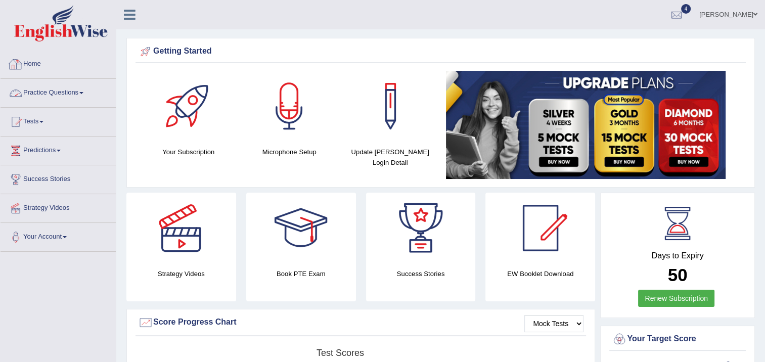
click at [78, 93] on link "Practice Questions" at bounding box center [58, 91] width 115 height 25
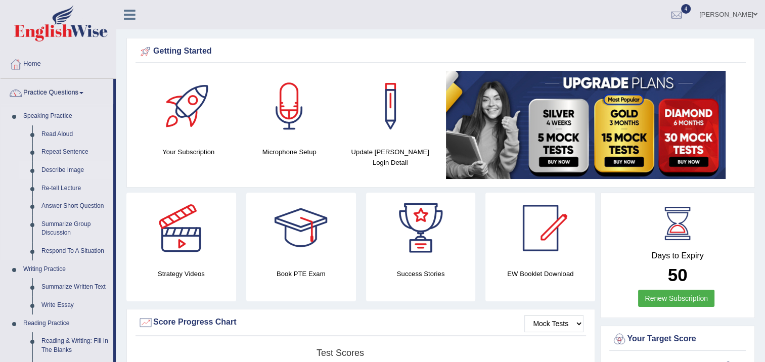
click at [60, 173] on link "Describe Image" at bounding box center [75, 170] width 76 height 18
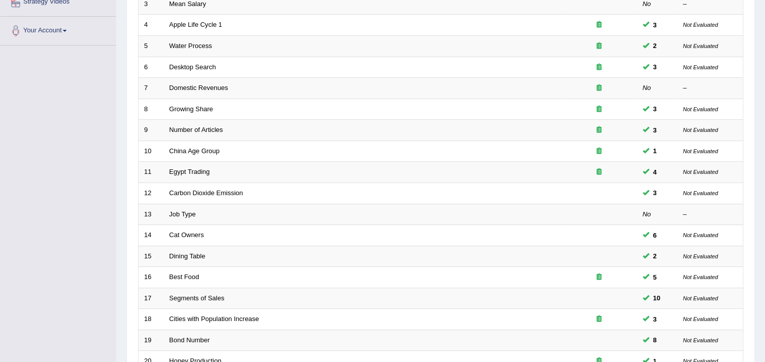
scroll to position [304, 0]
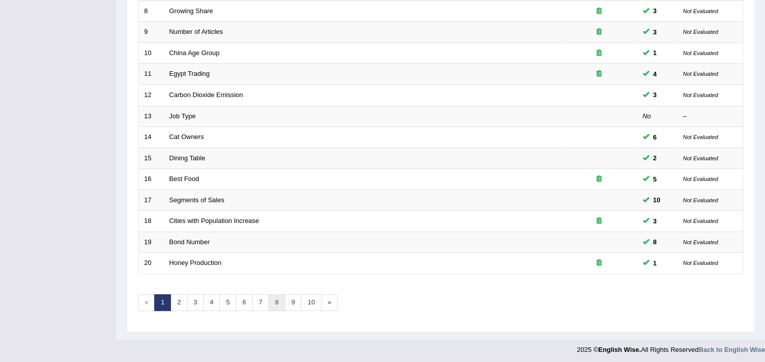
click at [272, 299] on link "8" at bounding box center [276, 302] width 17 height 17
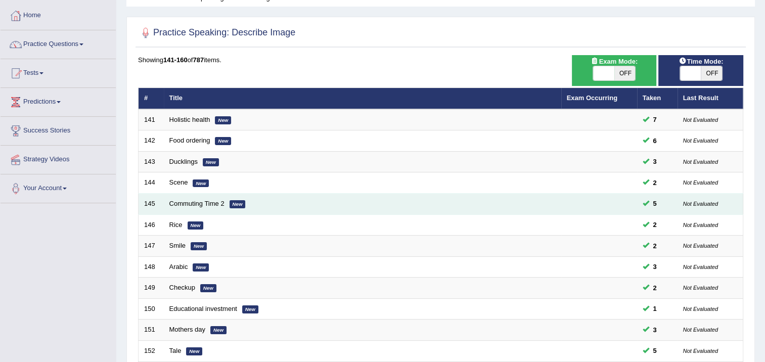
scroll to position [51, 0]
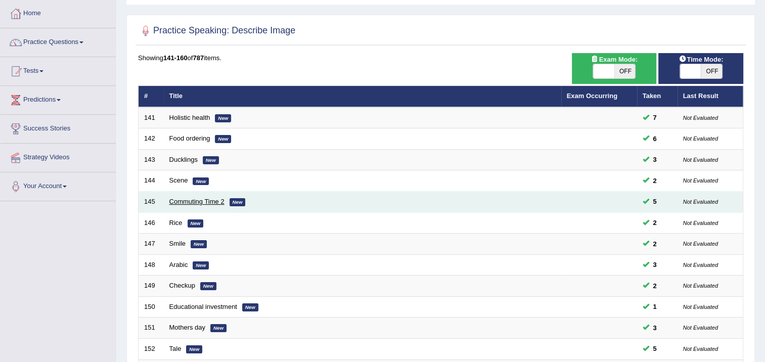
click at [219, 204] on link "Commuting Time 2" at bounding box center [196, 202] width 55 height 8
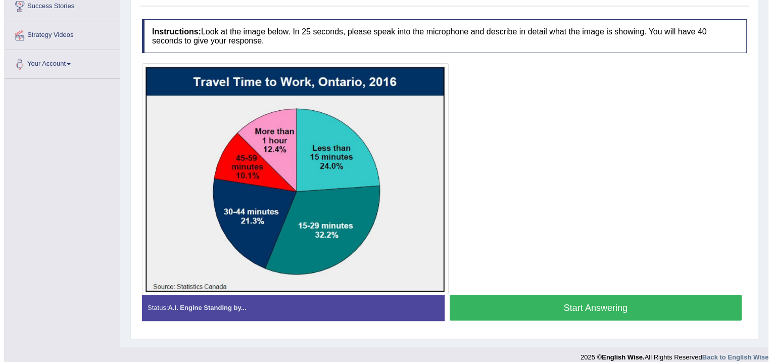
scroll to position [182, 0]
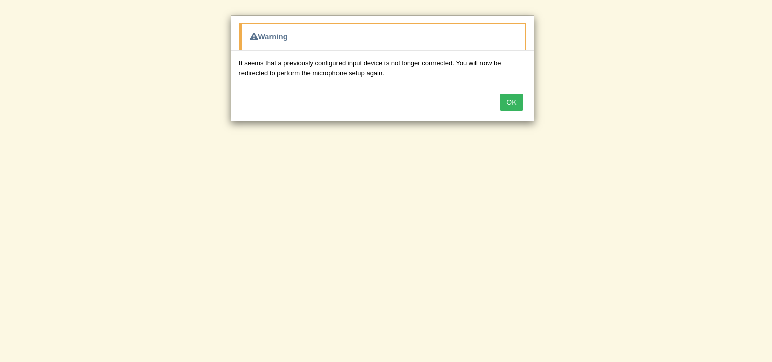
click at [507, 103] on button "OK" at bounding box center [511, 101] width 23 height 17
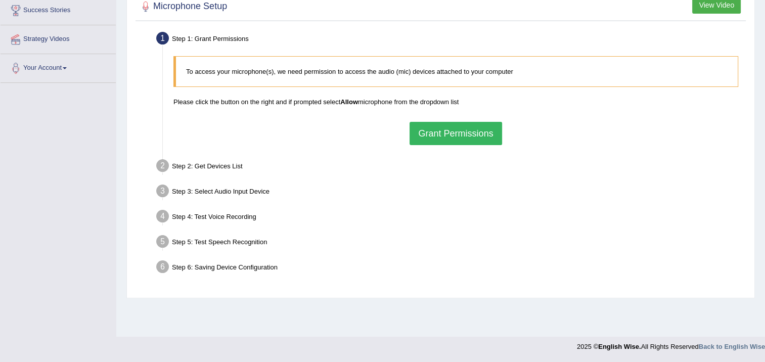
scroll to position [118, 0]
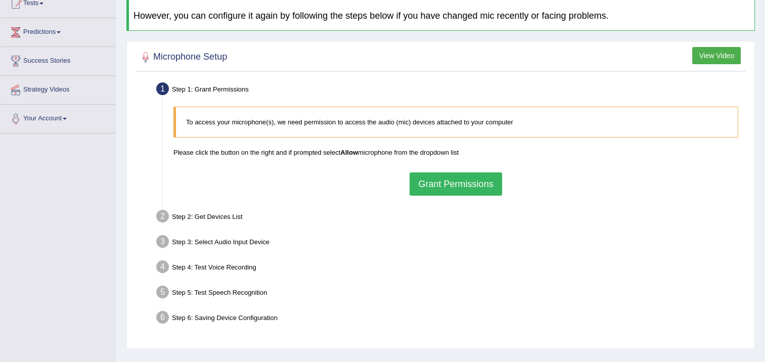
click at [425, 182] on button "Grant Permissions" at bounding box center [455, 183] width 92 height 23
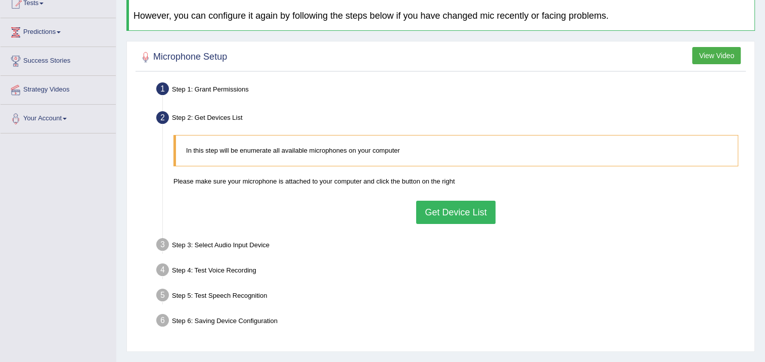
click at [457, 211] on button "Get Device List" at bounding box center [455, 212] width 79 height 23
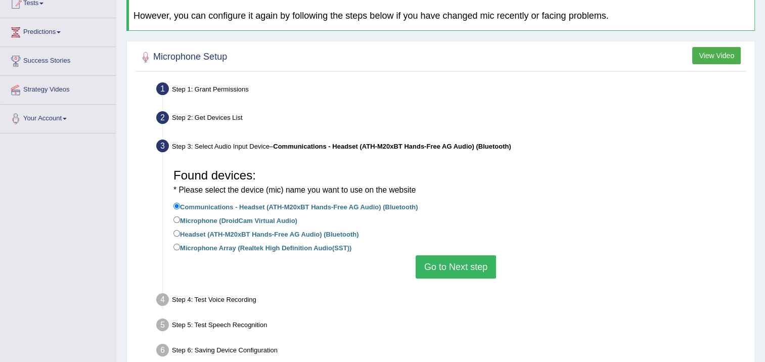
scroll to position [169, 0]
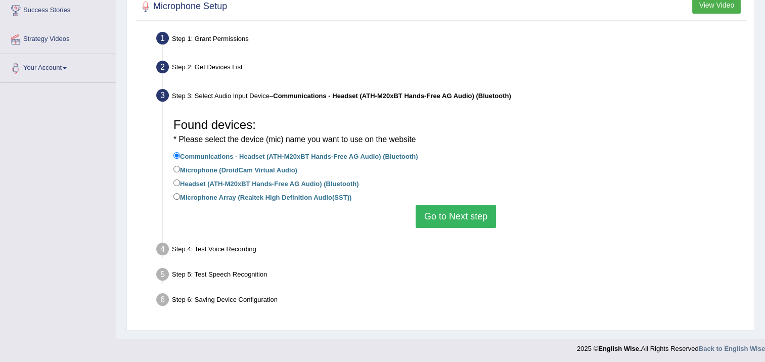
click at [438, 222] on button "Go to Next step" at bounding box center [455, 216] width 80 height 23
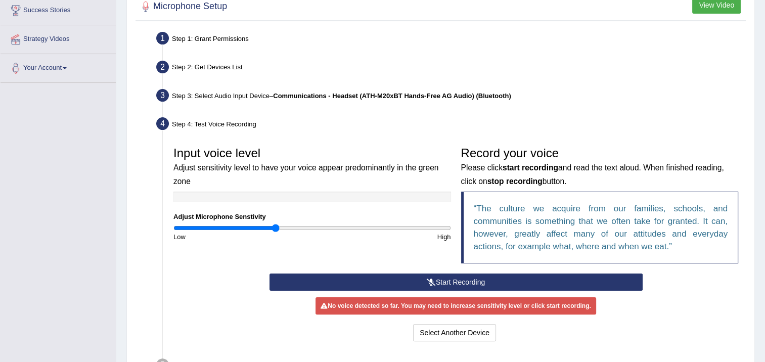
click at [450, 279] on button "Start Recording" at bounding box center [455, 281] width 373 height 17
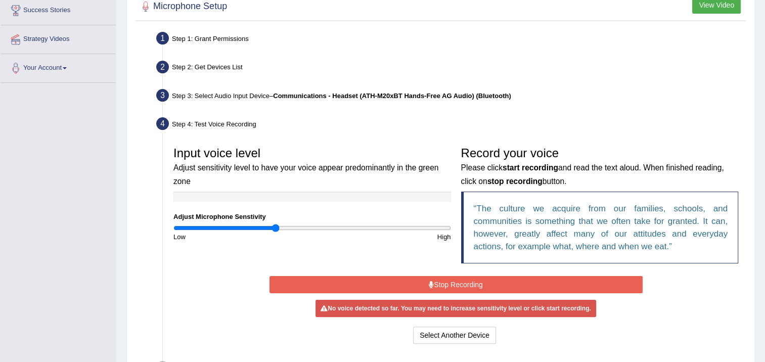
click at [450, 279] on button "Stop Recording" at bounding box center [455, 284] width 373 height 17
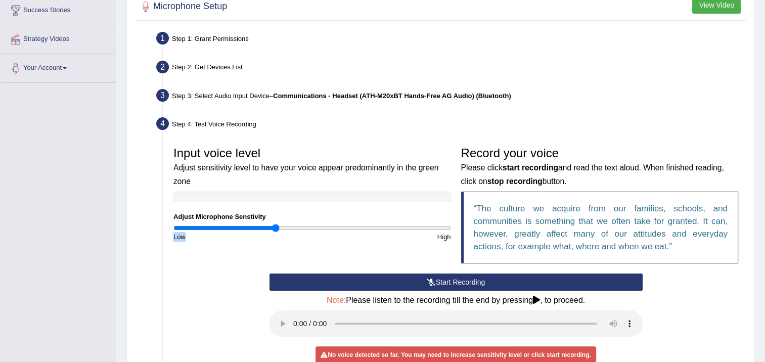
drag, startPoint x: 284, startPoint y: 231, endPoint x: 302, endPoint y: 227, distance: 19.0
click at [302, 227] on div "Input voice level Adjust sensitivity level to have your voice appear predominan…" at bounding box center [312, 192] width 288 height 100
click at [435, 228] on input "range" at bounding box center [311, 228] width 277 height 8
type input "1.98"
click at [443, 228] on input "range" at bounding box center [311, 228] width 277 height 8
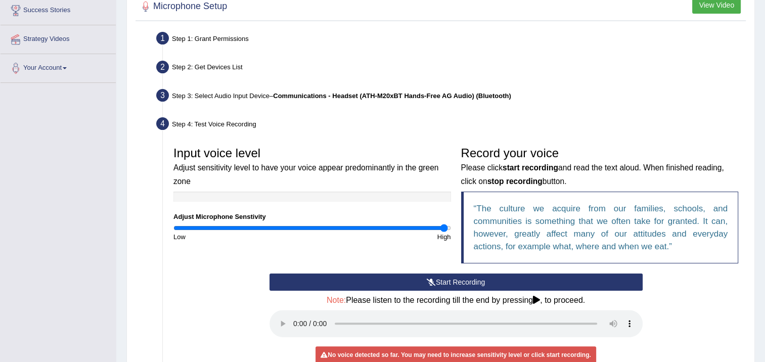
click at [203, 101] on div "Step 3: Select Audio Input Device – Communications - Headset (ATH-M20xBT Hands-…" at bounding box center [451, 97] width 598 height 22
click at [202, 97] on div "Step 3: Select Audio Input Device – Communications - Headset (ATH-M20xBT Hands-…" at bounding box center [451, 97] width 598 height 22
click at [334, 98] on div "Step 3: Select Audio Input Device – Communications - Headset (ATH-M20xBT Hands-…" at bounding box center [451, 97] width 598 height 22
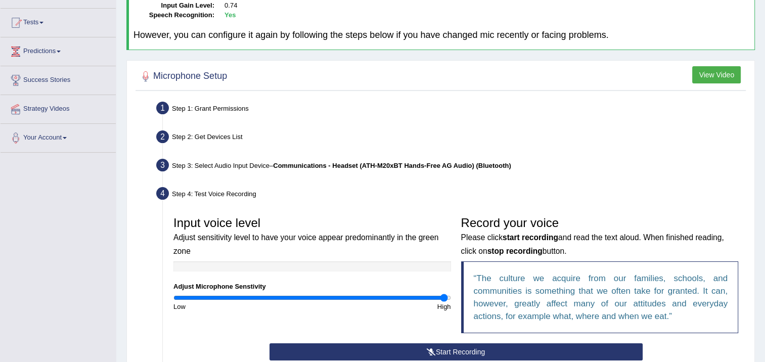
scroll to position [101, 0]
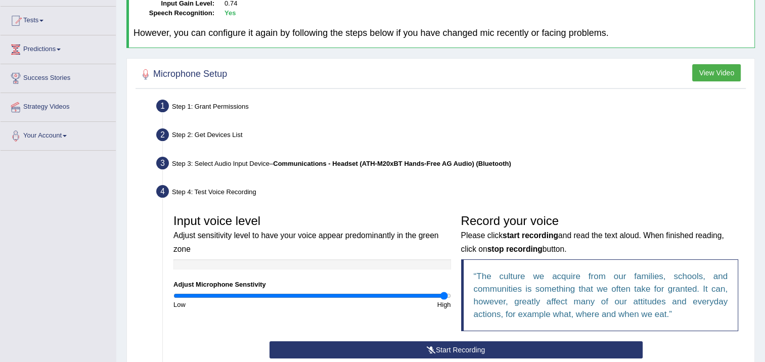
click at [303, 160] on b "Communications - Headset (ATH-M20xBT Hands-Free AG Audio) (Bluetooth)" at bounding box center [392, 164] width 238 height 8
click at [185, 160] on div "Step 3: Select Audio Input Device – Communications - Headset (ATH-M20xBT Hands-…" at bounding box center [451, 165] width 598 height 22
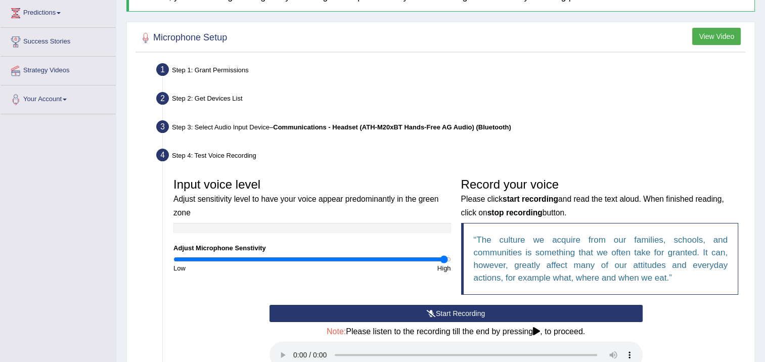
scroll to position [107, 0]
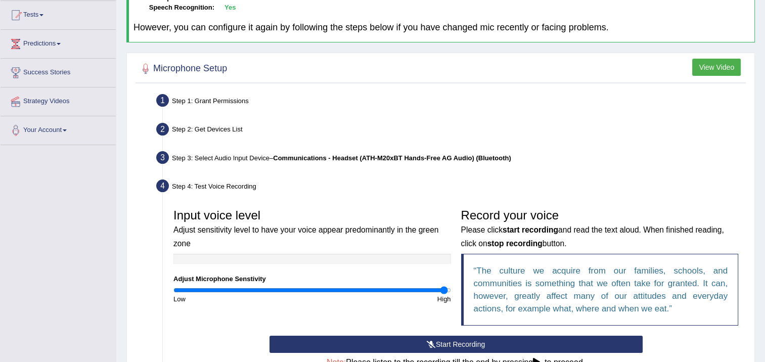
click at [184, 130] on div "Step 2: Get Devices List" at bounding box center [451, 131] width 598 height 22
click at [177, 129] on div "Step 2: Get Devices List" at bounding box center [451, 131] width 598 height 22
drag, startPoint x: 177, startPoint y: 129, endPoint x: 204, endPoint y: 149, distance: 33.7
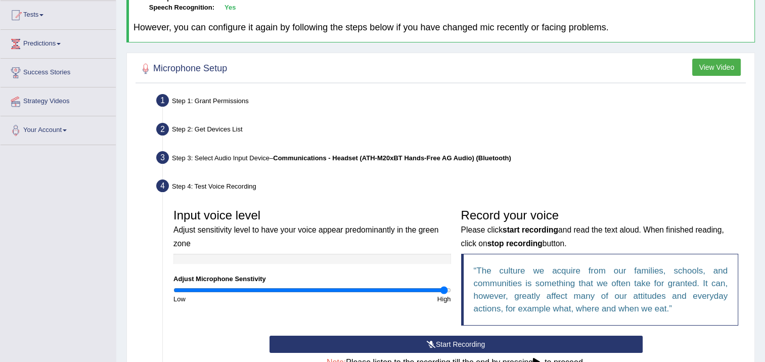
click at [204, 149] on div "Step 3: Select Audio Input Device – Communications - Headset (ATH-M20xBT Hands-…" at bounding box center [451, 159] width 598 height 22
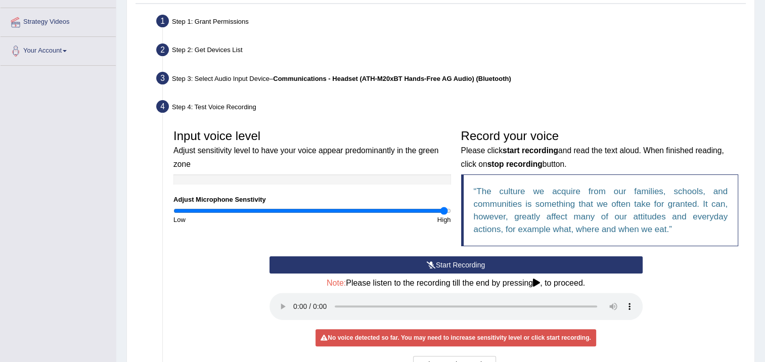
scroll to position [202, 0]
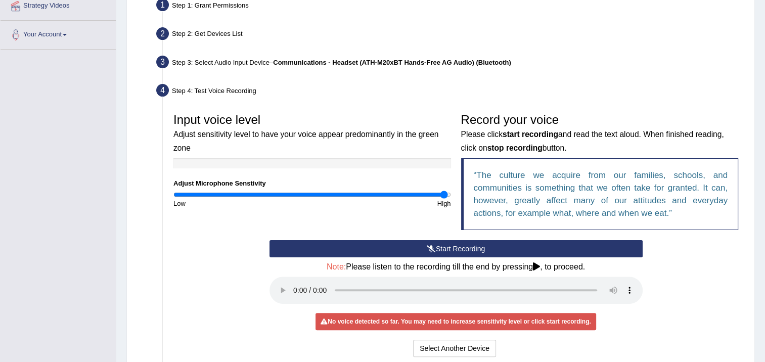
click at [433, 249] on icon at bounding box center [431, 248] width 9 height 7
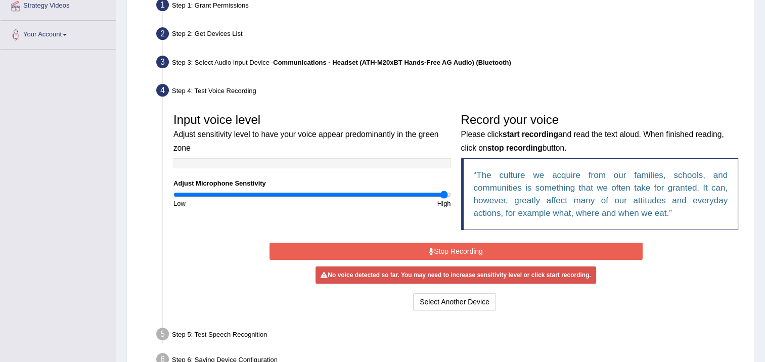
click at [433, 249] on icon at bounding box center [431, 251] width 5 height 7
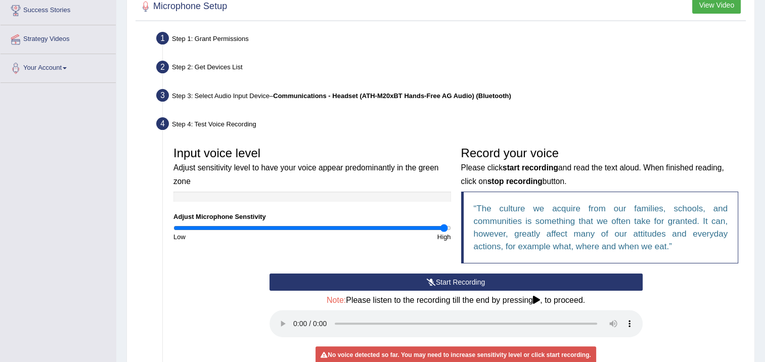
scroll to position [152, 0]
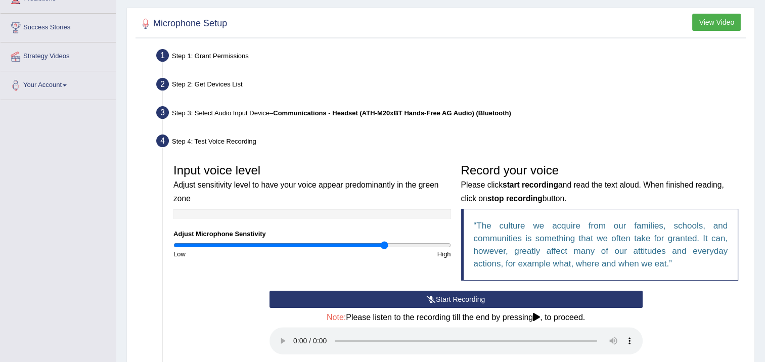
click at [383, 243] on input "range" at bounding box center [311, 245] width 277 height 8
click at [364, 247] on input "range" at bounding box center [311, 245] width 277 height 8
click at [193, 113] on div "Step 3: Select Audio Input Device – Communications - Headset (ATH-M20xBT Hands-…" at bounding box center [451, 114] width 598 height 22
drag, startPoint x: 193, startPoint y: 113, endPoint x: 174, endPoint y: 122, distance: 21.5
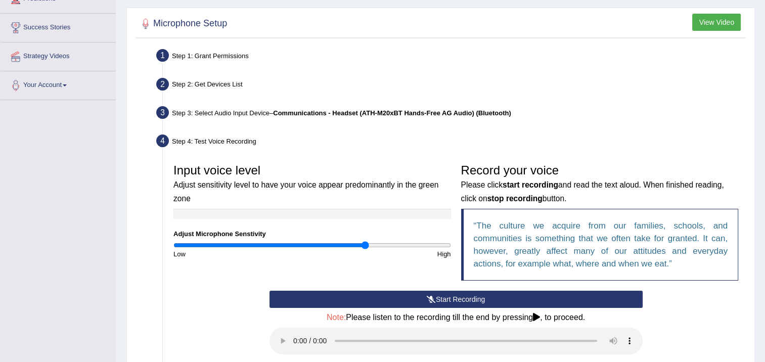
click at [174, 122] on div "Step 3: Select Audio Input Device – Communications - Headset (ATH-M20xBT Hands-…" at bounding box center [451, 114] width 598 height 22
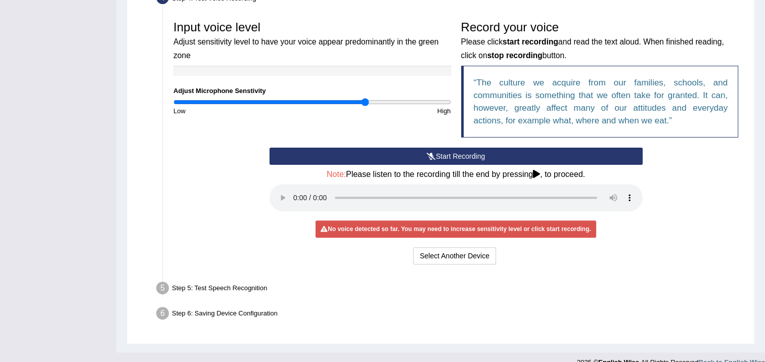
scroll to position [309, 0]
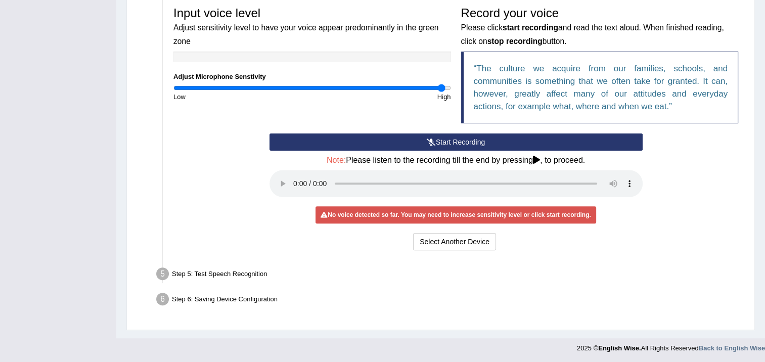
drag, startPoint x: 365, startPoint y: 89, endPoint x: 440, endPoint y: 88, distance: 74.8
click at [440, 88] on input "range" at bounding box center [311, 88] width 277 height 8
drag, startPoint x: 440, startPoint y: 88, endPoint x: 449, endPoint y: 87, distance: 8.7
type input "2"
click at [449, 87] on input "range" at bounding box center [311, 88] width 277 height 8
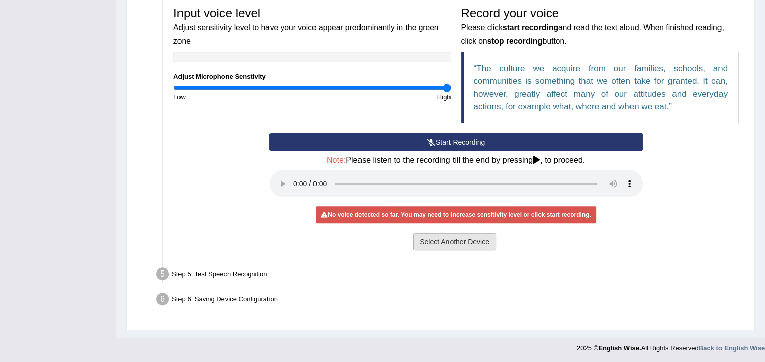
click at [417, 237] on button "Select Another Device" at bounding box center [454, 241] width 83 height 17
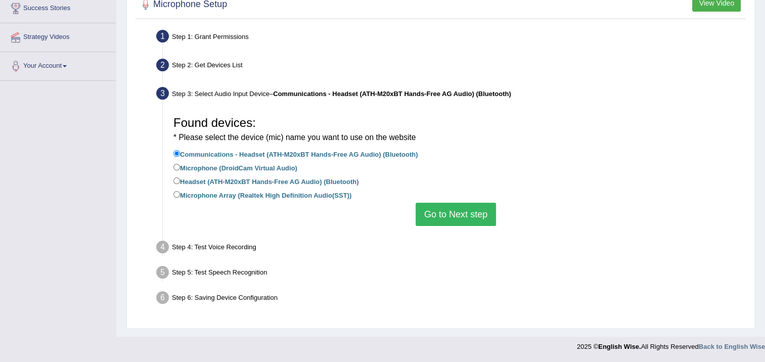
scroll to position [170, 0]
click at [176, 182] on input "Headset (ATH-M20xBT Hands-Free AG Audio) (Bluetooth)" at bounding box center [176, 181] width 7 height 7
radio input "true"
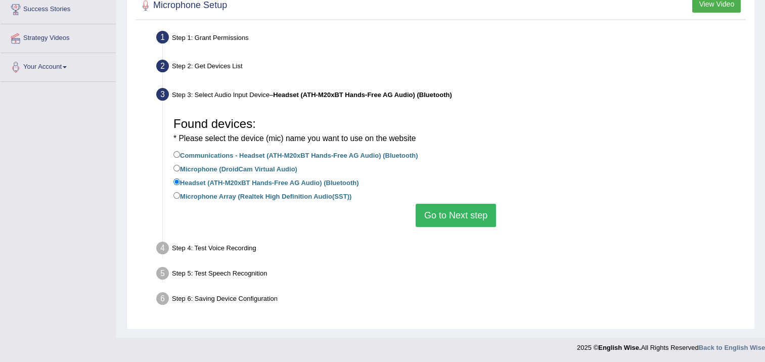
click at [482, 220] on button "Go to Next step" at bounding box center [455, 215] width 80 height 23
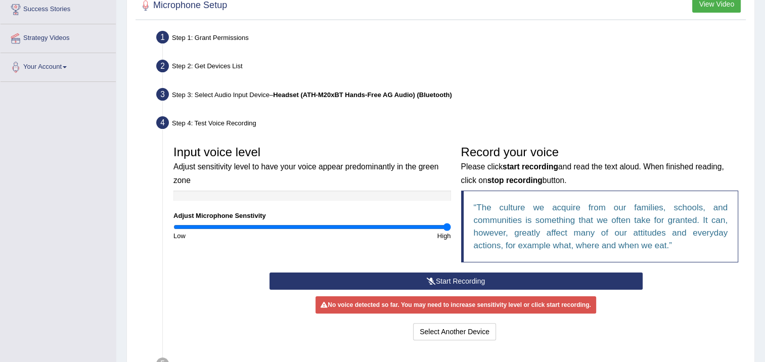
scroll to position [220, 0]
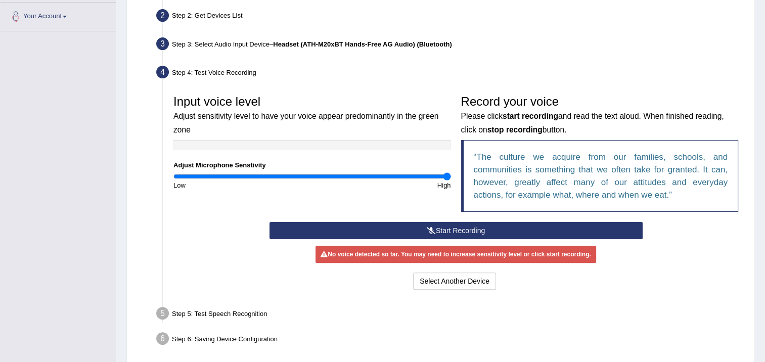
click at [446, 224] on button "Start Recording" at bounding box center [455, 230] width 373 height 17
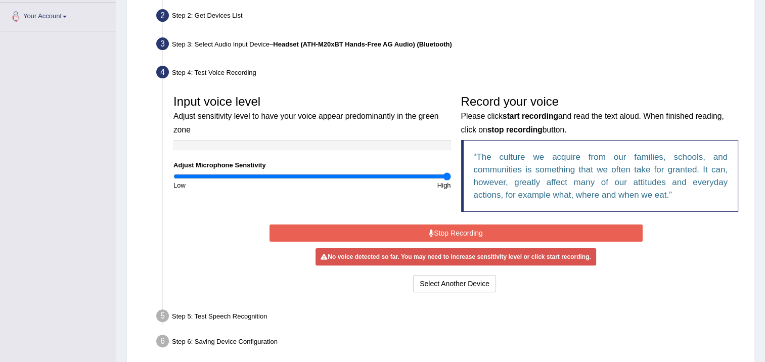
click at [446, 224] on button "Stop Recording" at bounding box center [455, 232] width 373 height 17
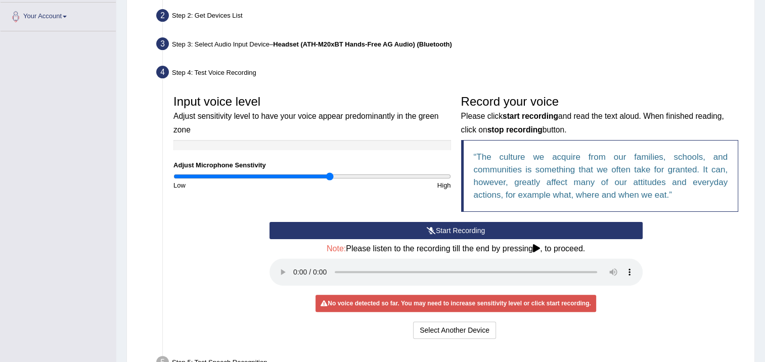
type input "1.14"
click at [328, 176] on input "range" at bounding box center [311, 176] width 277 height 8
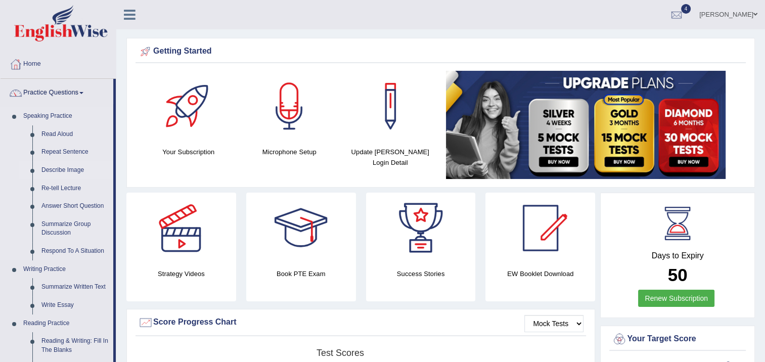
click at [54, 168] on link "Describe Image" at bounding box center [75, 170] width 76 height 18
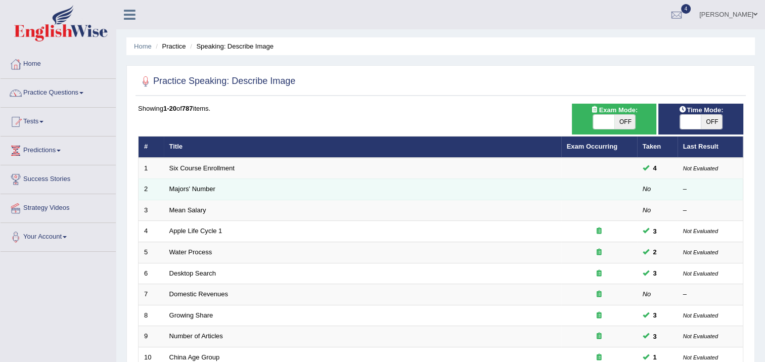
click at [175, 182] on td "Majors' Number" at bounding box center [362, 189] width 397 height 21
click at [176, 182] on td "Majors' Number" at bounding box center [362, 189] width 397 height 21
drag, startPoint x: 176, startPoint y: 182, endPoint x: 207, endPoint y: 190, distance: 32.4
click at [207, 190] on link "Majors' Number" at bounding box center [192, 189] width 46 height 8
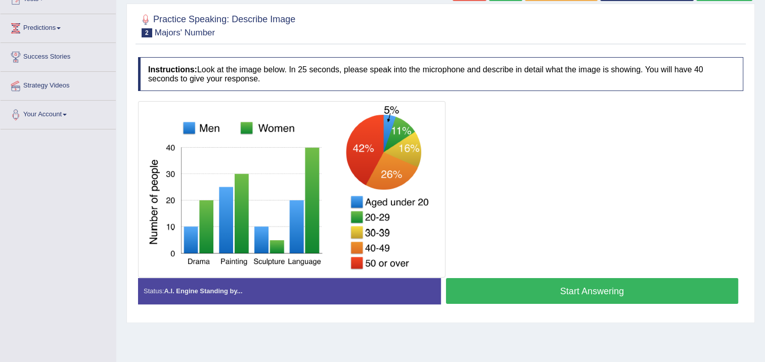
scroll to position [152, 0]
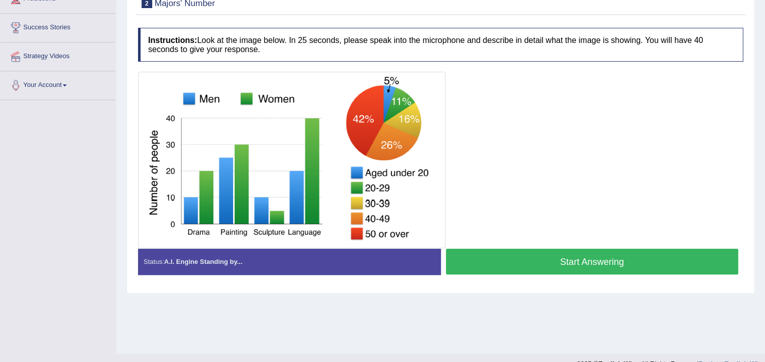
click at [534, 257] on button "Start Answering" at bounding box center [592, 262] width 293 height 26
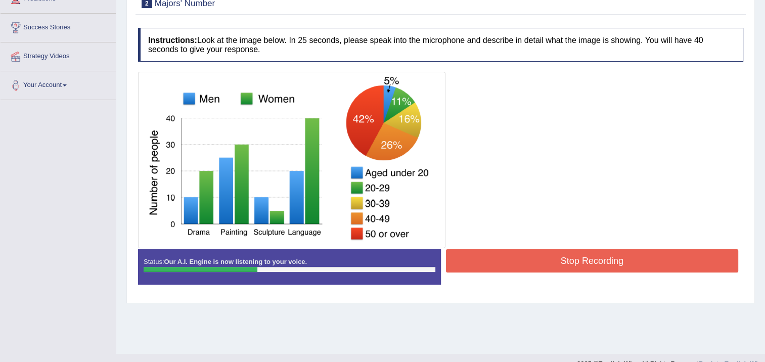
click at [526, 258] on button "Stop Recording" at bounding box center [592, 260] width 293 height 23
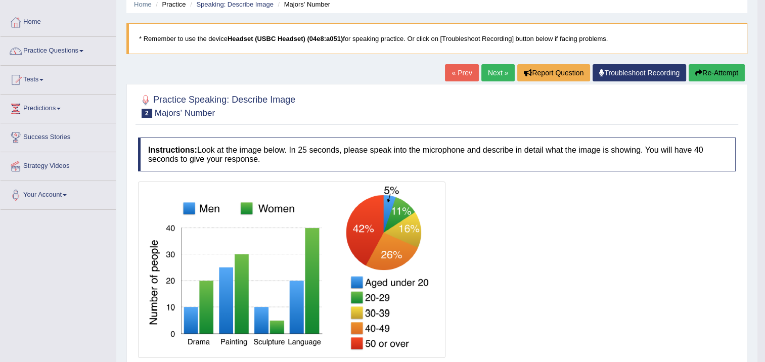
scroll to position [0, 0]
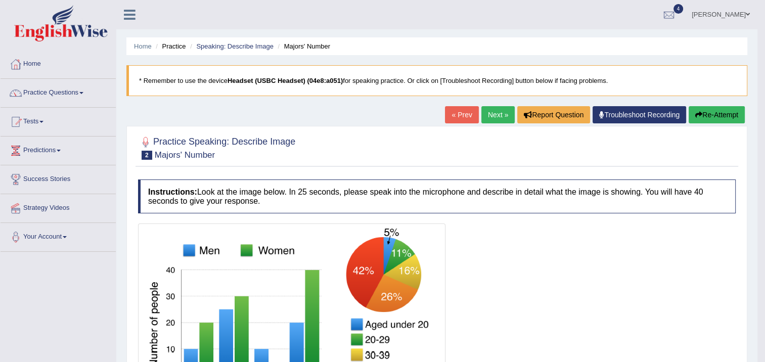
click at [704, 117] on button "Re-Attempt" at bounding box center [716, 114] width 56 height 17
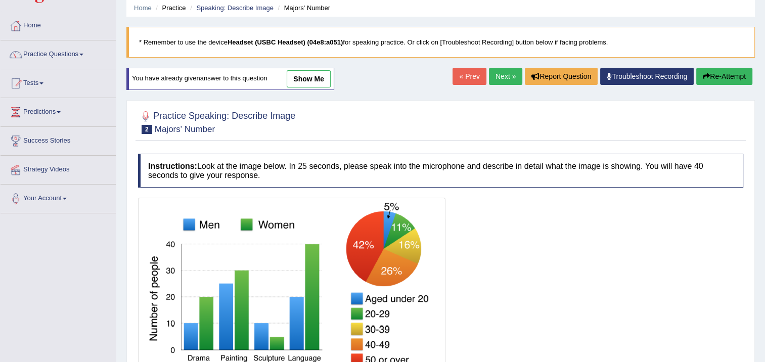
scroll to position [152, 0]
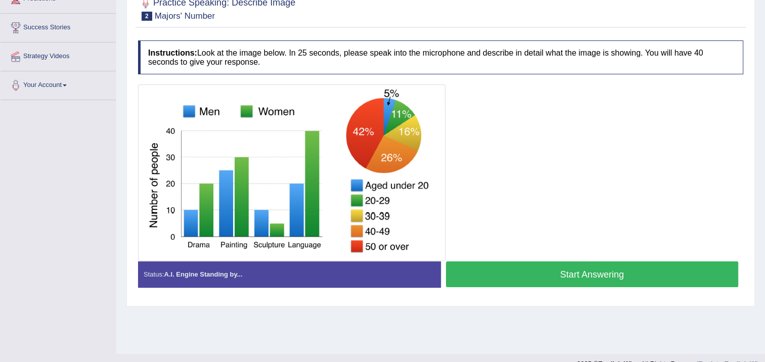
click at [481, 268] on button "Start Answering" at bounding box center [592, 274] width 293 height 26
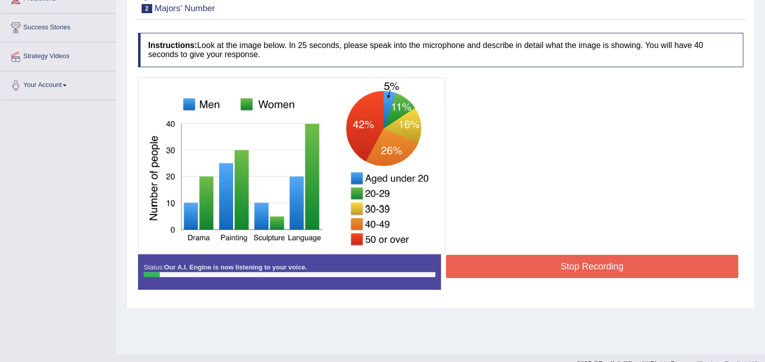
click at [482, 262] on button "Stop Recording" at bounding box center [592, 266] width 293 height 23
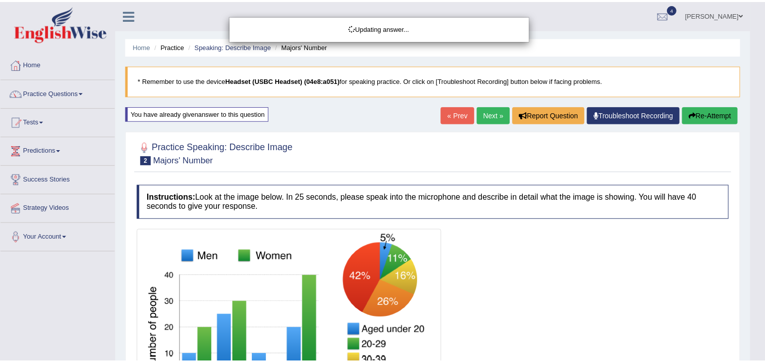
scroll to position [0, 0]
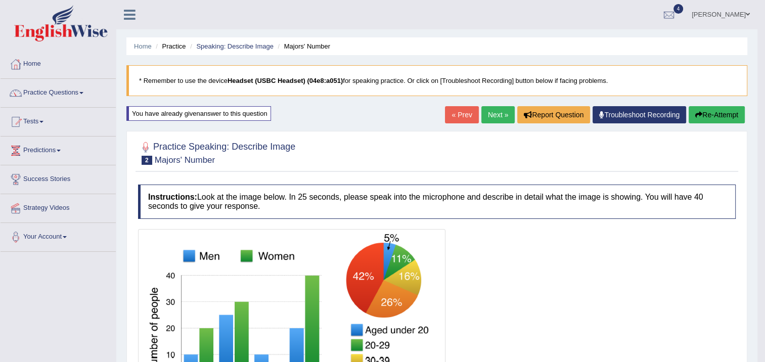
click at [698, 111] on icon "button" at bounding box center [698, 114] width 7 height 7
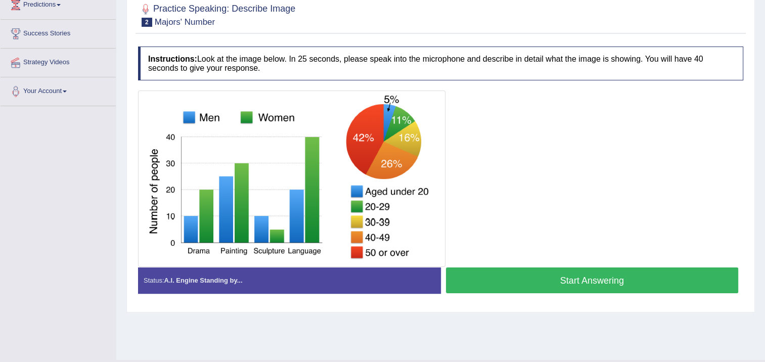
scroll to position [152, 0]
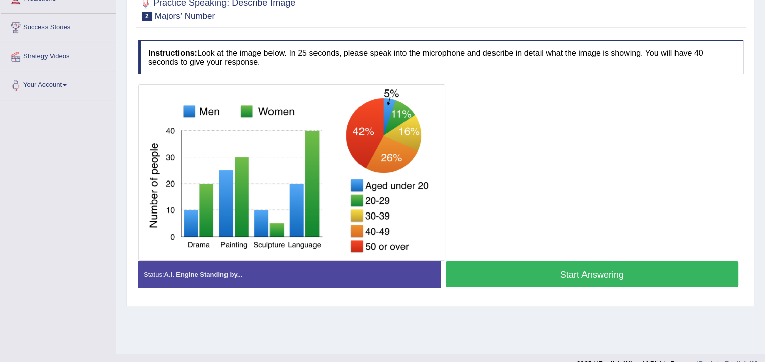
click at [575, 265] on button "Start Answering" at bounding box center [592, 274] width 293 height 26
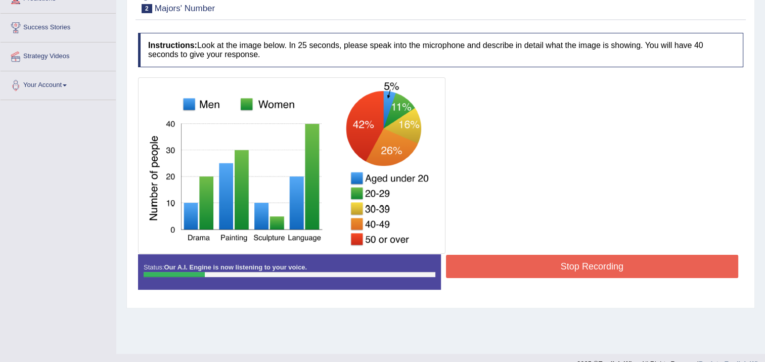
click at [635, 271] on button "Stop Recording" at bounding box center [592, 266] width 293 height 23
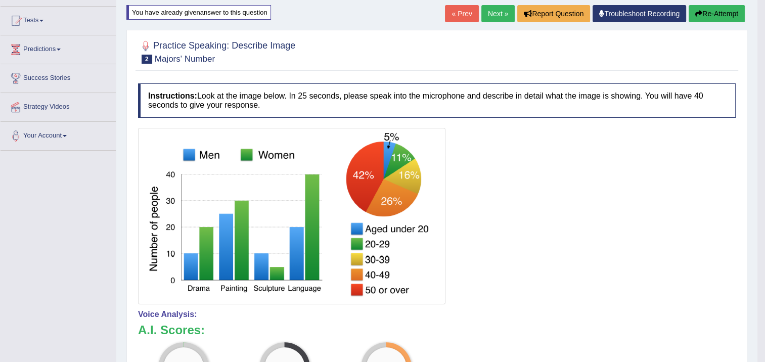
scroll to position [51, 0]
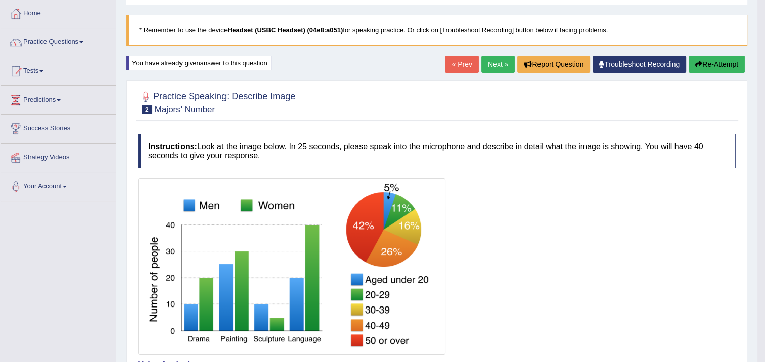
click at [713, 65] on button "Re-Attempt" at bounding box center [716, 64] width 56 height 17
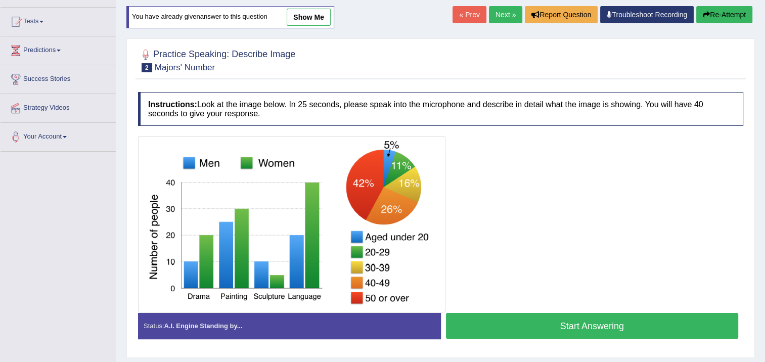
scroll to position [169, 0]
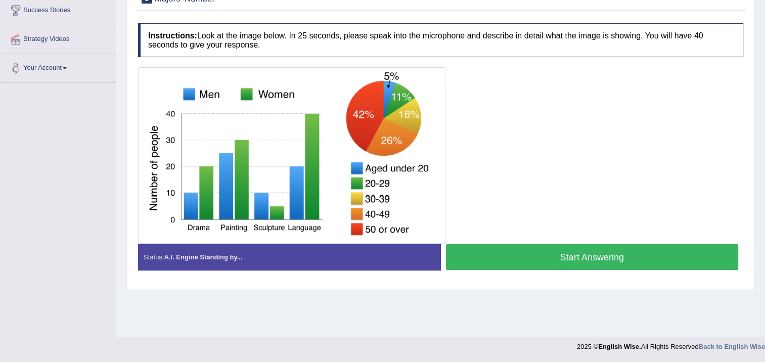
click at [593, 254] on button "Start Answering" at bounding box center [592, 257] width 293 height 26
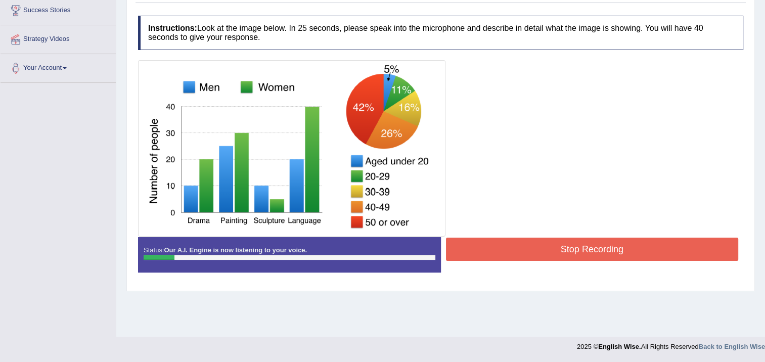
click at [620, 244] on button "Stop Recording" at bounding box center [592, 249] width 293 height 23
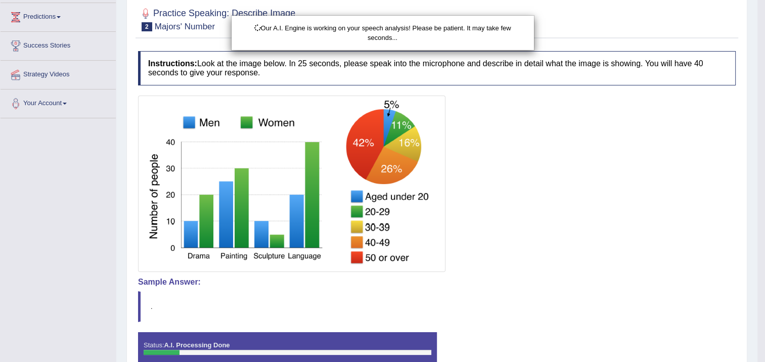
scroll to position [68, 0]
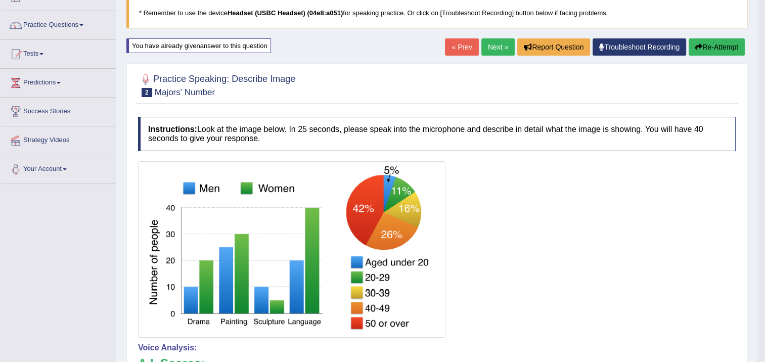
click at [713, 43] on button "Re-Attempt" at bounding box center [716, 46] width 56 height 17
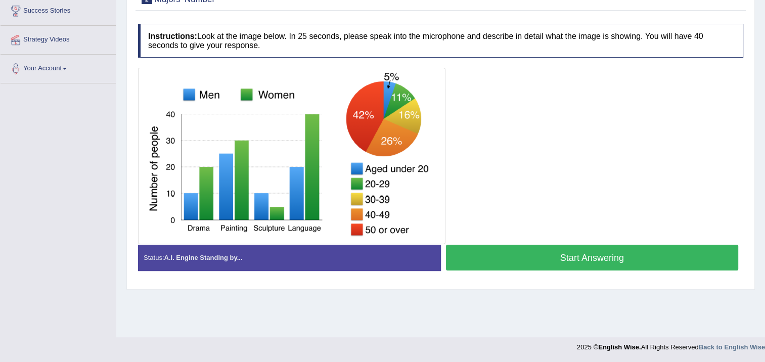
scroll to position [169, 0]
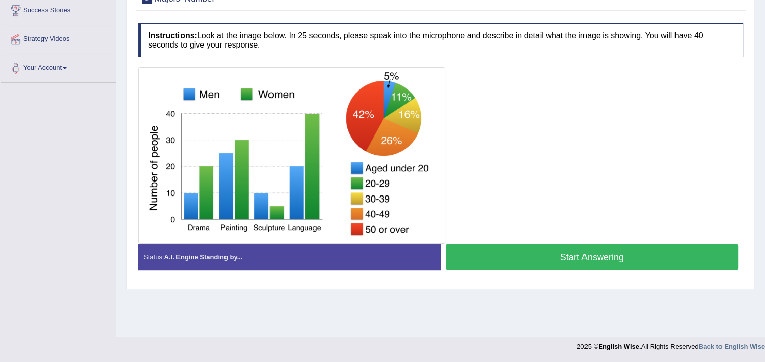
click at [606, 254] on button "Start Answering" at bounding box center [592, 257] width 293 height 26
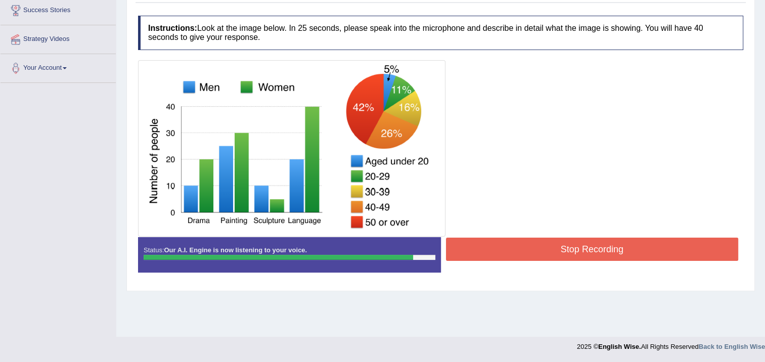
click at [498, 253] on button "Stop Recording" at bounding box center [592, 249] width 293 height 23
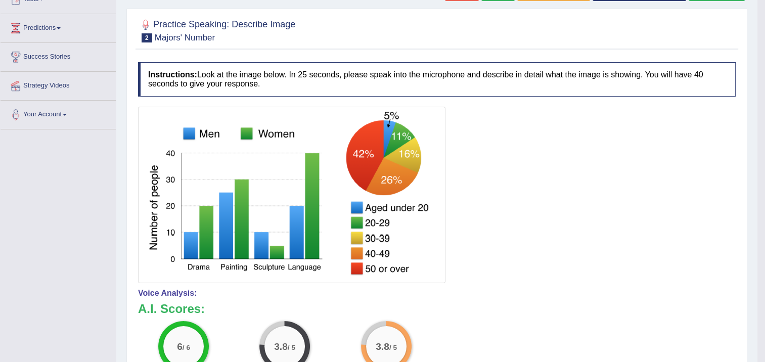
scroll to position [68, 0]
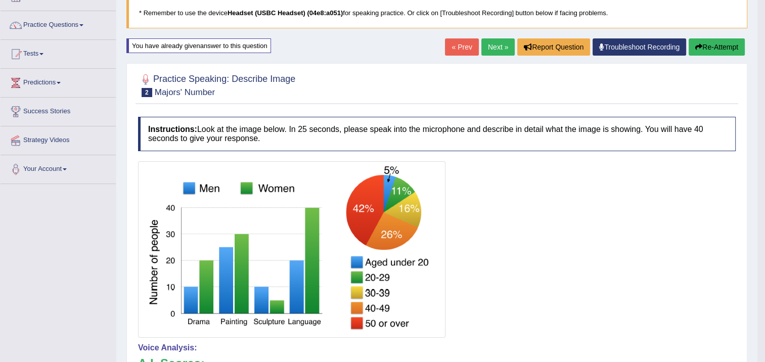
click at [705, 51] on button "Re-Attempt" at bounding box center [716, 46] width 56 height 17
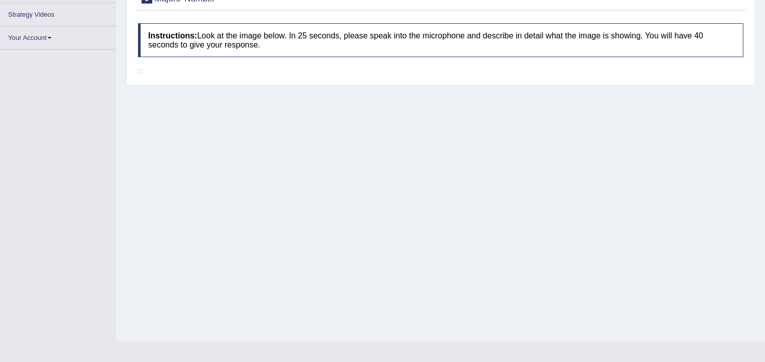
scroll to position [169, 0]
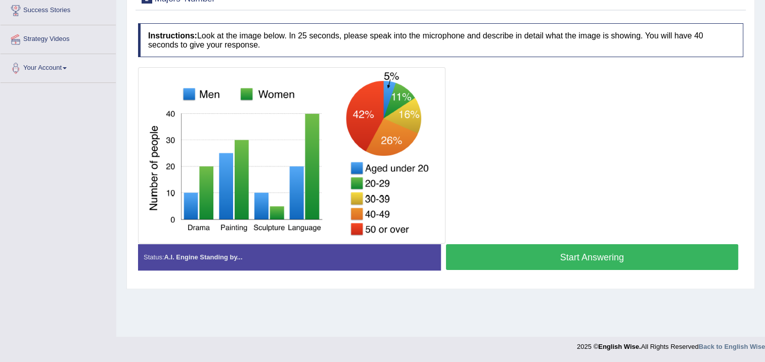
click at [552, 246] on button "Start Answering" at bounding box center [592, 257] width 293 height 26
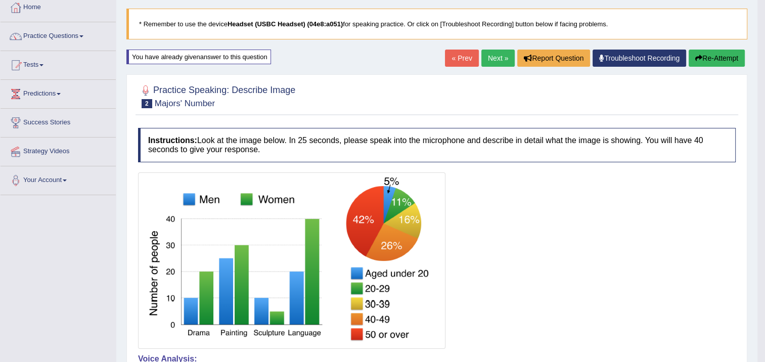
scroll to position [38, 0]
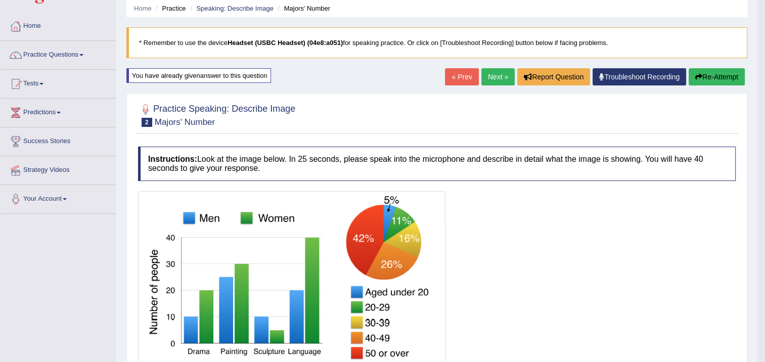
click at [472, 75] on link "« Prev" at bounding box center [461, 76] width 33 height 17
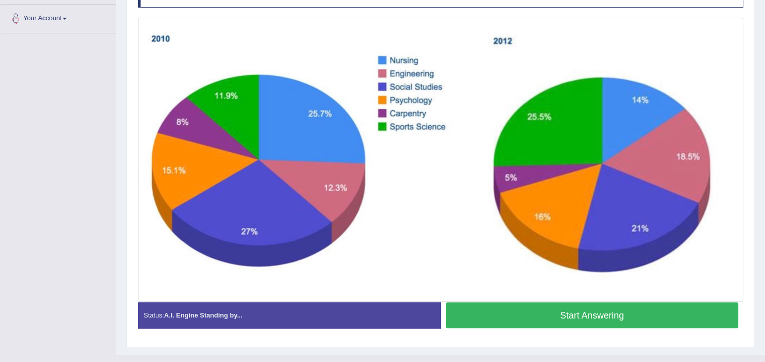
scroll to position [235, 0]
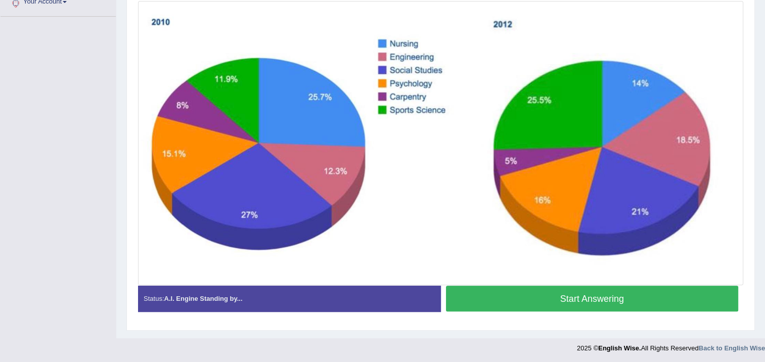
click at [564, 293] on button "Start Answering" at bounding box center [592, 299] width 293 height 26
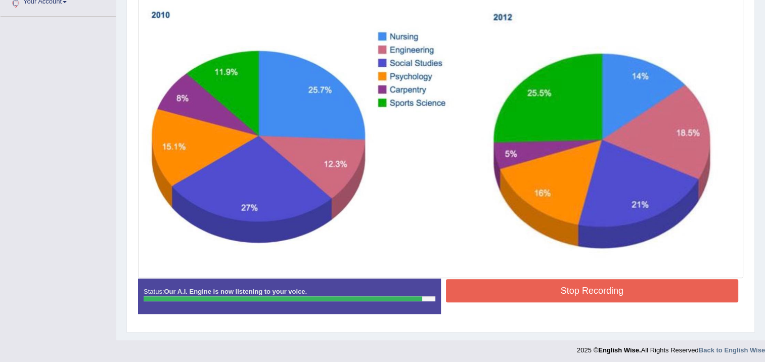
drag, startPoint x: 509, startPoint y: 292, endPoint x: 503, endPoint y: 291, distance: 6.3
click at [507, 292] on button "Stop Recording" at bounding box center [592, 290] width 293 height 23
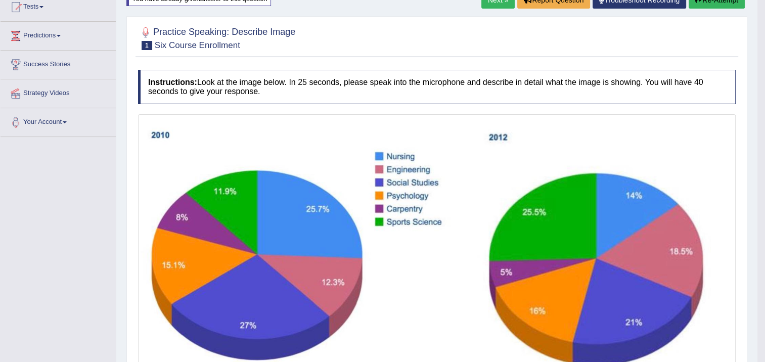
scroll to position [41, 0]
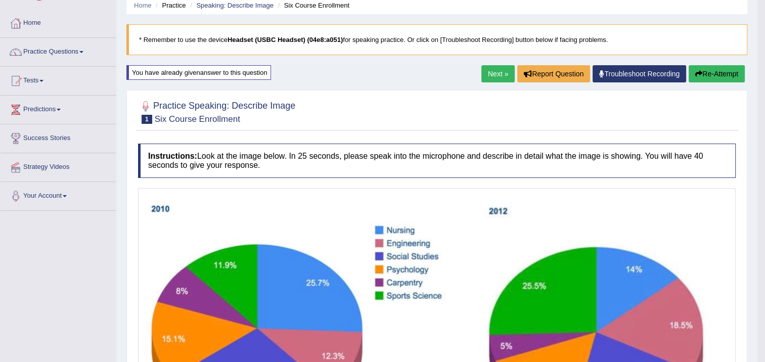
click at [704, 68] on button "Re-Attempt" at bounding box center [716, 73] width 56 height 17
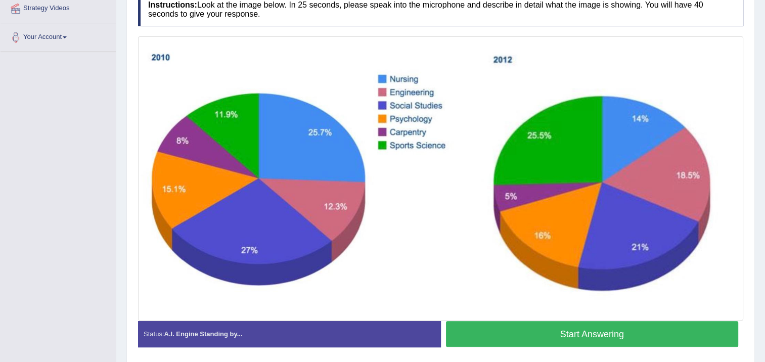
scroll to position [184, 0]
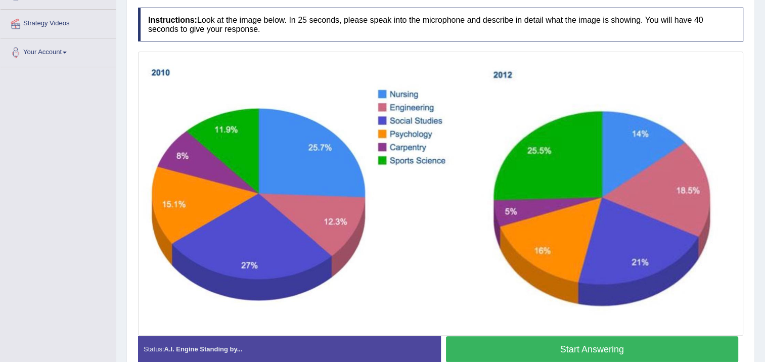
click at [625, 346] on button "Start Answering" at bounding box center [592, 349] width 293 height 26
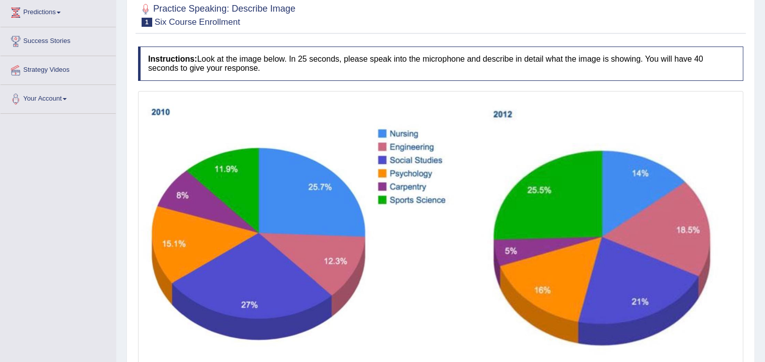
scroll to position [33, 0]
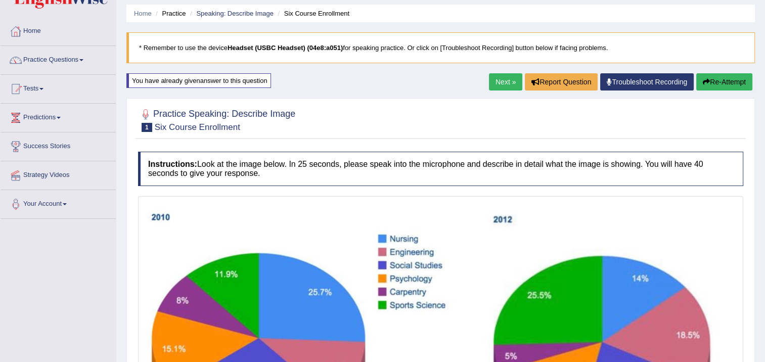
click at [721, 82] on button "Re-Attempt" at bounding box center [724, 81] width 56 height 17
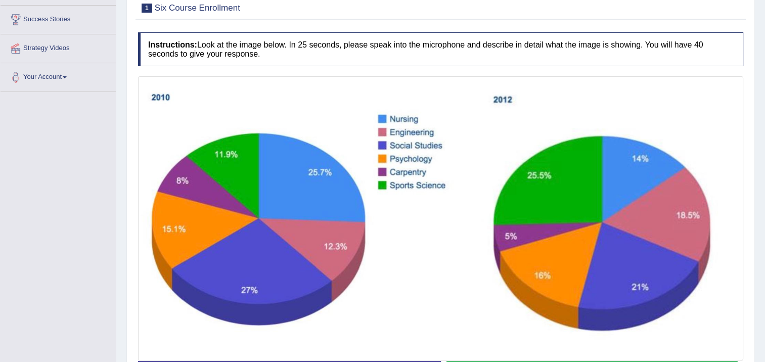
scroll to position [184, 0]
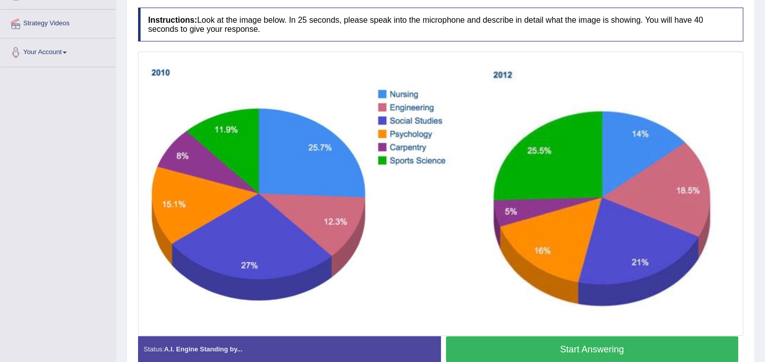
click at [562, 345] on button "Start Answering" at bounding box center [592, 349] width 293 height 26
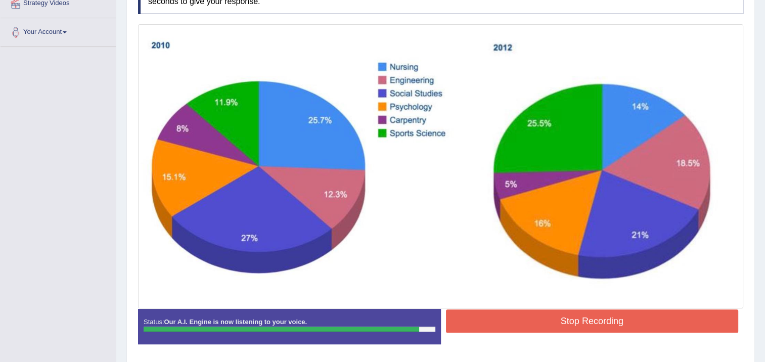
scroll to position [187, 0]
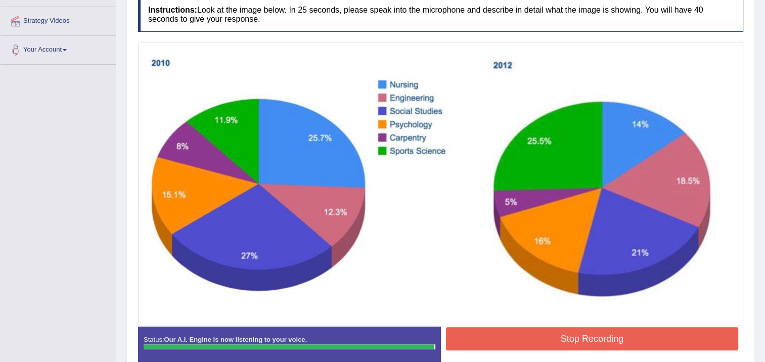
click at [529, 332] on button "Stop Recording" at bounding box center [592, 338] width 293 height 23
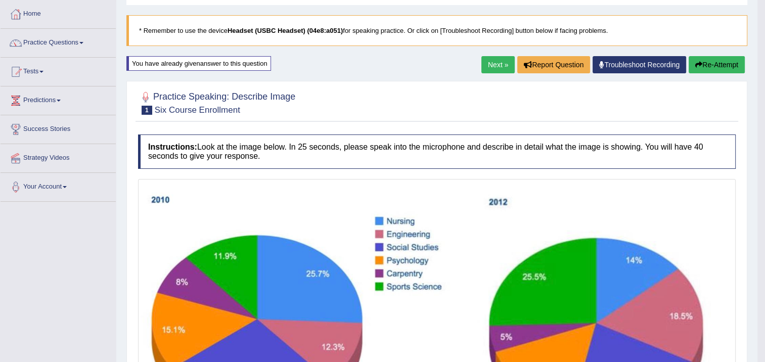
scroll to position [0, 0]
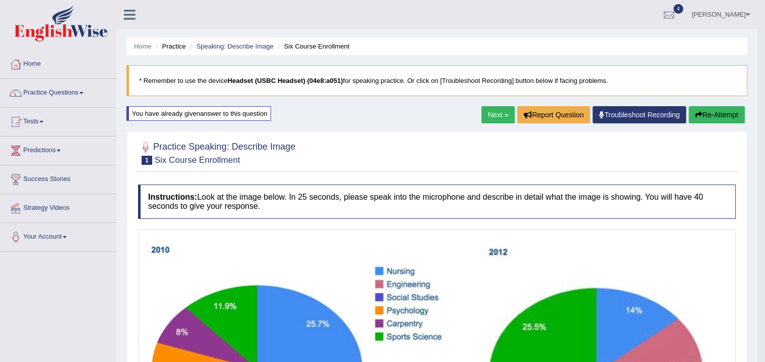
click at [733, 116] on button "Re-Attempt" at bounding box center [716, 114] width 56 height 17
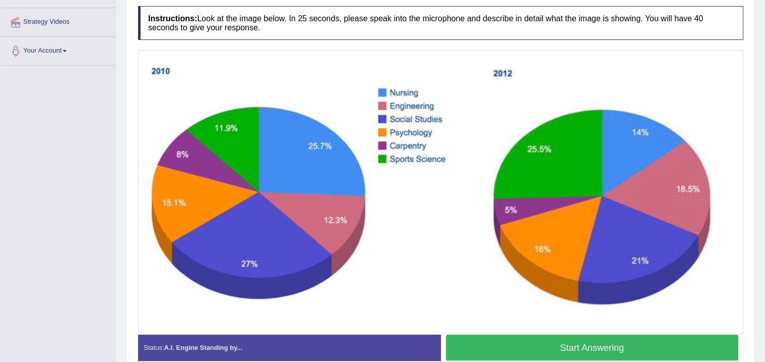
scroll to position [235, 0]
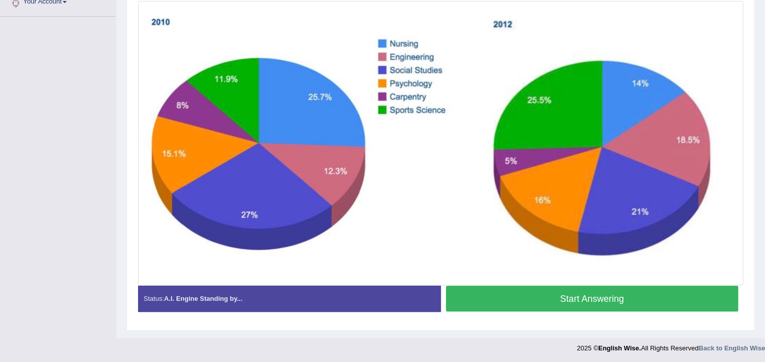
click at [657, 296] on button "Start Answering" at bounding box center [592, 299] width 293 height 26
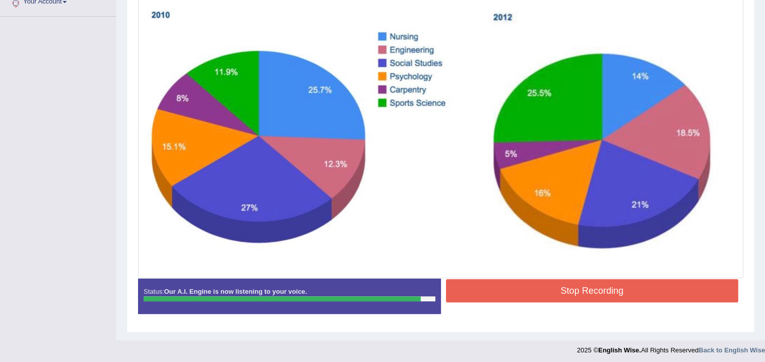
click at [672, 288] on button "Stop Recording" at bounding box center [592, 290] width 293 height 23
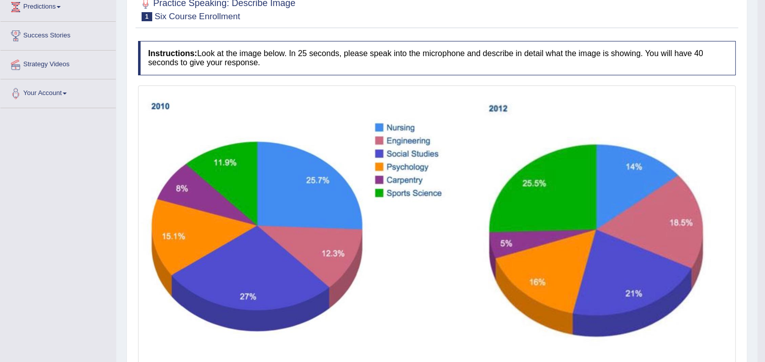
scroll to position [85, 0]
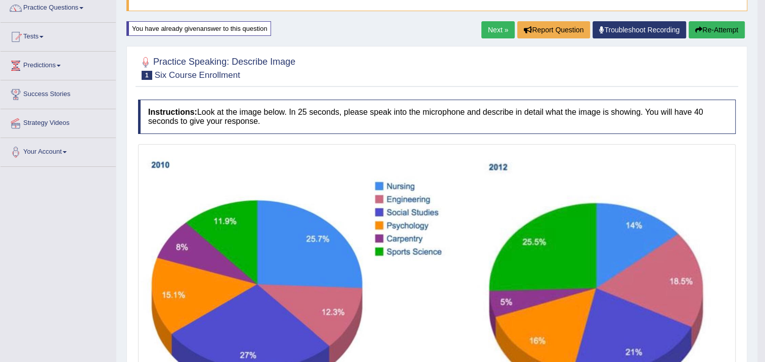
click at [697, 30] on icon "button" at bounding box center [698, 29] width 7 height 7
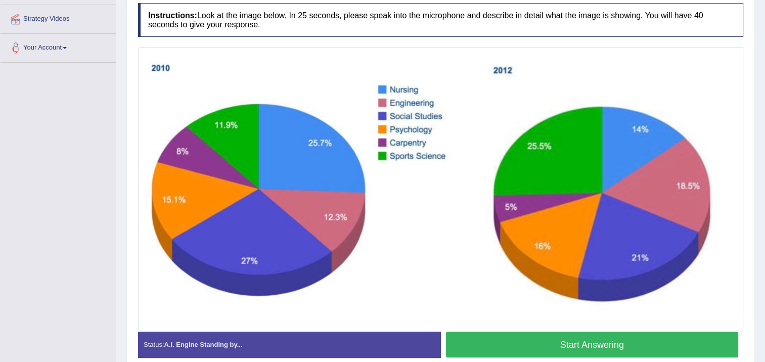
scroll to position [235, 0]
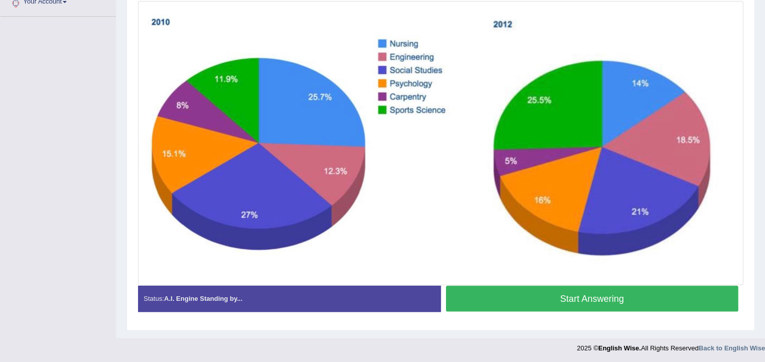
click at [511, 291] on button "Start Answering" at bounding box center [592, 299] width 293 height 26
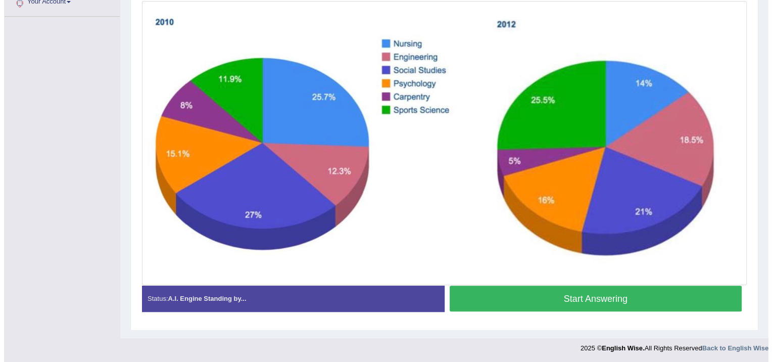
scroll to position [228, 0]
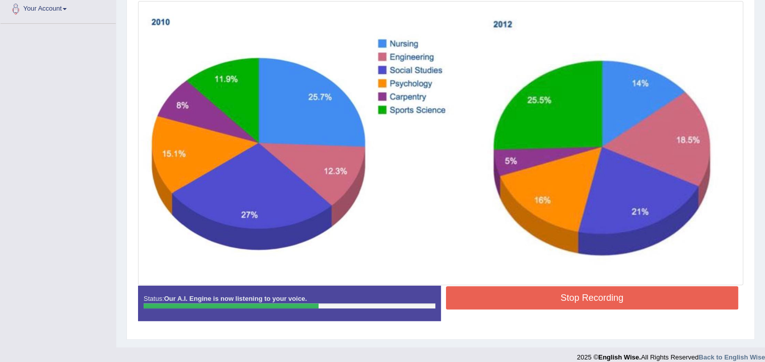
click at [509, 293] on button "Stop Recording" at bounding box center [592, 297] width 293 height 23
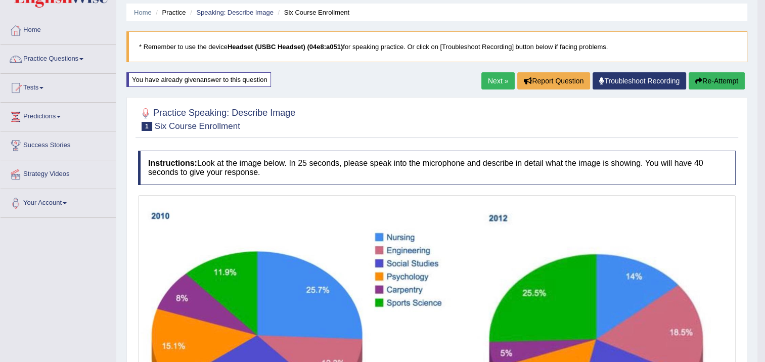
scroll to position [0, 0]
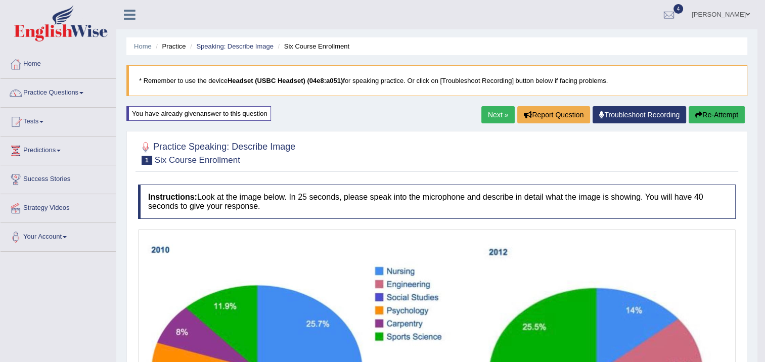
click at [506, 115] on link "Next »" at bounding box center [497, 114] width 33 height 17
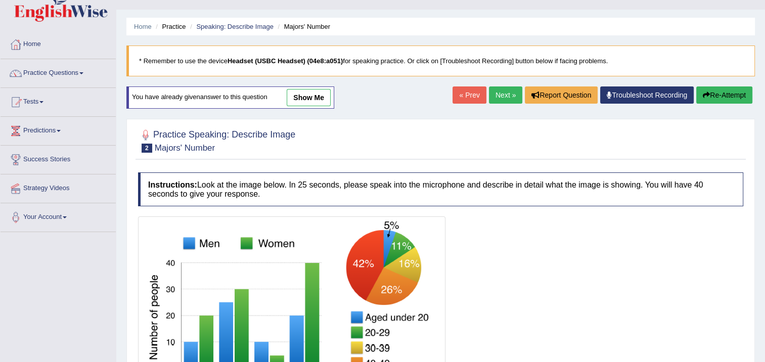
scroll to position [101, 0]
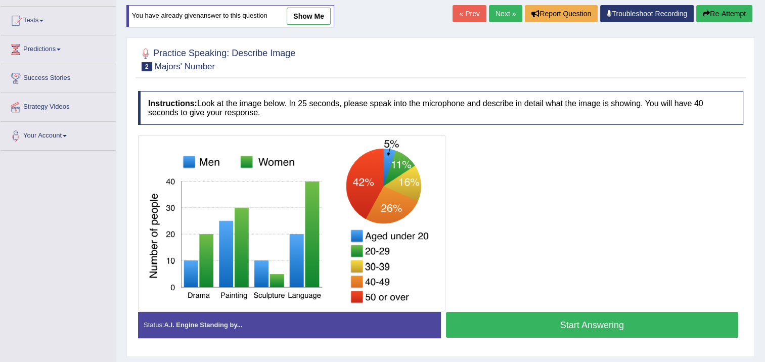
click at [504, 320] on button "Start Answering" at bounding box center [592, 325] width 293 height 26
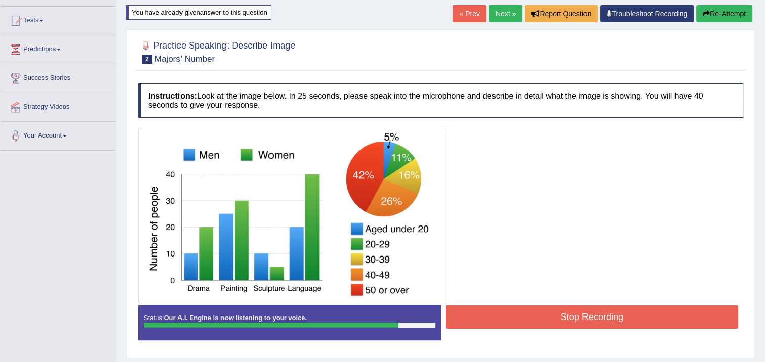
click at [592, 307] on button "Stop Recording" at bounding box center [592, 316] width 293 height 23
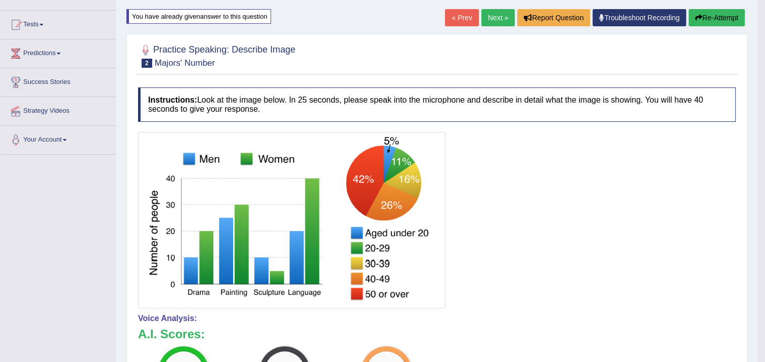
scroll to position [51, 0]
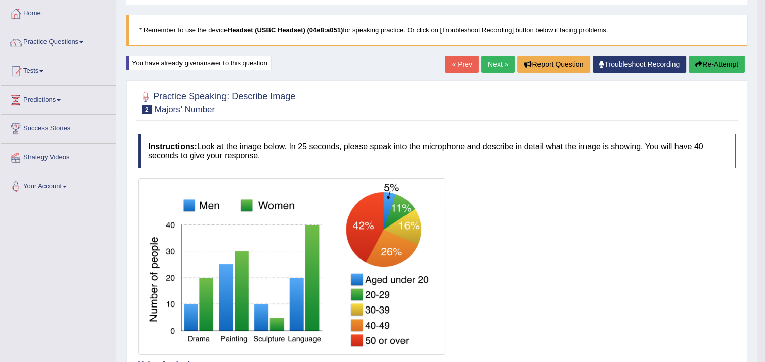
click at [493, 68] on link "Next »" at bounding box center [497, 64] width 33 height 17
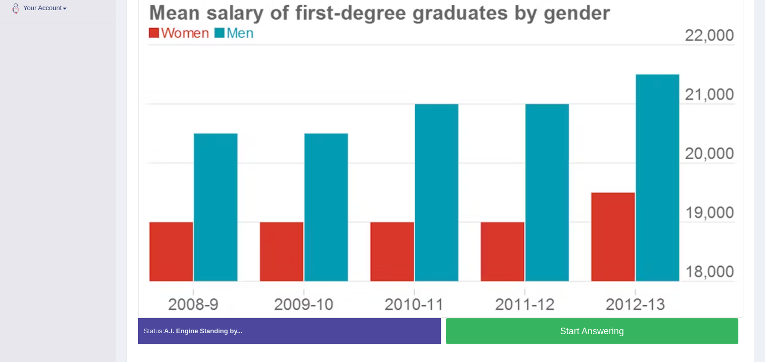
scroll to position [210, 0]
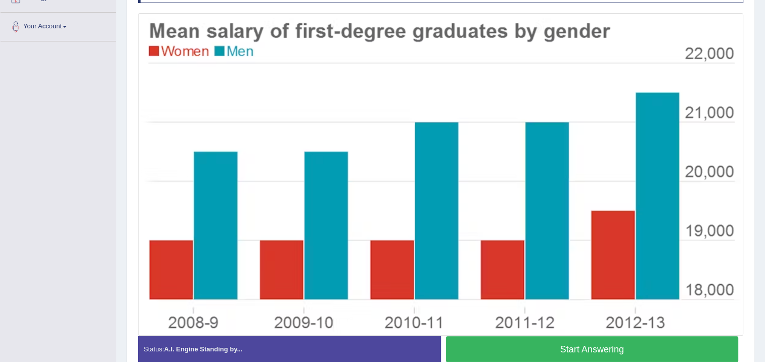
click at [542, 343] on button "Start Answering" at bounding box center [592, 349] width 293 height 26
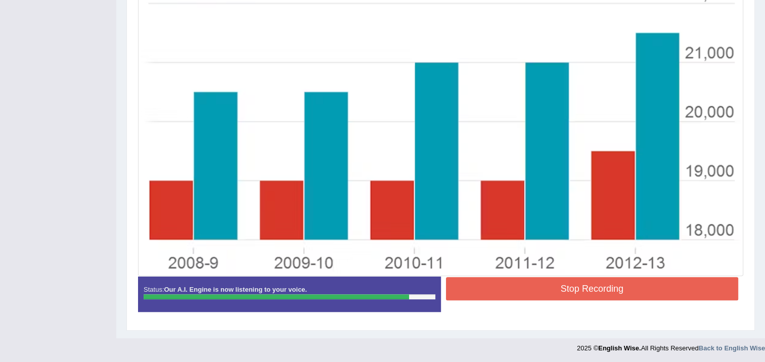
scroll to position [271, 0]
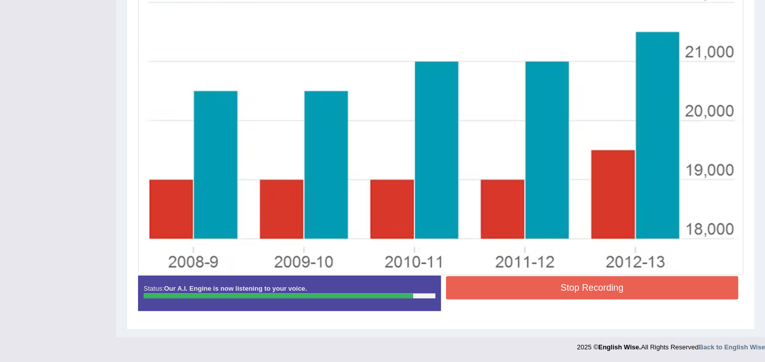
click at [533, 292] on button "Stop Recording" at bounding box center [592, 287] width 293 height 23
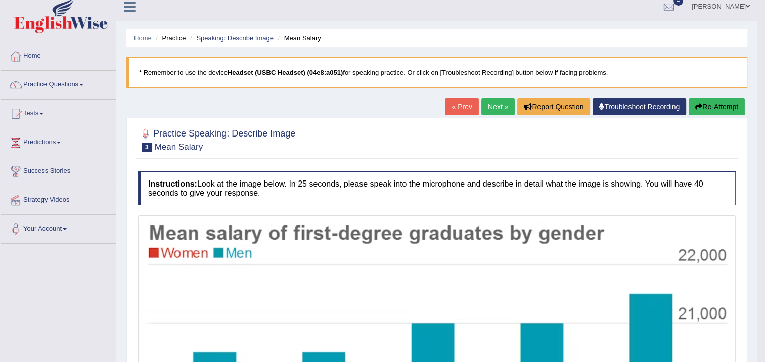
scroll to position [0, 0]
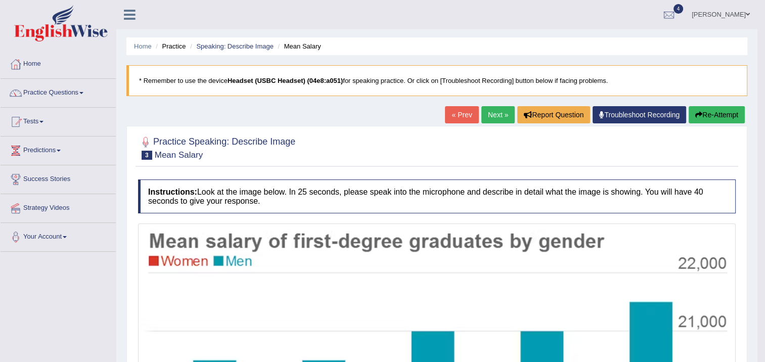
click at [706, 118] on button "Re-Attempt" at bounding box center [716, 114] width 56 height 17
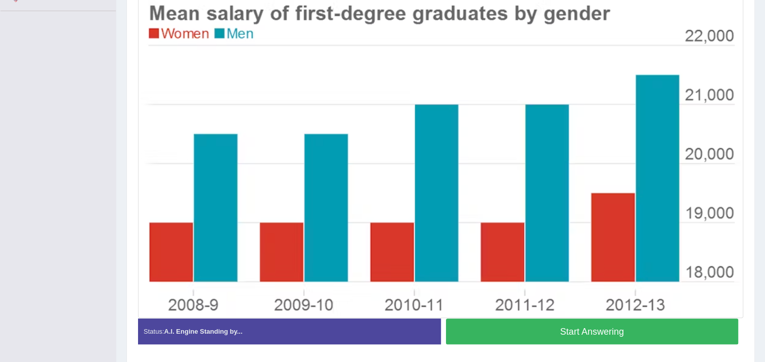
scroll to position [223, 0]
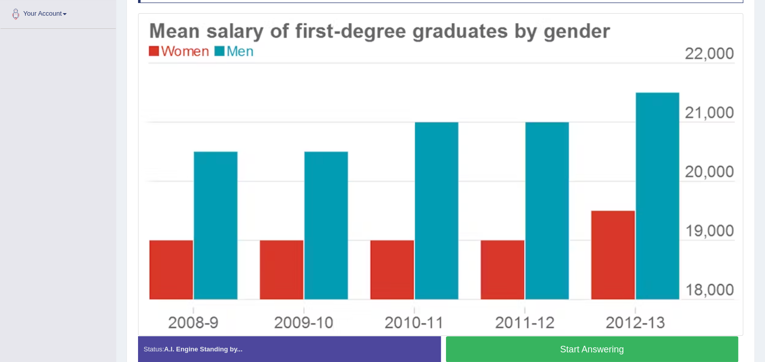
click at [603, 343] on button "Start Answering" at bounding box center [592, 349] width 293 height 26
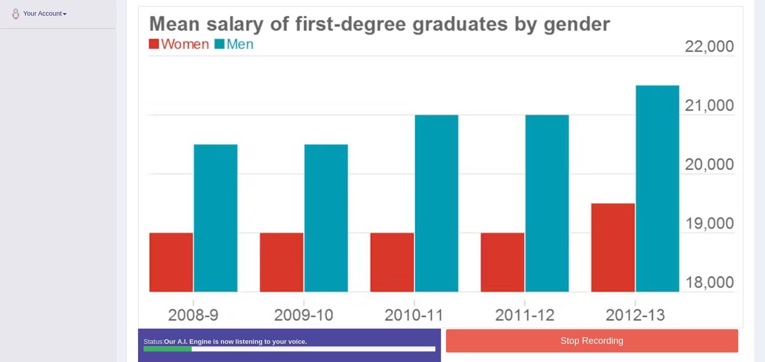
click at [572, 340] on button "Stop Recording" at bounding box center [592, 340] width 293 height 23
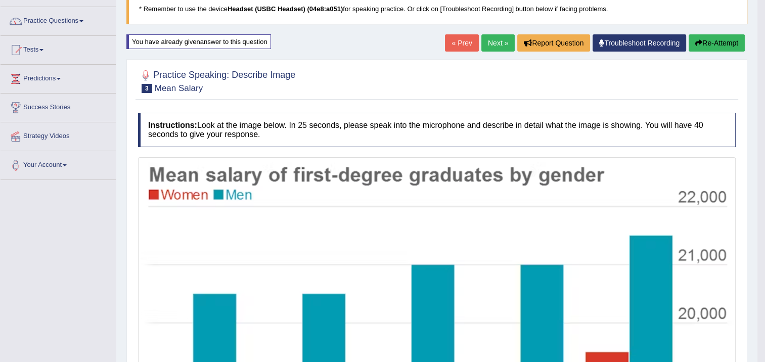
scroll to position [71, 0]
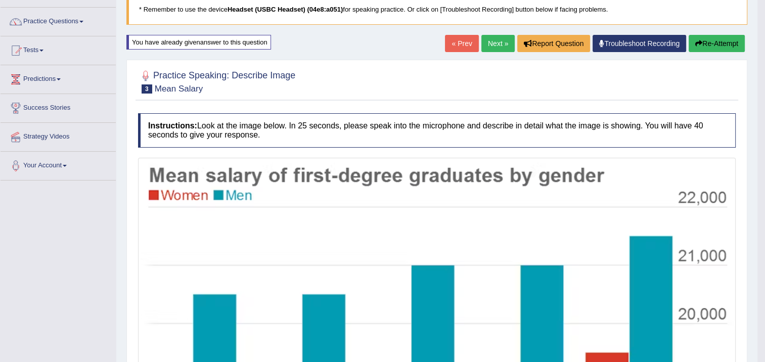
click at [720, 36] on button "Re-Attempt" at bounding box center [716, 43] width 56 height 17
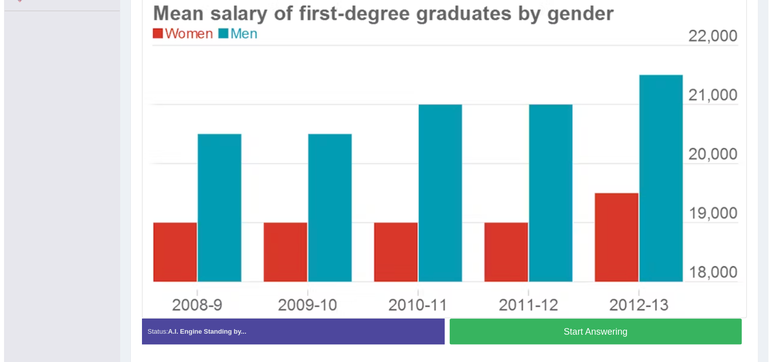
scroll to position [223, 0]
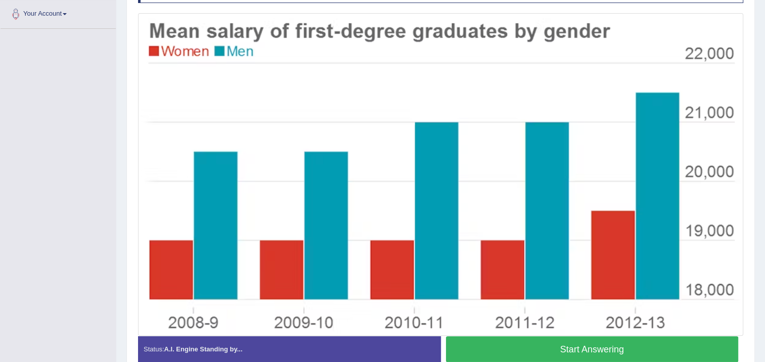
click at [639, 337] on button "Start Answering" at bounding box center [592, 349] width 293 height 26
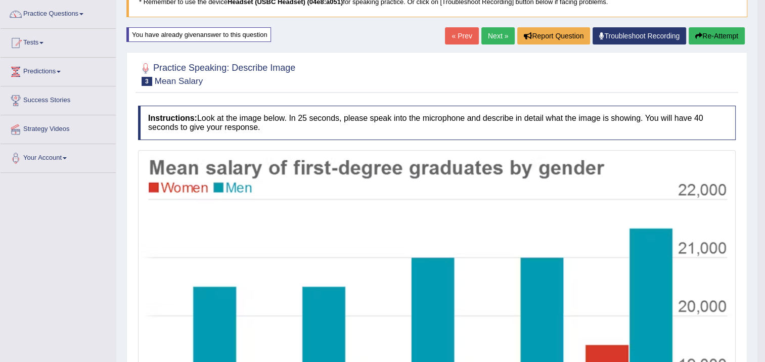
scroll to position [71, 0]
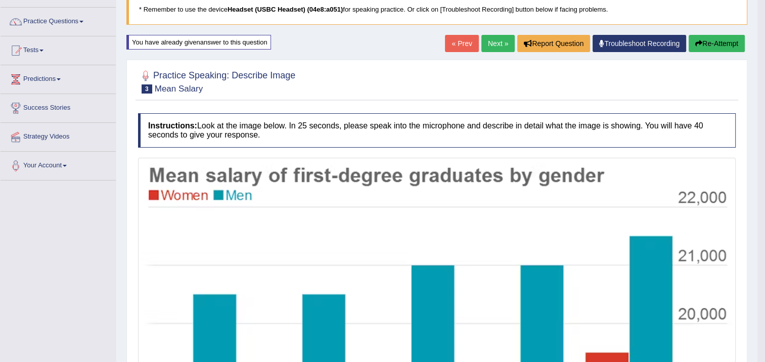
click at [718, 36] on button "Re-Attempt" at bounding box center [716, 43] width 56 height 17
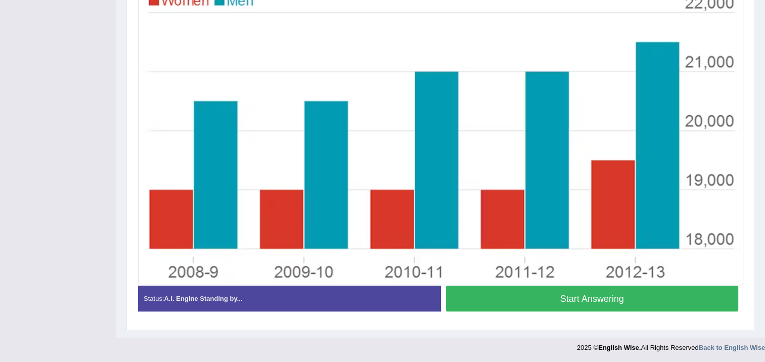
drag, startPoint x: 590, startPoint y: 295, endPoint x: 586, endPoint y: 279, distance: 16.7
click at [590, 296] on button "Start Answering" at bounding box center [592, 299] width 293 height 26
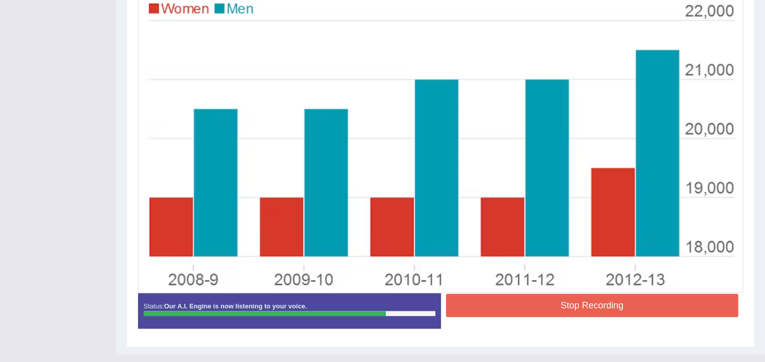
scroll to position [275, 0]
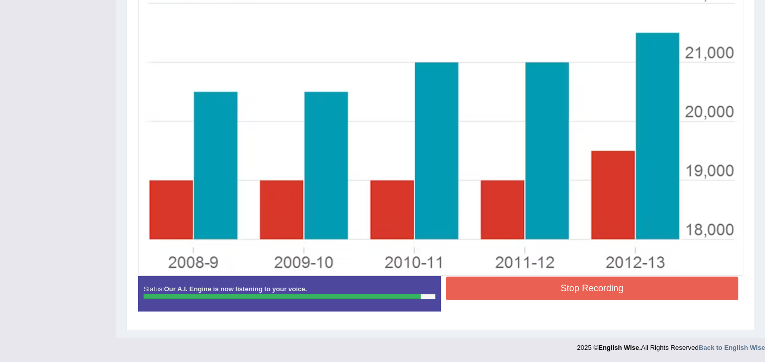
click at [518, 298] on button "Stop Recording" at bounding box center [592, 287] width 293 height 23
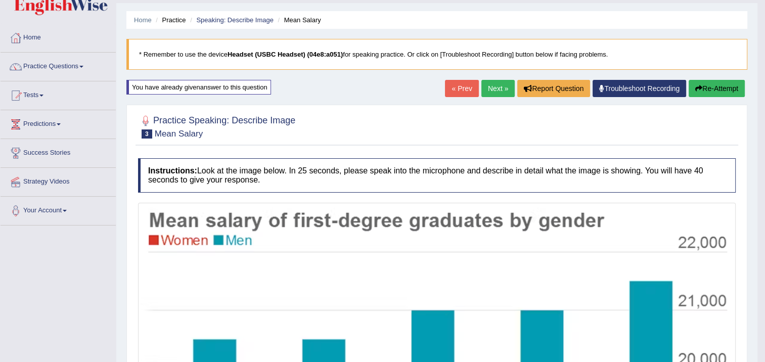
scroll to position [22, 0]
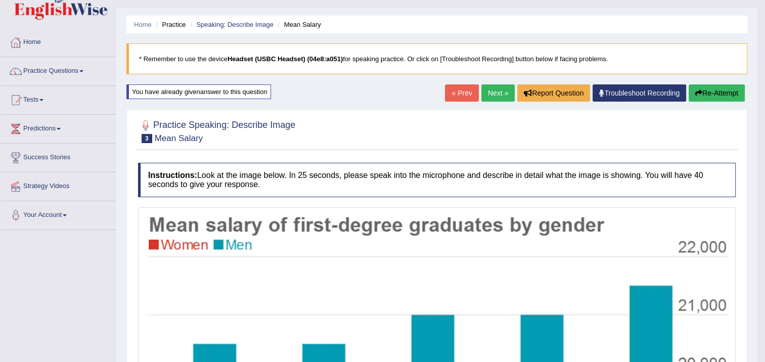
click at [698, 93] on icon "button" at bounding box center [698, 92] width 7 height 7
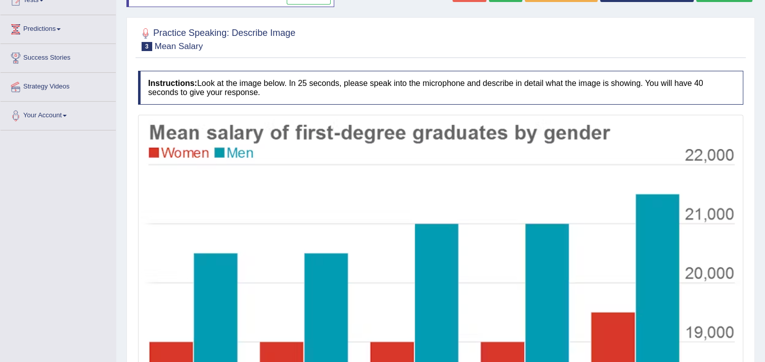
scroll to position [224, 0]
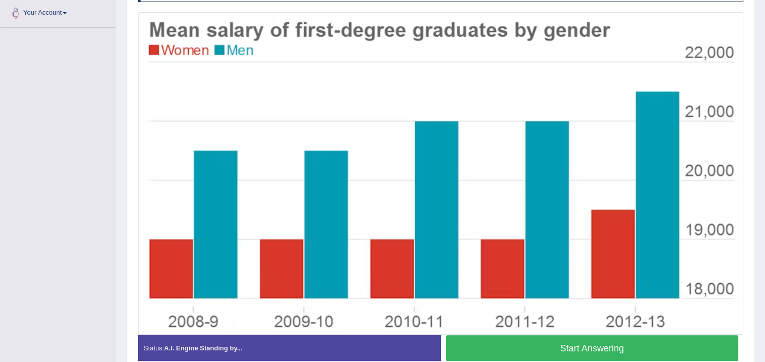
click at [562, 346] on button "Start Answering" at bounding box center [592, 348] width 293 height 26
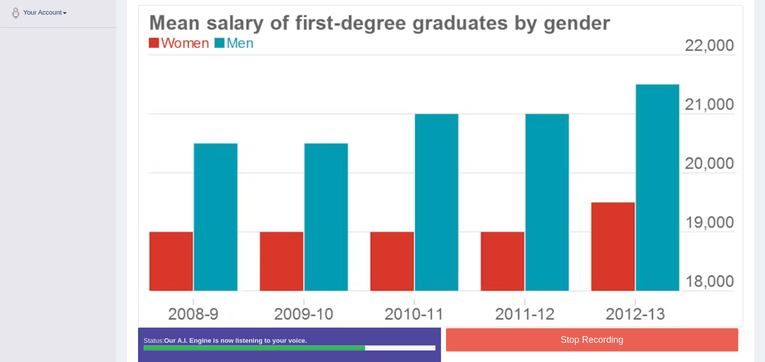
click at [576, 326] on div "Instructions: Look at the image below. In 25 seconds, please speak into the mic…" at bounding box center [440, 166] width 610 height 420
click at [578, 331] on button "Stop Recording" at bounding box center [592, 339] width 293 height 23
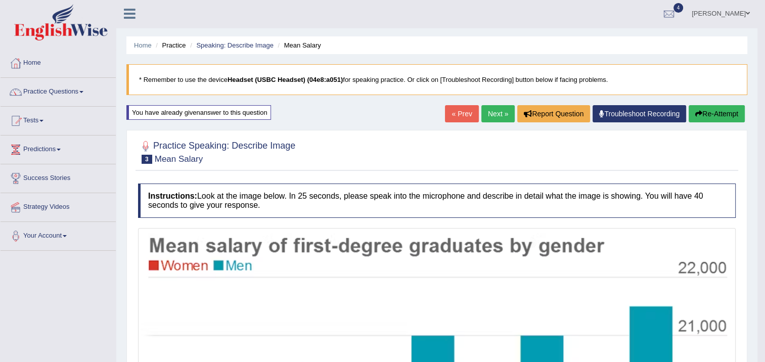
scroll to position [0, 0]
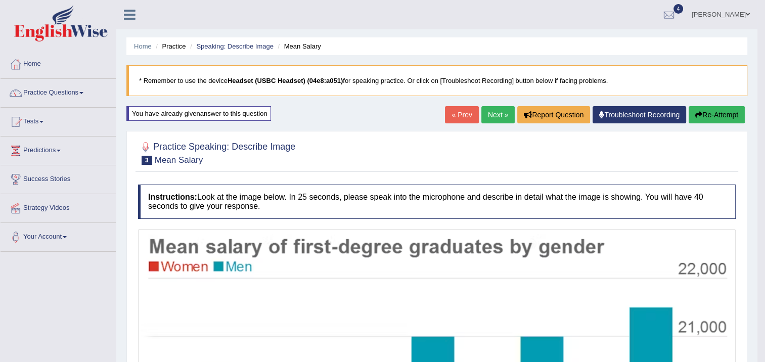
click at [710, 108] on button "Re-Attempt" at bounding box center [716, 114] width 56 height 17
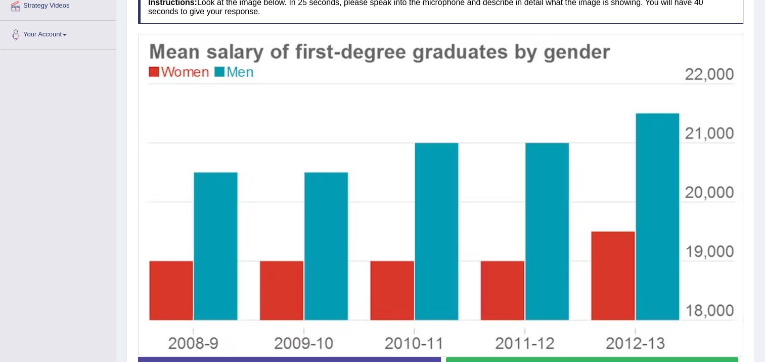
scroll to position [253, 0]
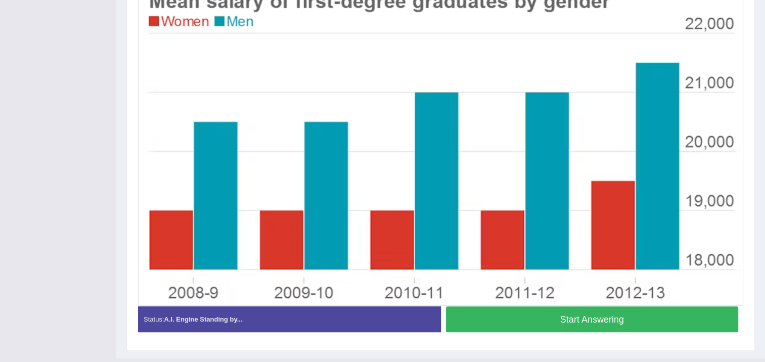
click at [618, 313] on button "Start Answering" at bounding box center [592, 319] width 293 height 26
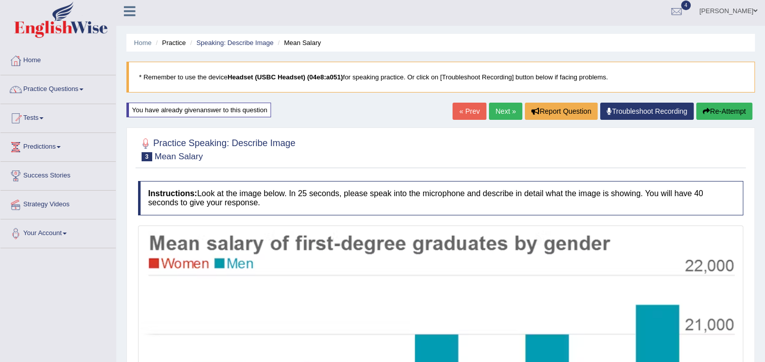
scroll to position [0, 0]
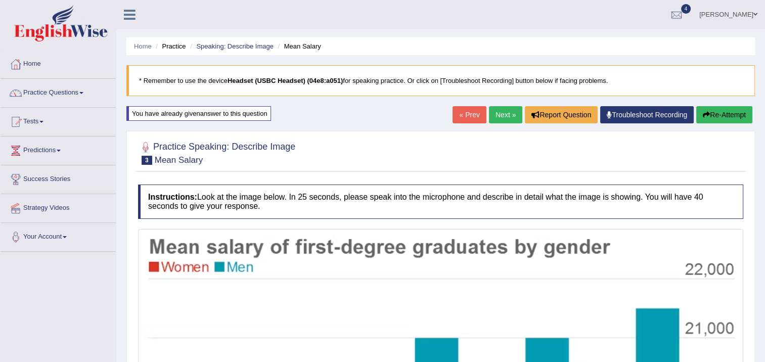
click at [730, 115] on button "Re-Attempt" at bounding box center [724, 114] width 56 height 17
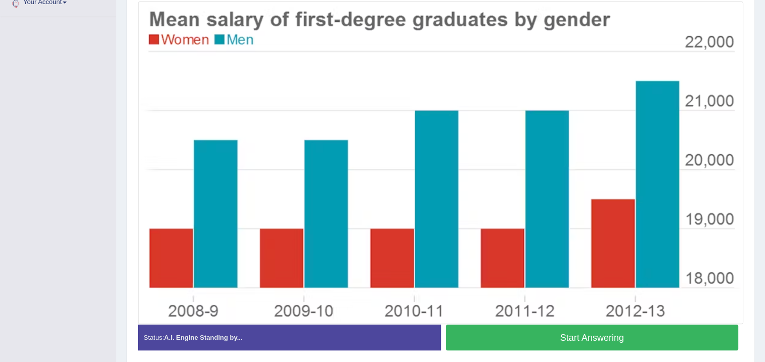
scroll to position [253, 0]
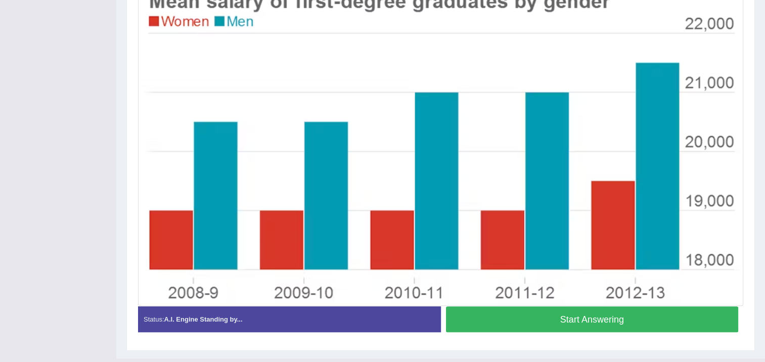
click at [662, 313] on button "Start Answering" at bounding box center [592, 319] width 293 height 26
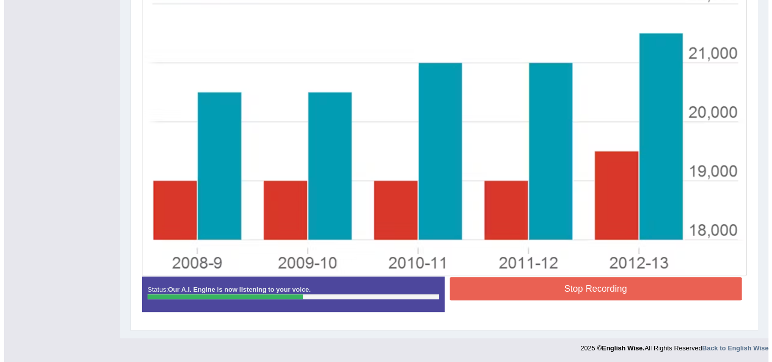
scroll to position [275, 0]
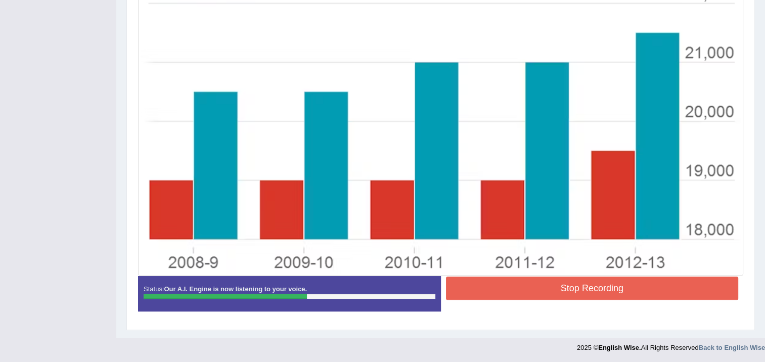
click at [507, 297] on button "Stop Recording" at bounding box center [592, 287] width 293 height 23
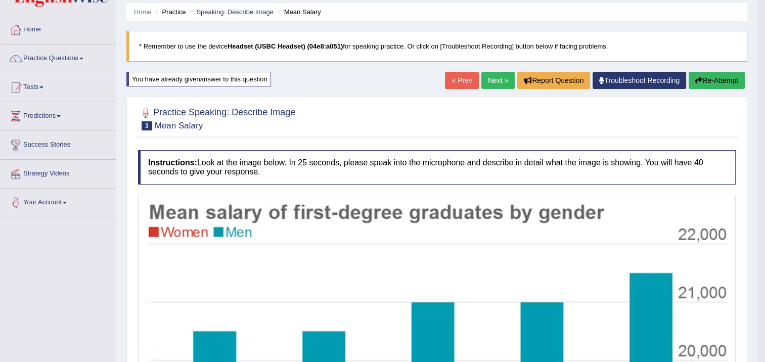
scroll to position [28, 0]
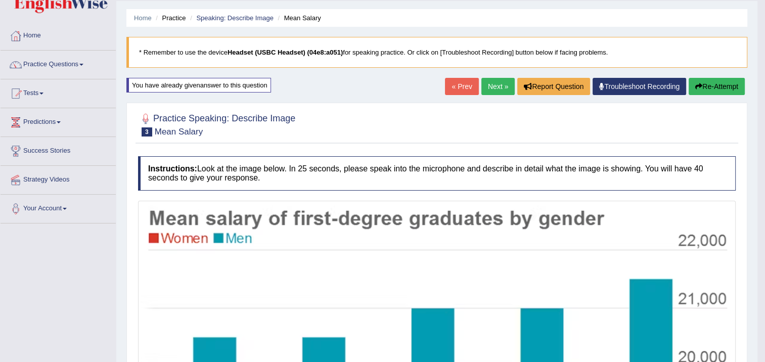
click at [718, 89] on button "Re-Attempt" at bounding box center [716, 86] width 56 height 17
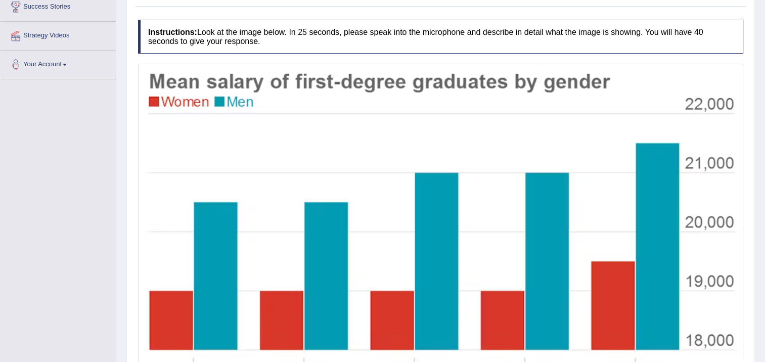
scroll to position [223, 0]
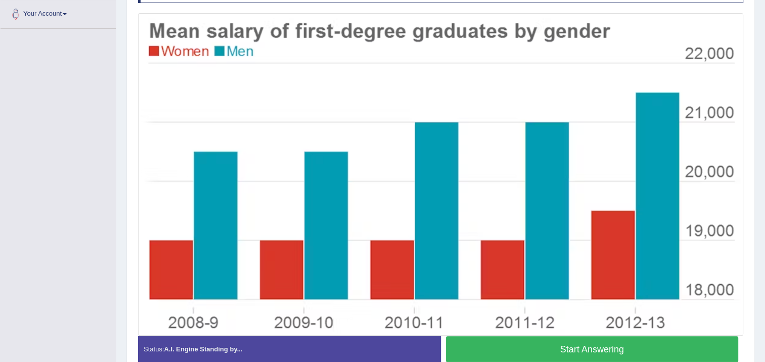
click at [623, 349] on button "Start Answering" at bounding box center [592, 349] width 293 height 26
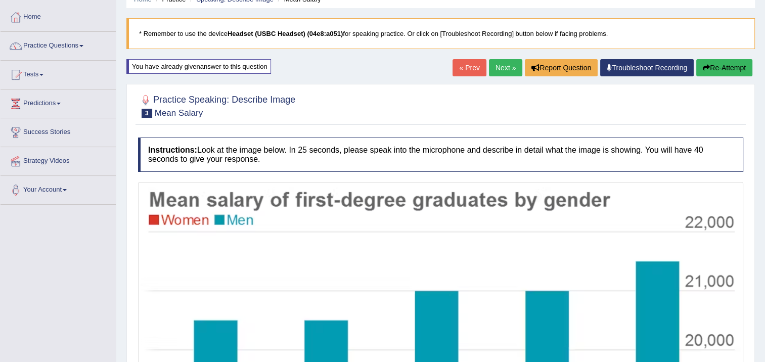
scroll to position [71, 0]
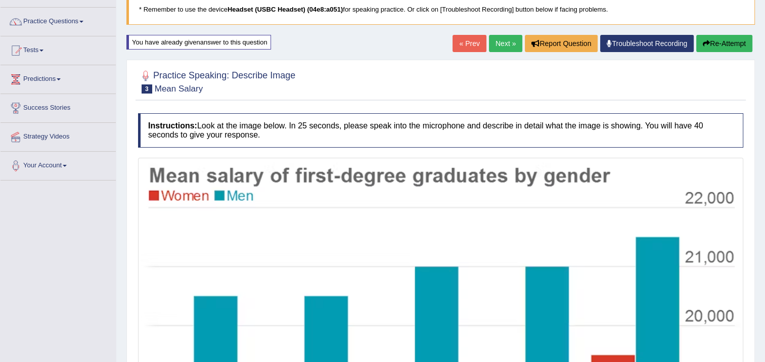
click at [728, 39] on button "Re-Attempt" at bounding box center [724, 43] width 56 height 17
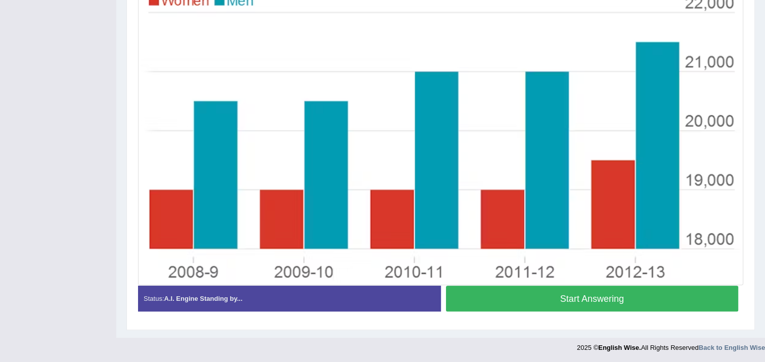
scroll to position [223, 0]
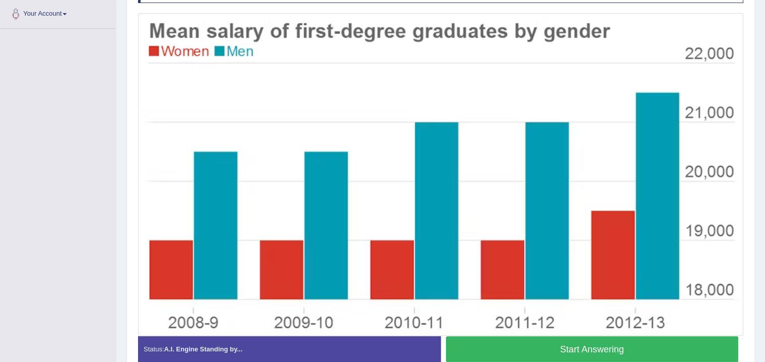
click at [574, 346] on button "Start Answering" at bounding box center [592, 349] width 293 height 26
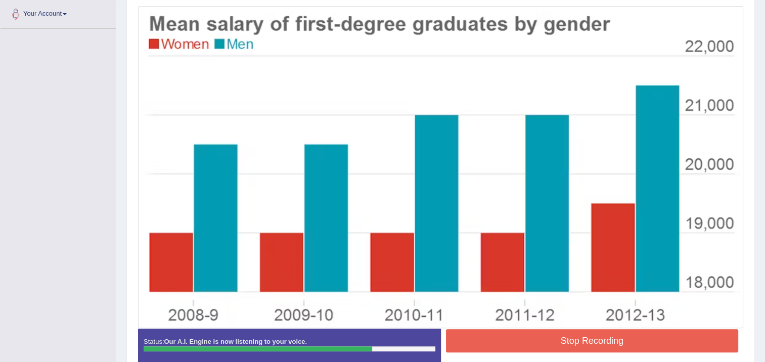
click at [503, 334] on button "Stop Recording" at bounding box center [592, 340] width 293 height 23
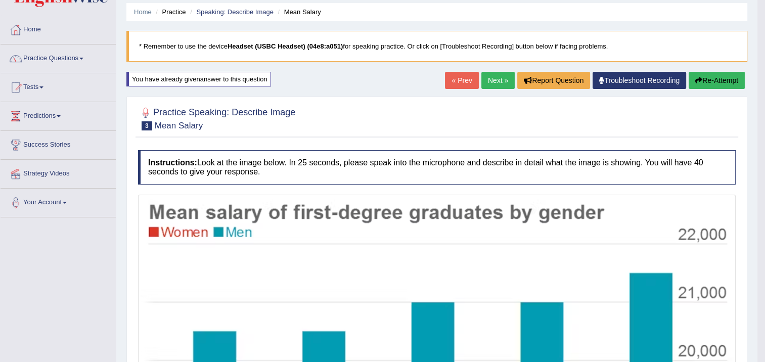
scroll to position [28, 0]
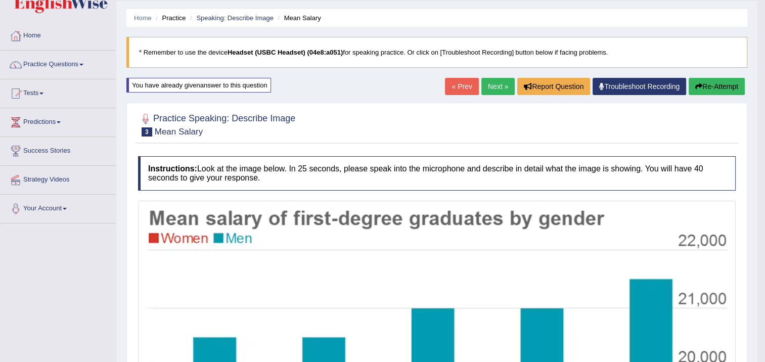
click at [488, 84] on link "Next »" at bounding box center [497, 86] width 33 height 17
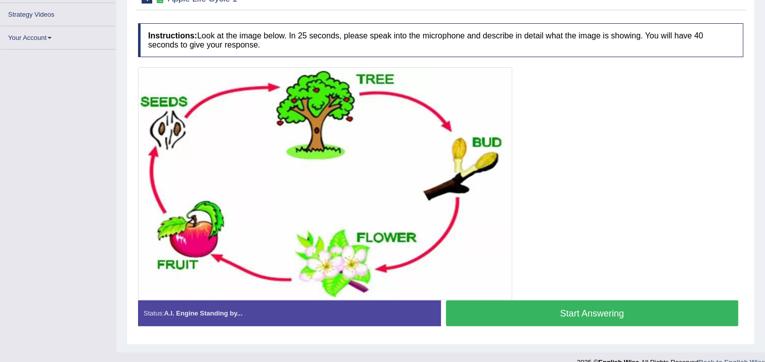
scroll to position [183, 0]
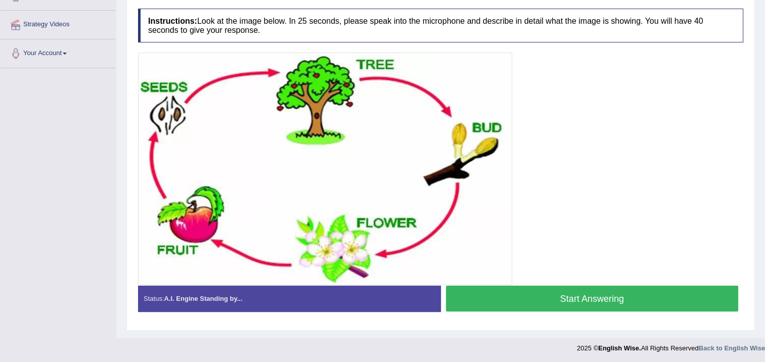
click at [498, 290] on button "Start Answering" at bounding box center [592, 299] width 293 height 26
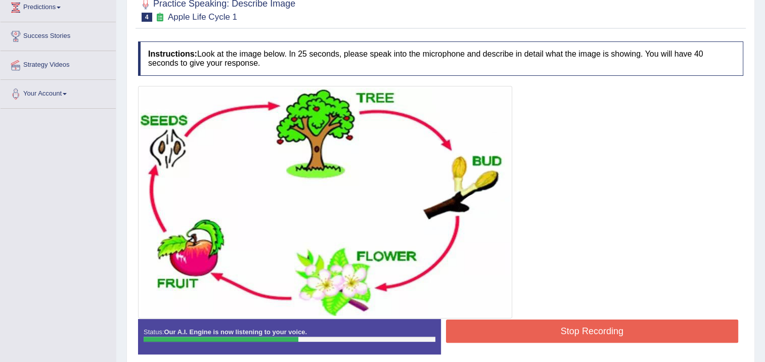
scroll to position [125, 0]
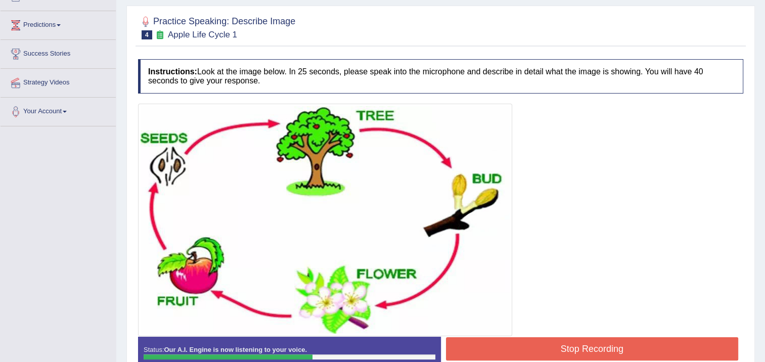
click at [524, 338] on button "Stop Recording" at bounding box center [592, 348] width 293 height 23
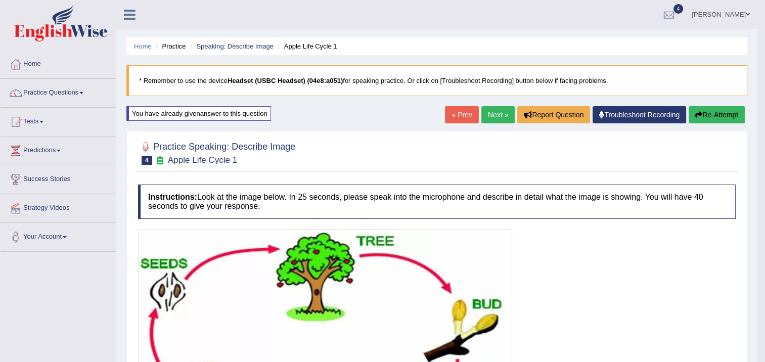
scroll to position [0, 0]
click at [493, 115] on link "Next »" at bounding box center [497, 114] width 33 height 17
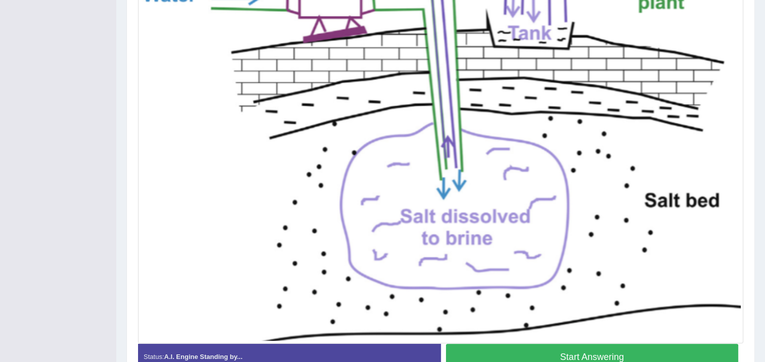
scroll to position [303, 0]
click at [531, 347] on button "Start Answering" at bounding box center [592, 356] width 293 height 26
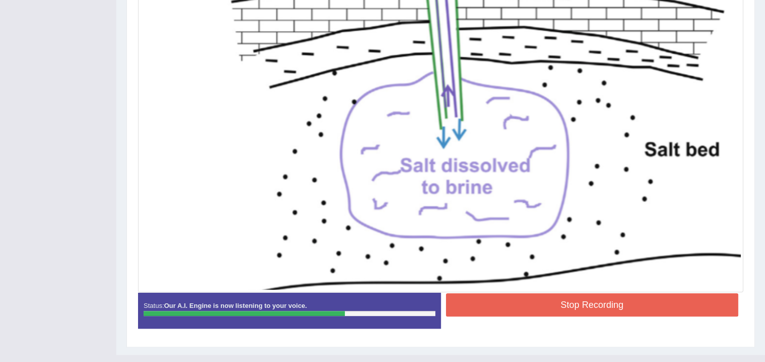
scroll to position [363, 0]
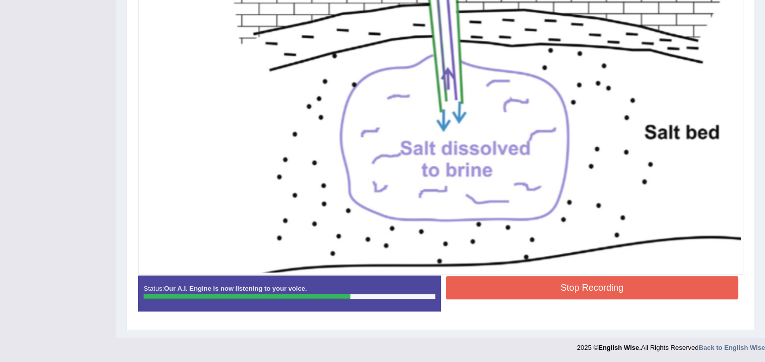
click at [524, 294] on button "Stop Recording" at bounding box center [592, 287] width 293 height 23
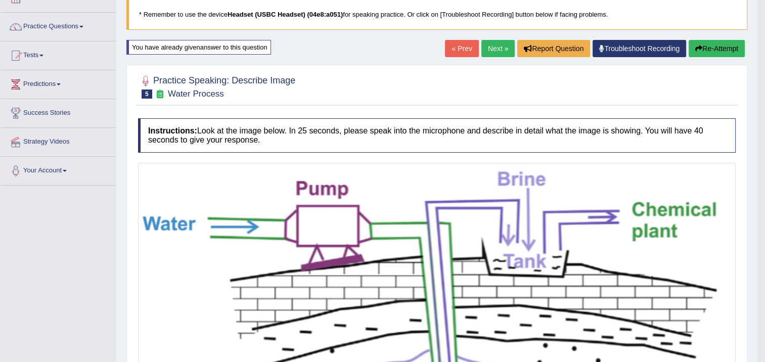
scroll to position [64, 0]
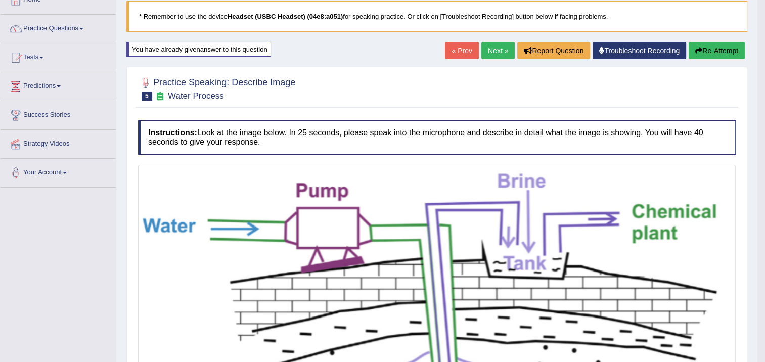
click at [709, 50] on button "Re-Attempt" at bounding box center [716, 50] width 56 height 17
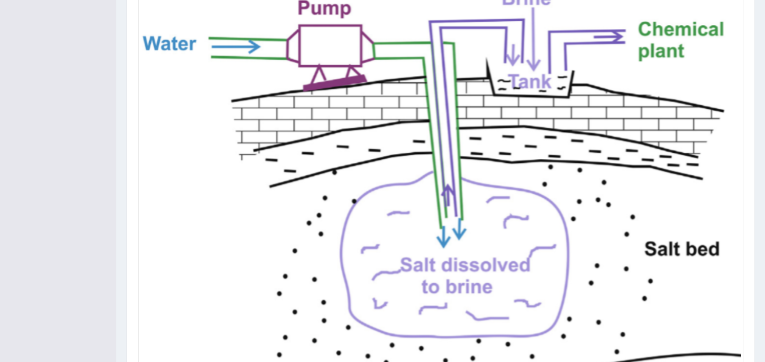
scroll to position [237, 0]
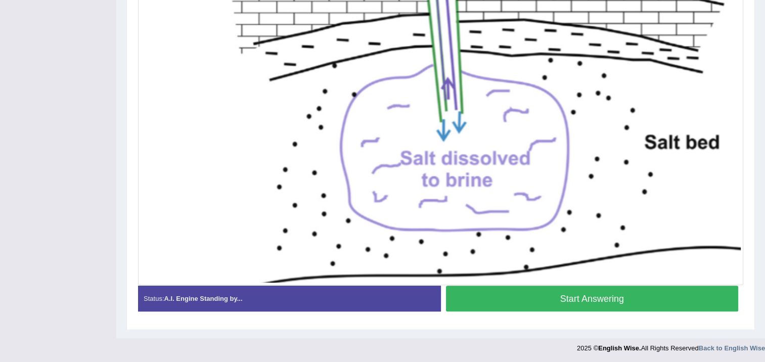
click at [595, 296] on button "Start Answering" at bounding box center [592, 299] width 293 height 26
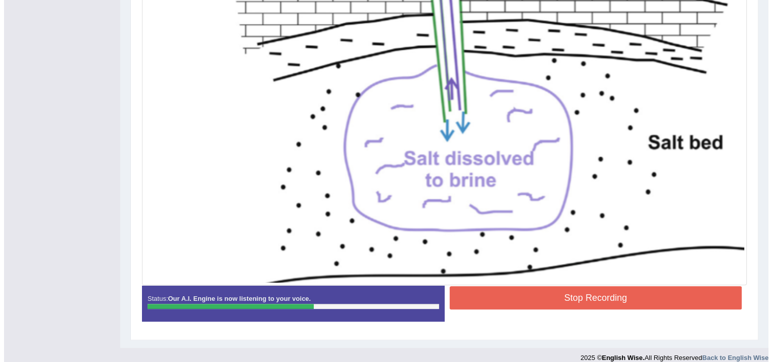
scroll to position [354, 0]
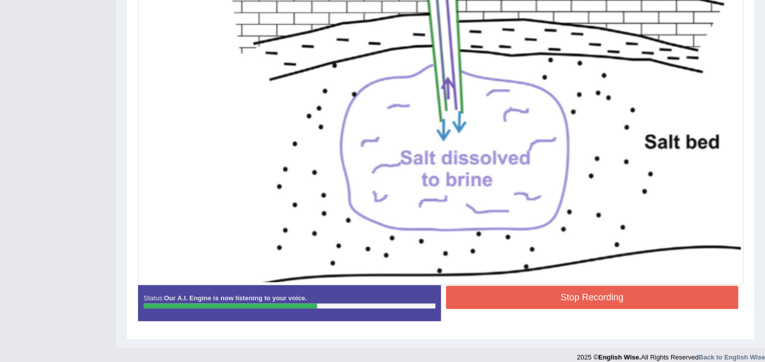
click at [483, 286] on button "Stop Recording" at bounding box center [592, 297] width 293 height 23
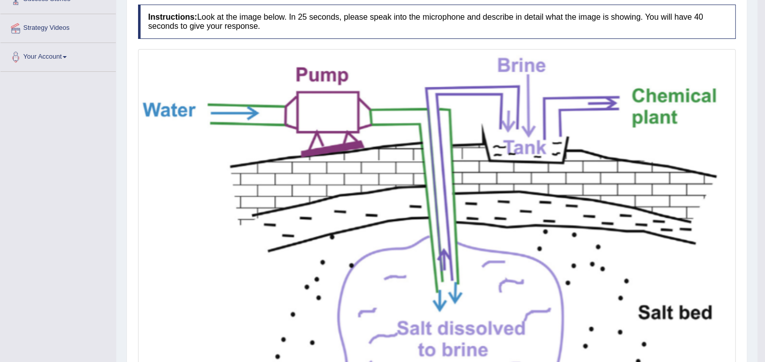
scroll to position [64, 0]
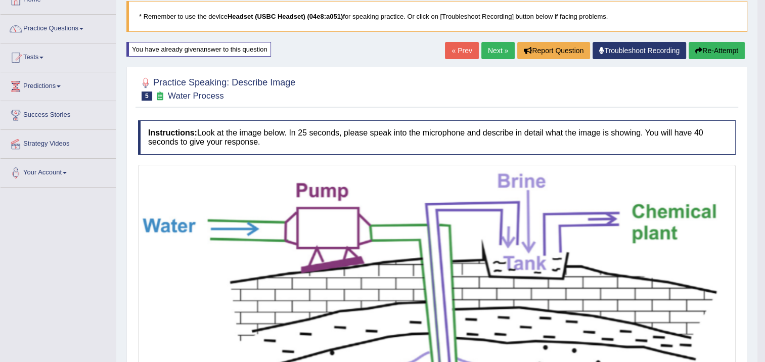
click at [487, 50] on link "Next »" at bounding box center [497, 50] width 33 height 17
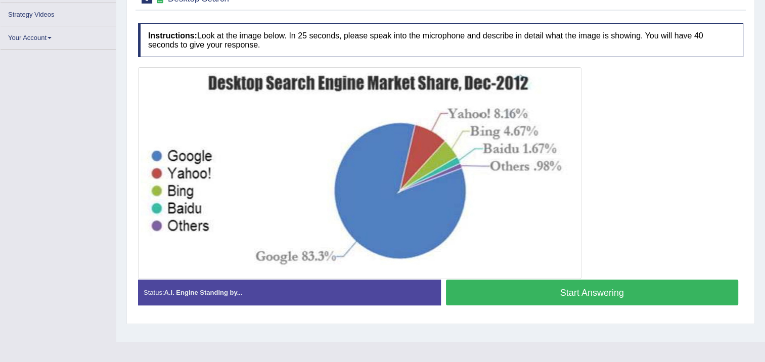
scroll to position [169, 0]
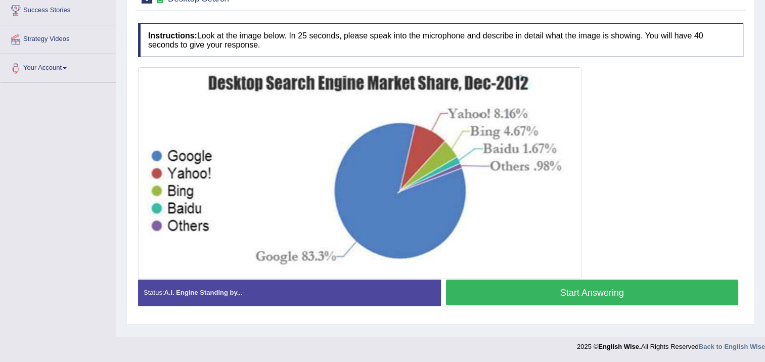
click at [496, 290] on button "Start Answering" at bounding box center [592, 292] width 293 height 26
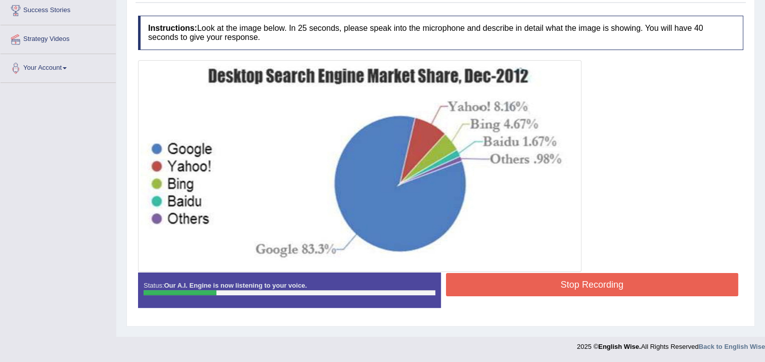
click at [494, 289] on button "Stop Recording" at bounding box center [592, 284] width 293 height 23
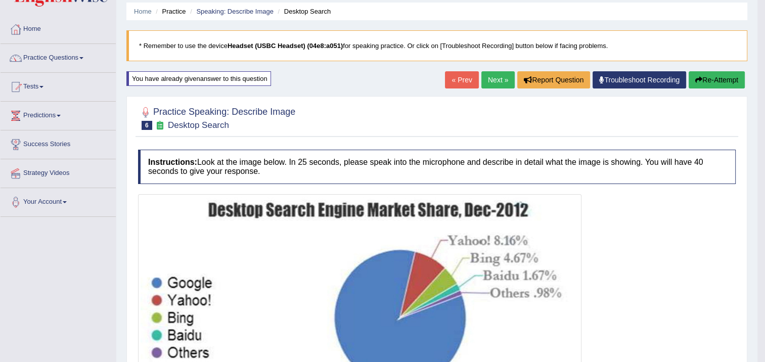
scroll to position [17, 0]
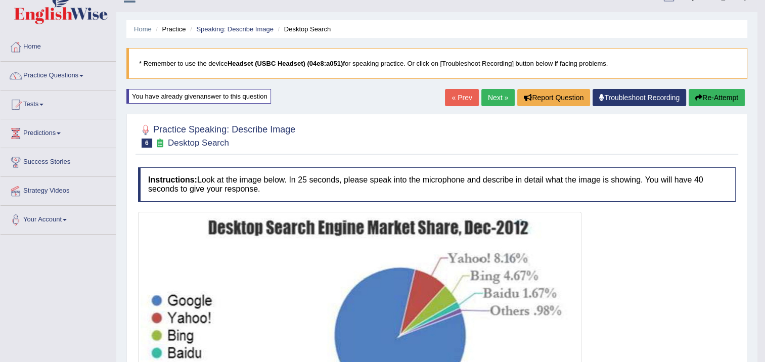
click at [724, 91] on button "Re-Attempt" at bounding box center [716, 97] width 56 height 17
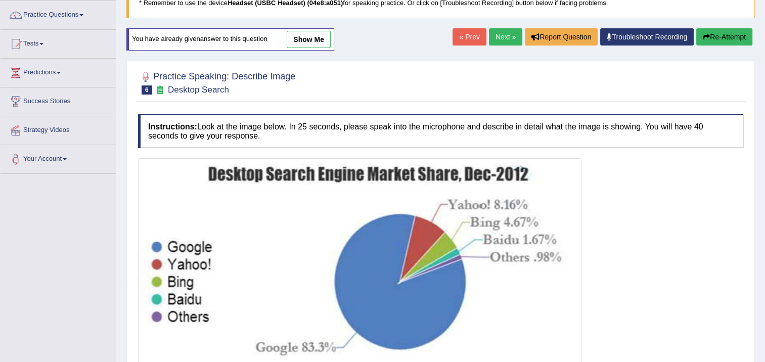
scroll to position [169, 0]
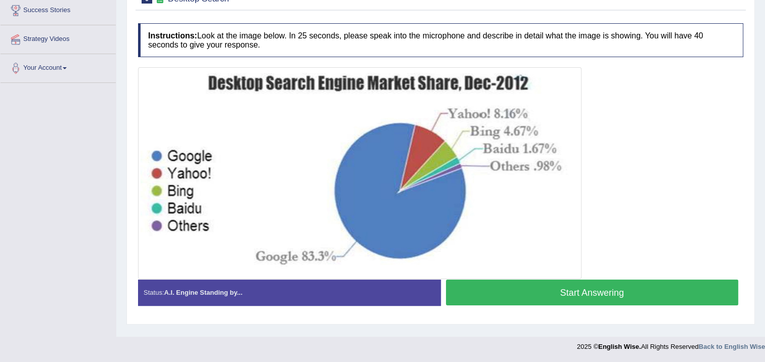
click at [586, 289] on button "Start Answering" at bounding box center [592, 292] width 293 height 26
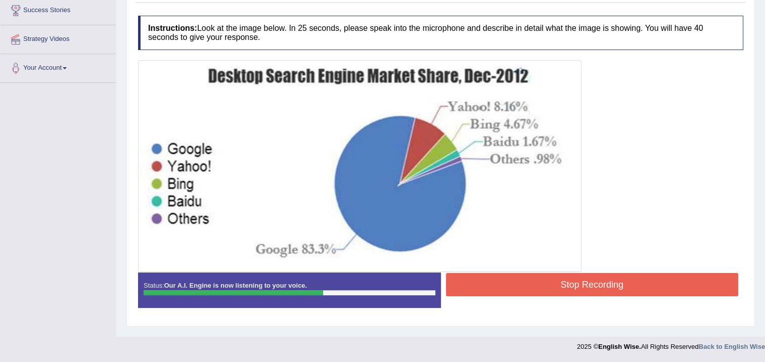
click at [536, 281] on button "Stop Recording" at bounding box center [592, 284] width 293 height 23
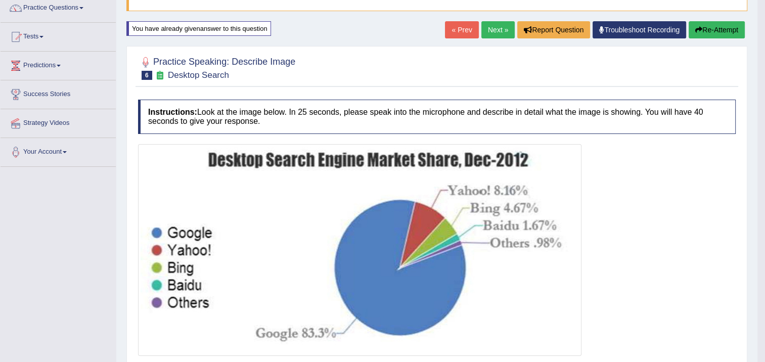
scroll to position [23, 0]
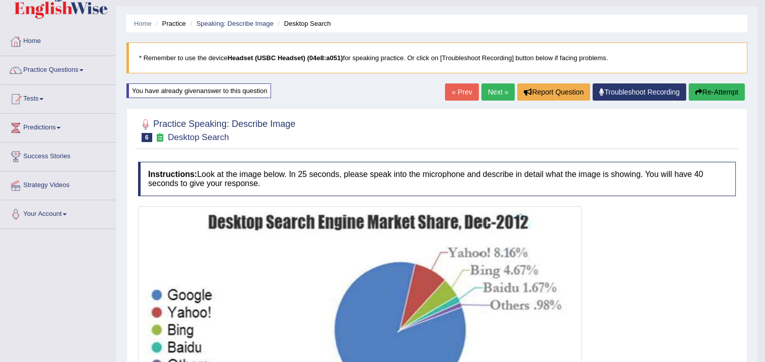
click at [703, 83] on button "Re-Attempt" at bounding box center [716, 91] width 56 height 17
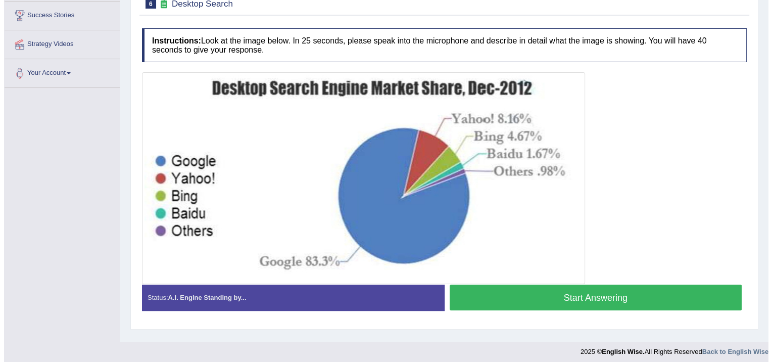
scroll to position [169, 0]
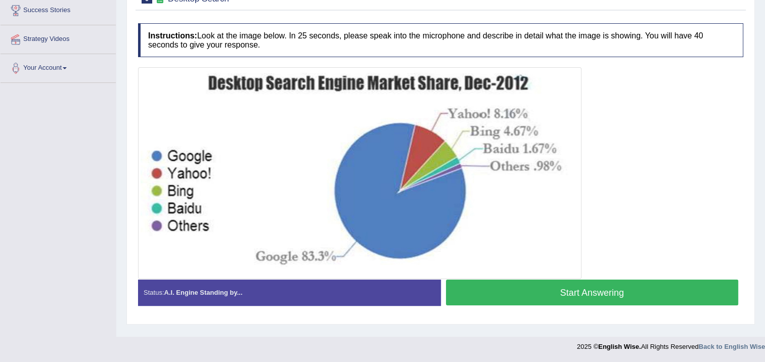
click at [626, 292] on button "Start Answering" at bounding box center [592, 292] width 293 height 26
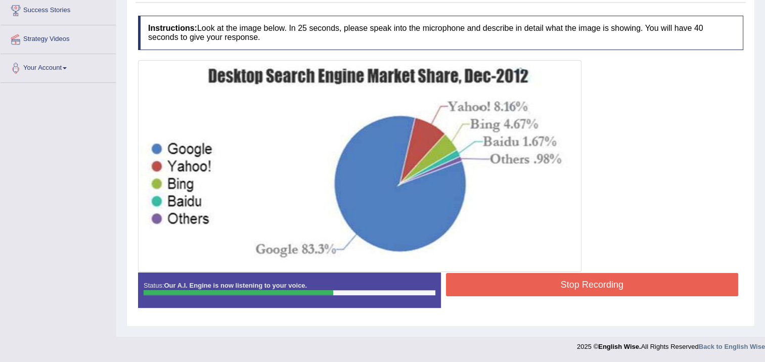
click at [621, 289] on button "Stop Recording" at bounding box center [592, 284] width 293 height 23
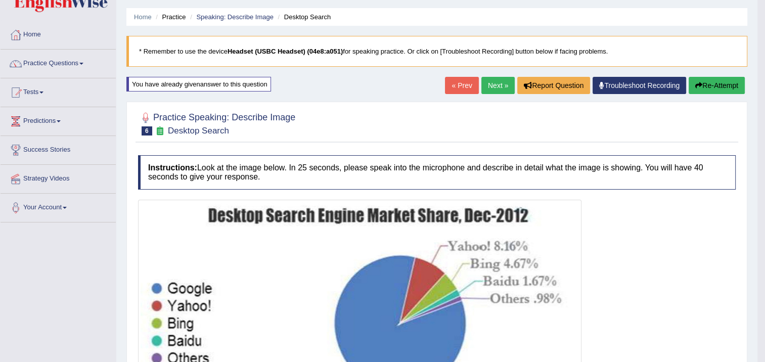
scroll to position [23, 0]
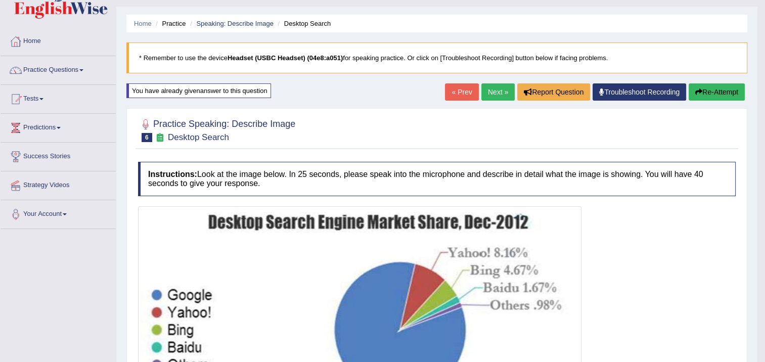
click at [503, 93] on link "Next »" at bounding box center [497, 91] width 33 height 17
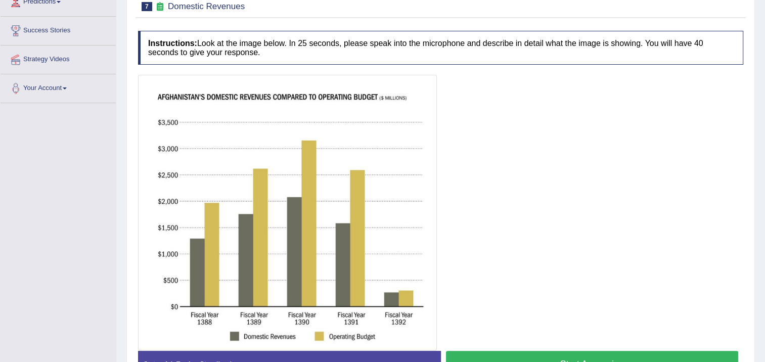
scroll to position [214, 0]
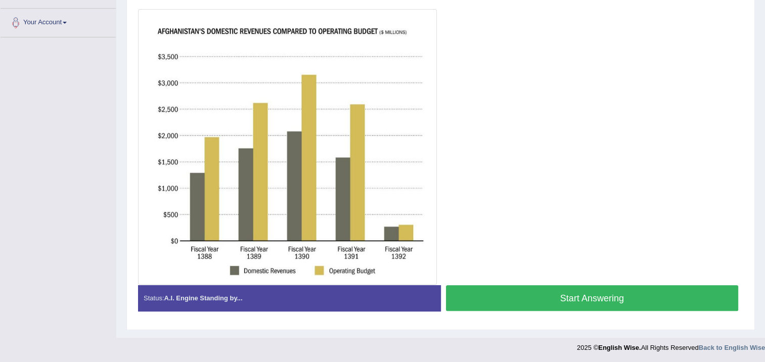
click at [519, 292] on button "Start Answering" at bounding box center [592, 298] width 293 height 26
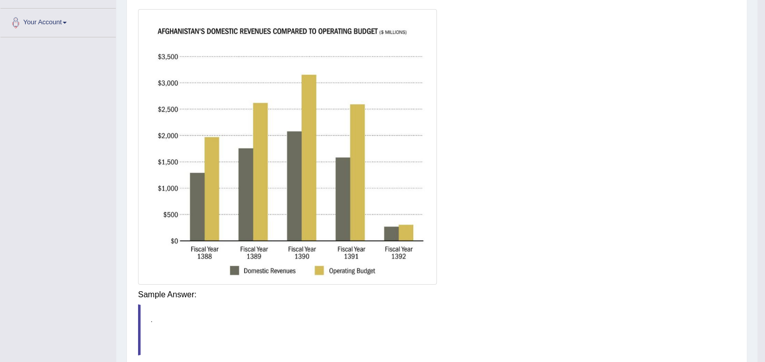
click at [455, 295] on div "Instructions: Look at the image below. In 25 seconds, please speak into the mic…" at bounding box center [436, 187] width 602 height 454
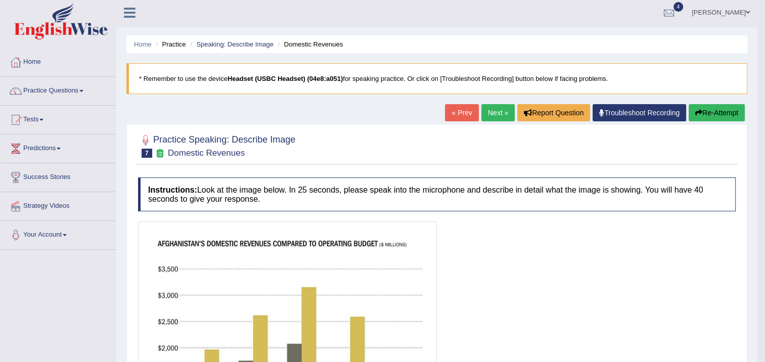
scroll to position [0, 0]
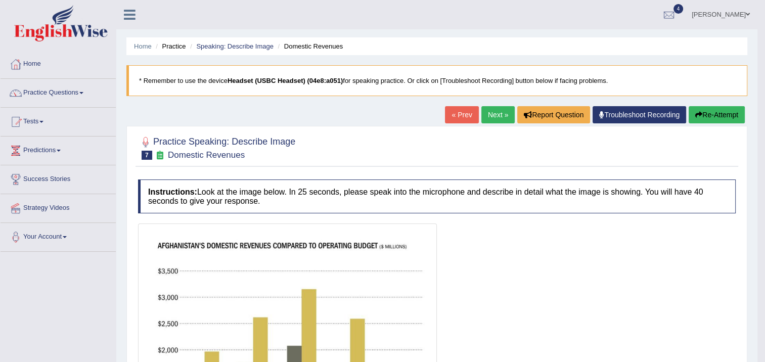
click at [699, 120] on button "Re-Attempt" at bounding box center [716, 114] width 56 height 17
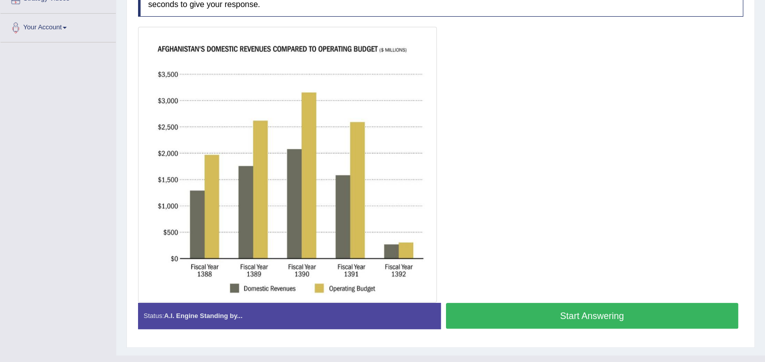
scroll to position [210, 0]
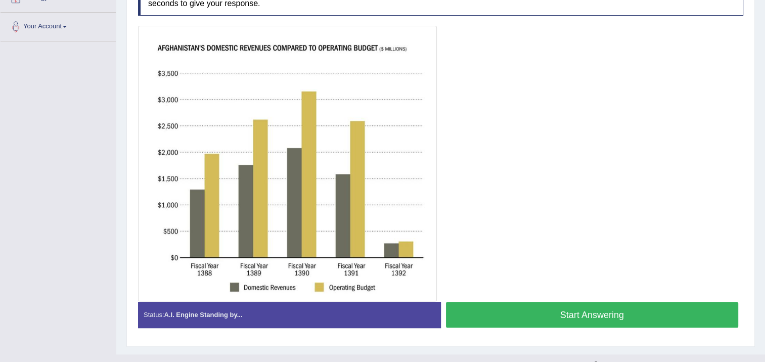
click at [507, 311] on button "Start Answering" at bounding box center [592, 315] width 293 height 26
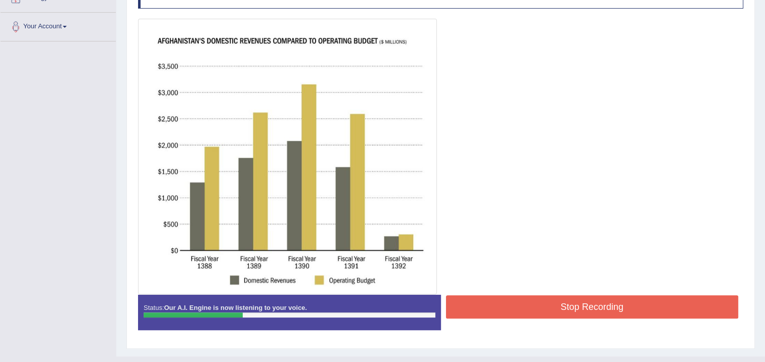
click at [505, 308] on button "Stop Recording" at bounding box center [592, 306] width 293 height 23
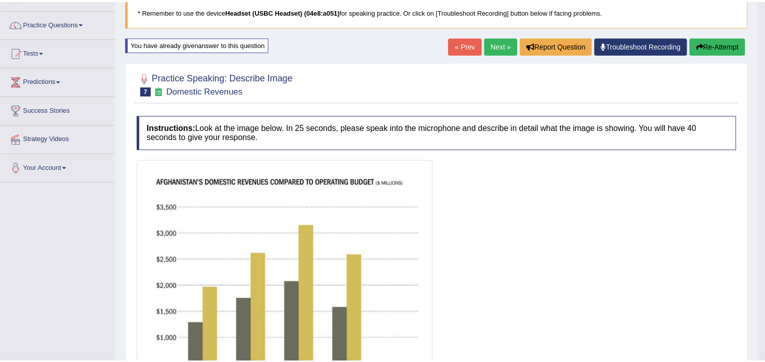
scroll to position [59, 0]
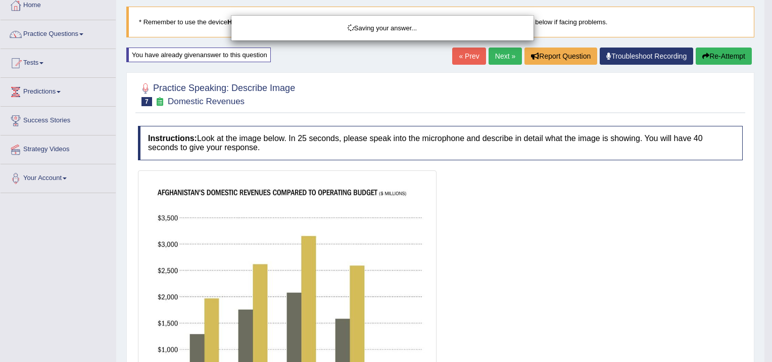
click at [731, 50] on div "Saving your answer..." at bounding box center [386, 181] width 772 height 362
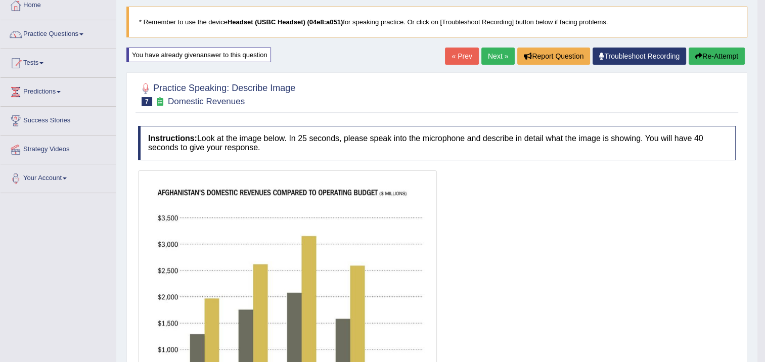
click at [709, 53] on button "Re-Attempt" at bounding box center [716, 56] width 56 height 17
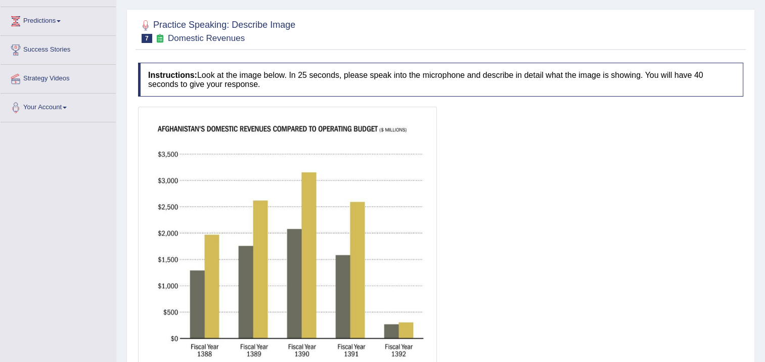
scroll to position [210, 0]
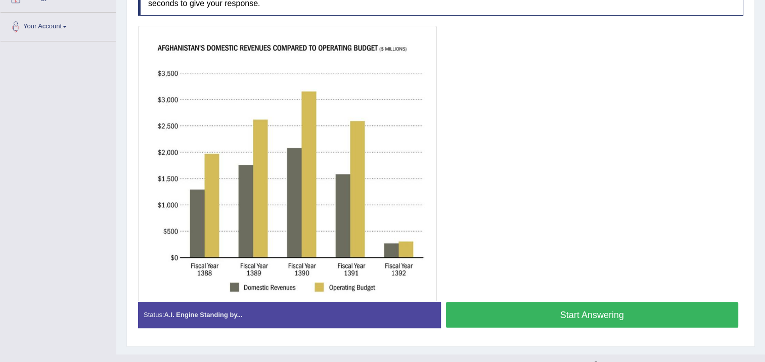
click at [520, 307] on button "Start Answering" at bounding box center [592, 315] width 293 height 26
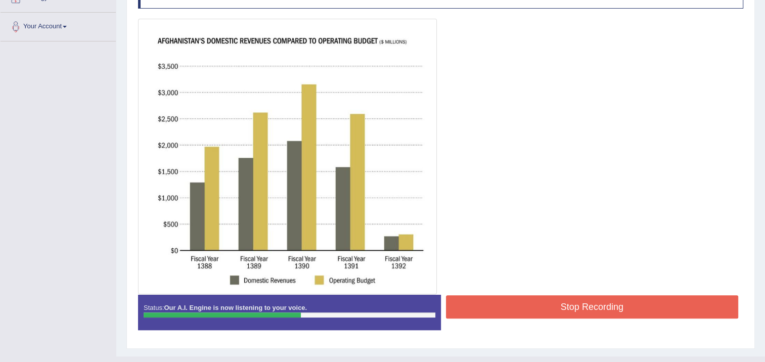
click at [476, 305] on button "Stop Recording" at bounding box center [592, 306] width 293 height 23
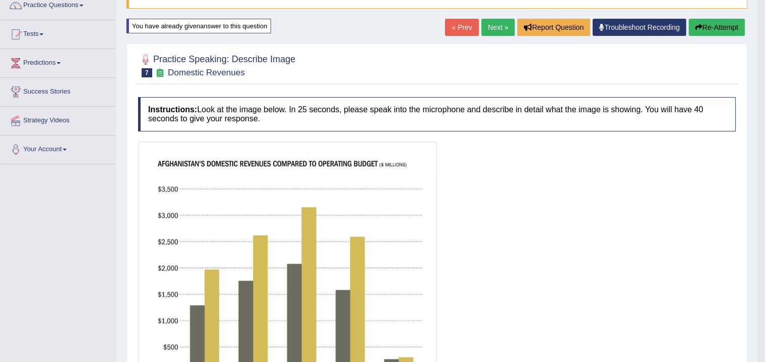
scroll to position [59, 0]
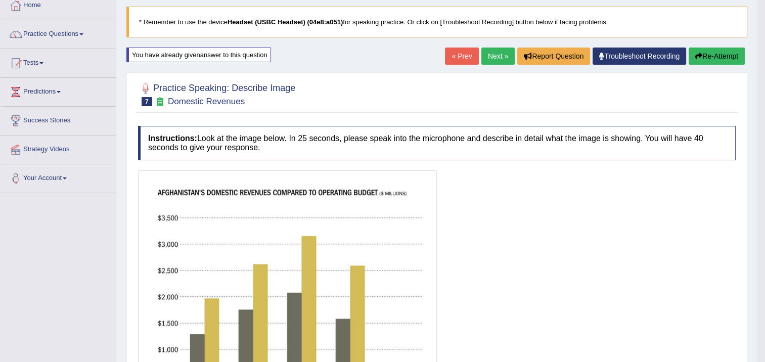
click at [725, 52] on button "Re-Attempt" at bounding box center [716, 56] width 56 height 17
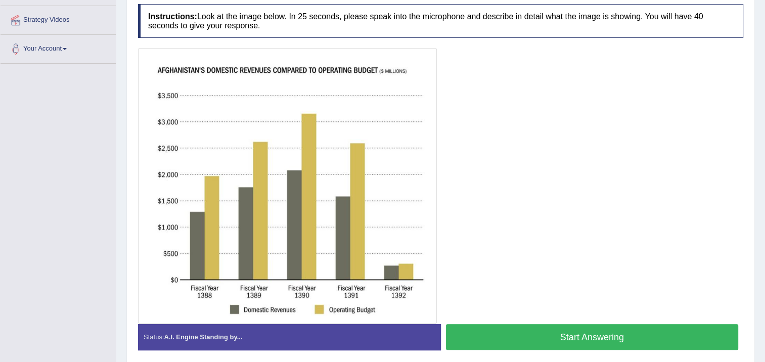
scroll to position [226, 0]
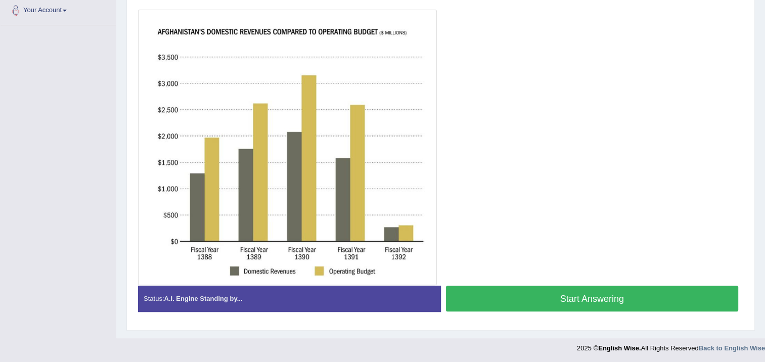
click at [515, 292] on button "Start Answering" at bounding box center [592, 299] width 293 height 26
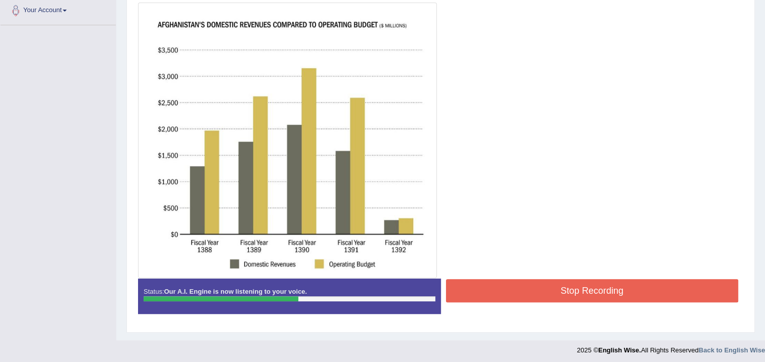
click at [526, 281] on button "Stop Recording" at bounding box center [592, 290] width 293 height 23
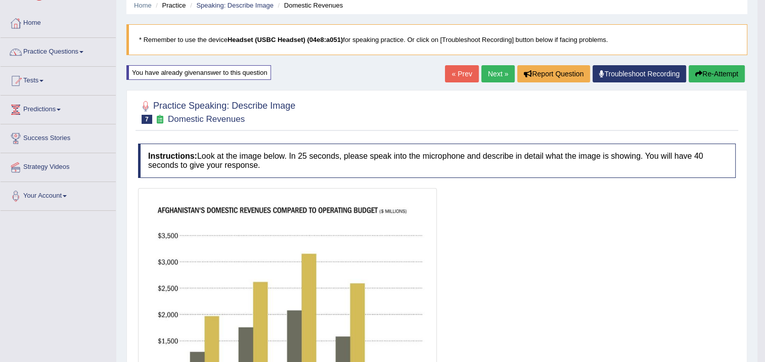
scroll to position [0, 0]
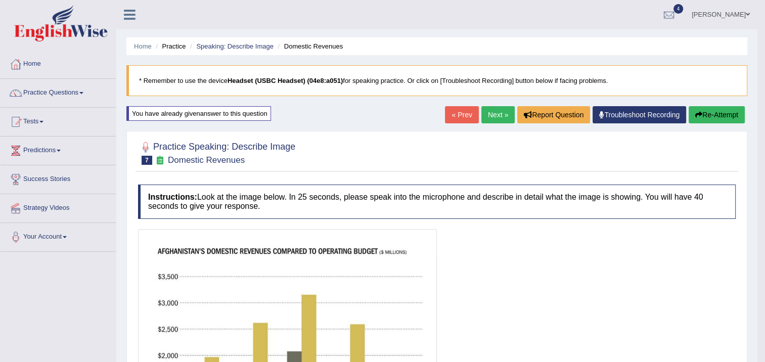
click at [729, 113] on button "Re-Attempt" at bounding box center [716, 114] width 56 height 17
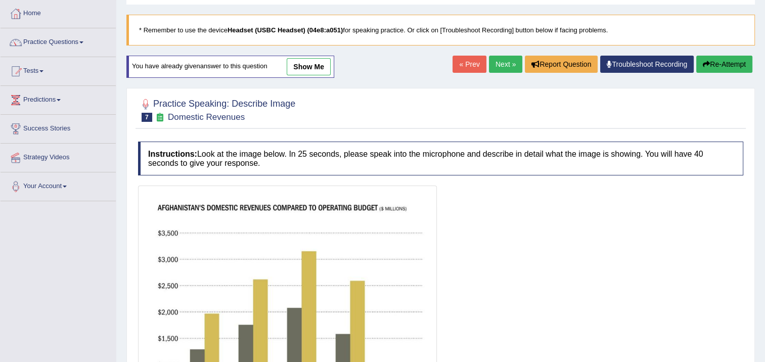
scroll to position [226, 0]
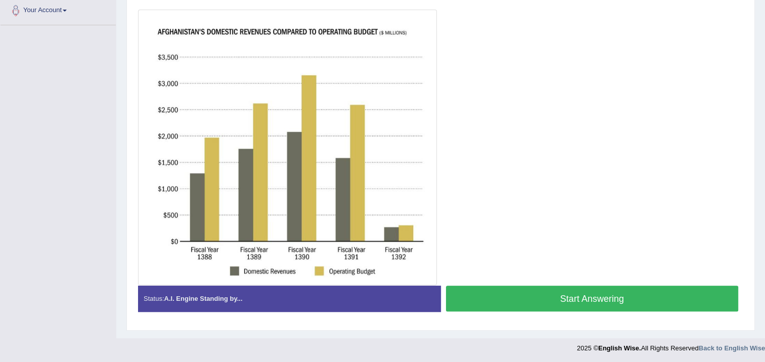
click at [514, 289] on button "Start Answering" at bounding box center [592, 299] width 293 height 26
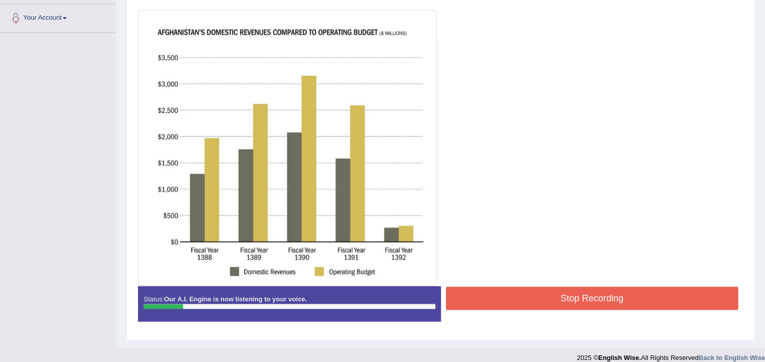
click at [511, 301] on button "Stop Recording" at bounding box center [592, 298] width 293 height 23
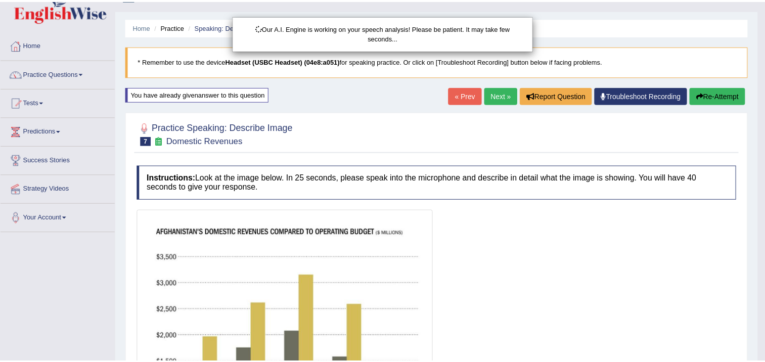
scroll to position [17, 0]
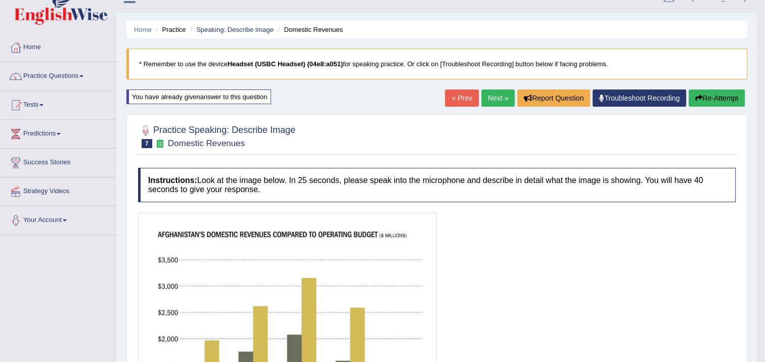
click at [706, 103] on button "Re-Attempt" at bounding box center [716, 97] width 56 height 17
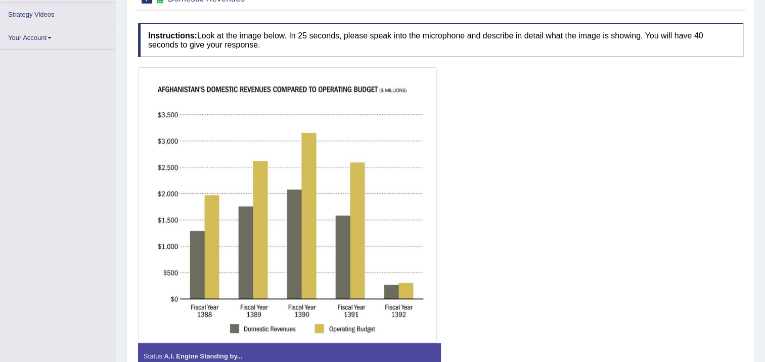
scroll to position [186, 0]
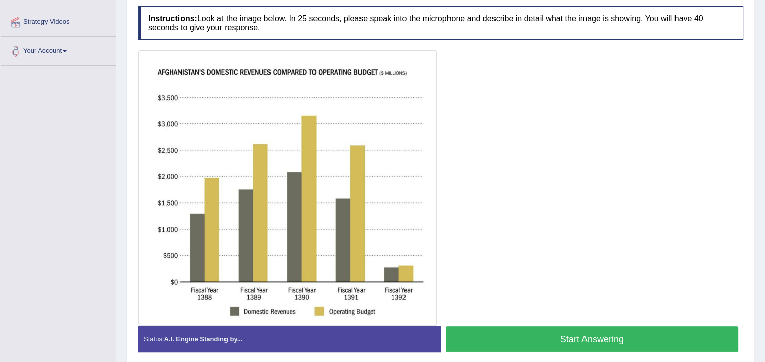
click at [558, 332] on button "Start Answering" at bounding box center [592, 339] width 293 height 26
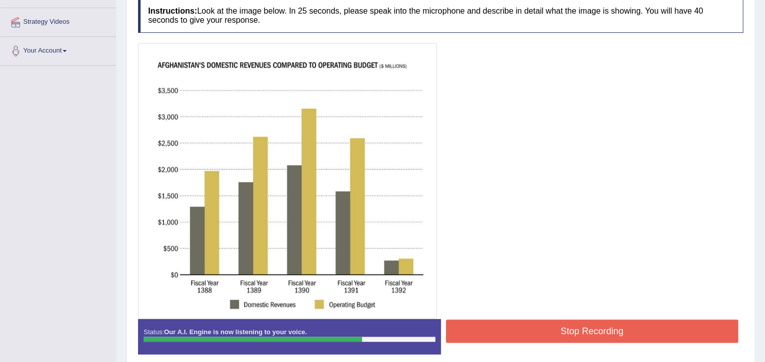
click at [477, 319] on button "Stop Recording" at bounding box center [592, 330] width 293 height 23
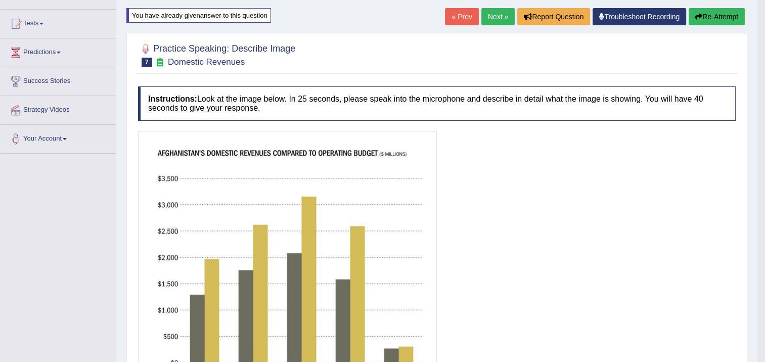
scroll to position [0, 0]
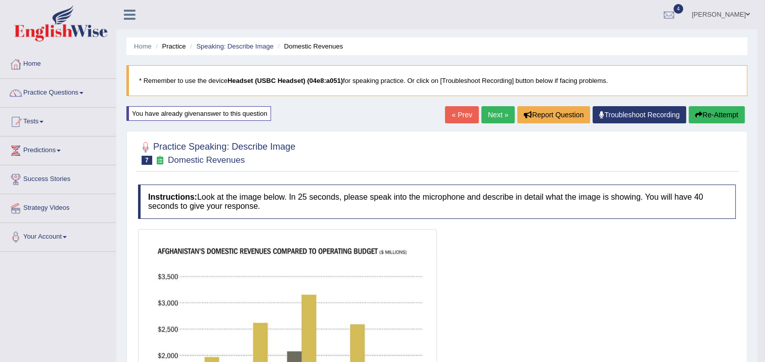
click at [726, 106] on button "Re-Attempt" at bounding box center [716, 114] width 56 height 17
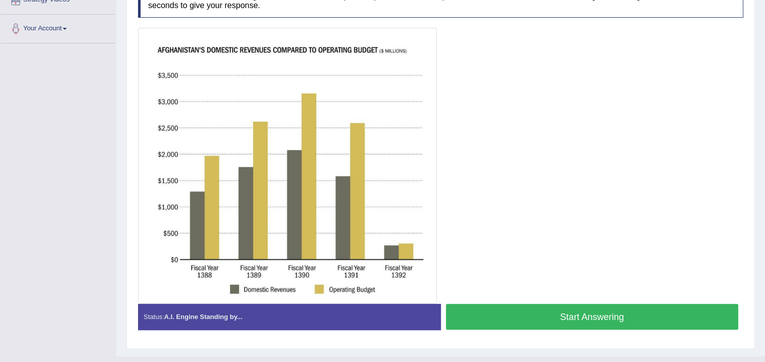
scroll to position [226, 0]
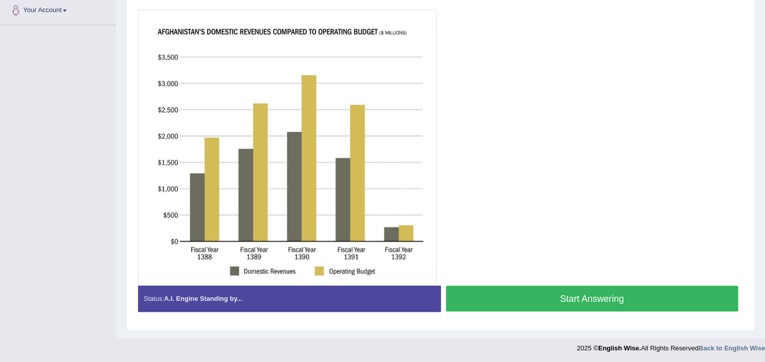
click at [643, 291] on button "Start Answering" at bounding box center [592, 299] width 293 height 26
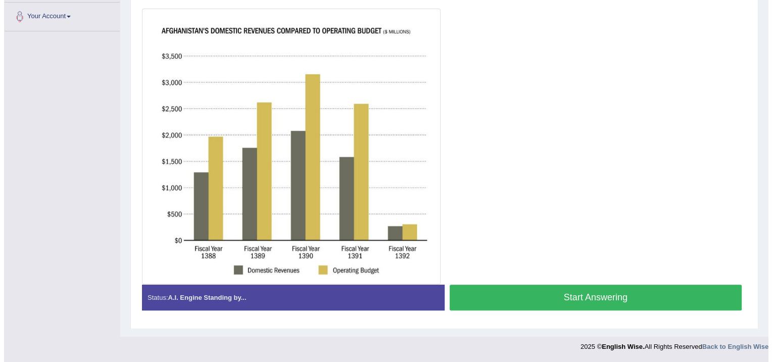
scroll to position [219, 0]
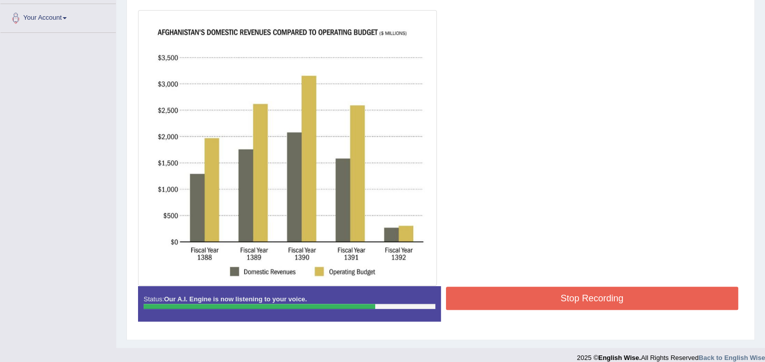
click at [642, 290] on button "Stop Recording" at bounding box center [592, 298] width 293 height 23
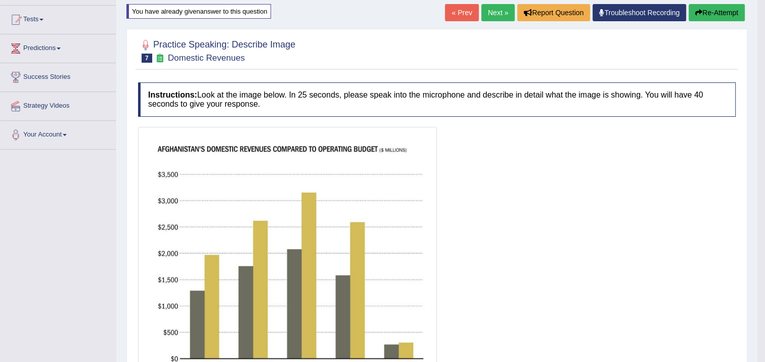
scroll to position [80, 0]
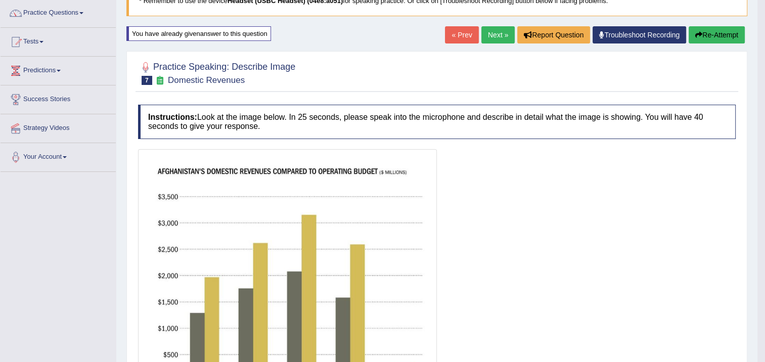
click at [498, 34] on link "Next »" at bounding box center [497, 34] width 33 height 17
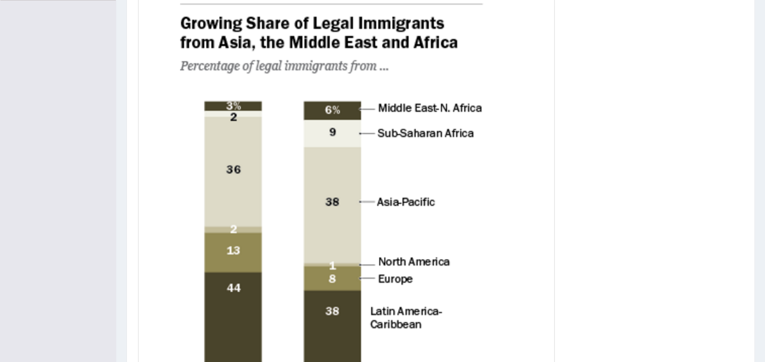
scroll to position [237, 0]
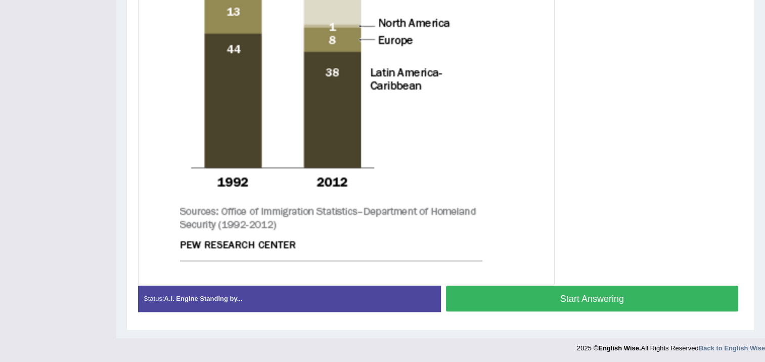
click at [598, 295] on button "Start Answering" at bounding box center [592, 299] width 293 height 26
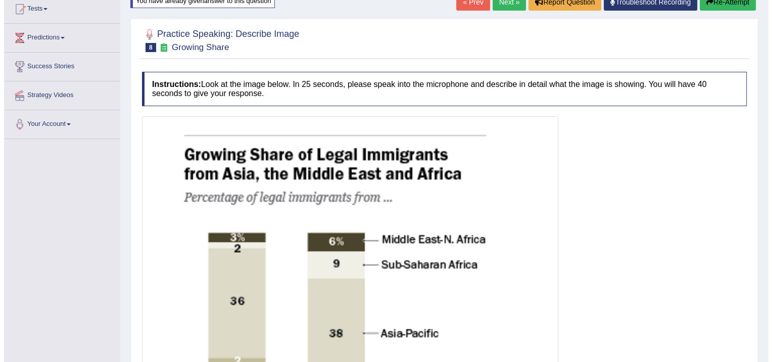
scroll to position [87, 0]
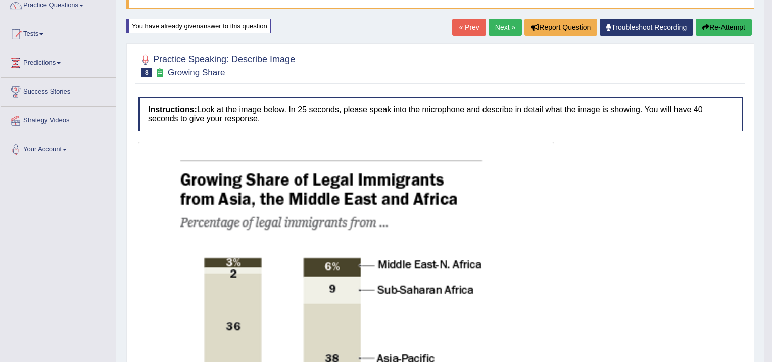
click at [724, 23] on button "Re-Attempt" at bounding box center [724, 27] width 56 height 17
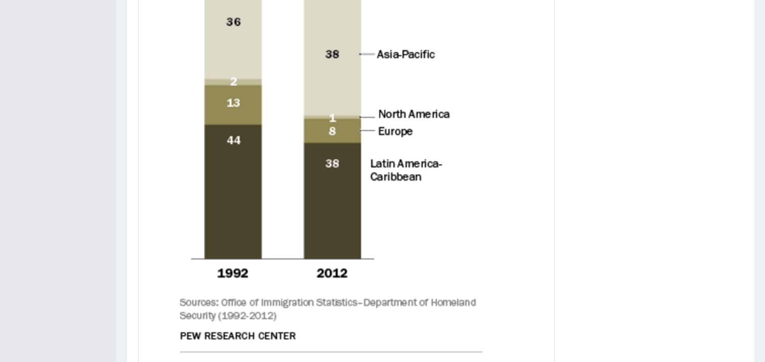
scroll to position [490, 0]
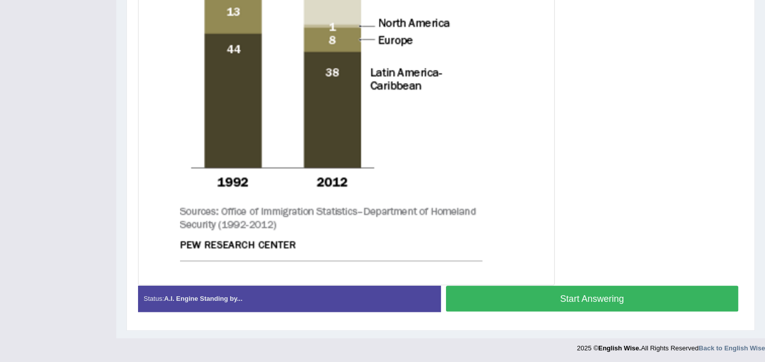
click at [539, 286] on div "Instructions: Look at the image below. In 25 seconds, please speak into the mic…" at bounding box center [440, 10] width 610 height 627
click at [544, 289] on button "Start Answering" at bounding box center [592, 299] width 293 height 26
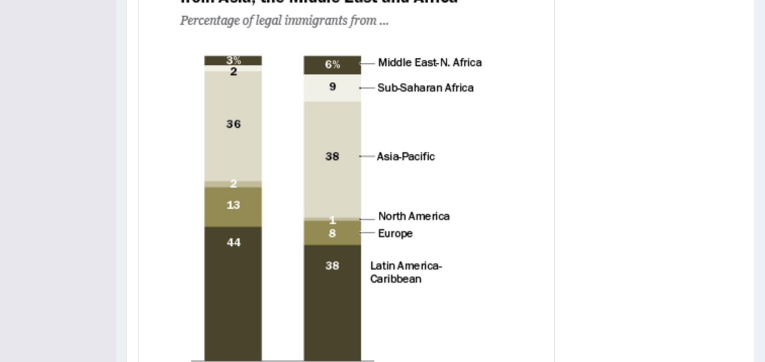
scroll to position [441, 0]
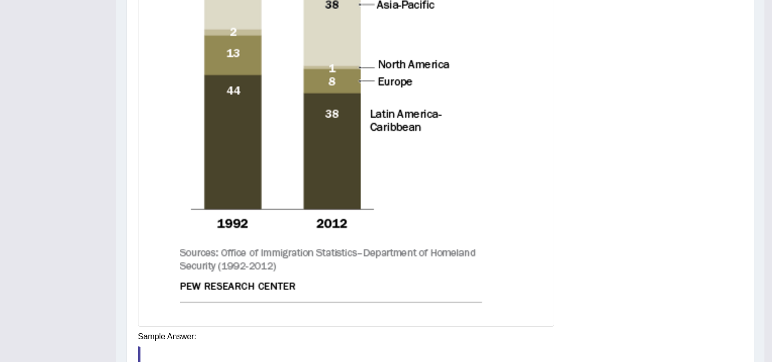
drag, startPoint x: 585, startPoint y: 330, endPoint x: 580, endPoint y: 281, distance: 48.2
click at [584, 330] on div "Instructions: Look at the image below. In 25 seconds, please speak into the mic…" at bounding box center [440, 96] width 610 height 717
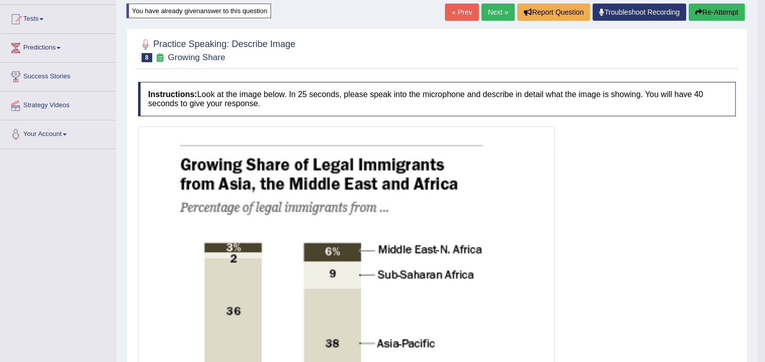
scroll to position [37, 0]
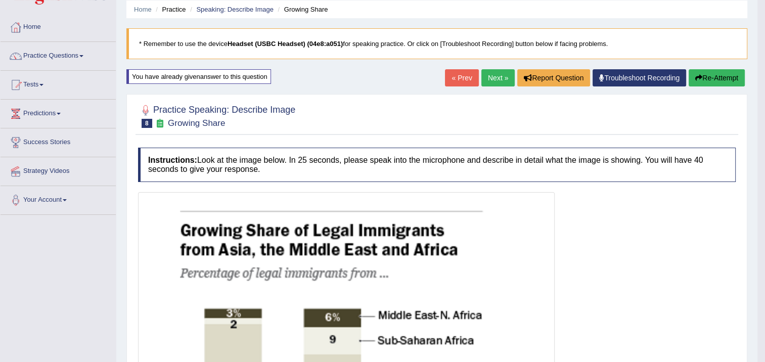
click at [714, 79] on button "Re-Attempt" at bounding box center [716, 77] width 56 height 17
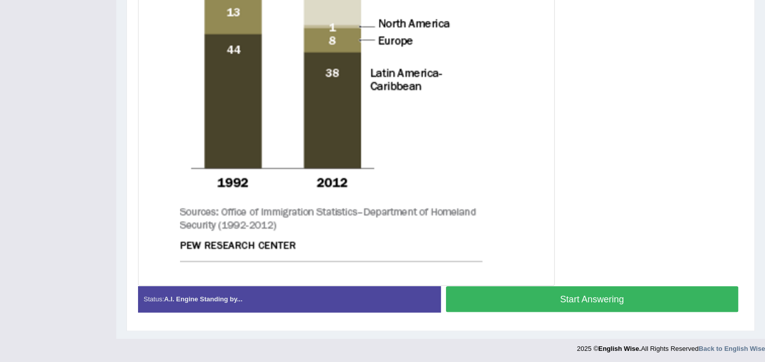
click at [600, 302] on button "Start Answering" at bounding box center [592, 299] width 293 height 26
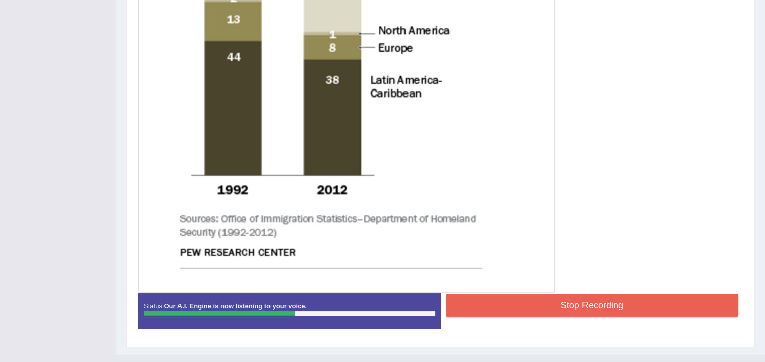
scroll to position [492, 0]
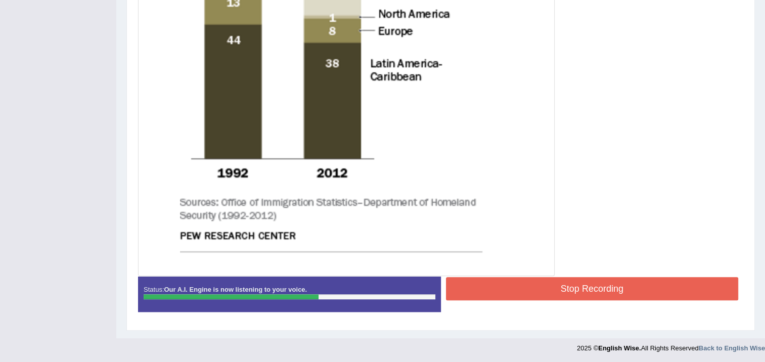
click at [604, 282] on button "Stop Recording" at bounding box center [592, 288] width 293 height 23
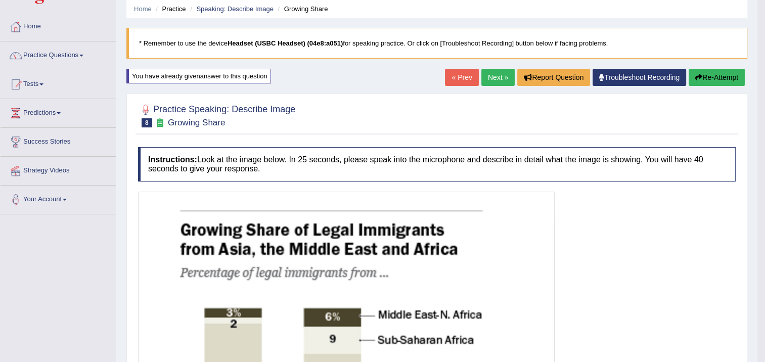
scroll to position [37, 0]
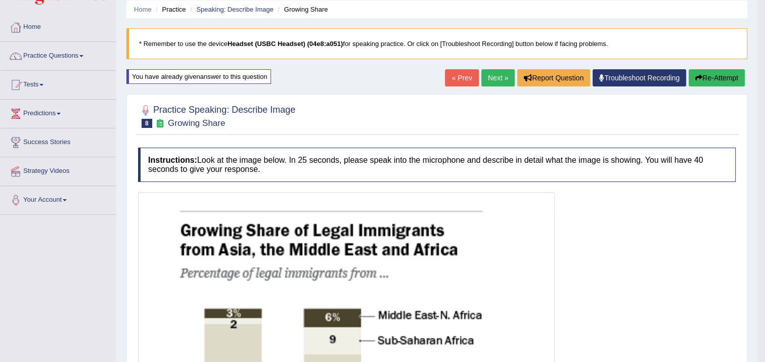
click at [710, 74] on button "Re-Attempt" at bounding box center [716, 77] width 56 height 17
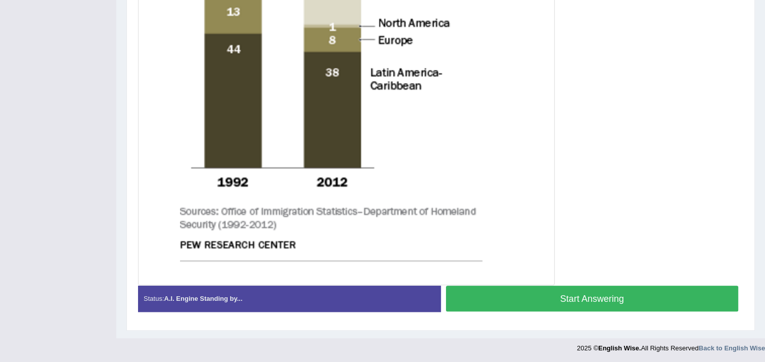
click at [569, 295] on button "Start Answering" at bounding box center [592, 299] width 293 height 26
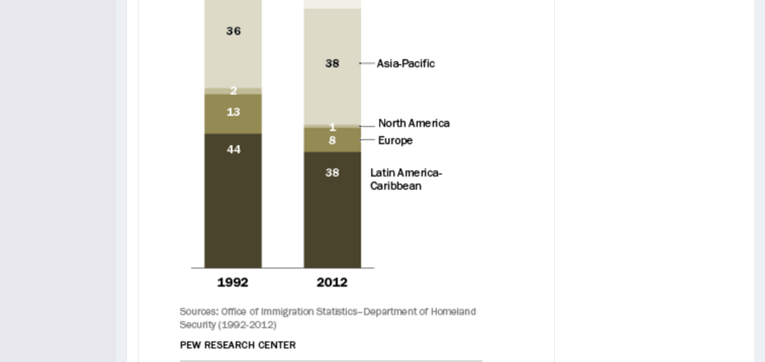
scroll to position [483, 0]
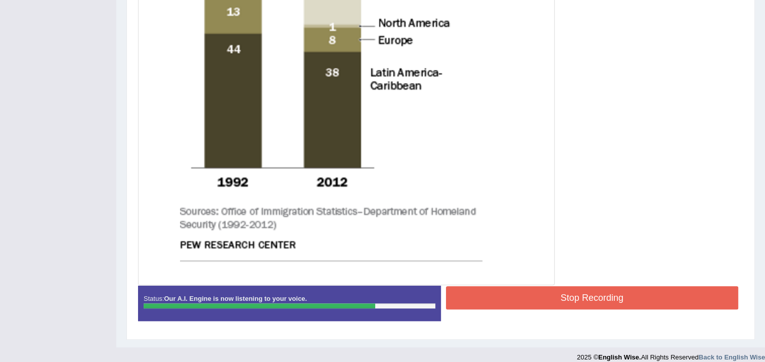
click at [551, 286] on button "Stop Recording" at bounding box center [592, 297] width 293 height 23
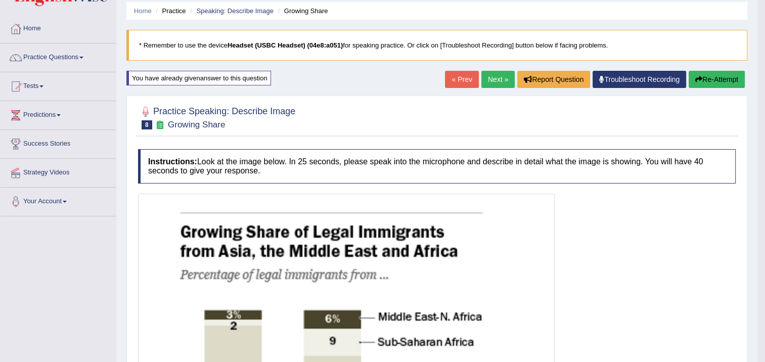
scroll to position [28, 0]
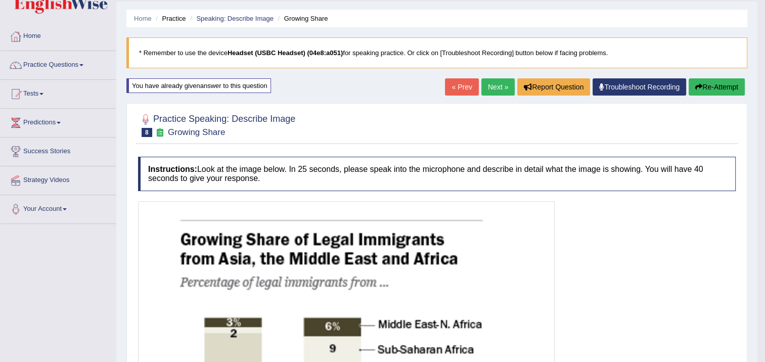
click at [504, 89] on link "Next »" at bounding box center [497, 86] width 33 height 17
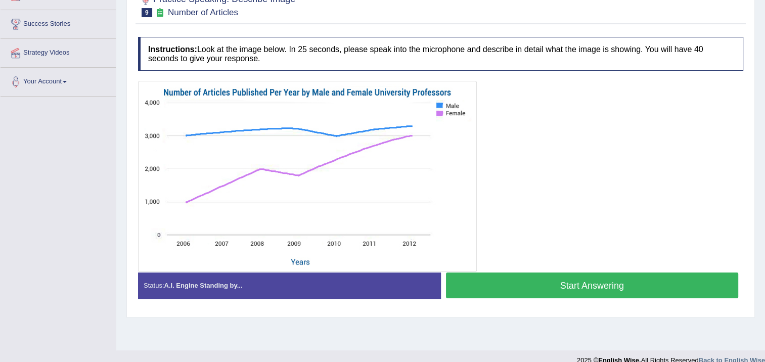
scroll to position [169, 0]
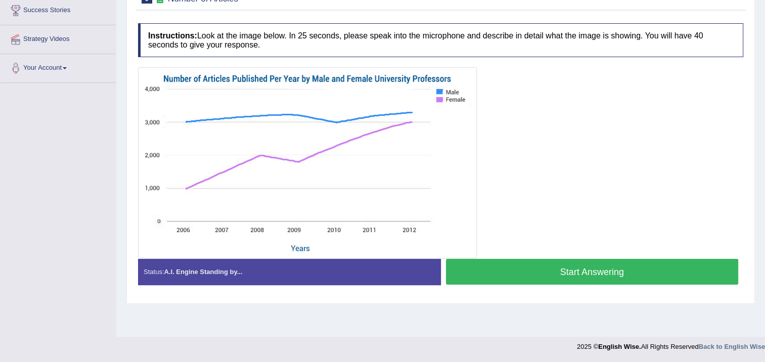
click at [501, 272] on button "Start Answering" at bounding box center [592, 272] width 293 height 26
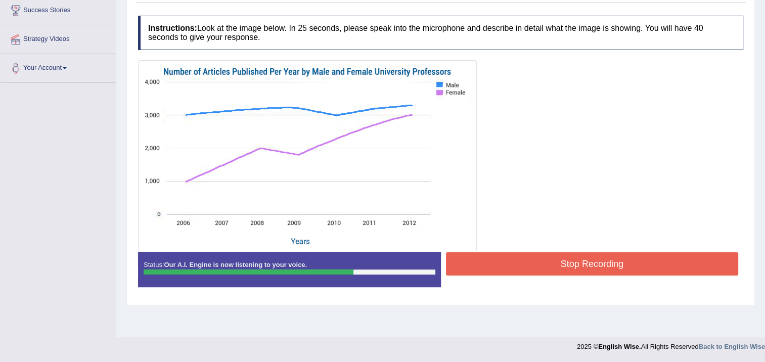
click at [491, 253] on button "Stop Recording" at bounding box center [592, 263] width 293 height 23
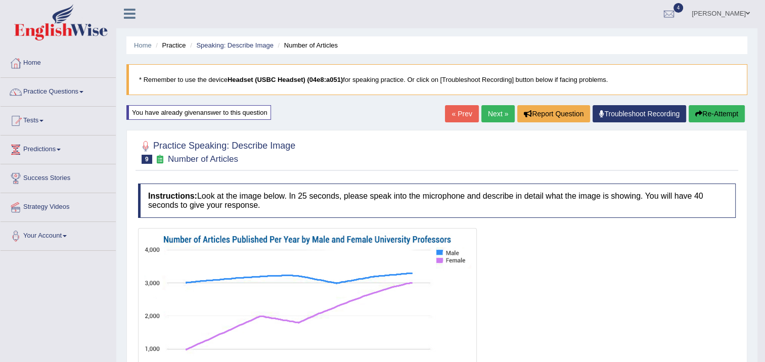
scroll to position [0, 0]
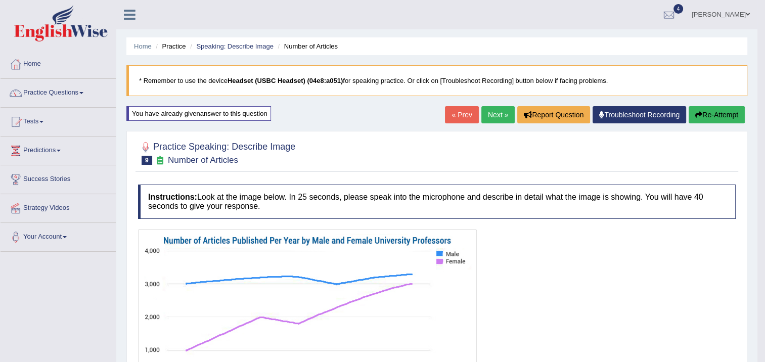
click at [494, 115] on link "Next »" at bounding box center [497, 114] width 33 height 17
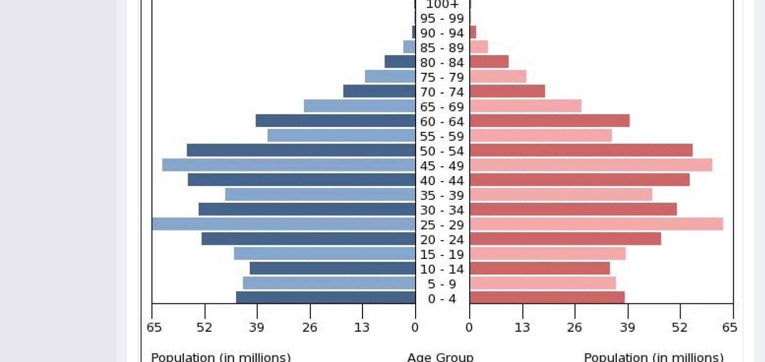
scroll to position [325, 0]
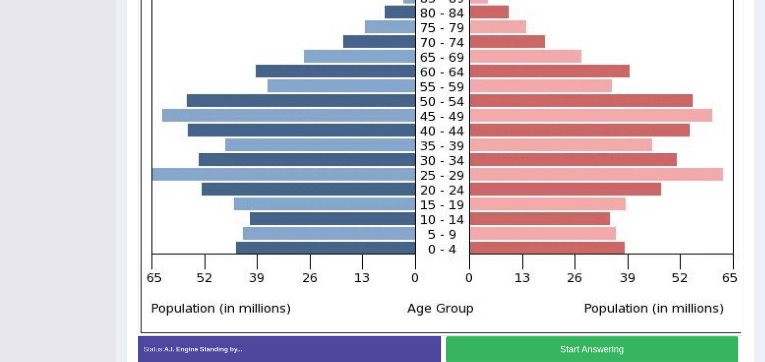
click at [560, 344] on button "Start Answering" at bounding box center [592, 349] width 293 height 26
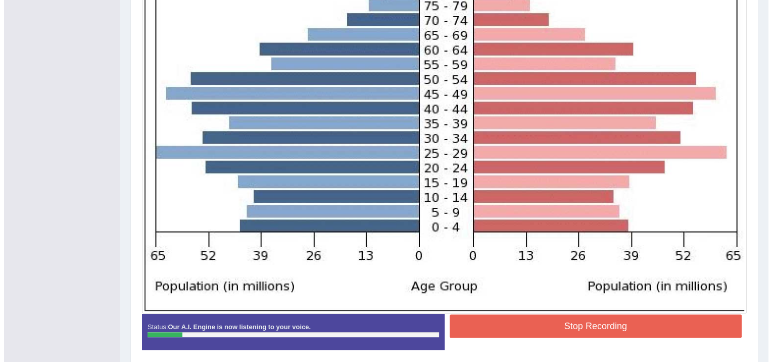
scroll to position [369, 0]
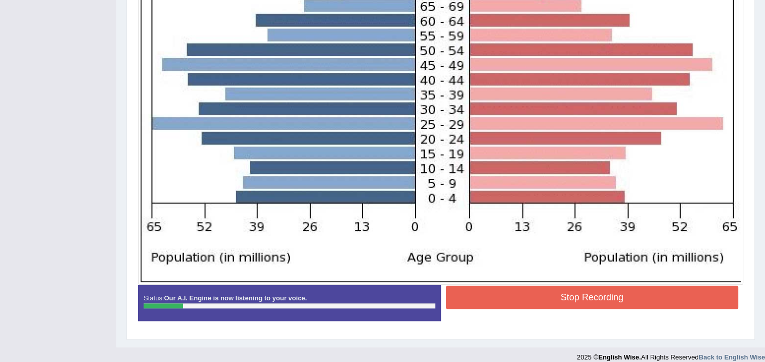
click at [551, 293] on button "Stop Recording" at bounding box center [592, 297] width 293 height 23
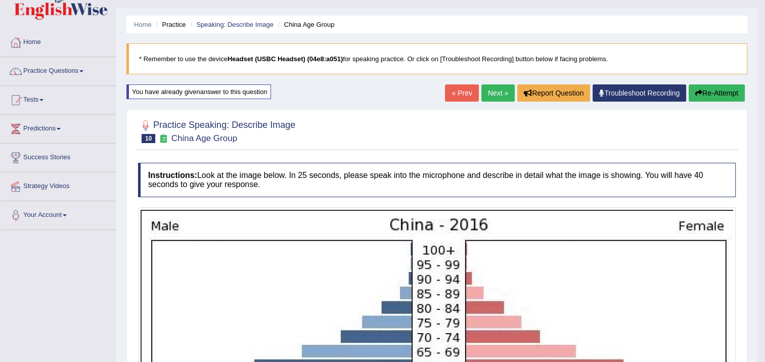
scroll to position [15, 0]
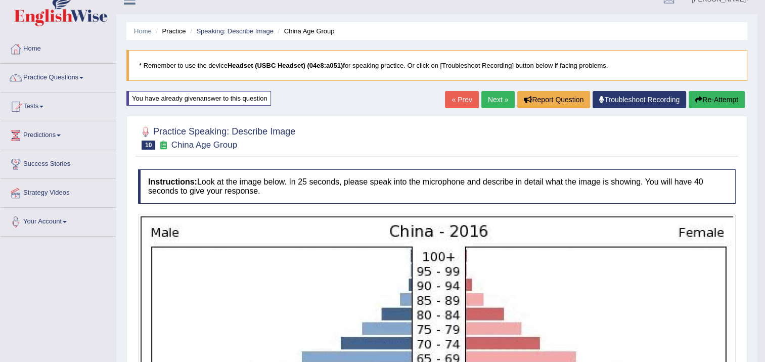
click at [712, 102] on button "Re-Attempt" at bounding box center [716, 99] width 56 height 17
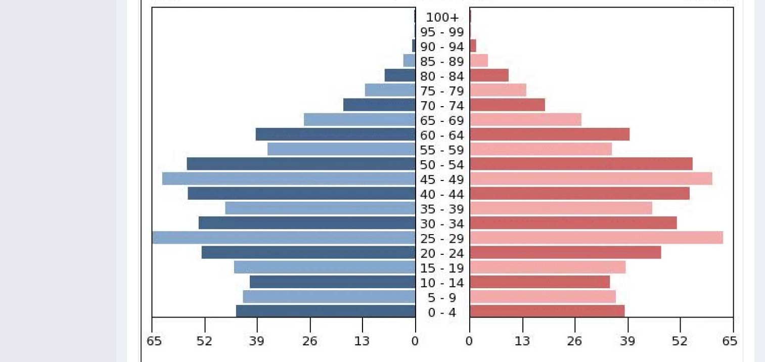
scroll to position [318, 0]
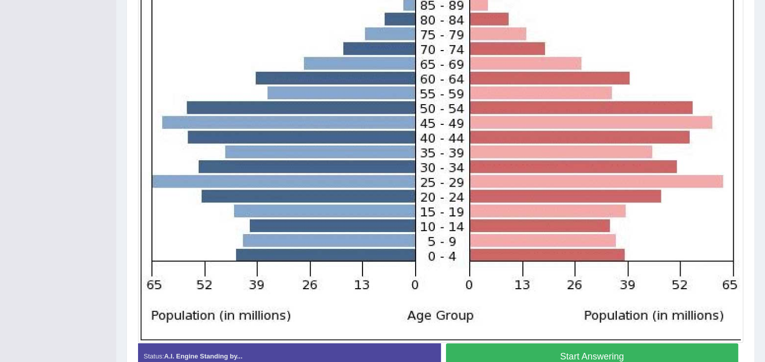
click at [595, 356] on button "Start Answering" at bounding box center [592, 356] width 293 height 26
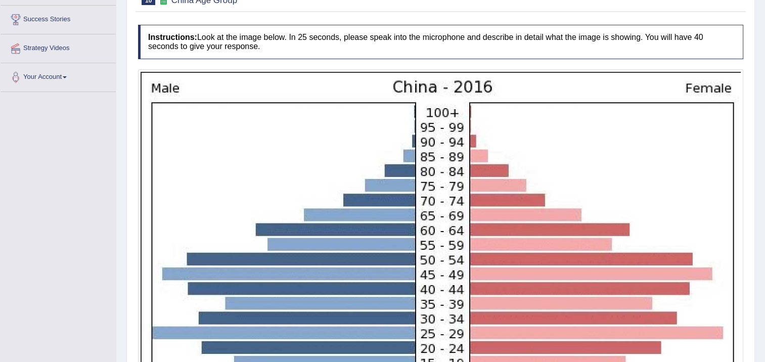
scroll to position [109, 0]
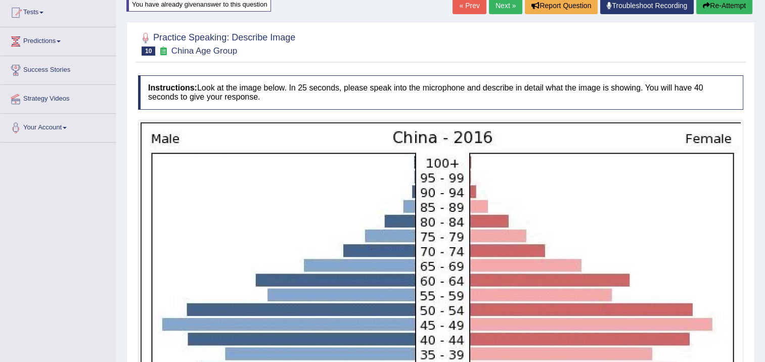
click at [713, 7] on button "Re-Attempt" at bounding box center [724, 5] width 56 height 17
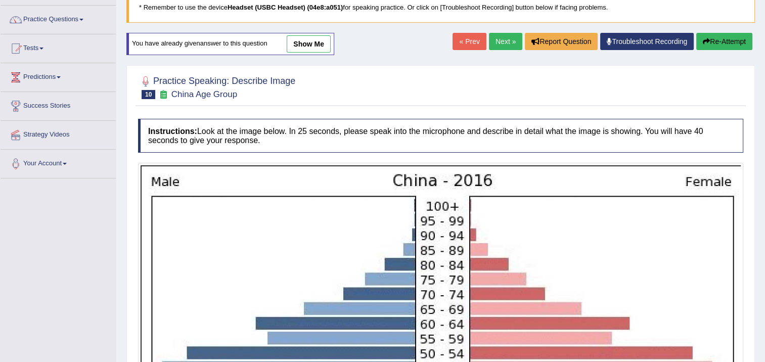
scroll to position [73, 0]
click at [719, 34] on button "Re-Attempt" at bounding box center [724, 41] width 56 height 17
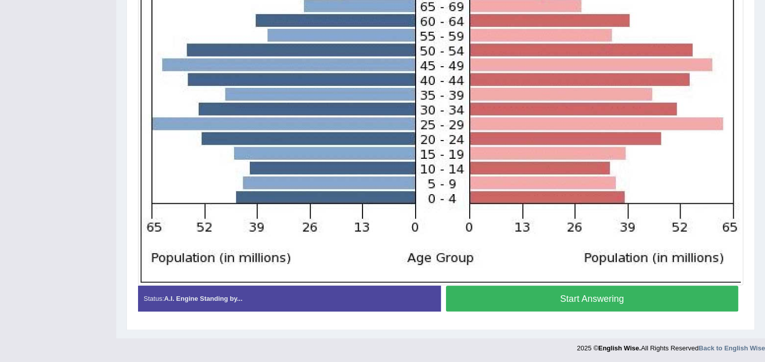
click at [521, 301] on button "Start Answering" at bounding box center [592, 299] width 293 height 26
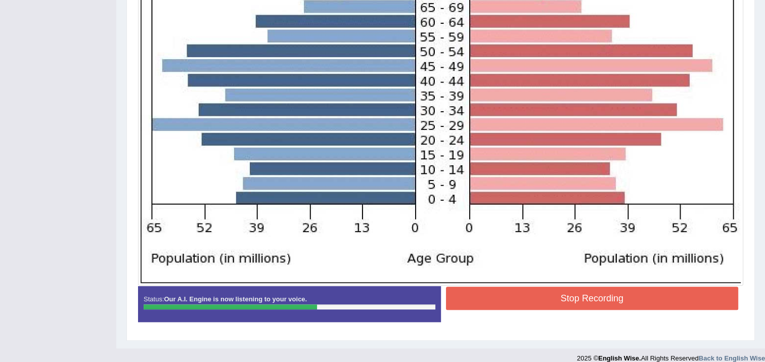
scroll to position [369, 0]
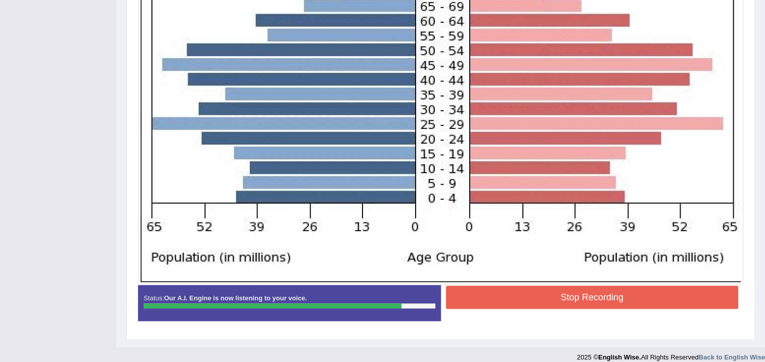
click at [507, 291] on button "Stop Recording" at bounding box center [592, 297] width 293 height 23
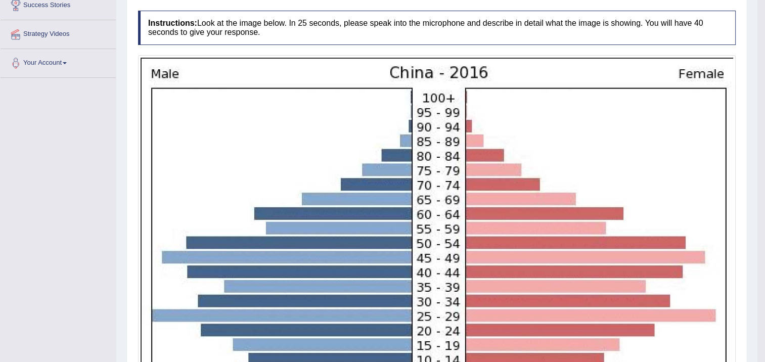
scroll to position [66, 0]
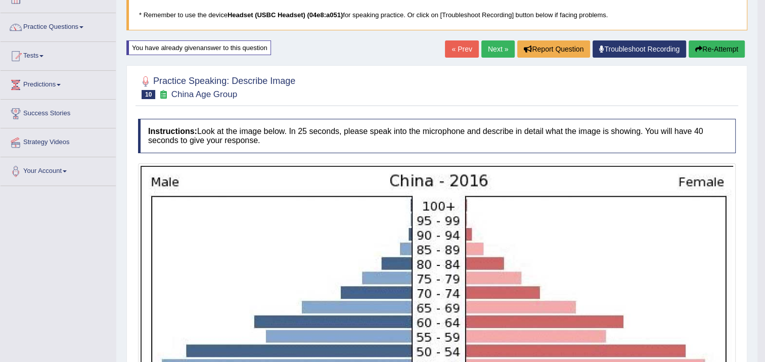
click at [729, 55] on button "Re-Attempt" at bounding box center [716, 48] width 56 height 17
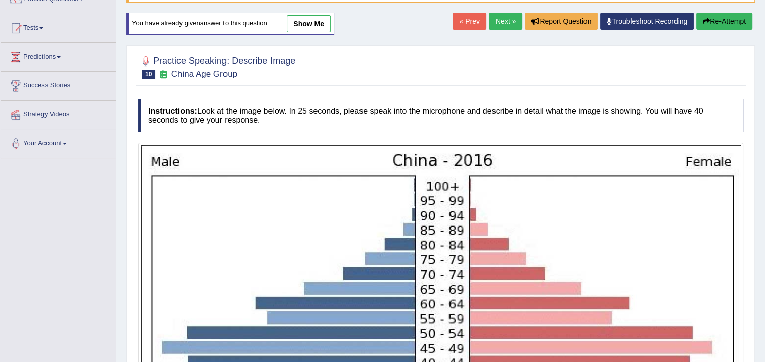
scroll to position [85, 0]
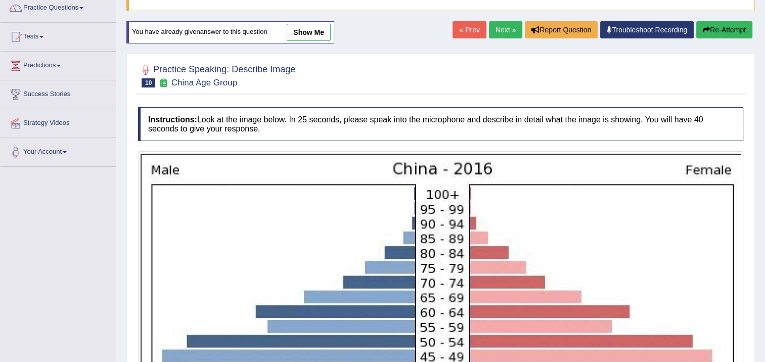
click at [732, 32] on button "Re-Attempt" at bounding box center [724, 29] width 56 height 17
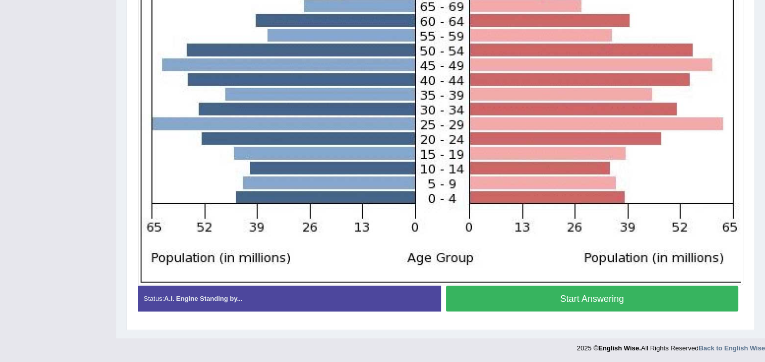
click at [554, 297] on button "Start Answering" at bounding box center [592, 299] width 293 height 26
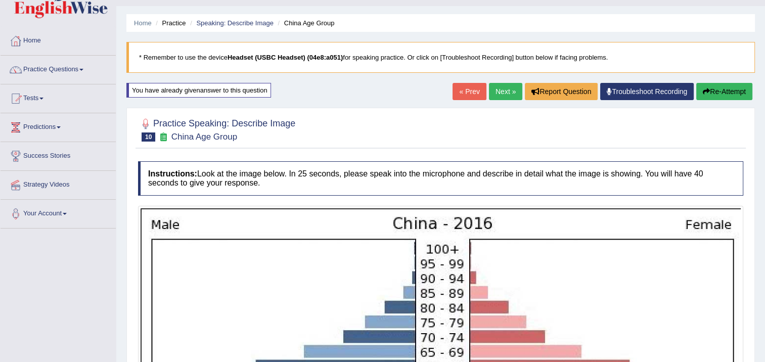
scroll to position [15, 0]
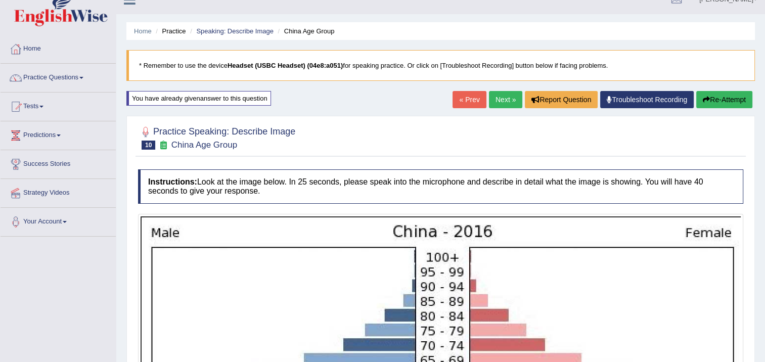
click at [713, 101] on button "Re-Attempt" at bounding box center [724, 99] width 56 height 17
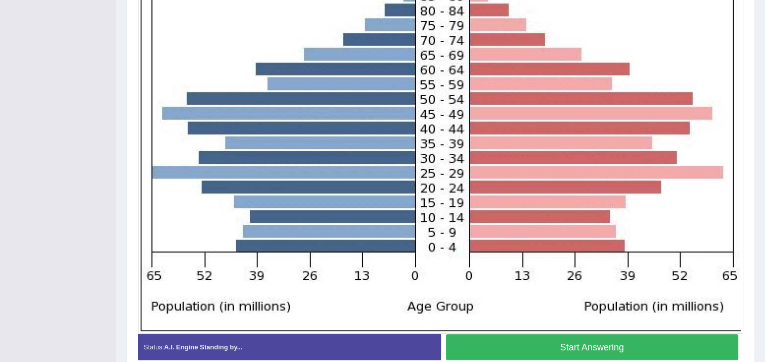
scroll to position [376, 0]
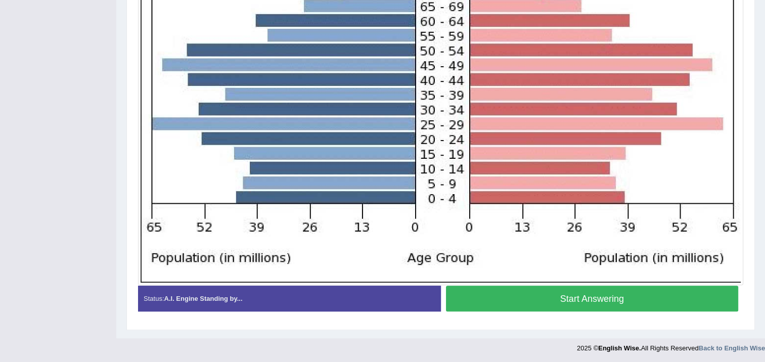
click at [615, 293] on button "Start Answering" at bounding box center [592, 299] width 293 height 26
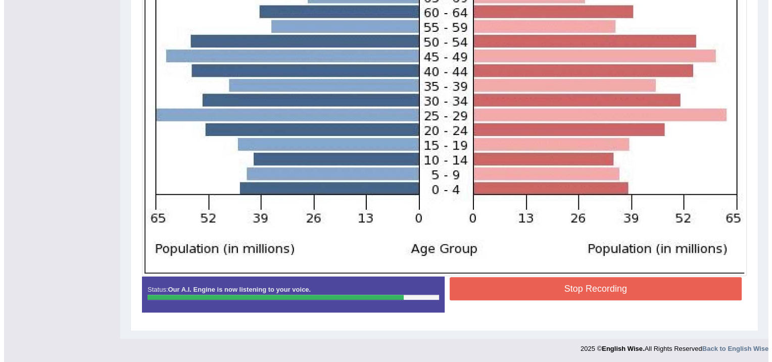
scroll to position [379, 0]
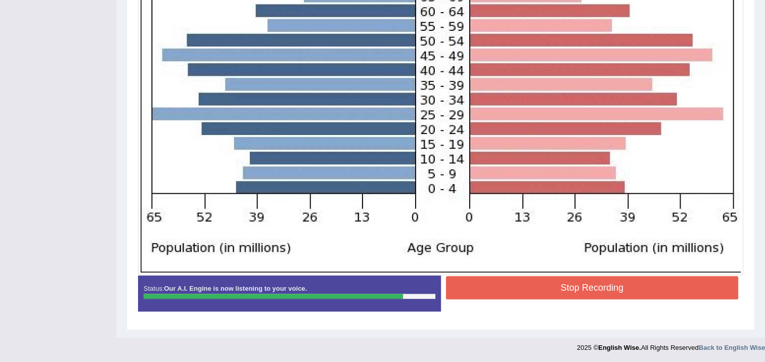
click at [579, 281] on button "Stop Recording" at bounding box center [592, 287] width 293 height 23
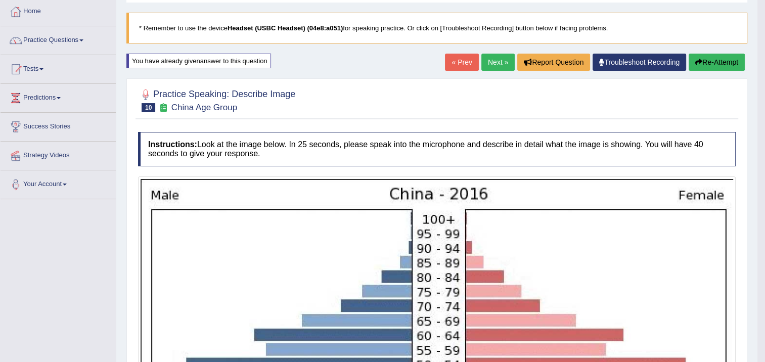
scroll to position [28, 0]
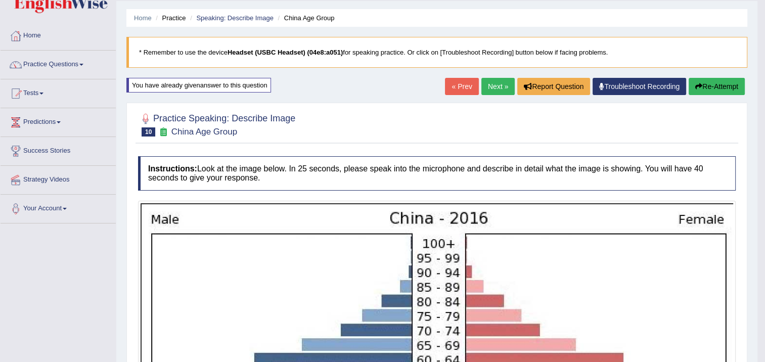
click at [494, 82] on link "Next »" at bounding box center [497, 86] width 33 height 17
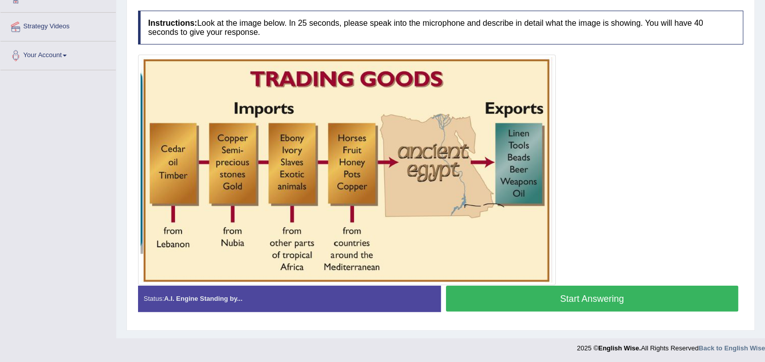
click at [519, 292] on button "Start Answering" at bounding box center [592, 299] width 293 height 26
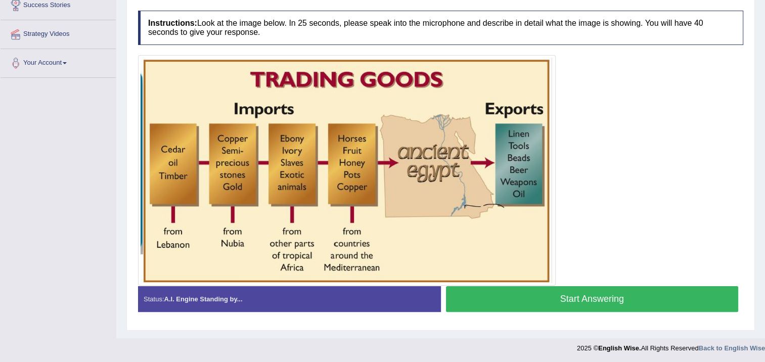
scroll to position [181, 0]
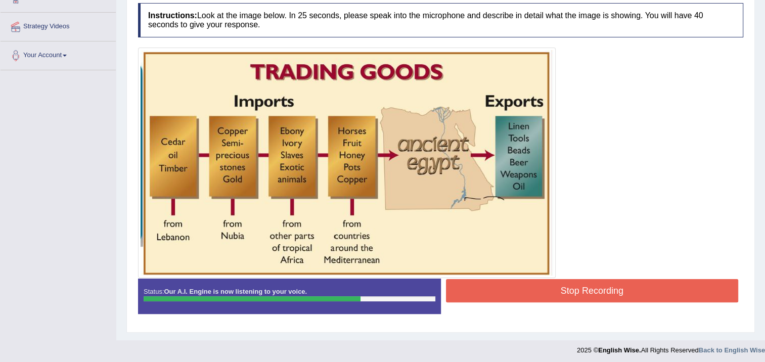
click at [518, 291] on button "Stop Recording" at bounding box center [592, 290] width 293 height 23
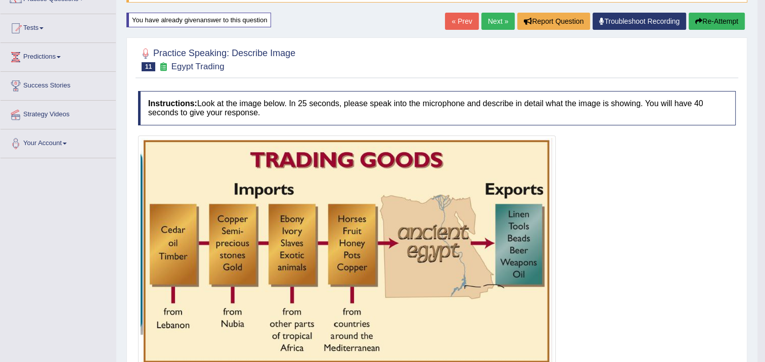
scroll to position [80, 0]
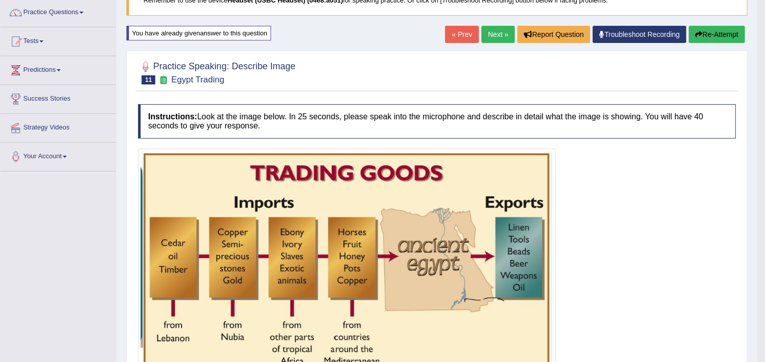
click at [710, 30] on button "Re-Attempt" at bounding box center [716, 34] width 56 height 17
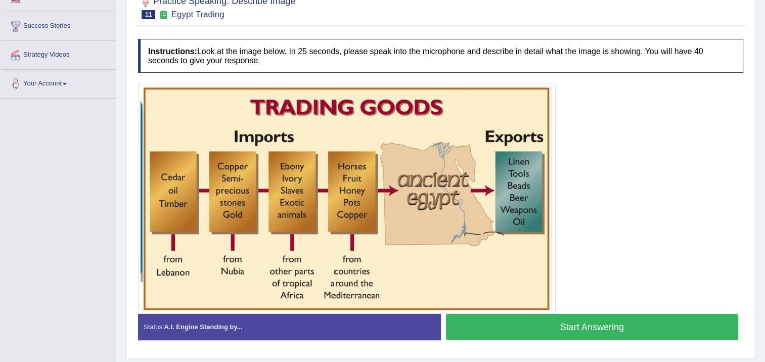
scroll to position [181, 0]
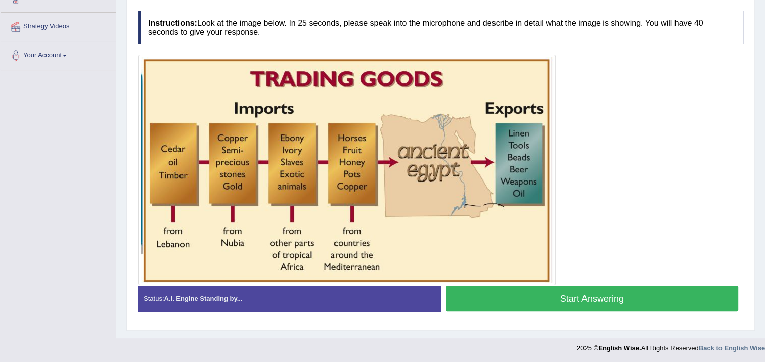
click at [586, 294] on button "Start Answering" at bounding box center [592, 299] width 293 height 26
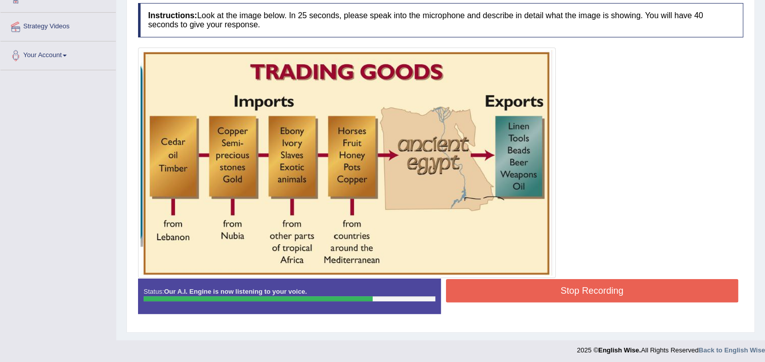
click at [583, 284] on button "Stop Recording" at bounding box center [592, 290] width 293 height 23
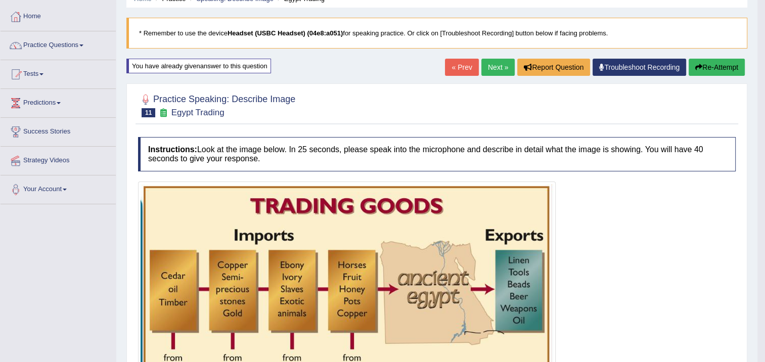
scroll to position [30, 0]
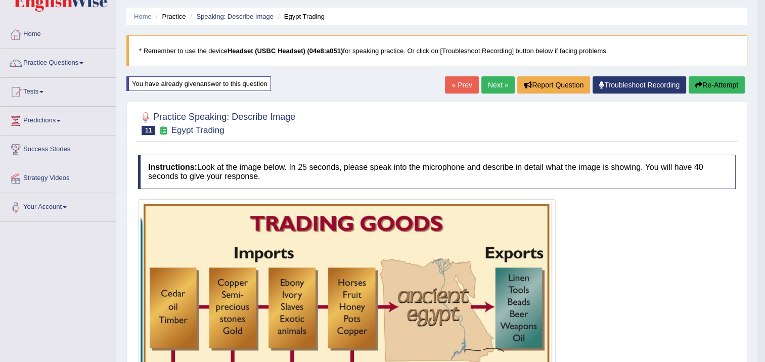
click at [699, 83] on icon "button" at bounding box center [698, 84] width 7 height 7
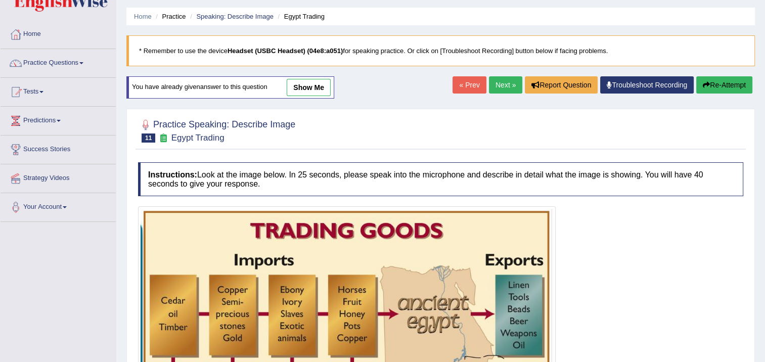
scroll to position [181, 0]
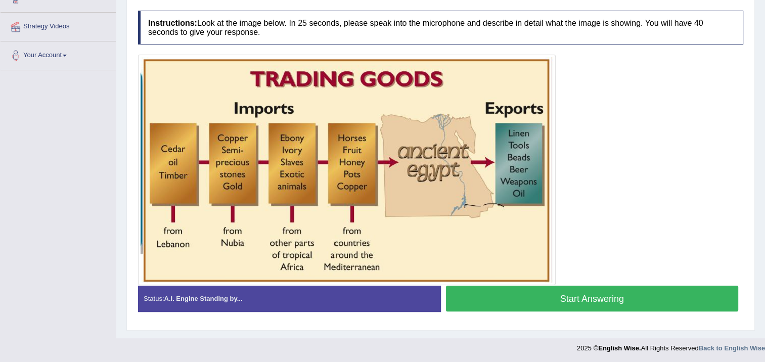
click at [565, 296] on button "Start Answering" at bounding box center [592, 299] width 293 height 26
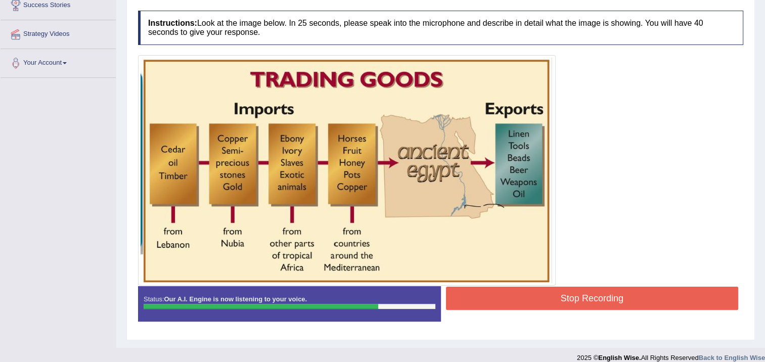
click at [562, 293] on button "Stop Recording" at bounding box center [592, 298] width 293 height 23
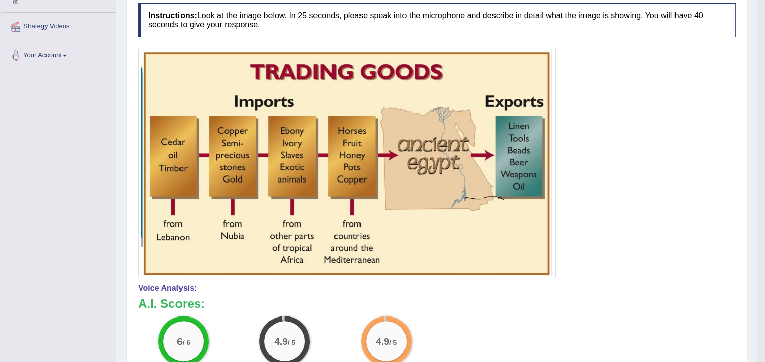
scroll to position [73, 0]
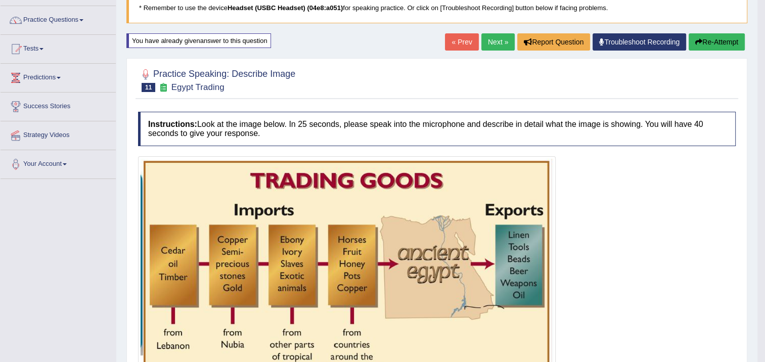
click at [697, 42] on icon "button" at bounding box center [698, 41] width 7 height 7
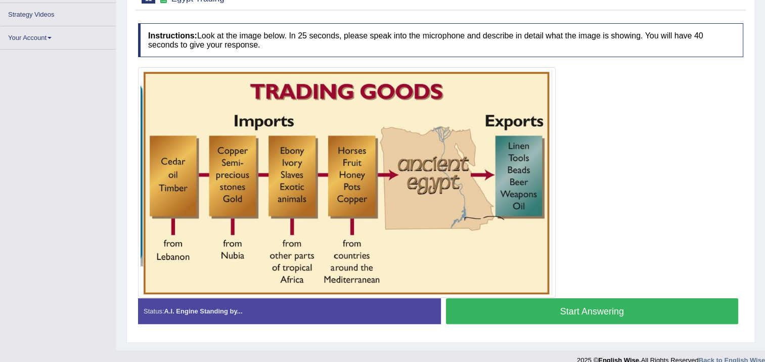
scroll to position [181, 0]
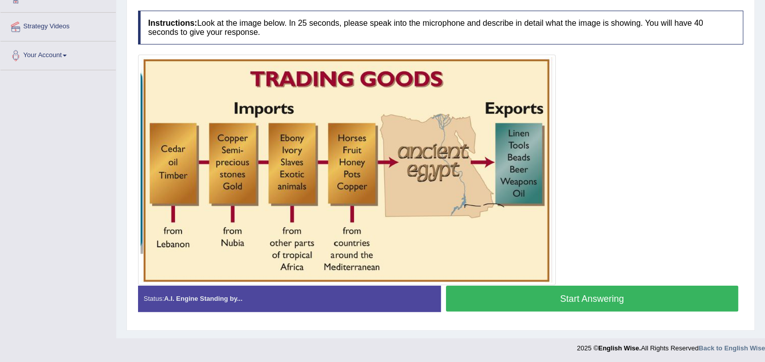
click at [605, 292] on button "Start Answering" at bounding box center [592, 299] width 293 height 26
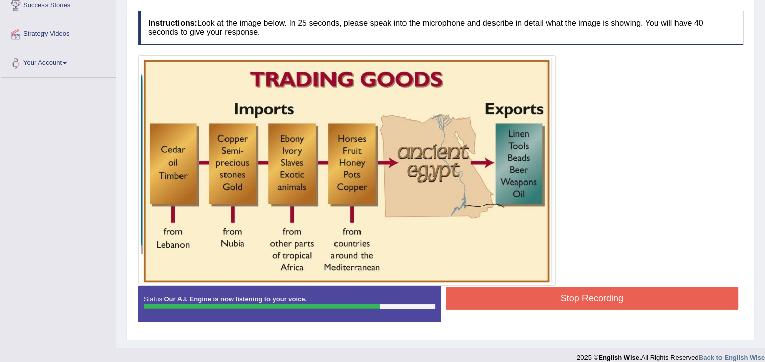
click at [642, 301] on button "Stop Recording" at bounding box center [592, 298] width 293 height 23
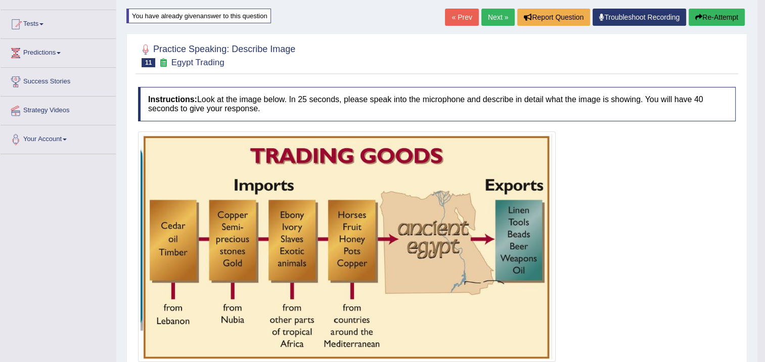
scroll to position [73, 0]
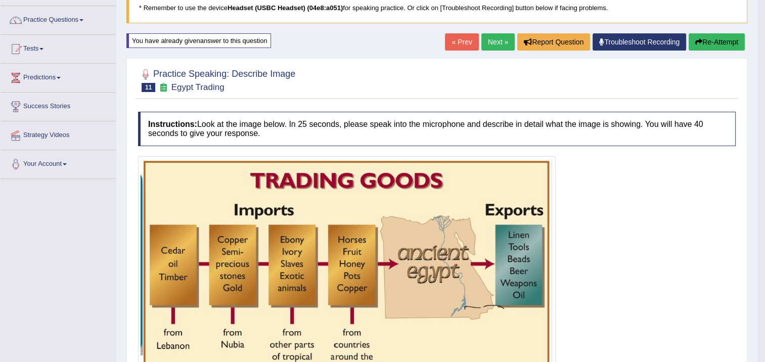
click at [703, 45] on button "Re-Attempt" at bounding box center [716, 41] width 56 height 17
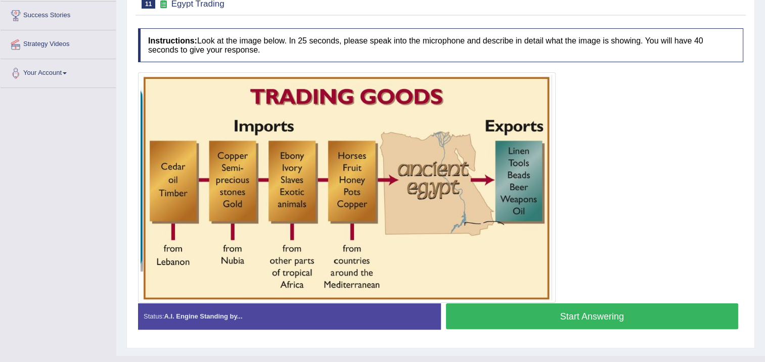
scroll to position [181, 0]
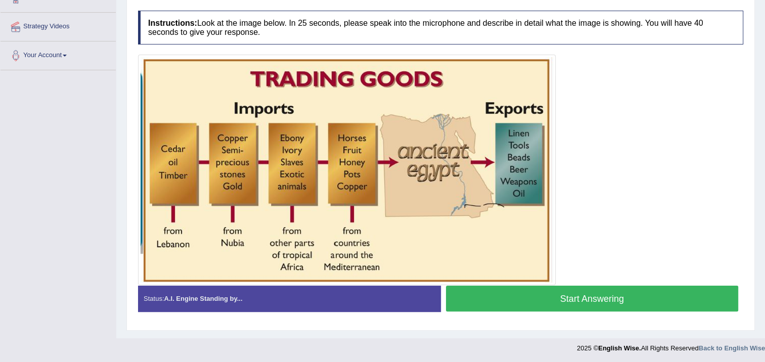
click at [594, 292] on button "Start Answering" at bounding box center [592, 299] width 293 height 26
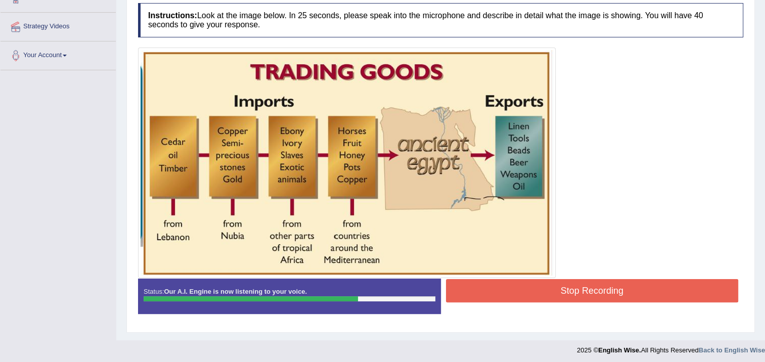
click at [616, 288] on button "Stop Recording" at bounding box center [592, 290] width 293 height 23
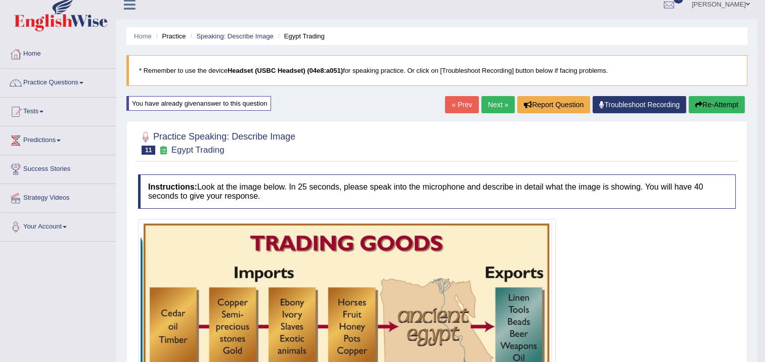
scroll to position [0, 0]
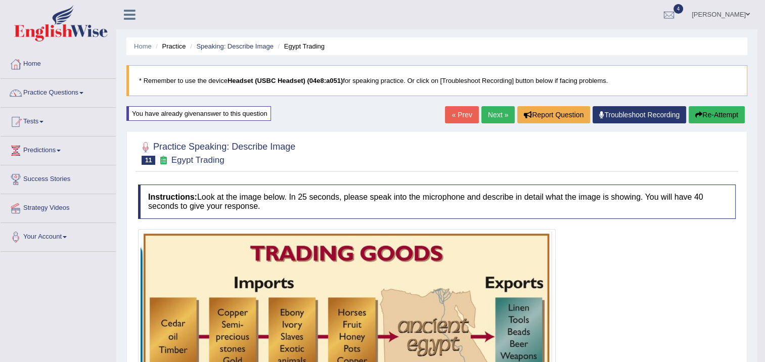
click at [500, 115] on link "Next »" at bounding box center [497, 114] width 33 height 17
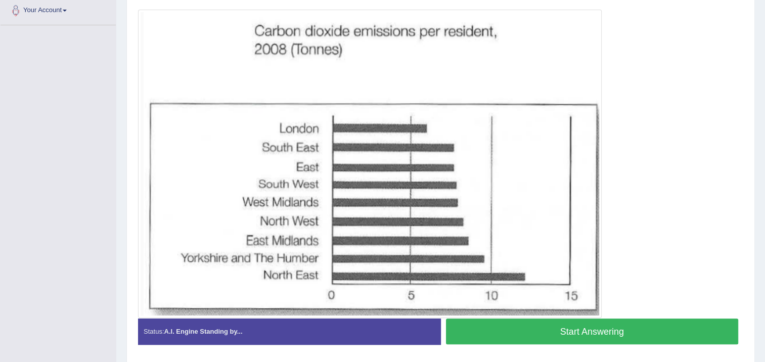
scroll to position [209, 0]
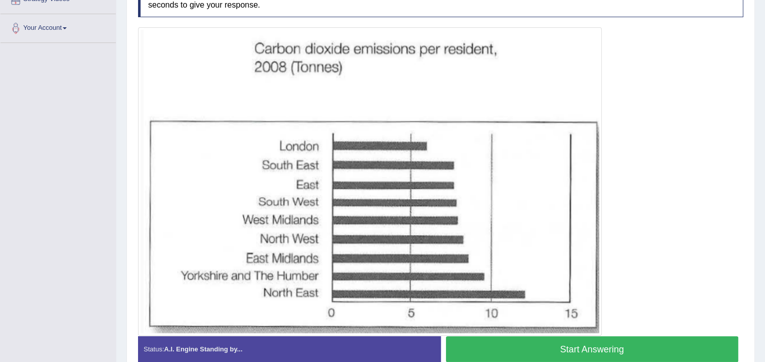
click at [585, 341] on button "Start Answering" at bounding box center [592, 349] width 293 height 26
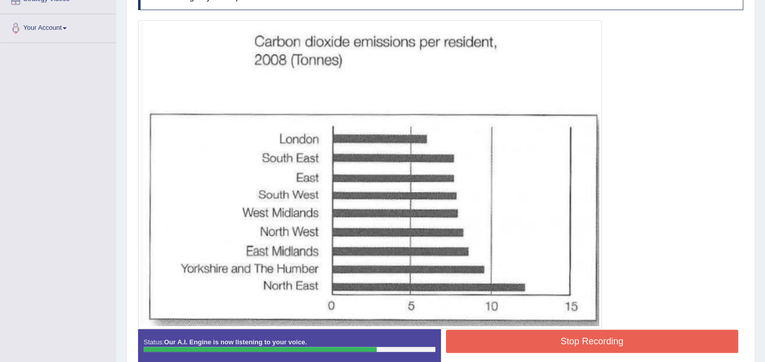
click at [556, 338] on button "Stop Recording" at bounding box center [592, 341] width 293 height 23
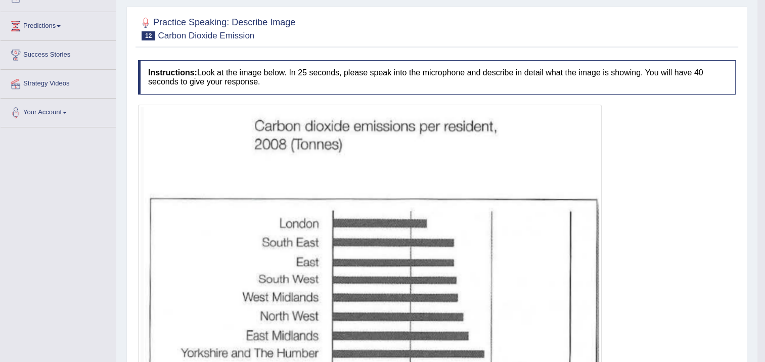
scroll to position [57, 0]
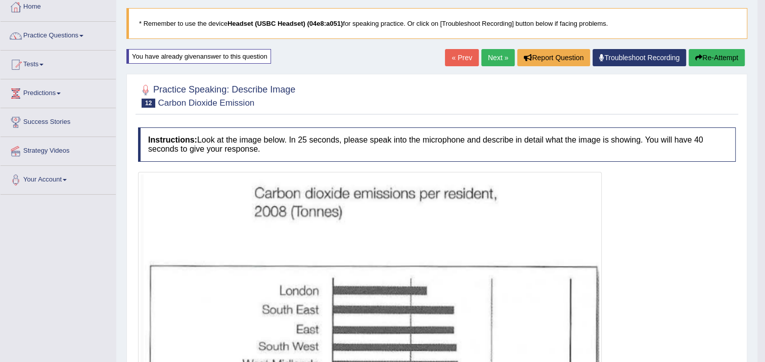
click at [699, 61] on icon "button" at bounding box center [698, 57] width 7 height 7
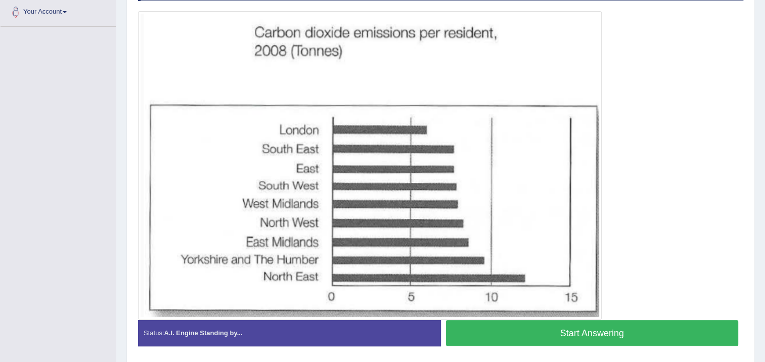
scroll to position [209, 0]
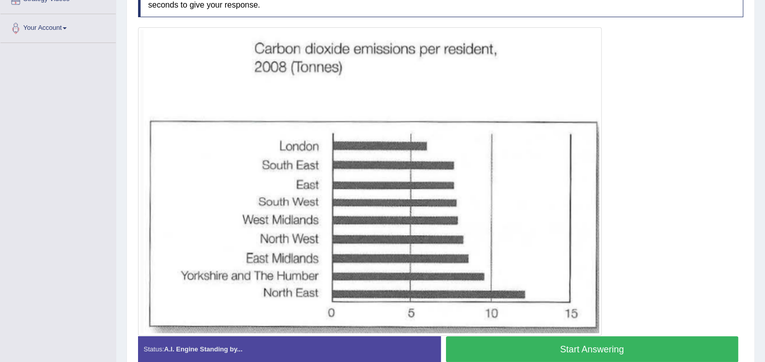
click at [552, 352] on button "Start Answering" at bounding box center [592, 349] width 293 height 26
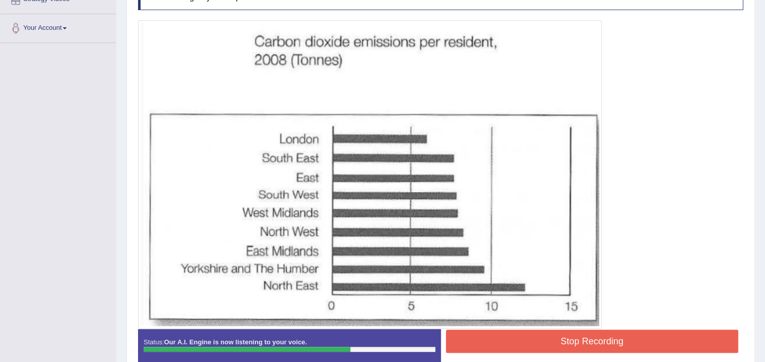
scroll to position [261, 0]
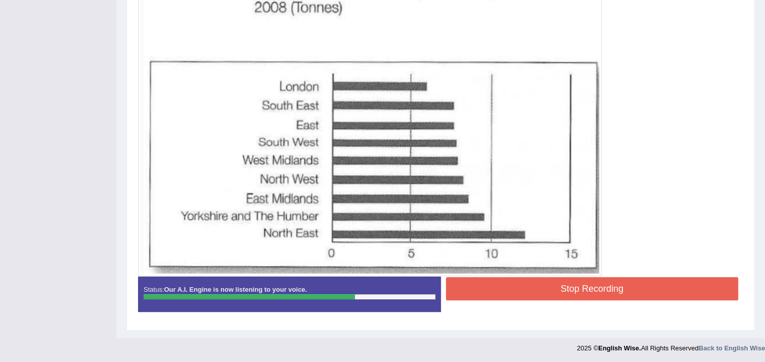
click at [527, 293] on button "Stop Recording" at bounding box center [592, 288] width 293 height 23
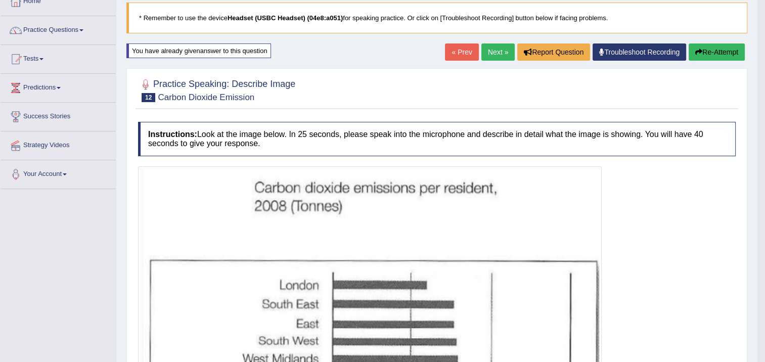
scroll to position [9, 0]
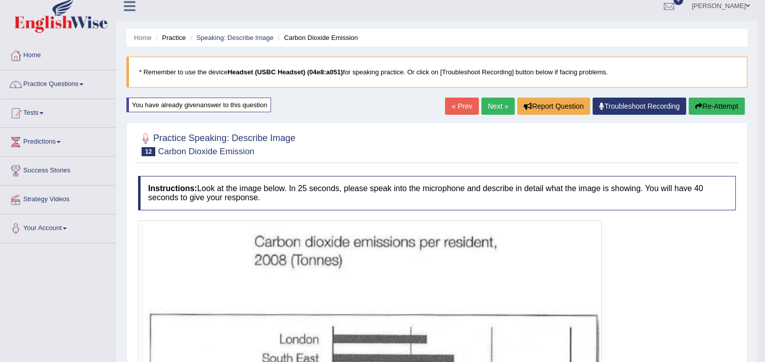
click at [703, 109] on button "Re-Attempt" at bounding box center [716, 106] width 56 height 17
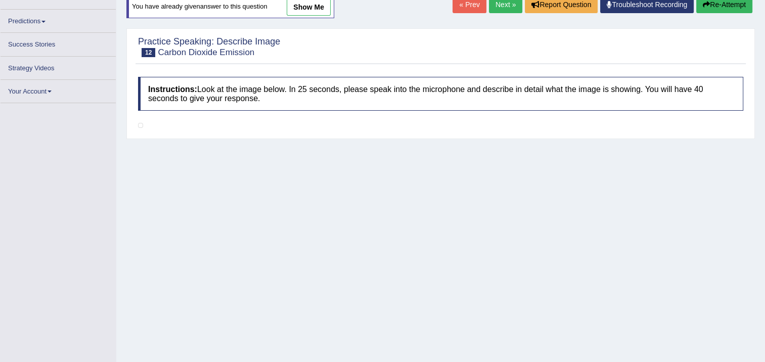
scroll to position [164, 0]
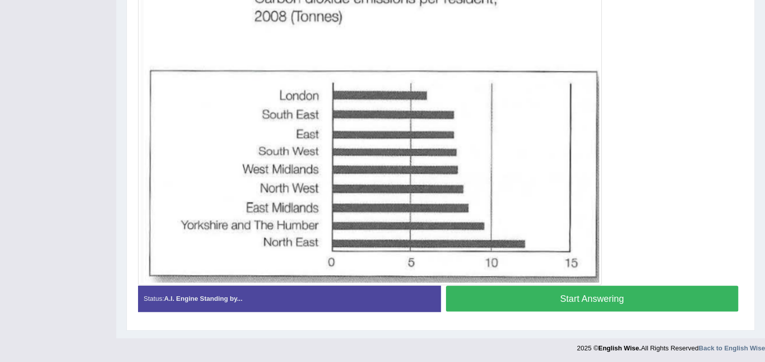
click at [599, 295] on button "Start Answering" at bounding box center [592, 299] width 293 height 26
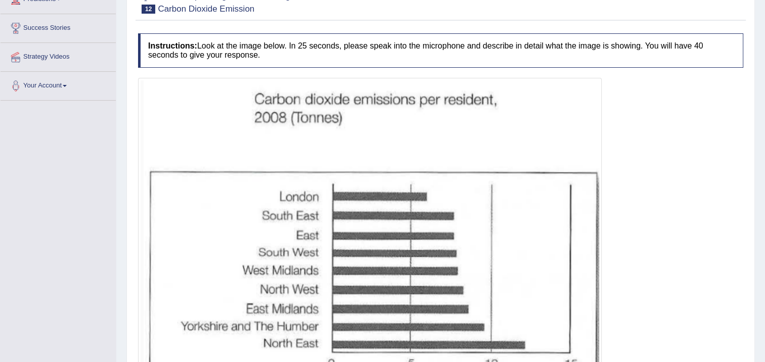
scroll to position [202, 0]
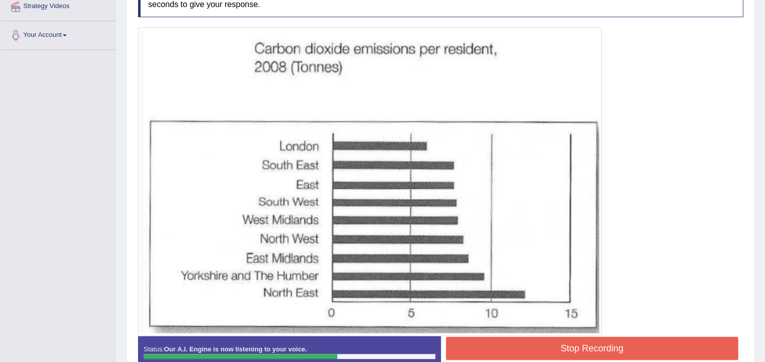
click at [536, 342] on button "Stop Recording" at bounding box center [592, 348] width 293 height 23
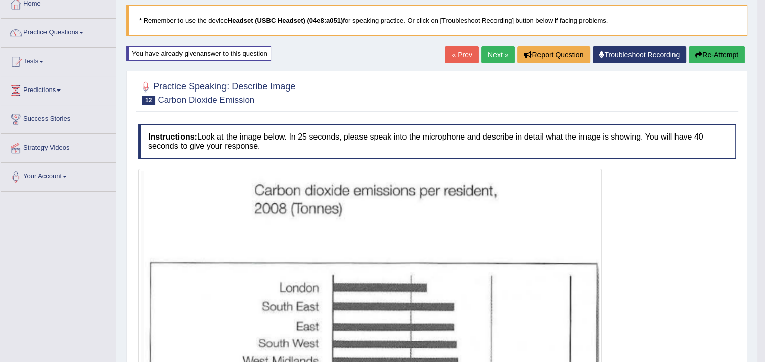
scroll to position [0, 0]
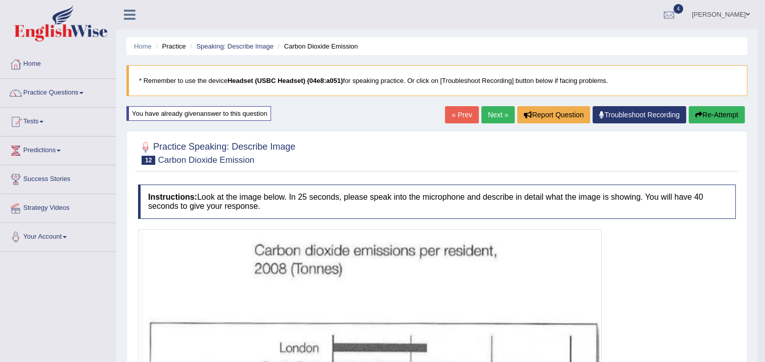
click at [709, 113] on button "Re-Attempt" at bounding box center [716, 114] width 56 height 17
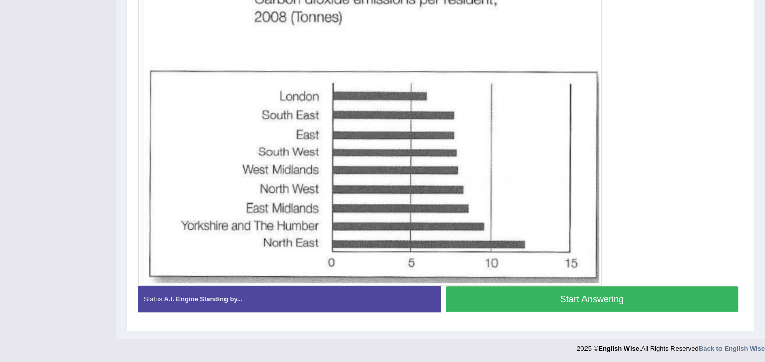
scroll to position [208, 0]
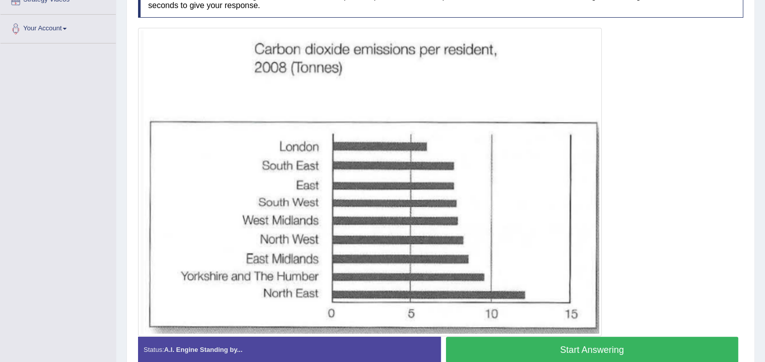
click at [596, 340] on button "Start Answering" at bounding box center [592, 350] width 293 height 26
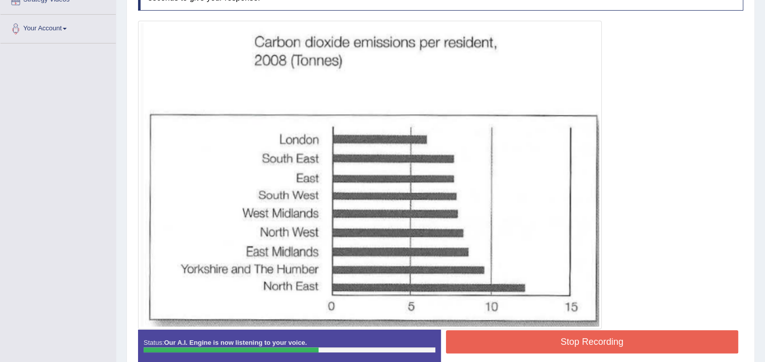
click at [622, 341] on button "Stop Recording" at bounding box center [592, 341] width 293 height 23
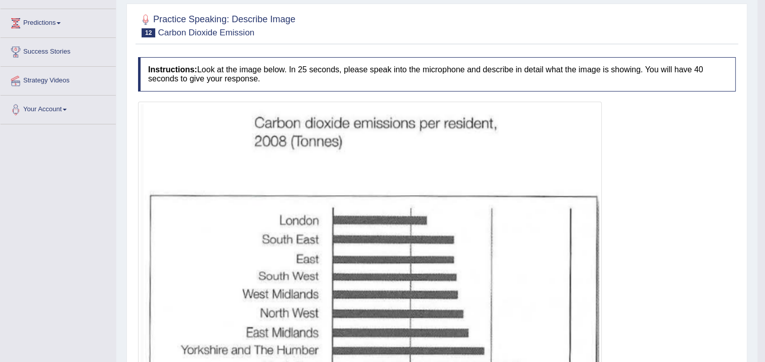
scroll to position [107, 0]
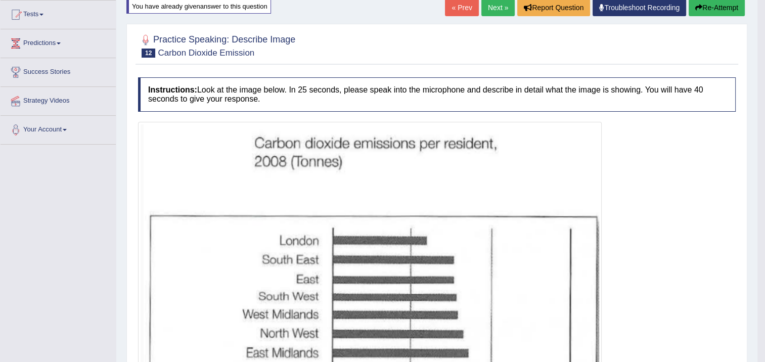
click at [721, 9] on button "Re-Attempt" at bounding box center [716, 7] width 56 height 17
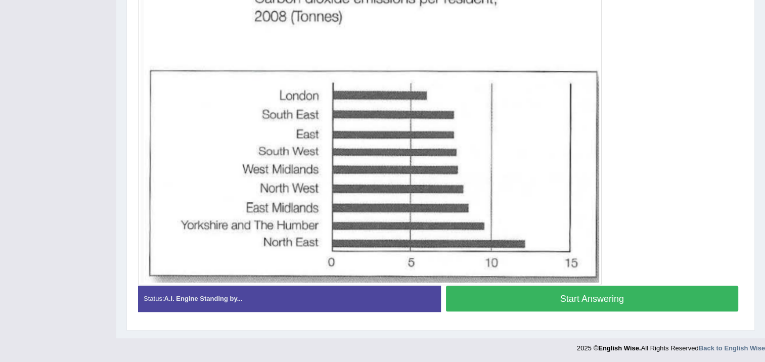
scroll to position [259, 0]
click at [580, 293] on button "Start Answering" at bounding box center [592, 299] width 293 height 26
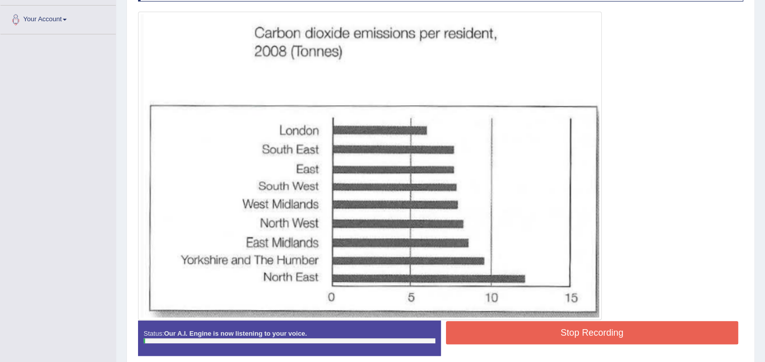
scroll to position [202, 0]
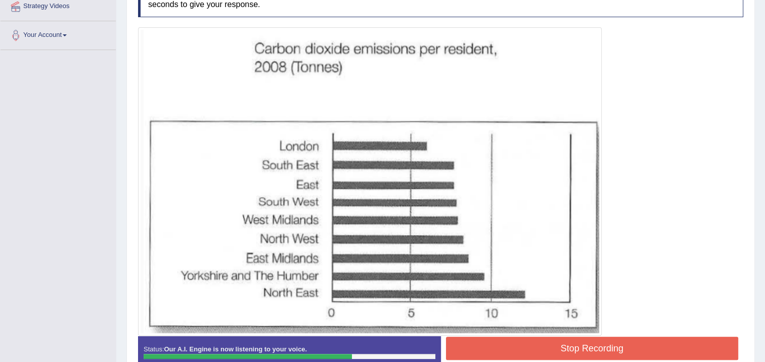
click at [558, 344] on button "Stop Recording" at bounding box center [592, 348] width 293 height 23
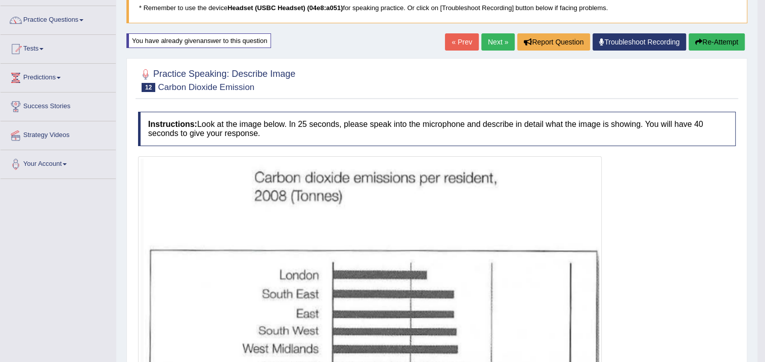
scroll to position [18, 0]
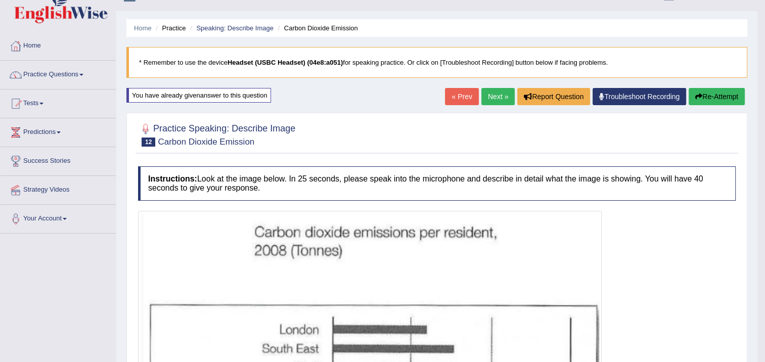
click at [501, 99] on link "Next »" at bounding box center [497, 96] width 33 height 17
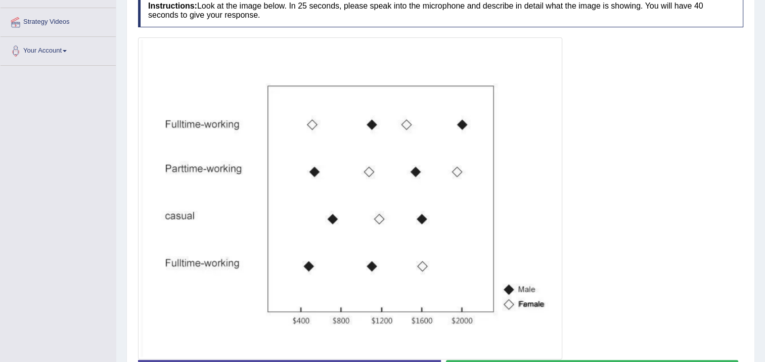
scroll to position [237, 0]
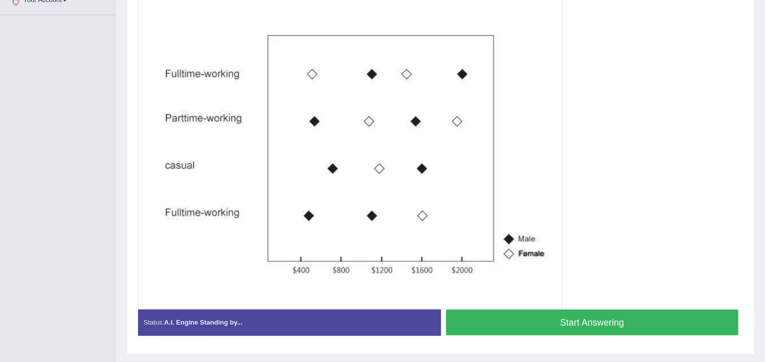
click at [572, 155] on div at bounding box center [440, 148] width 605 height 322
click at [690, 315] on button "Start Answering" at bounding box center [592, 322] width 293 height 26
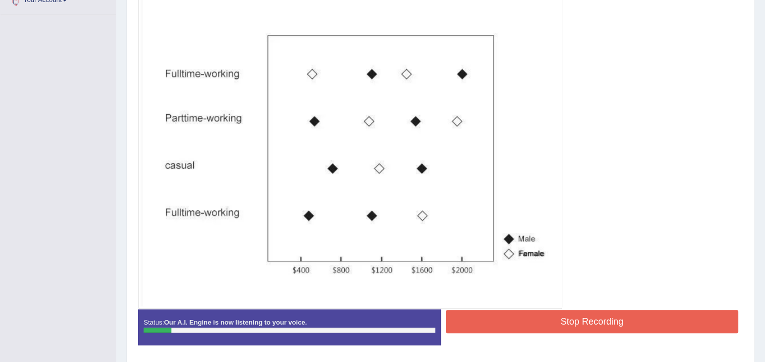
click at [692, 317] on button "Stop Recording" at bounding box center [592, 321] width 293 height 23
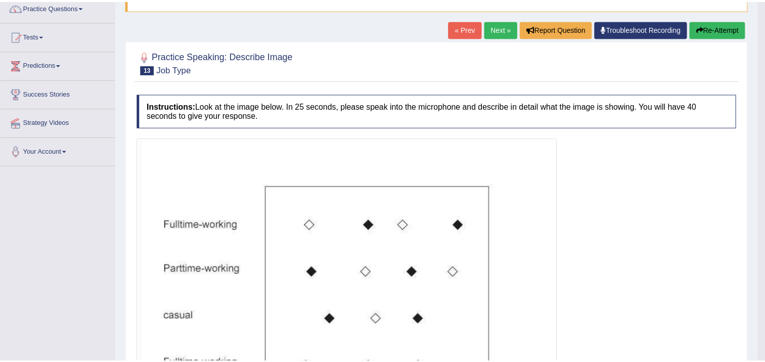
scroll to position [85, 0]
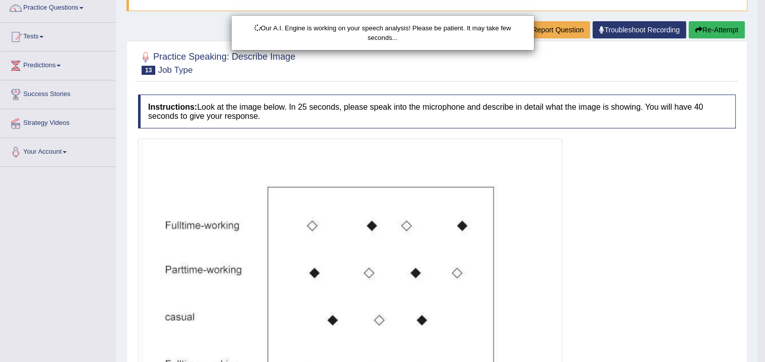
click at [737, 31] on div "Our A.I. Engine is working on your speech analysis! Please be patient. It may t…" at bounding box center [382, 181] width 765 height 362
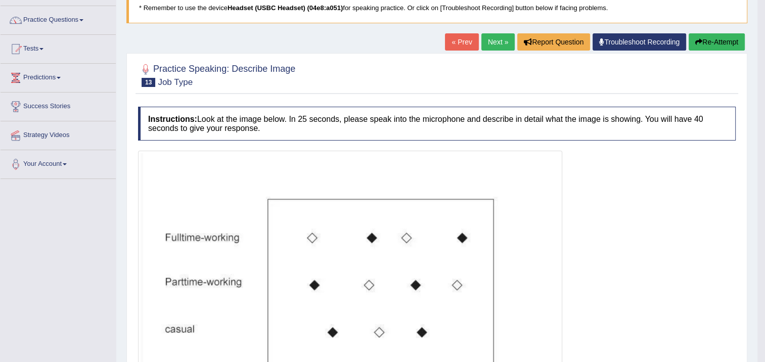
scroll to position [34, 0]
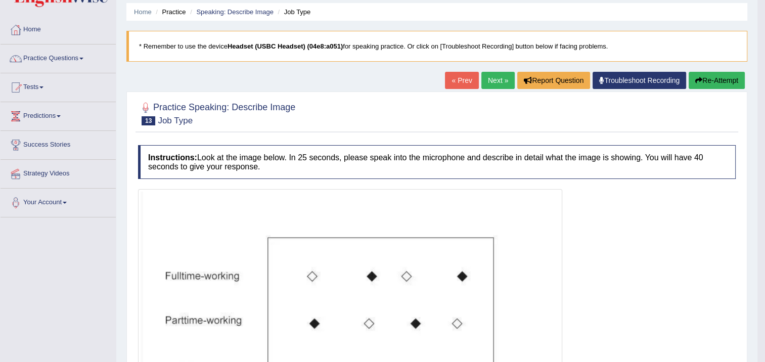
click at [720, 72] on button "Re-Attempt" at bounding box center [716, 80] width 56 height 17
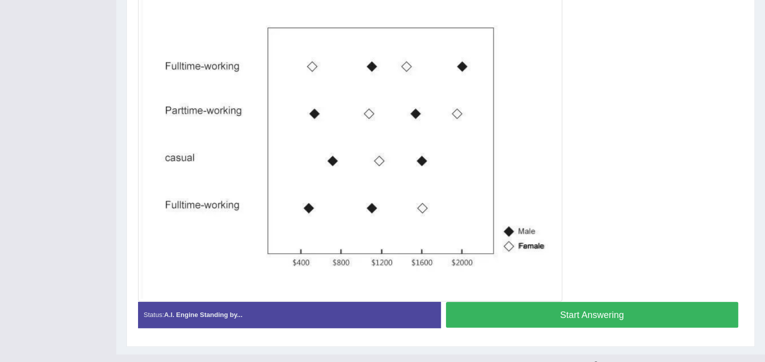
scroll to position [273, 0]
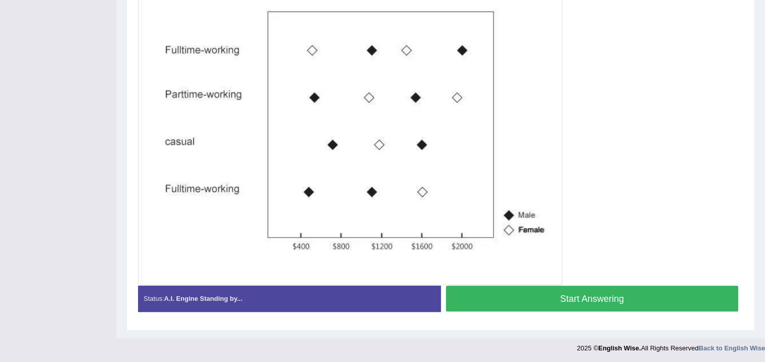
click at [639, 294] on button "Start Answering" at bounding box center [592, 299] width 293 height 26
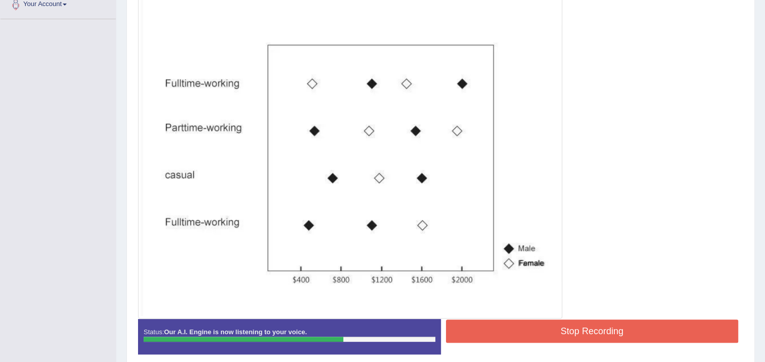
scroll to position [215, 0]
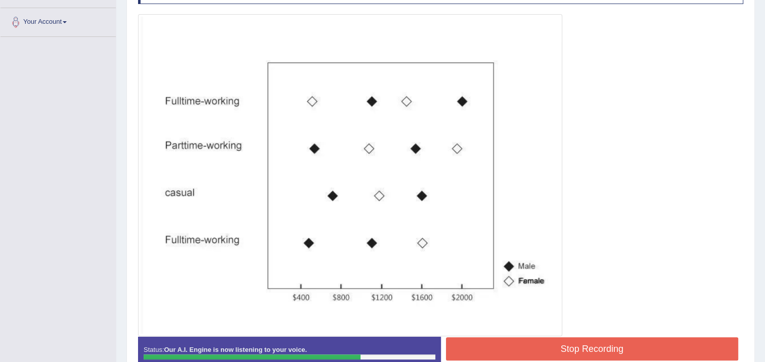
click at [546, 340] on button "Stop Recording" at bounding box center [592, 348] width 293 height 23
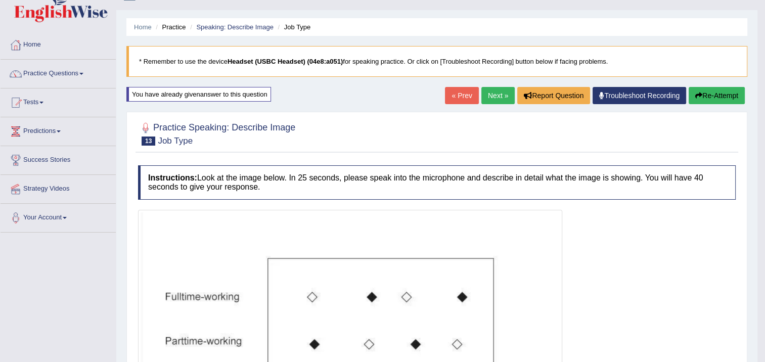
scroll to position [13, 0]
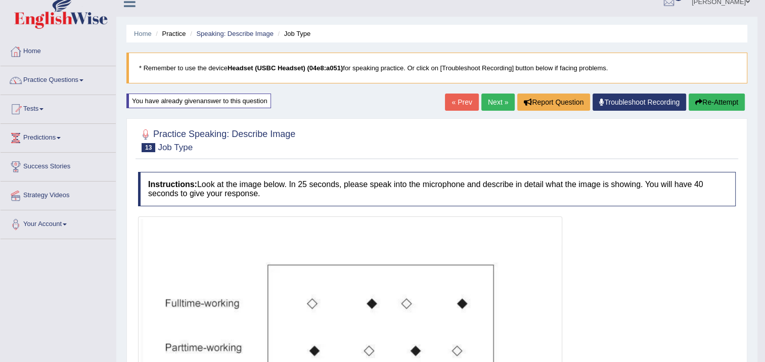
click at [711, 107] on button "Re-Attempt" at bounding box center [716, 101] width 56 height 17
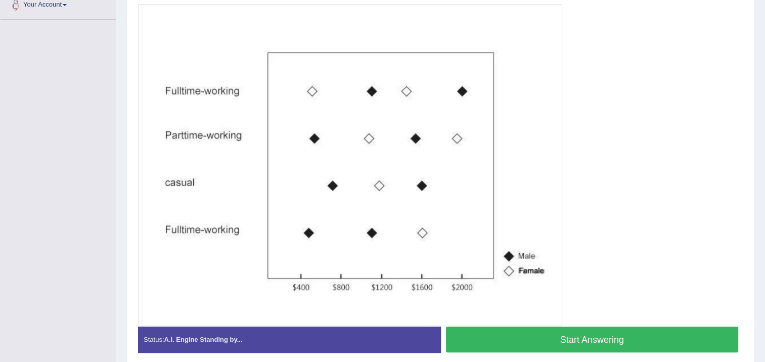
scroll to position [273, 0]
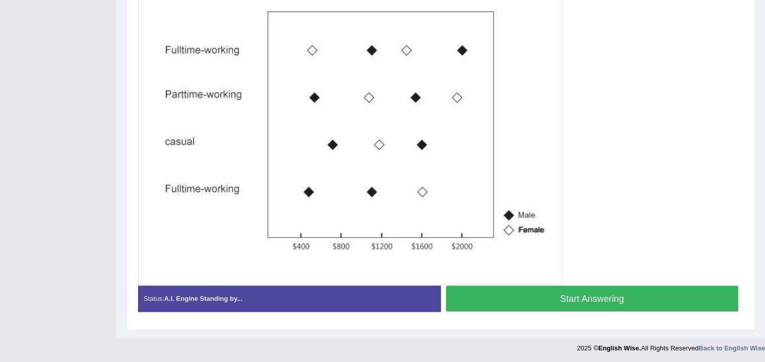
click at [631, 296] on button "Start Answering" at bounding box center [592, 299] width 293 height 26
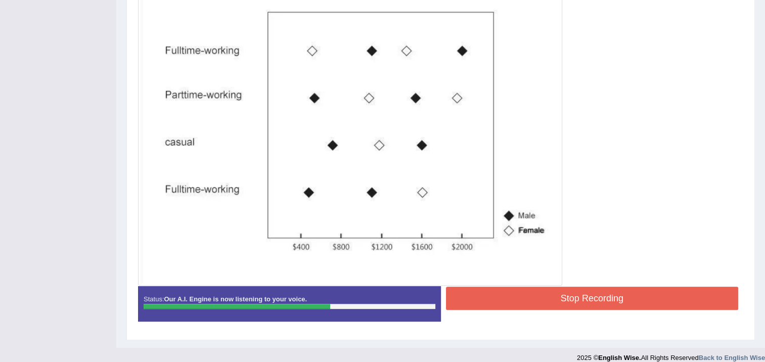
click at [586, 291] on button "Stop Recording" at bounding box center [592, 298] width 293 height 23
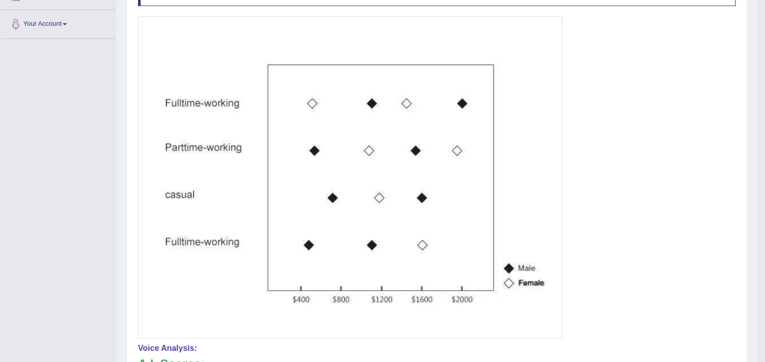
scroll to position [63, 0]
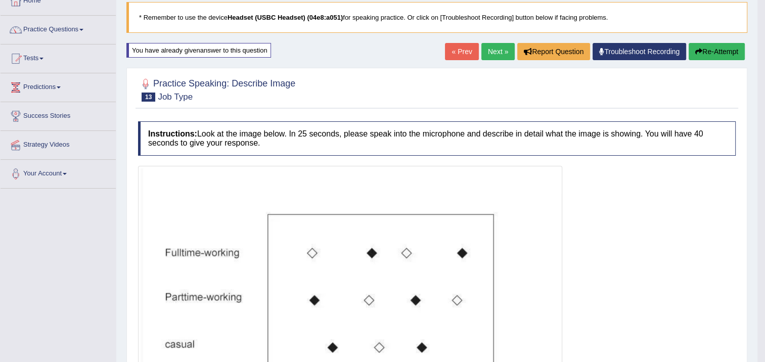
click at [493, 45] on link "Next »" at bounding box center [497, 51] width 33 height 17
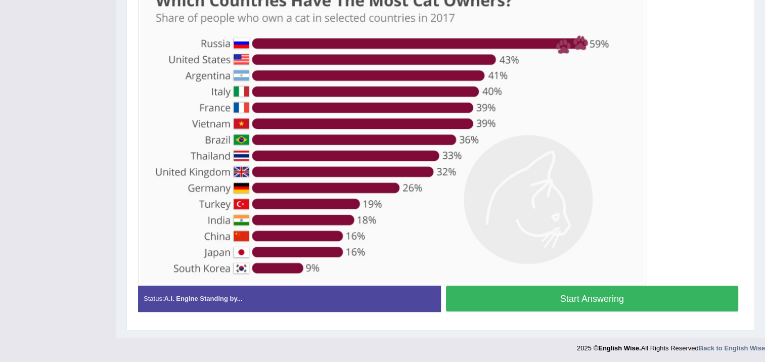
scroll to position [206, 0]
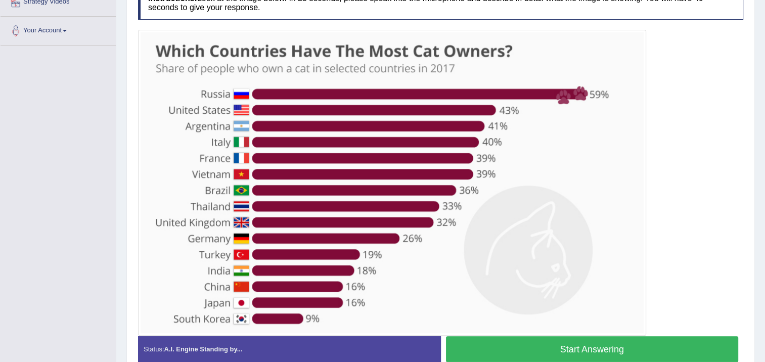
click at [603, 340] on button "Start Answering" at bounding box center [592, 349] width 293 height 26
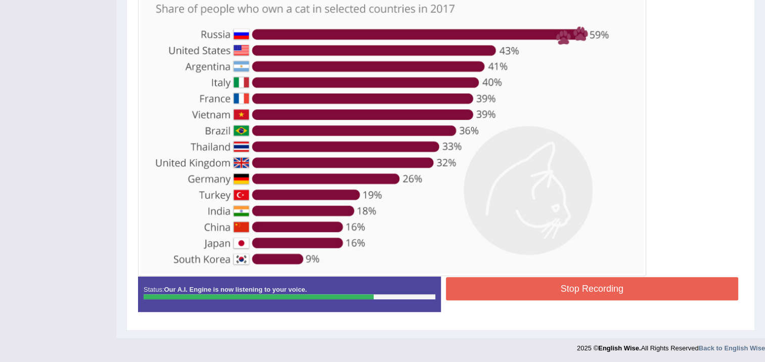
scroll to position [208, 0]
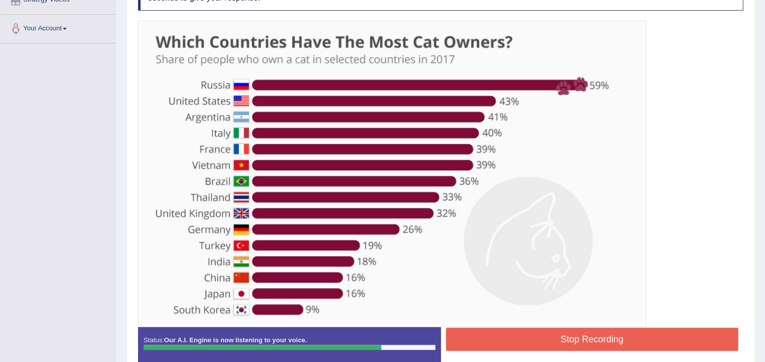
click at [609, 342] on button "Stop Recording" at bounding box center [592, 338] width 293 height 23
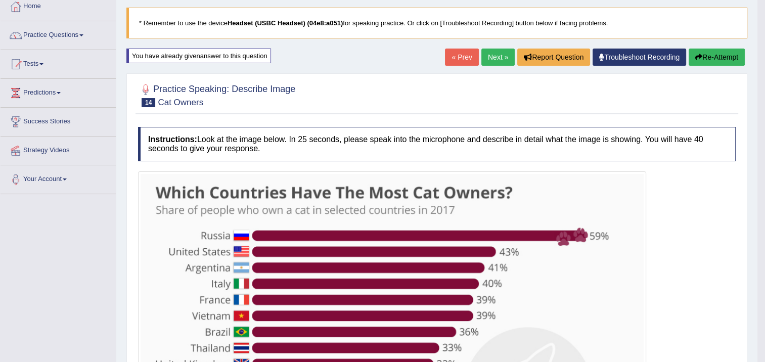
scroll to position [57, 0]
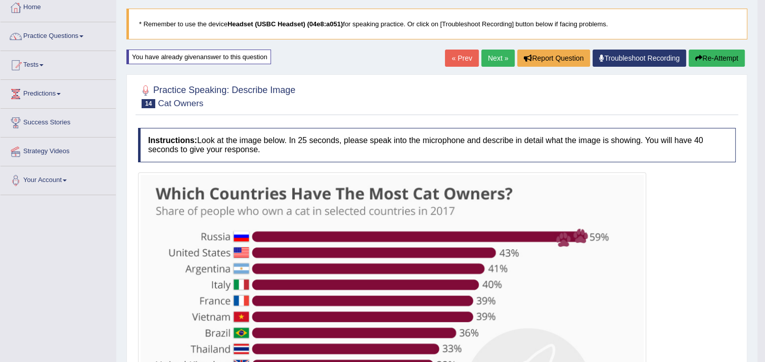
click at [728, 59] on button "Re-Attempt" at bounding box center [716, 58] width 56 height 17
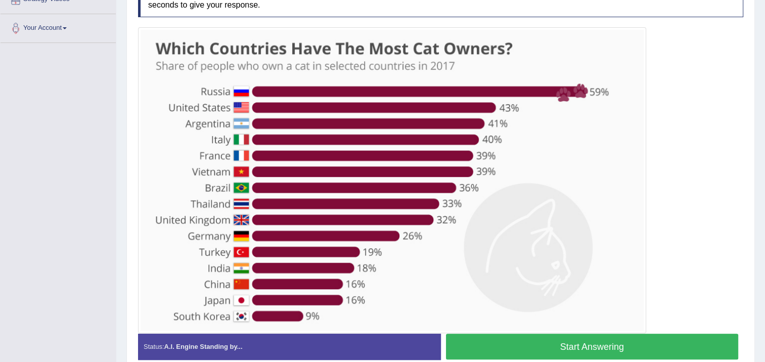
scroll to position [206, 0]
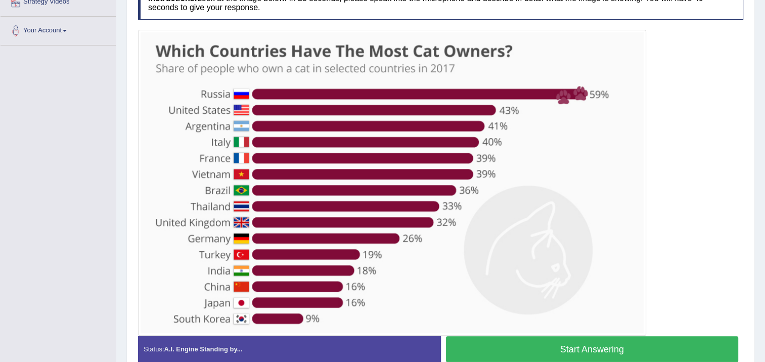
click at [616, 340] on button "Start Answering" at bounding box center [592, 349] width 293 height 26
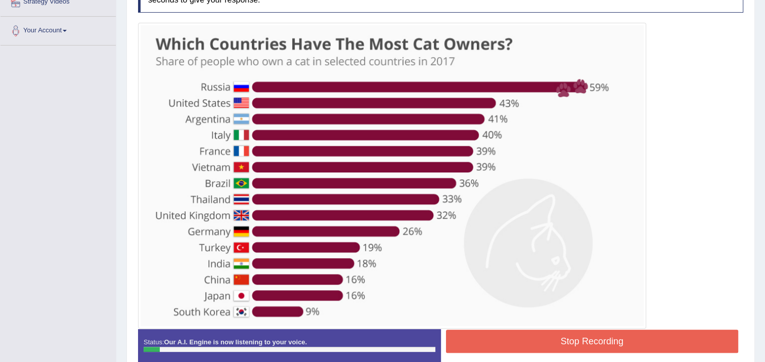
click at [615, 340] on button "Stop Recording" at bounding box center [592, 341] width 293 height 23
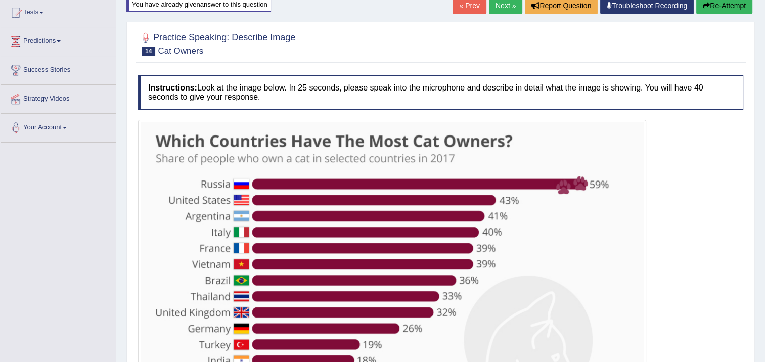
scroll to position [0, 0]
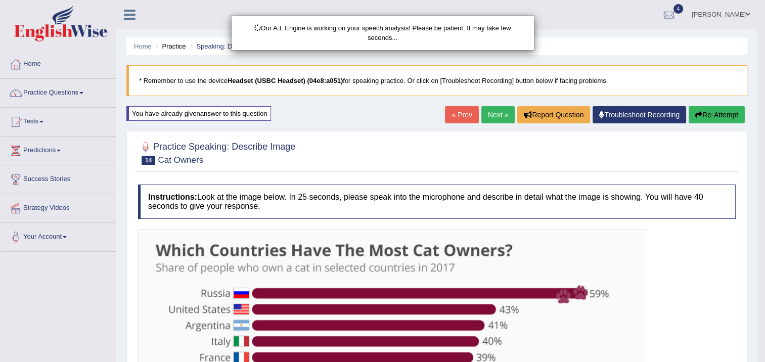
click at [736, 123] on div "Our A.I. Engine is working on your speech analysis! Please be patient. It may t…" at bounding box center [382, 181] width 765 height 362
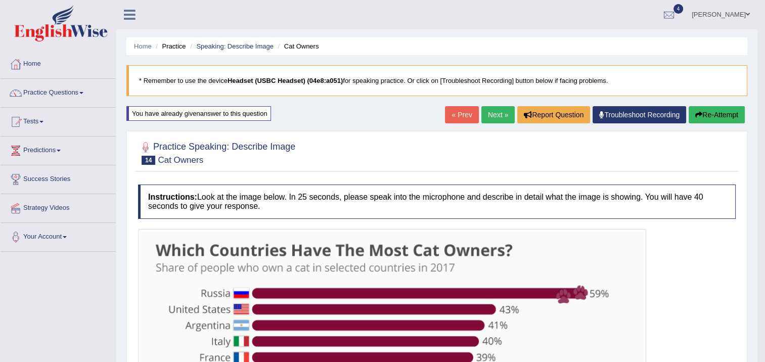
click at [722, 113] on button "Re-Attempt" at bounding box center [716, 114] width 56 height 17
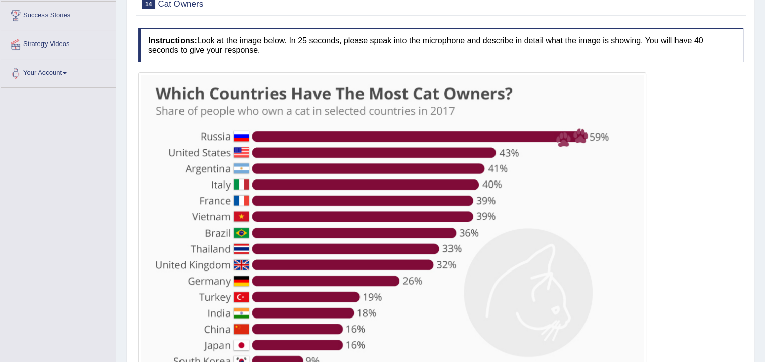
scroll to position [237, 0]
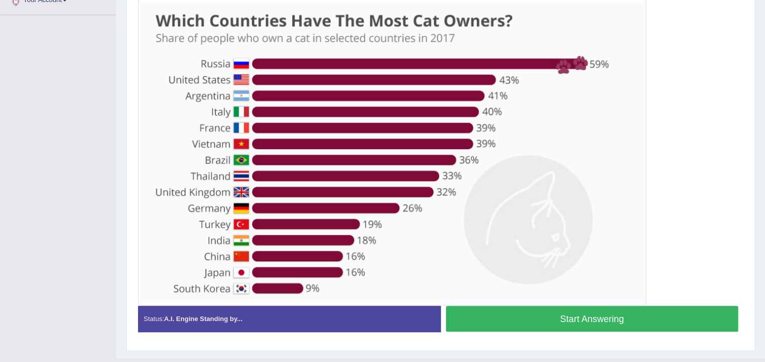
click at [647, 313] on button "Start Answering" at bounding box center [592, 319] width 293 height 26
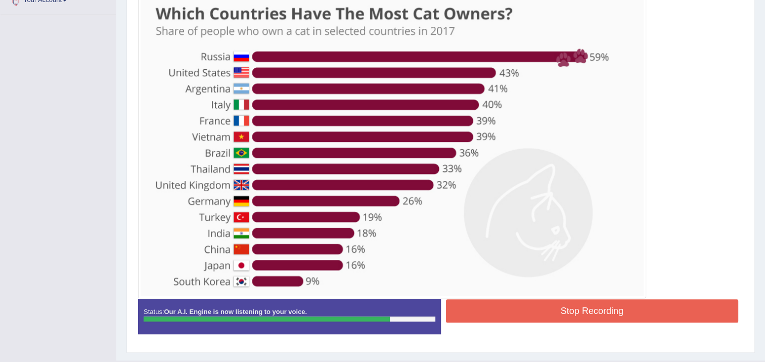
click at [661, 313] on button "Stop Recording" at bounding box center [592, 310] width 293 height 23
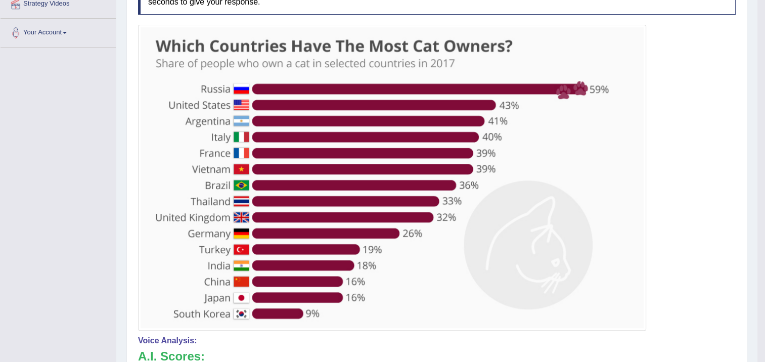
scroll to position [16, 0]
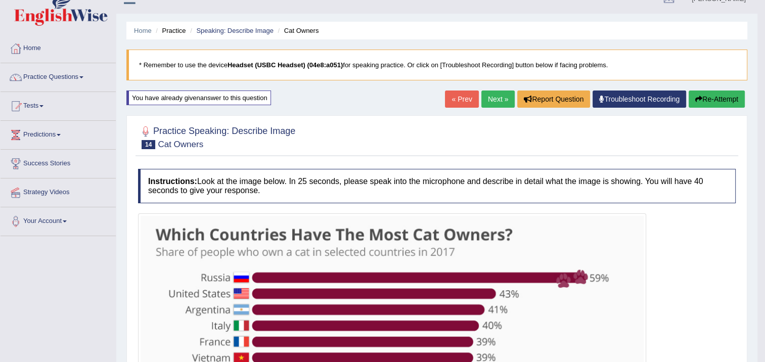
click at [721, 102] on button "Re-Attempt" at bounding box center [716, 98] width 56 height 17
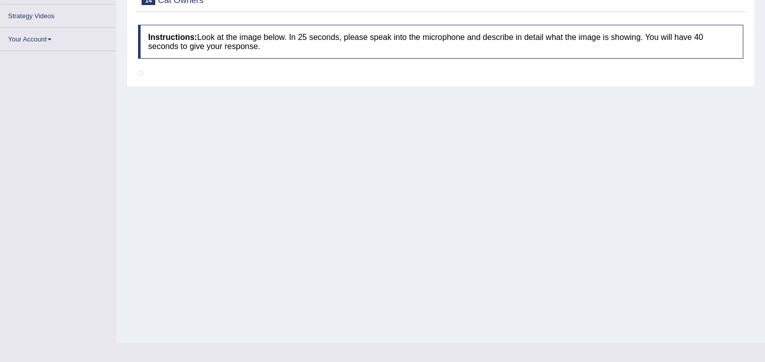
scroll to position [164, 0]
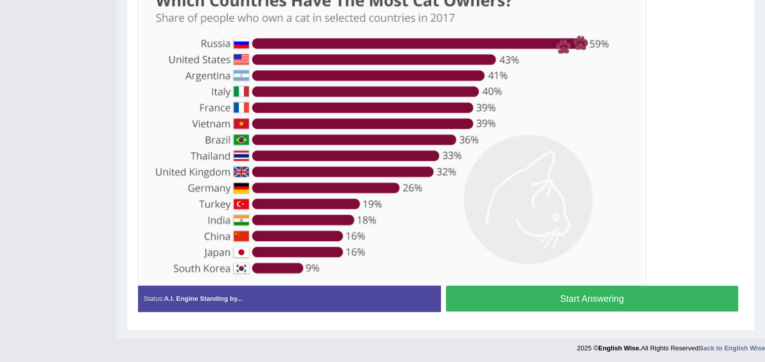
click at [664, 292] on button "Start Answering" at bounding box center [592, 299] width 293 height 26
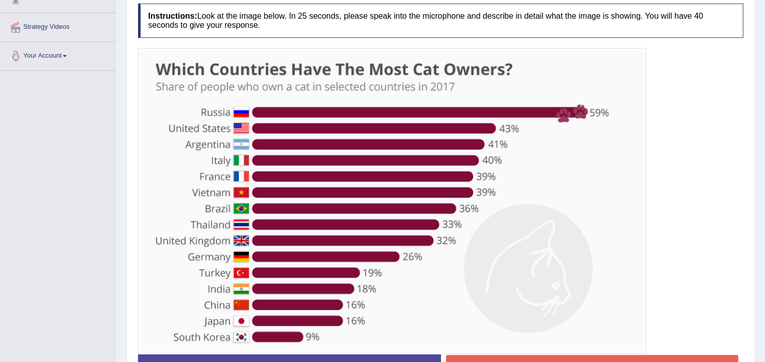
scroll to position [199, 0]
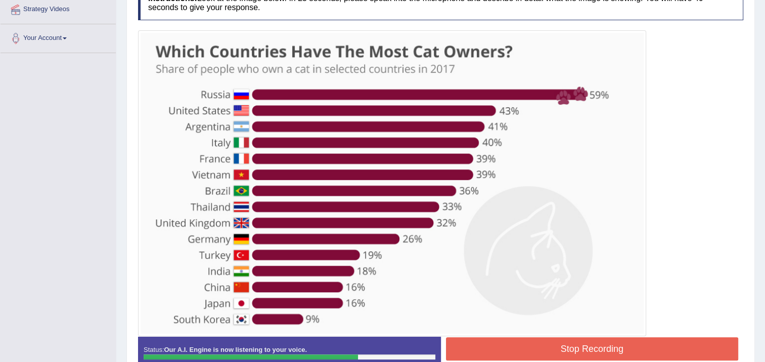
click at [594, 341] on button "Stop Recording" at bounding box center [592, 348] width 293 height 23
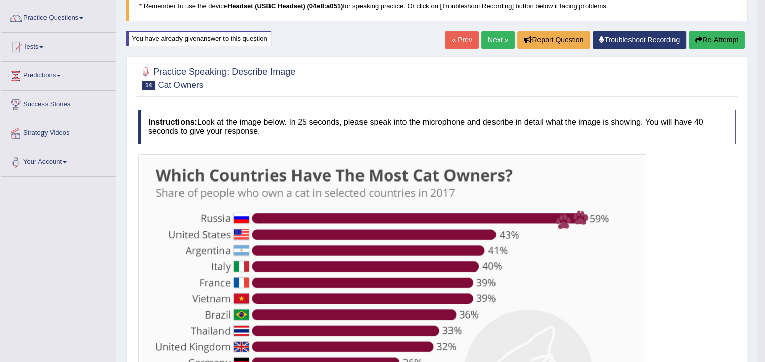
scroll to position [51, 0]
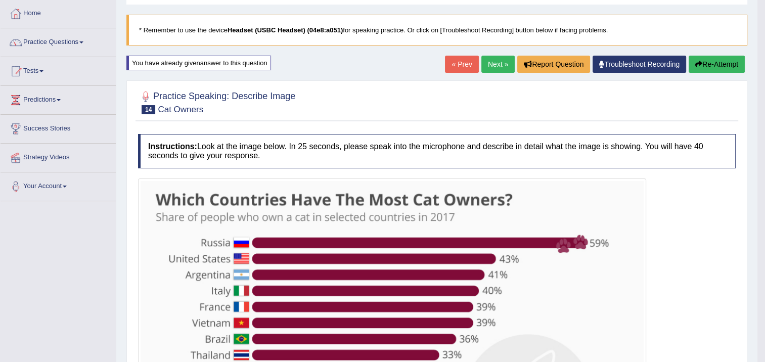
click at [493, 61] on link "Next »" at bounding box center [497, 64] width 33 height 17
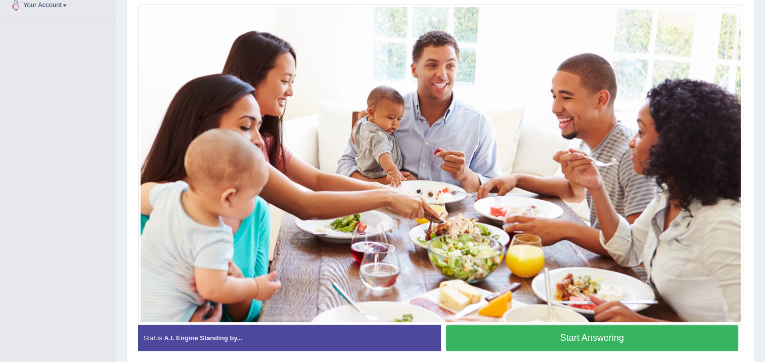
scroll to position [220, 0]
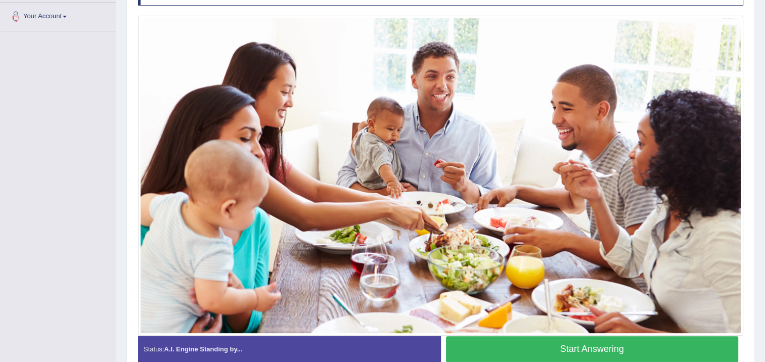
click at [679, 350] on button "Start Answering" at bounding box center [592, 349] width 293 height 26
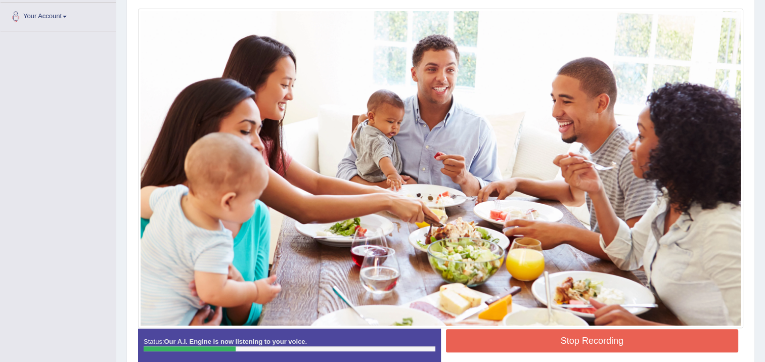
click at [676, 341] on button "Stop Recording" at bounding box center [592, 340] width 293 height 23
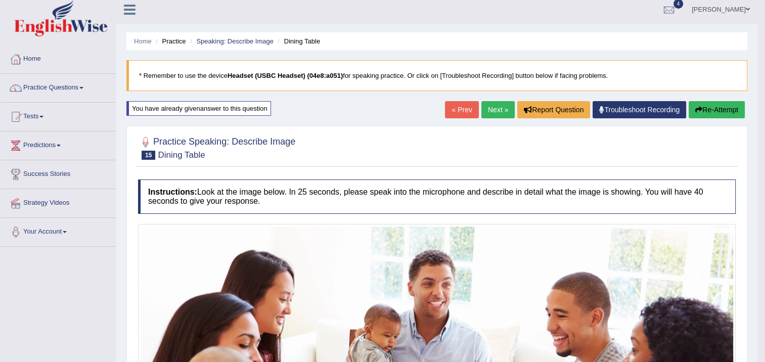
scroll to position [0, 0]
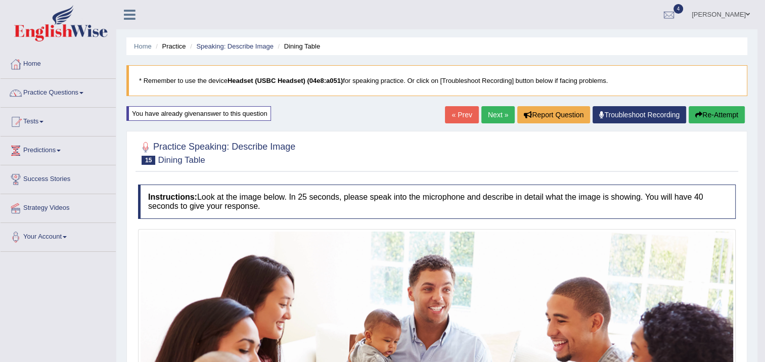
click at [732, 115] on button "Re-Attempt" at bounding box center [716, 114] width 56 height 17
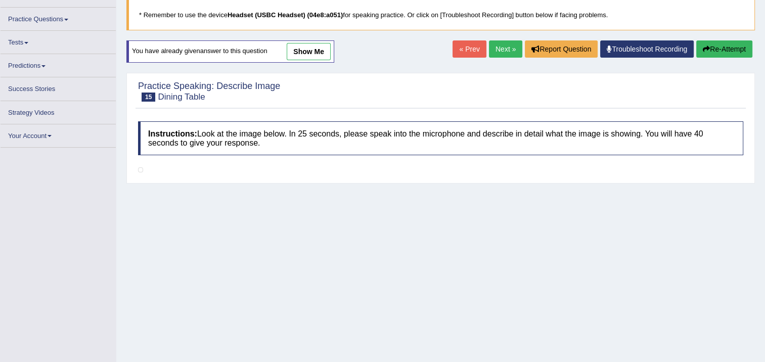
scroll to position [164, 0]
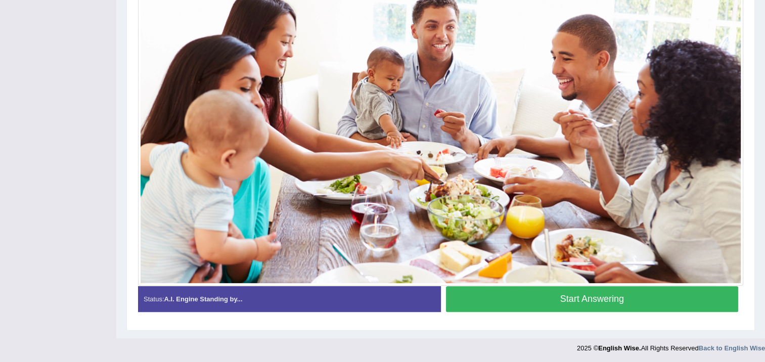
click at [684, 291] on button "Start Answering" at bounding box center [592, 299] width 293 height 26
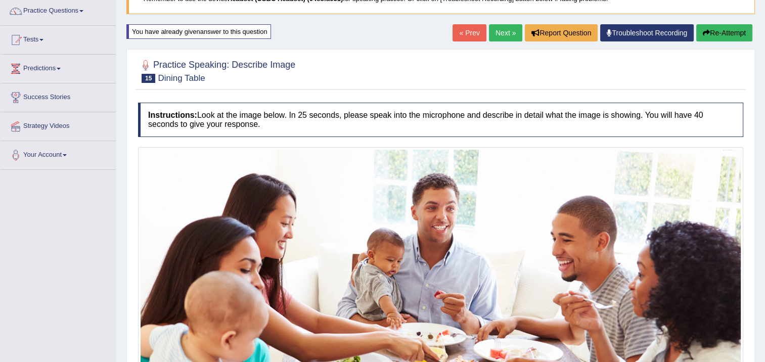
scroll to position [20, 0]
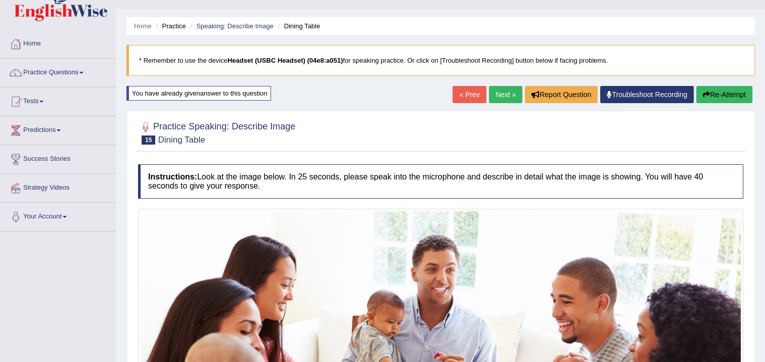
click at [740, 89] on button "Re-Attempt" at bounding box center [724, 94] width 56 height 17
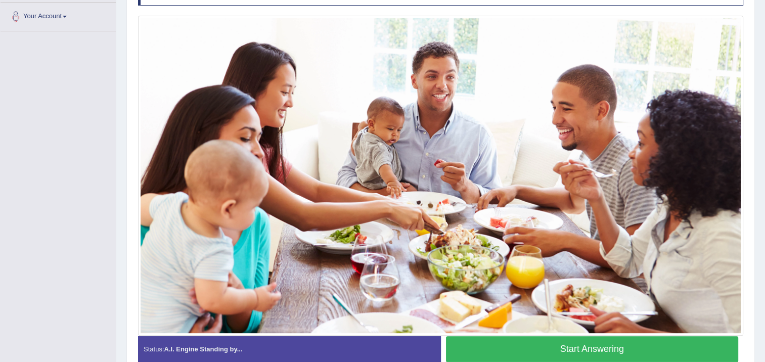
scroll to position [271, 0]
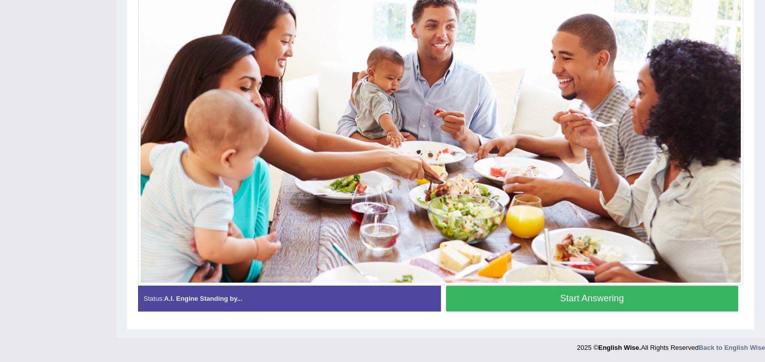
click at [675, 298] on button "Start Answering" at bounding box center [592, 299] width 293 height 26
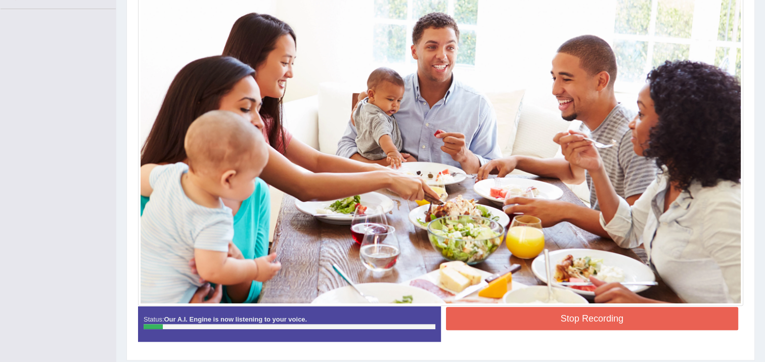
scroll to position [263, 0]
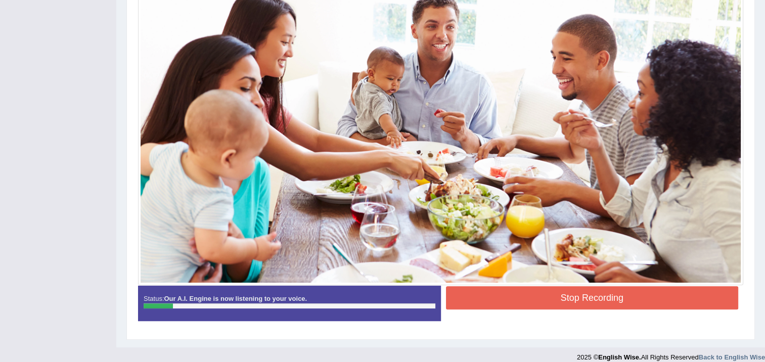
click at [701, 297] on button "Stop Recording" at bounding box center [592, 297] width 293 height 23
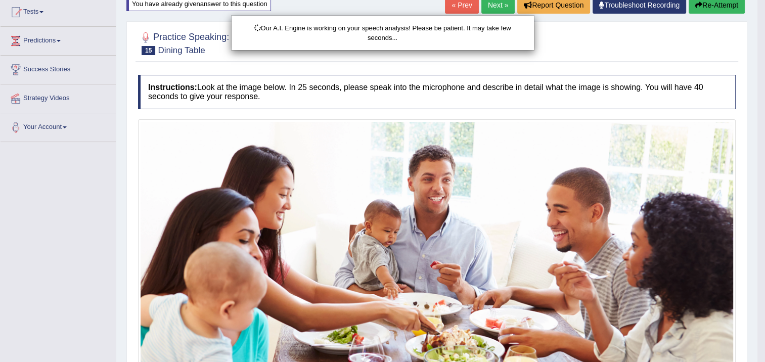
scroll to position [61, 0]
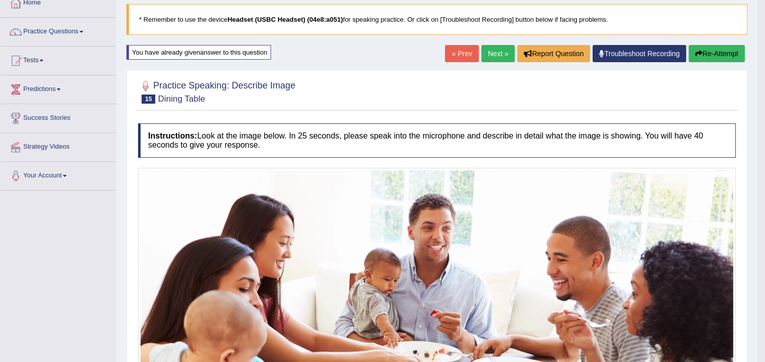
click at [726, 58] on button "Re-Attempt" at bounding box center [716, 53] width 56 height 17
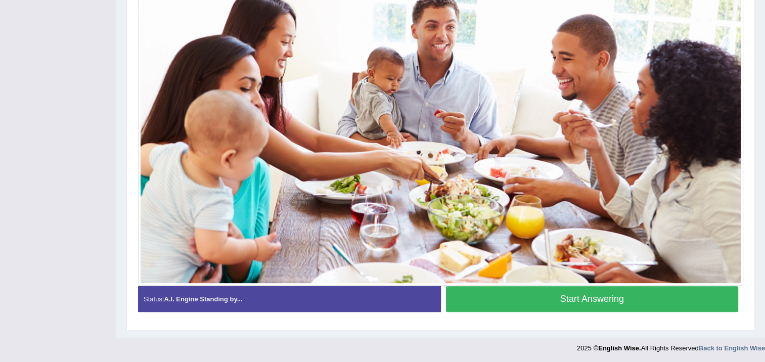
scroll to position [271, 0]
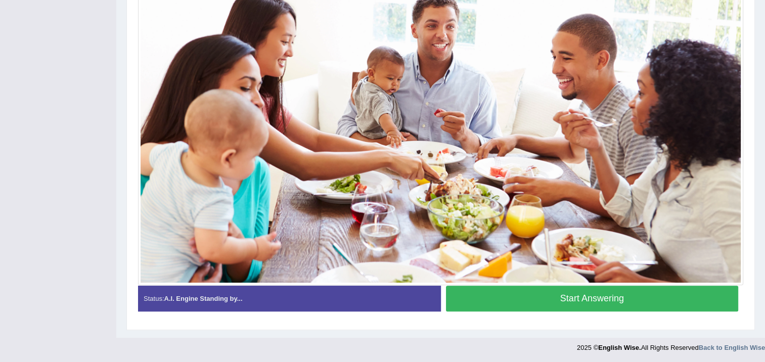
click at [664, 296] on button "Start Answering" at bounding box center [592, 299] width 293 height 26
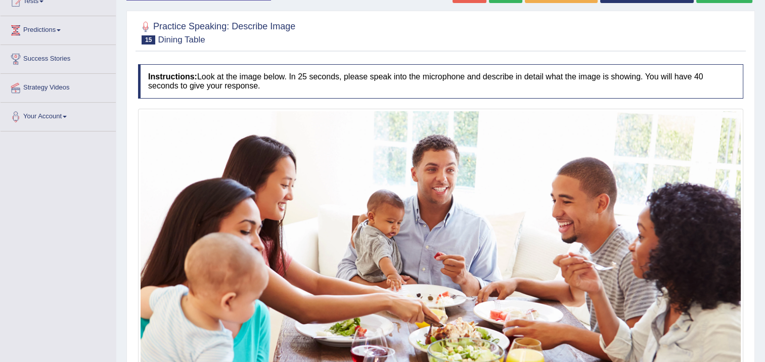
scroll to position [61, 0]
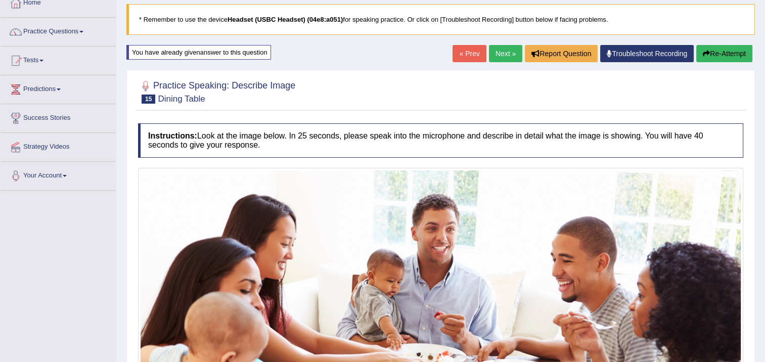
click at [738, 55] on button "Re-Attempt" at bounding box center [724, 53] width 56 height 17
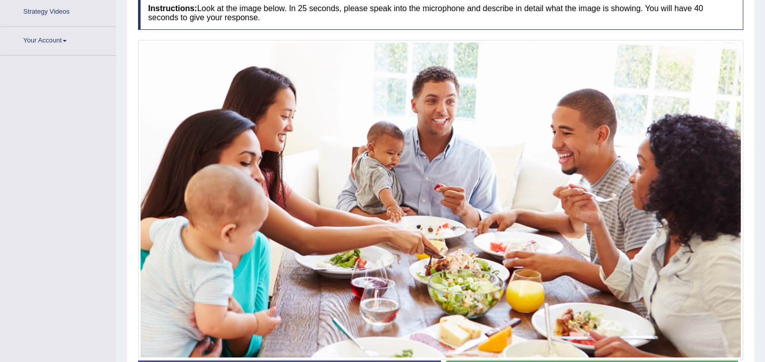
scroll to position [271, 0]
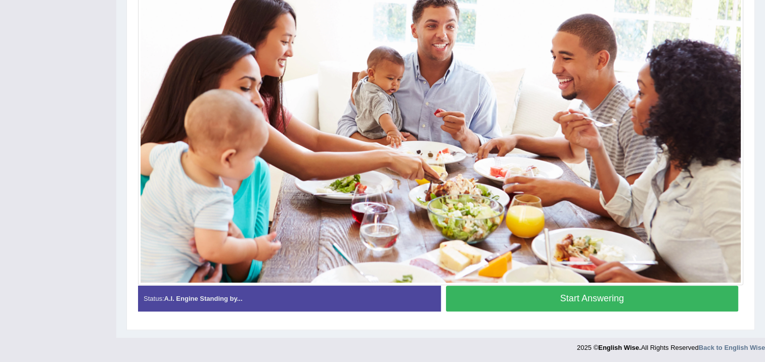
click at [677, 286] on button "Start Answering" at bounding box center [592, 299] width 293 height 26
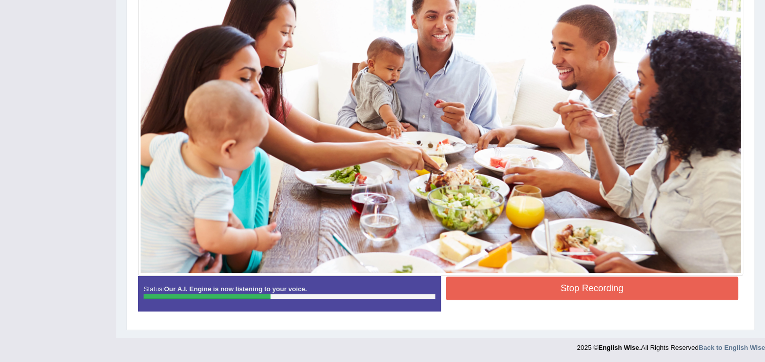
scroll to position [222, 0]
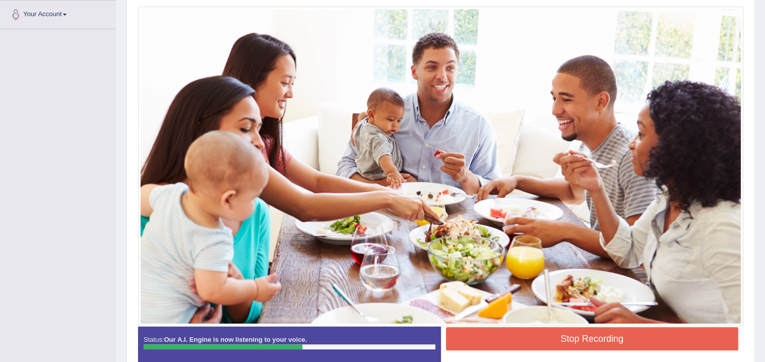
click at [632, 327] on button "Stop Recording" at bounding box center [592, 338] width 293 height 23
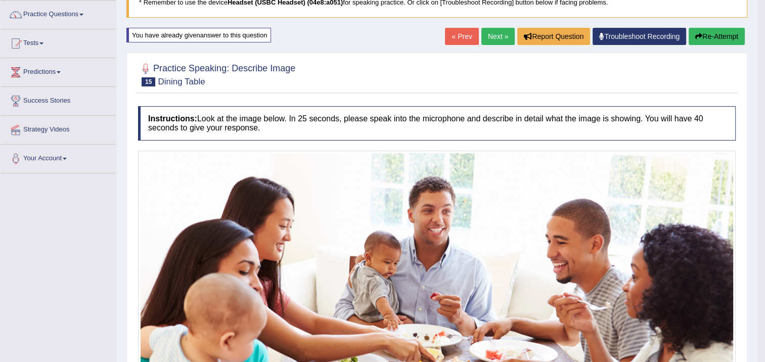
scroll to position [20, 0]
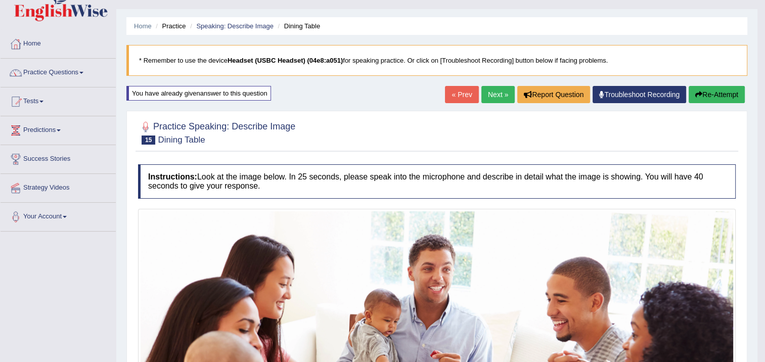
click at [497, 93] on link "Next »" at bounding box center [497, 94] width 33 height 17
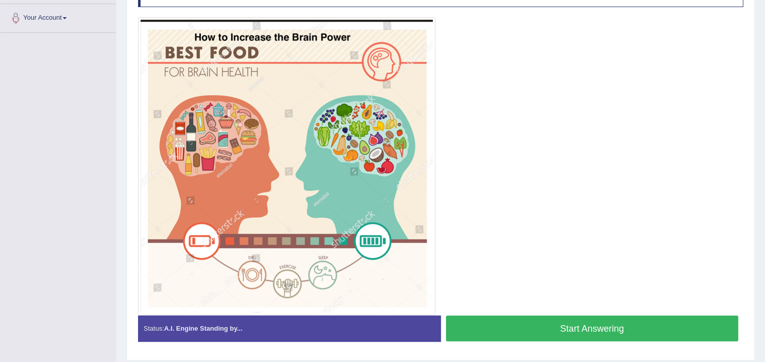
scroll to position [237, 0]
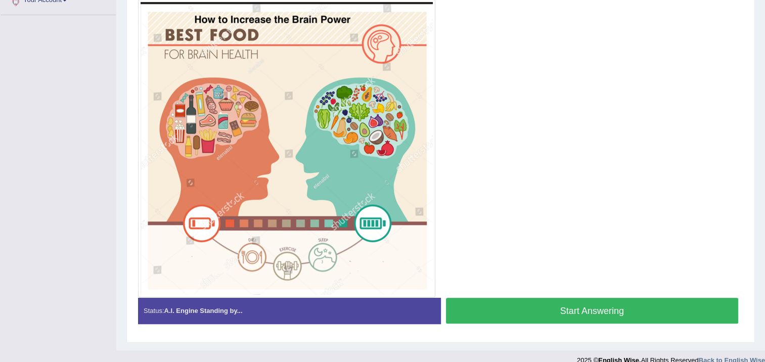
click at [645, 300] on button "Start Answering" at bounding box center [592, 311] width 293 height 26
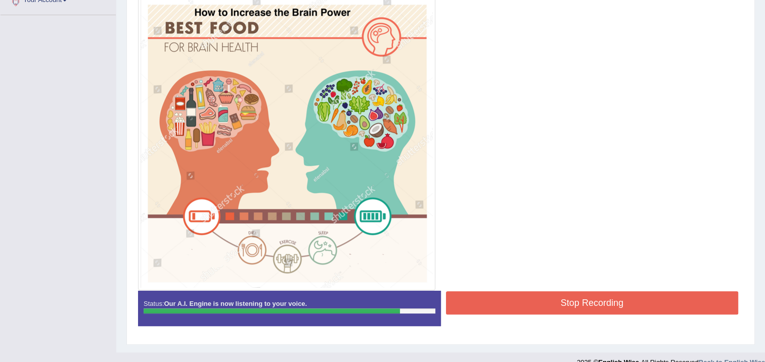
click at [590, 302] on button "Stop Recording" at bounding box center [592, 302] width 293 height 23
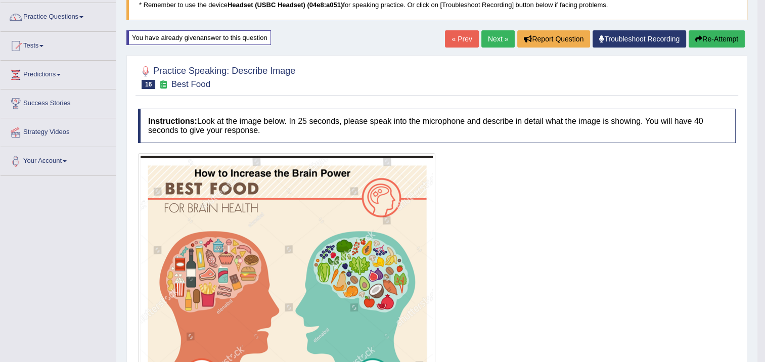
scroll to position [58, 0]
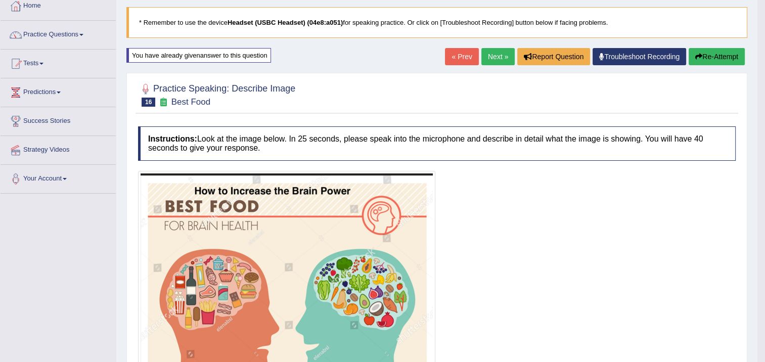
click at [732, 53] on button "Re-Attempt" at bounding box center [716, 56] width 56 height 17
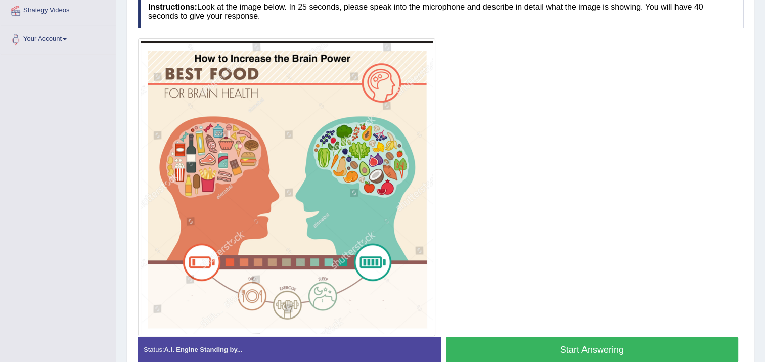
scroll to position [249, 0]
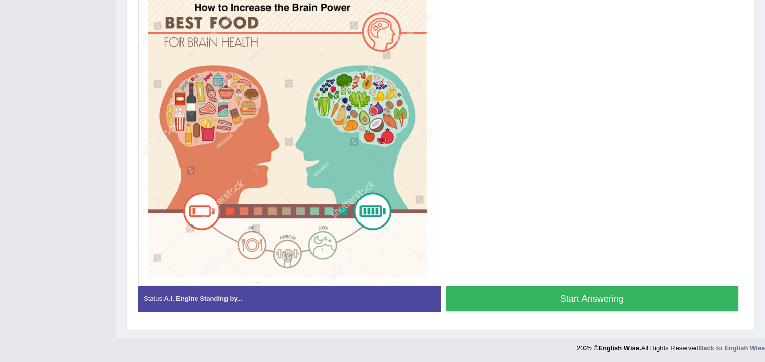
click at [576, 290] on button "Start Answering" at bounding box center [592, 299] width 293 height 26
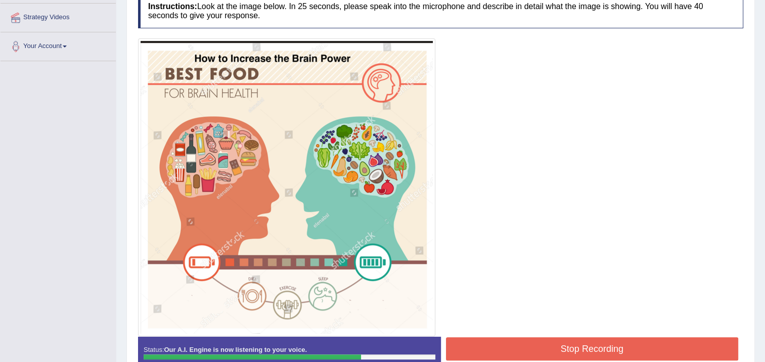
scroll to position [241, 0]
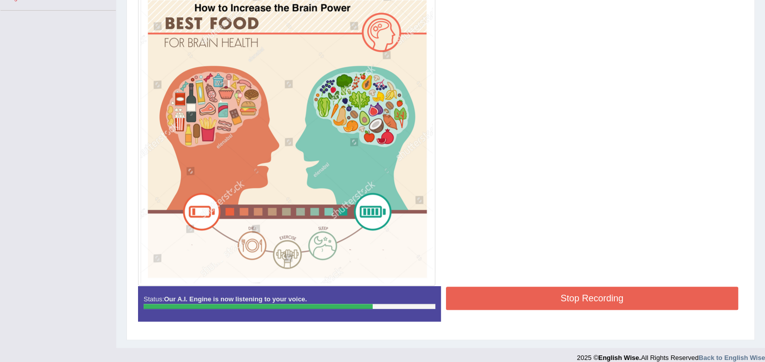
click at [475, 290] on button "Stop Recording" at bounding box center [592, 298] width 293 height 23
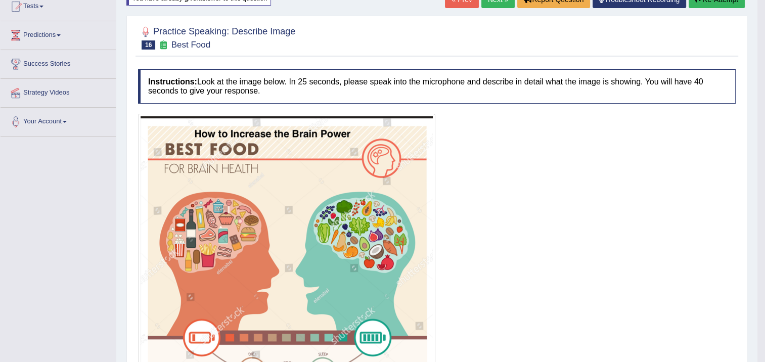
scroll to position [89, 0]
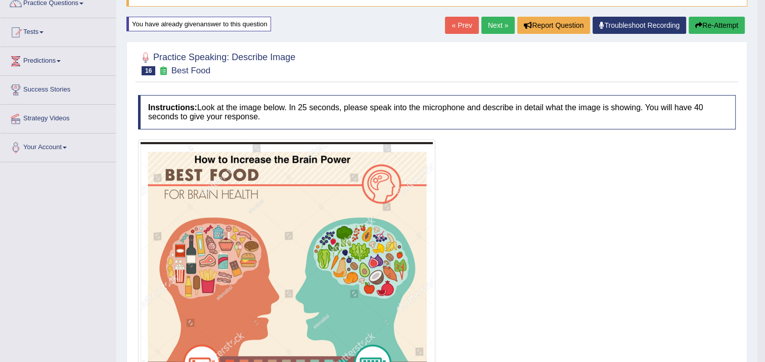
click at [505, 25] on link "Next »" at bounding box center [497, 25] width 33 height 17
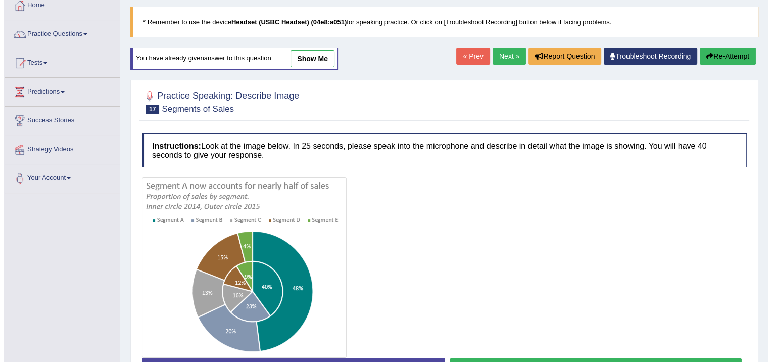
scroll to position [169, 0]
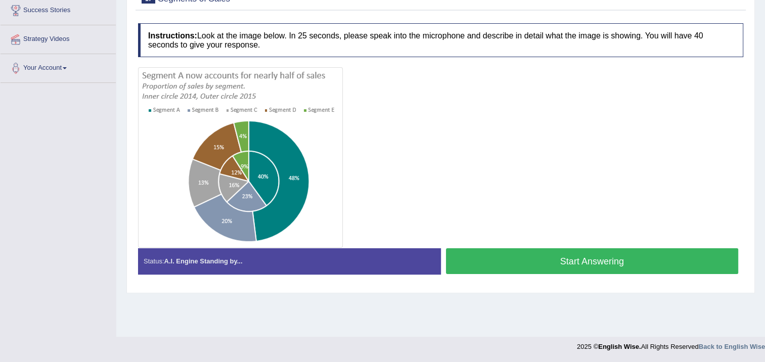
click at [483, 257] on button "Start Answering" at bounding box center [592, 261] width 293 height 26
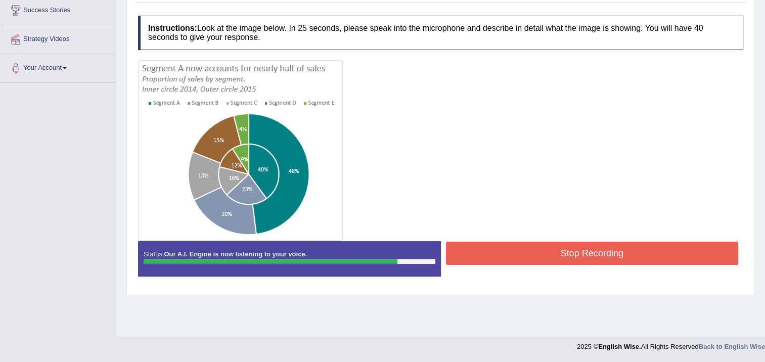
click at [482, 254] on button "Stop Recording" at bounding box center [592, 253] width 293 height 23
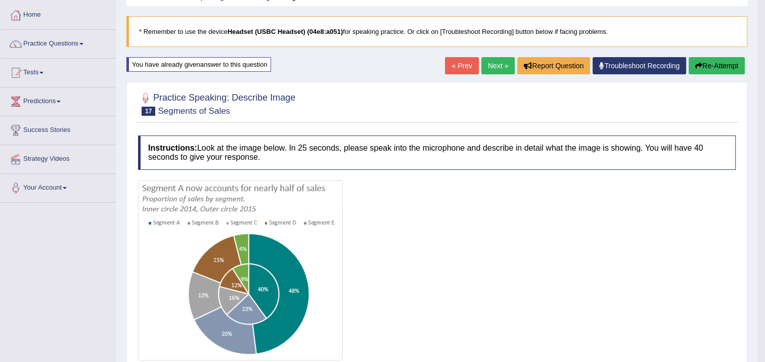
scroll to position [42, 0]
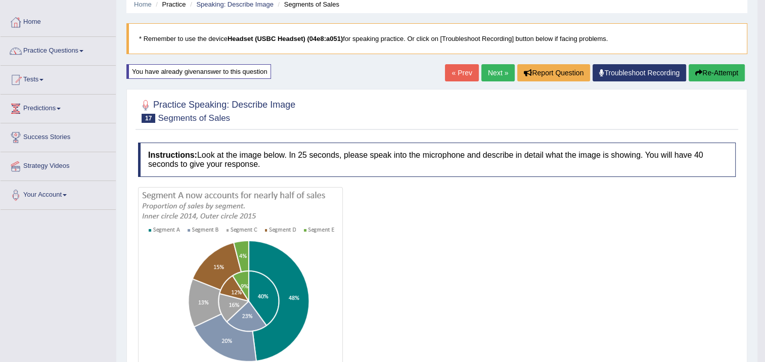
click at [501, 74] on link "Next »" at bounding box center [497, 72] width 33 height 17
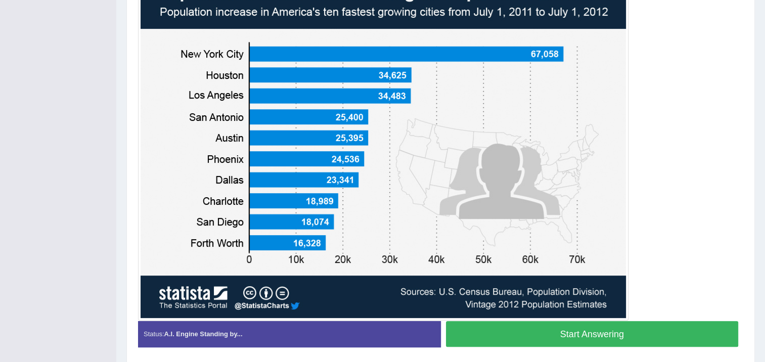
scroll to position [251, 0]
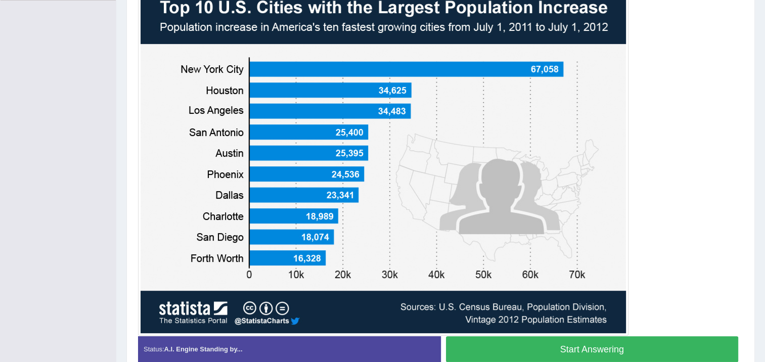
click at [659, 340] on button "Start Answering" at bounding box center [592, 349] width 293 height 26
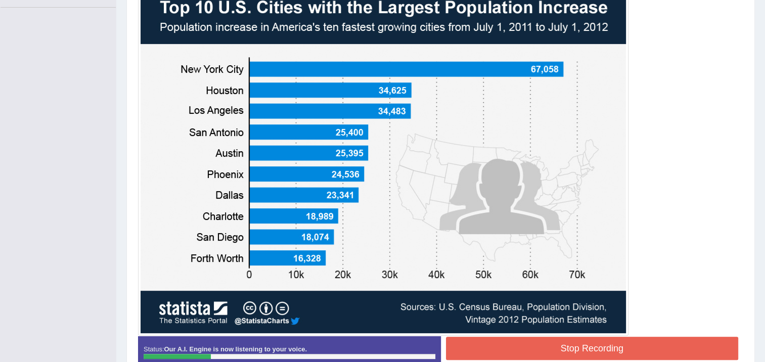
click at [646, 355] on button "Stop Recording" at bounding box center [592, 348] width 293 height 23
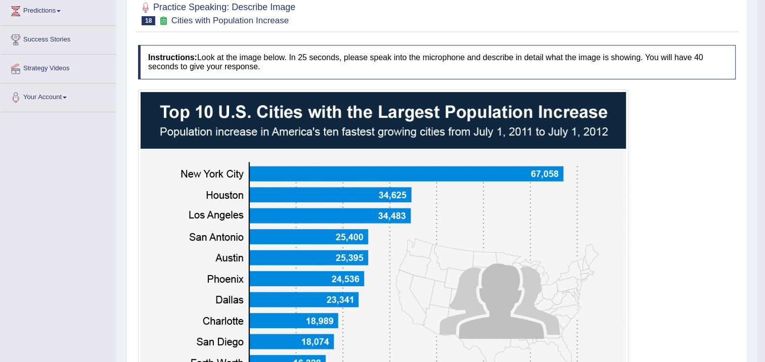
scroll to position [92, 0]
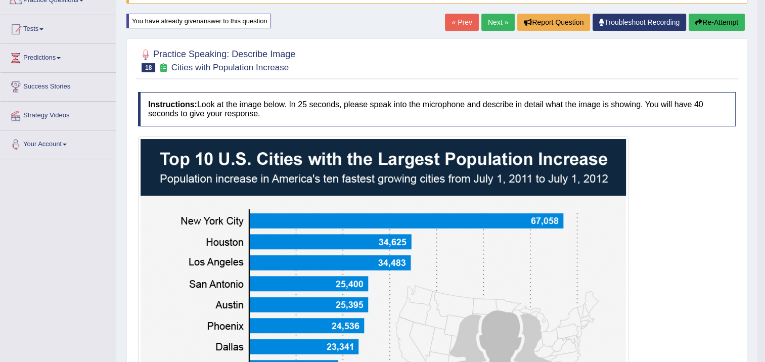
click at [724, 18] on button "Re-Attempt" at bounding box center [716, 22] width 56 height 17
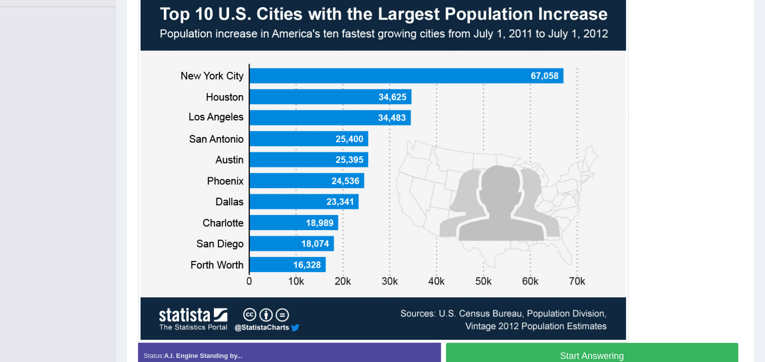
scroll to position [250, 0]
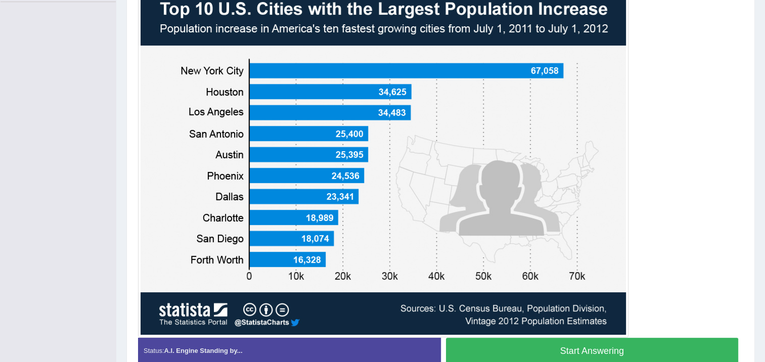
click at [669, 344] on button "Start Answering" at bounding box center [592, 351] width 293 height 26
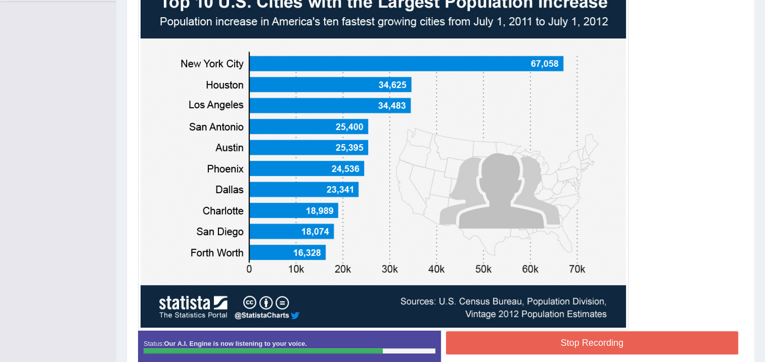
click at [662, 350] on button "Stop Recording" at bounding box center [592, 342] width 293 height 23
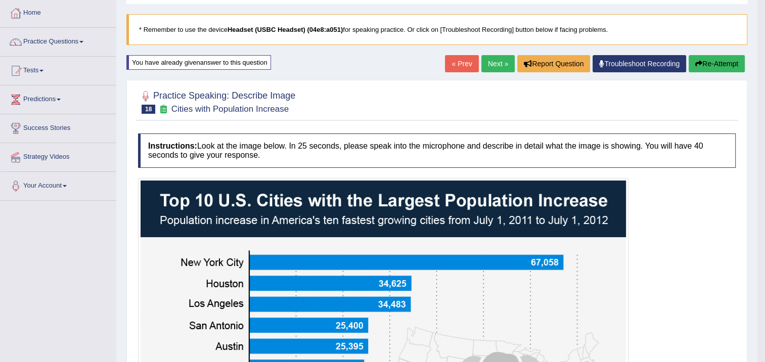
scroll to position [48, 0]
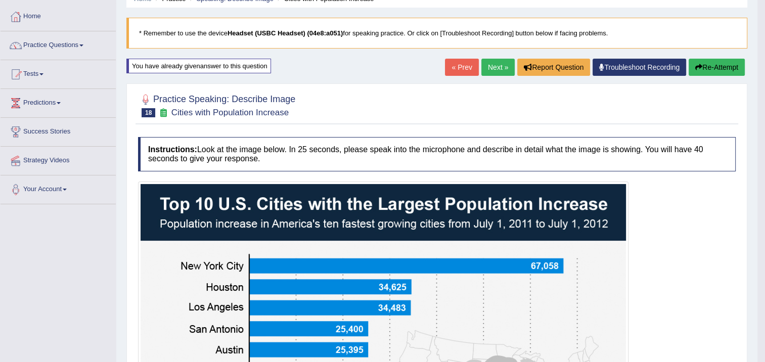
click at [700, 64] on button "Re-Attempt" at bounding box center [716, 67] width 56 height 17
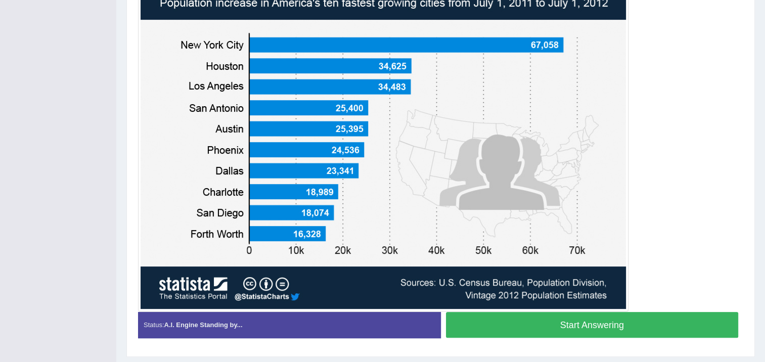
scroll to position [300, 0]
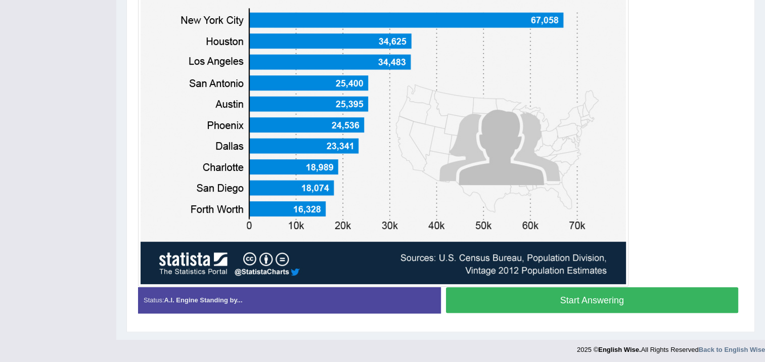
drag, startPoint x: 508, startPoint y: 286, endPoint x: 508, endPoint y: 291, distance: 5.6
click at [508, 290] on button "Start Answering" at bounding box center [592, 300] width 293 height 26
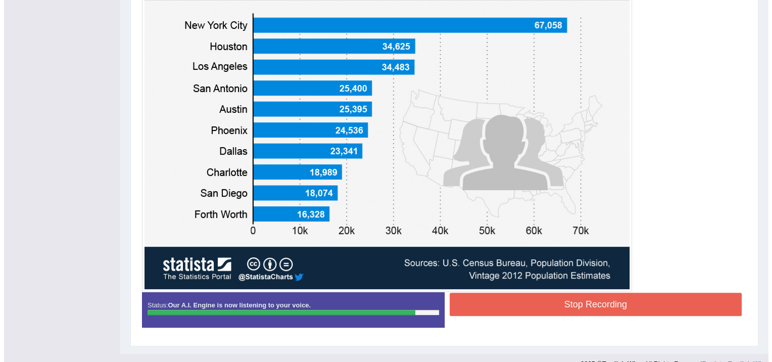
scroll to position [293, 0]
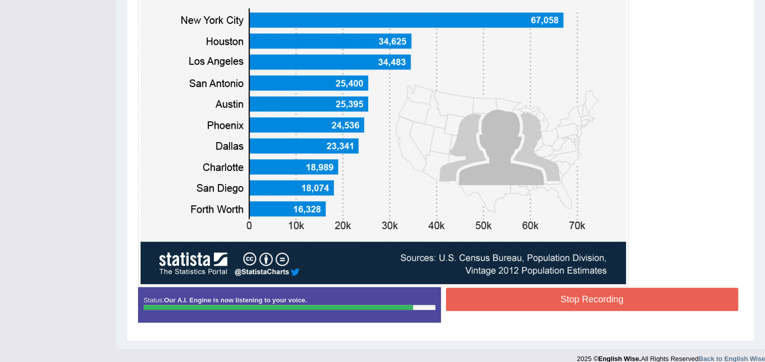
click at [476, 295] on button "Stop Recording" at bounding box center [592, 299] width 293 height 23
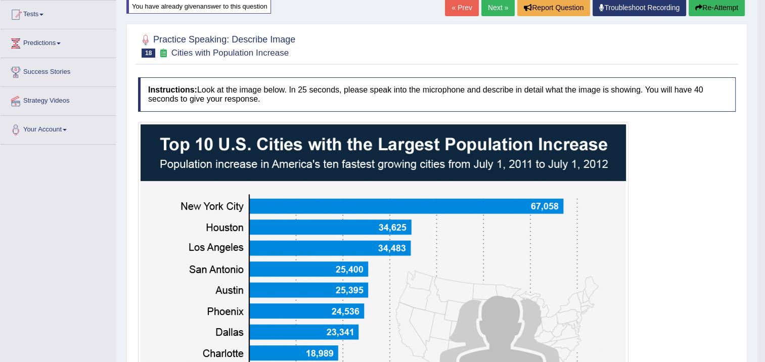
scroll to position [91, 0]
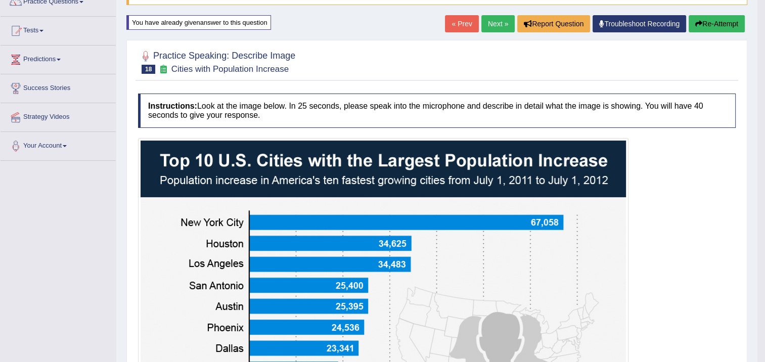
click at [729, 21] on button "Re-Attempt" at bounding box center [716, 23] width 56 height 17
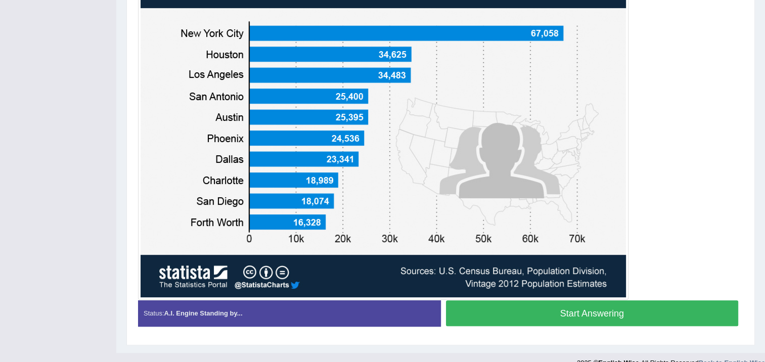
scroll to position [293, 0]
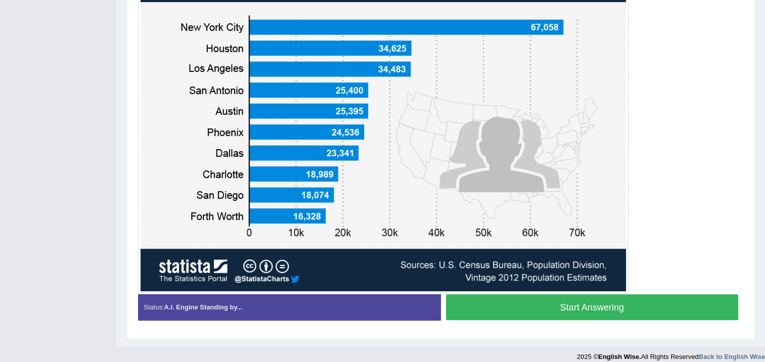
click at [490, 308] on button "Start Answering" at bounding box center [592, 307] width 293 height 26
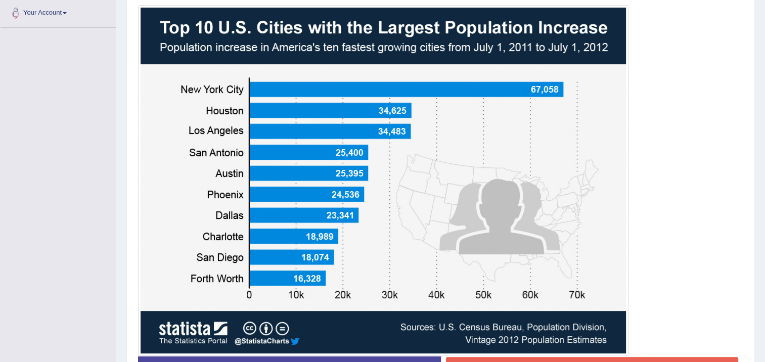
scroll to position [235, 0]
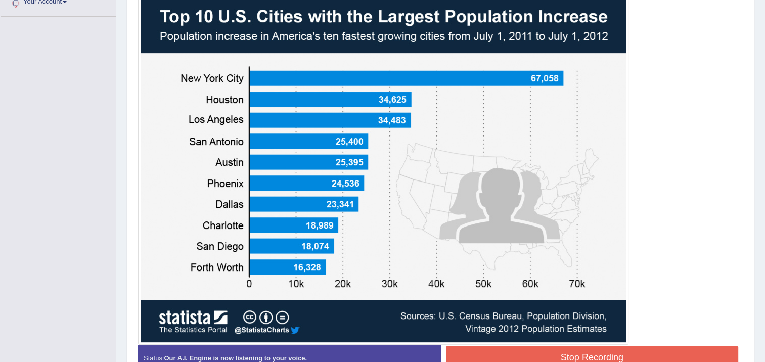
click at [488, 355] on button "Stop Recording" at bounding box center [592, 357] width 293 height 23
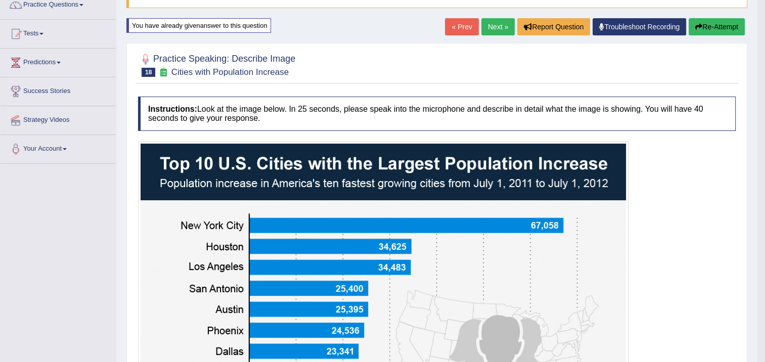
scroll to position [83, 0]
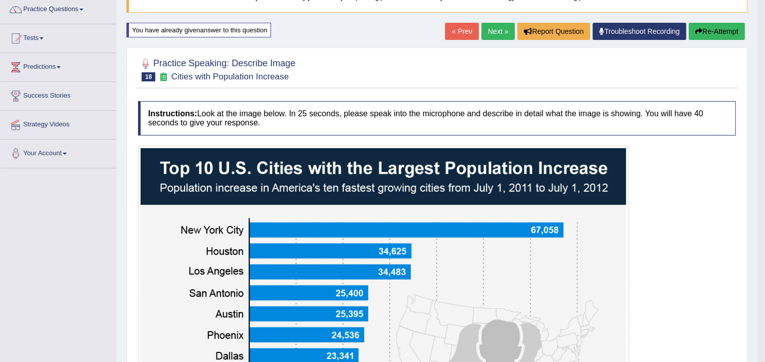
click at [707, 35] on button "Re-Attempt" at bounding box center [716, 31] width 56 height 17
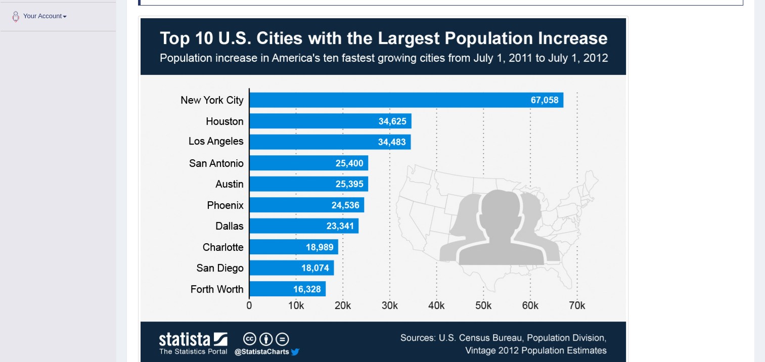
scroll to position [239, 0]
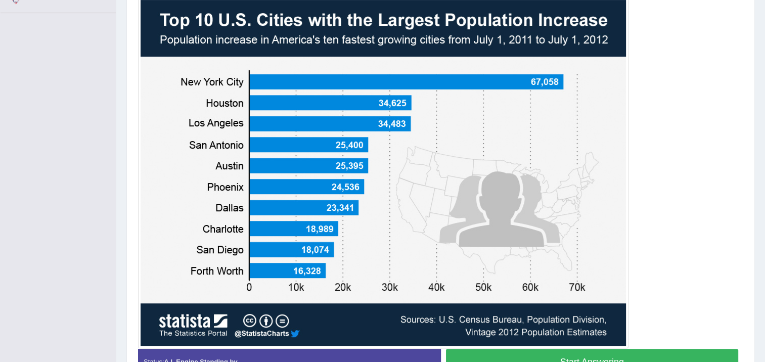
click at [564, 353] on button "Start Answering" at bounding box center [592, 362] width 293 height 26
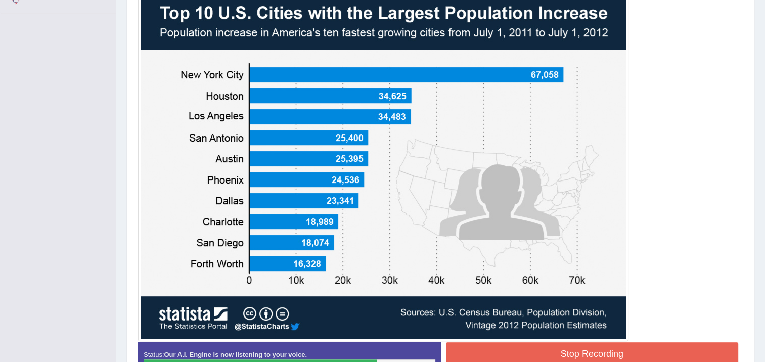
click at [465, 346] on button "Stop Recording" at bounding box center [592, 353] width 293 height 23
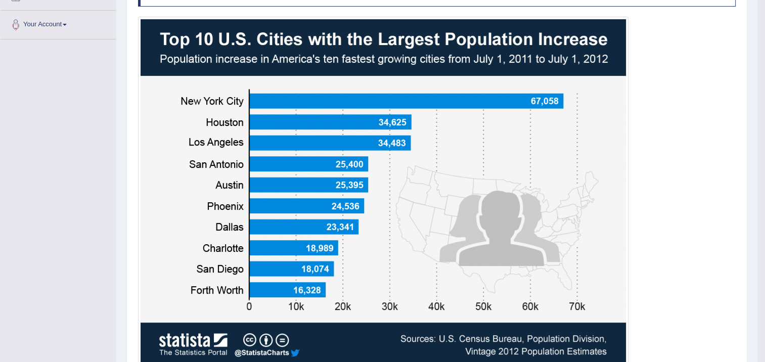
scroll to position [111, 0]
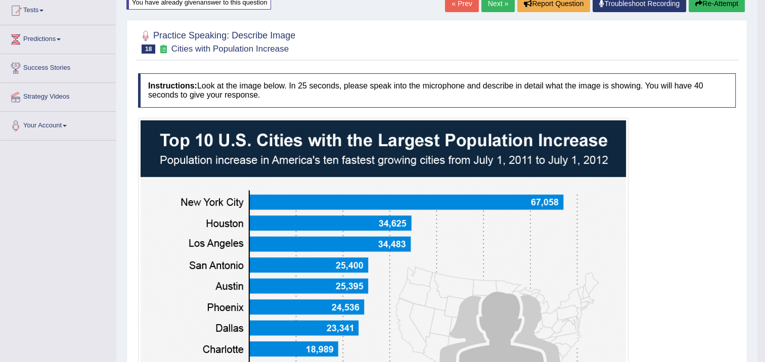
click at [713, 9] on button "Re-Attempt" at bounding box center [716, 3] width 56 height 17
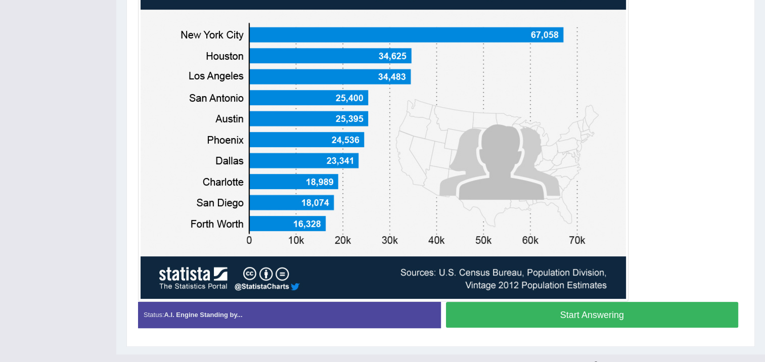
scroll to position [302, 0]
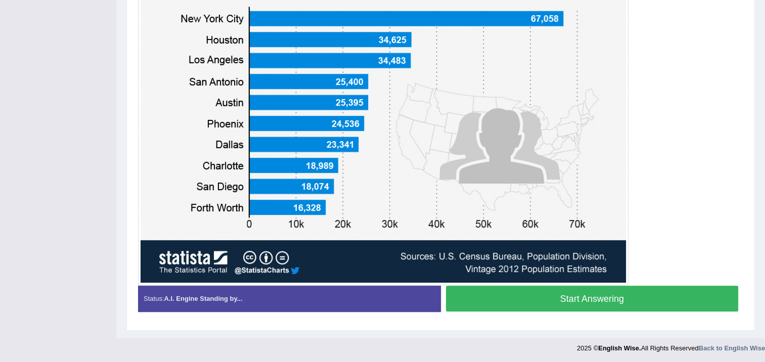
click at [599, 297] on button "Start Answering" at bounding box center [592, 299] width 293 height 26
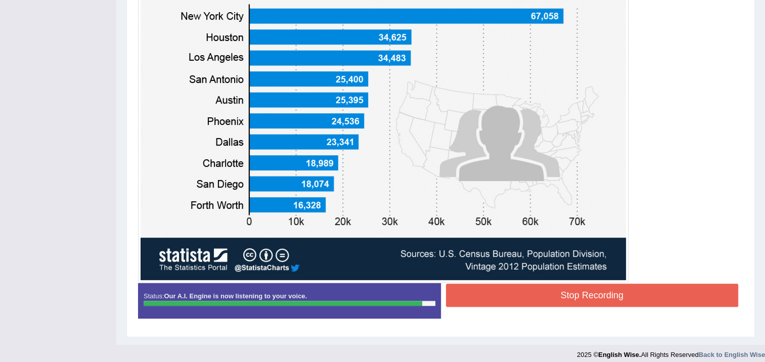
scroll to position [304, 0]
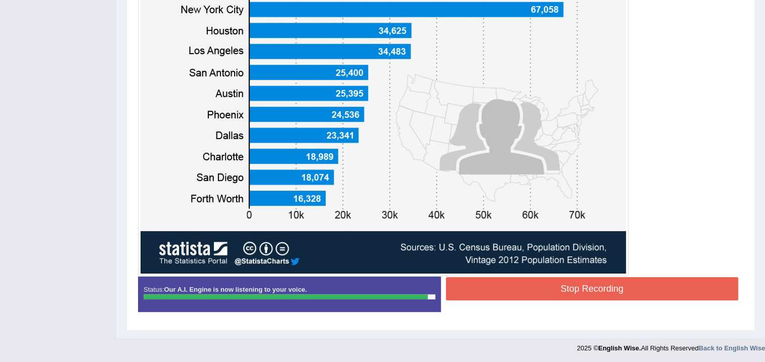
click at [606, 281] on button "Stop Recording" at bounding box center [592, 288] width 293 height 23
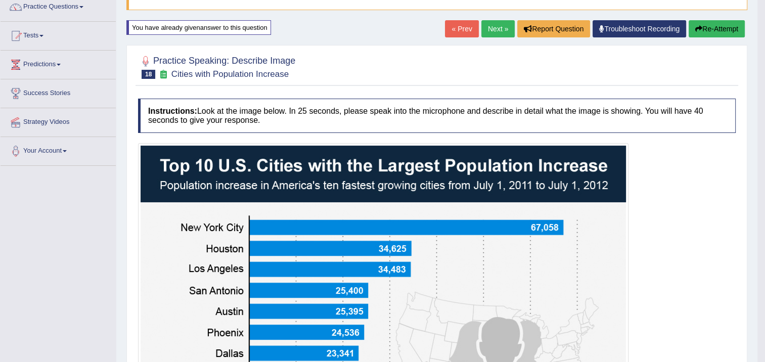
scroll to position [61, 0]
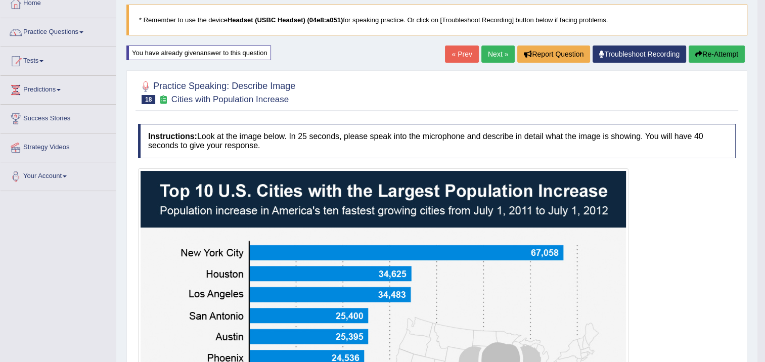
click at [492, 49] on link "Next »" at bounding box center [497, 53] width 33 height 17
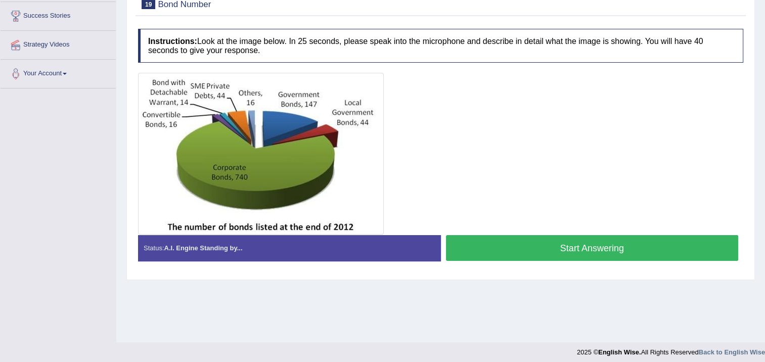
scroll to position [169, 0]
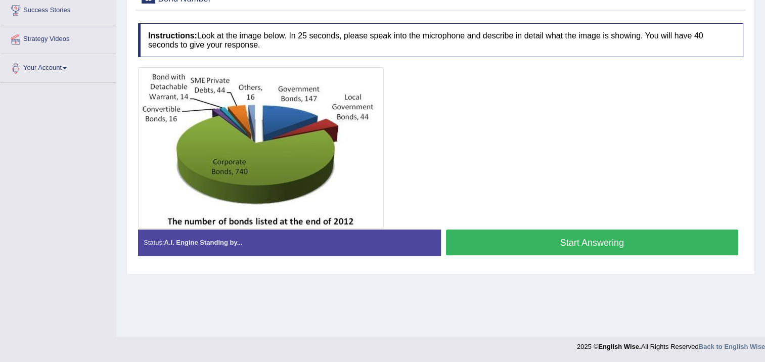
click at [476, 241] on button "Start Answering" at bounding box center [592, 242] width 293 height 26
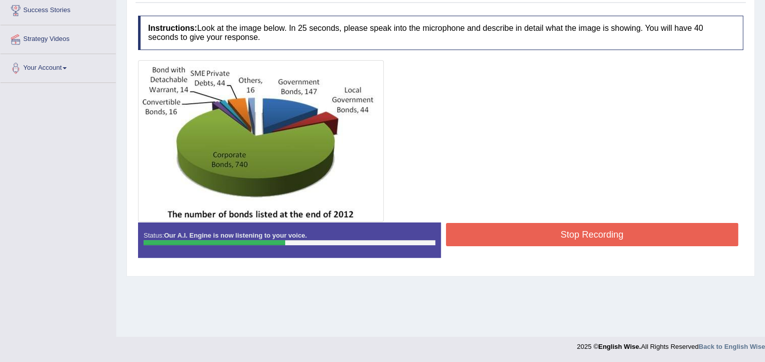
click at [471, 241] on button "Stop Recording" at bounding box center [592, 234] width 293 height 23
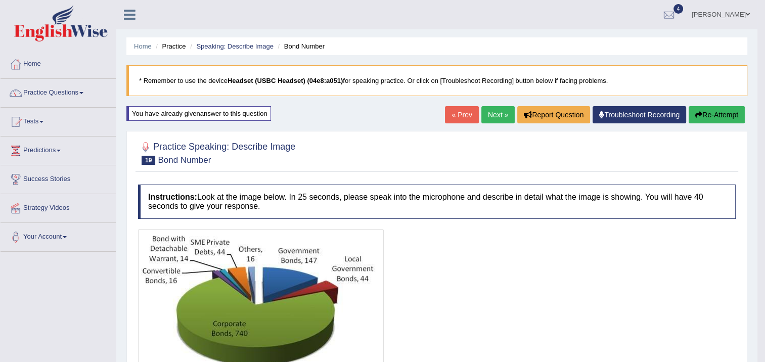
scroll to position [0, 0]
click at [703, 120] on button "Re-Attempt" at bounding box center [716, 114] width 56 height 17
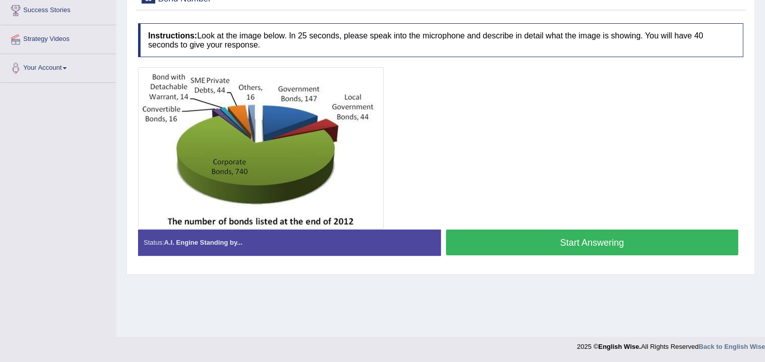
click at [584, 237] on button "Start Answering" at bounding box center [592, 242] width 293 height 26
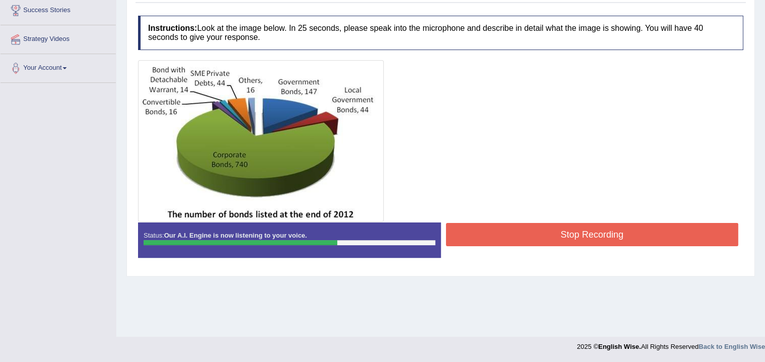
click at [586, 235] on button "Stop Recording" at bounding box center [592, 234] width 293 height 23
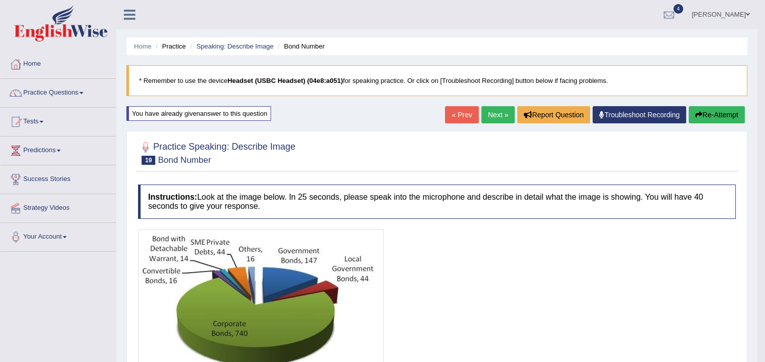
click at [690, 113] on button "Re-Attempt" at bounding box center [716, 114] width 56 height 17
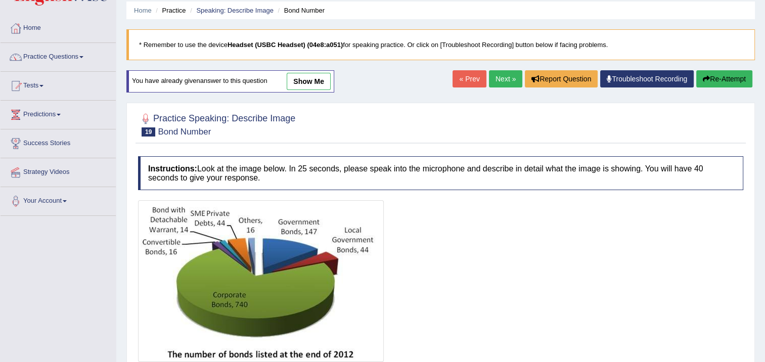
scroll to position [169, 0]
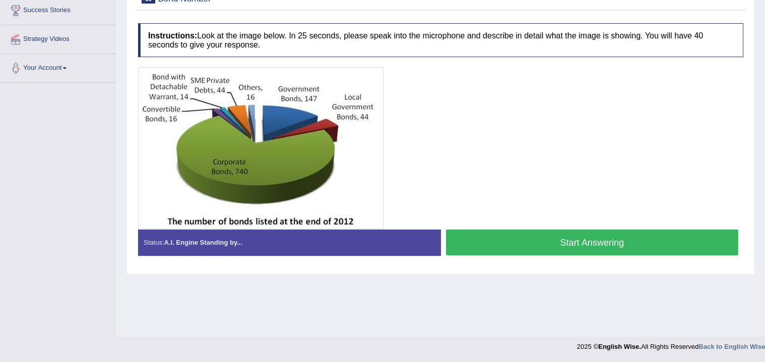
click at [617, 232] on button "Start Answering" at bounding box center [592, 242] width 293 height 26
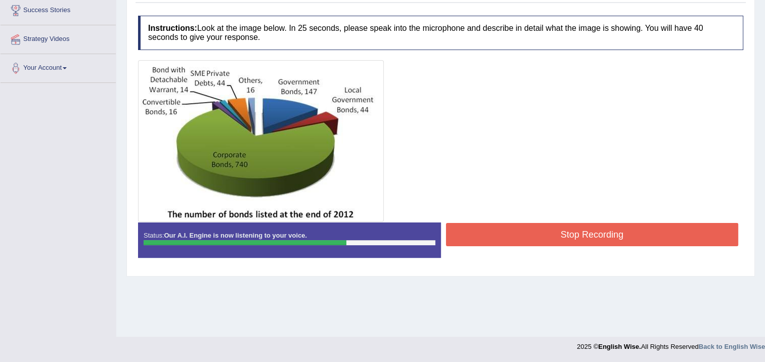
click at [620, 230] on button "Stop Recording" at bounding box center [592, 234] width 293 height 23
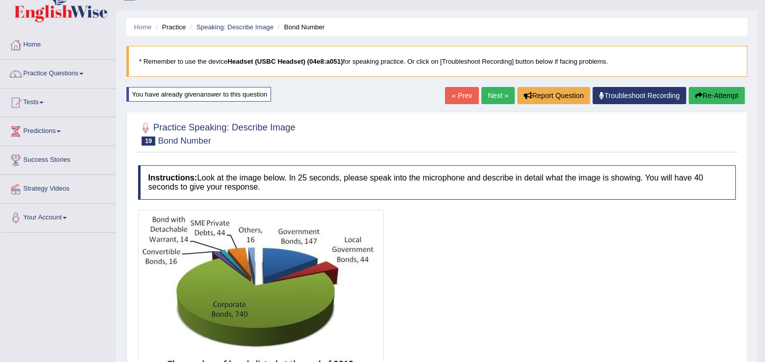
scroll to position [0, 0]
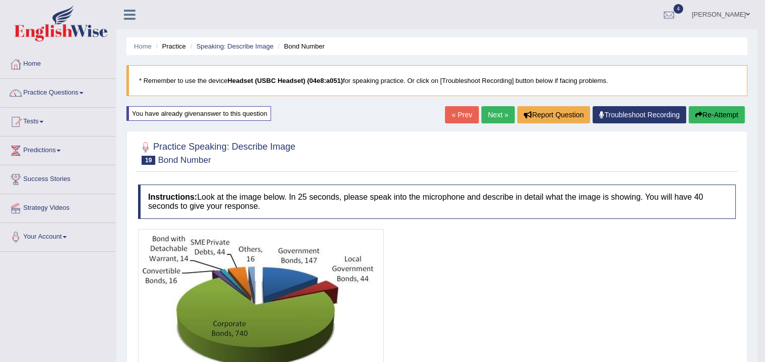
click at [691, 114] on button "Re-Attempt" at bounding box center [716, 114] width 56 height 17
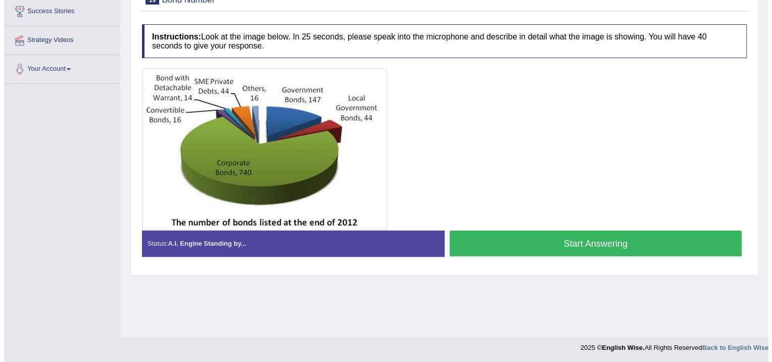
scroll to position [169, 0]
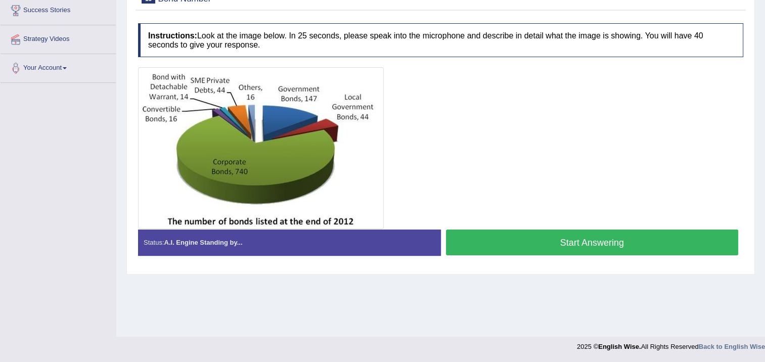
click at [612, 245] on button "Start Answering" at bounding box center [592, 242] width 293 height 26
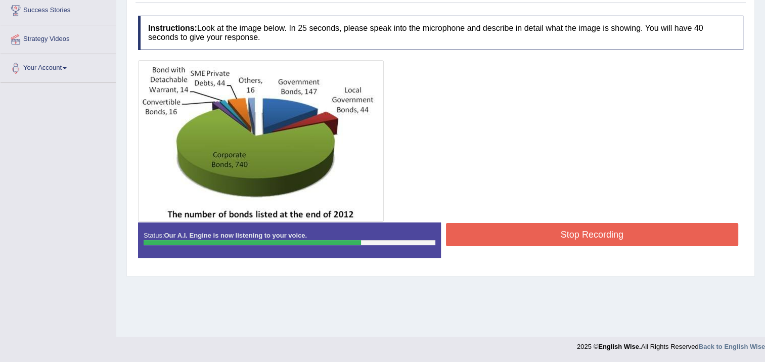
click at [599, 234] on button "Stop Recording" at bounding box center [592, 234] width 293 height 23
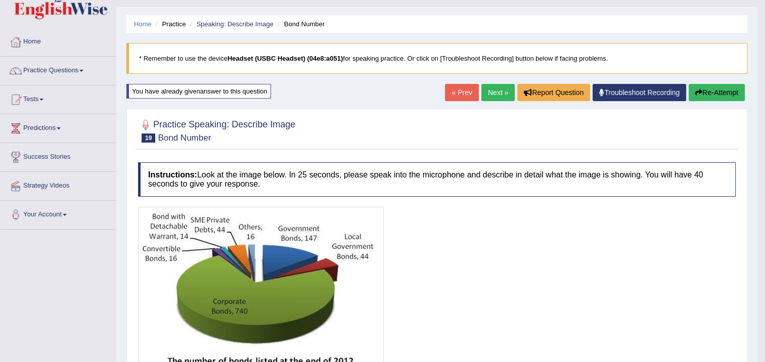
scroll to position [17, 0]
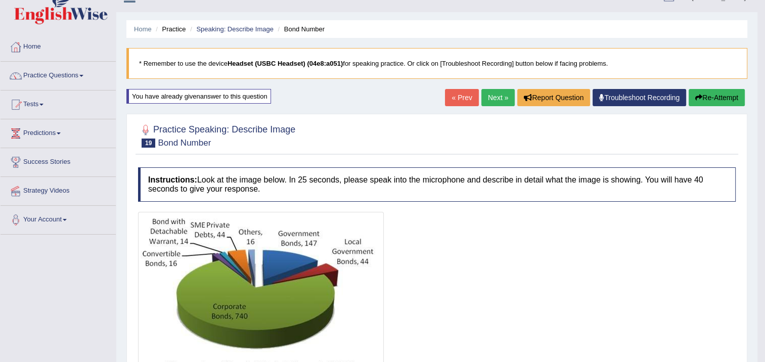
click at [715, 95] on button "Re-Attempt" at bounding box center [716, 97] width 56 height 17
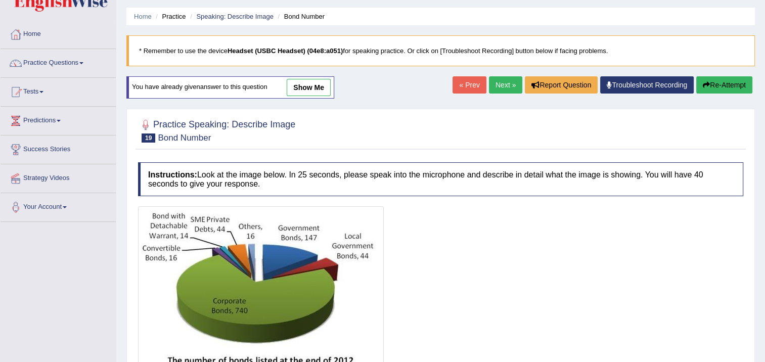
scroll to position [169, 0]
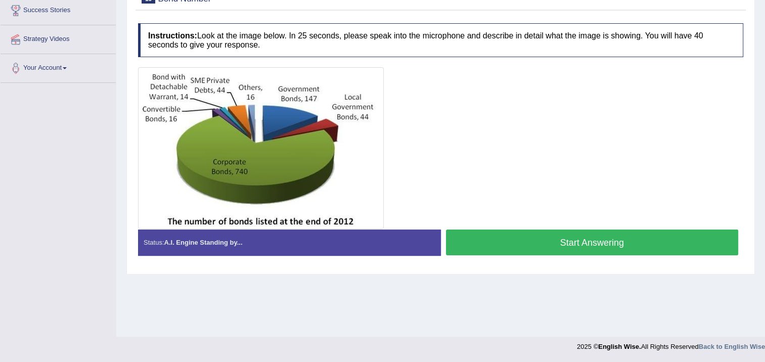
click at [651, 236] on button "Start Answering" at bounding box center [592, 242] width 293 height 26
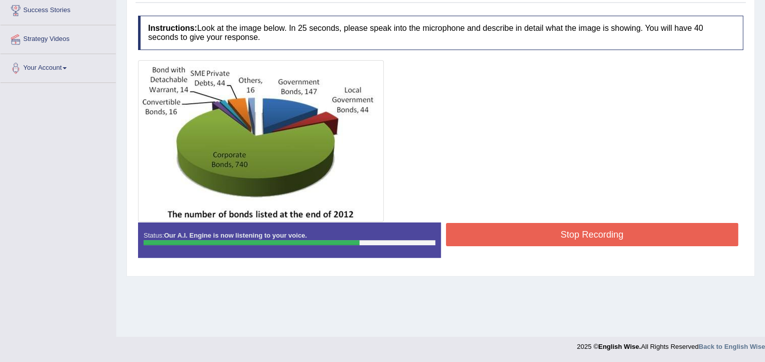
click at [654, 236] on button "Stop Recording" at bounding box center [592, 234] width 293 height 23
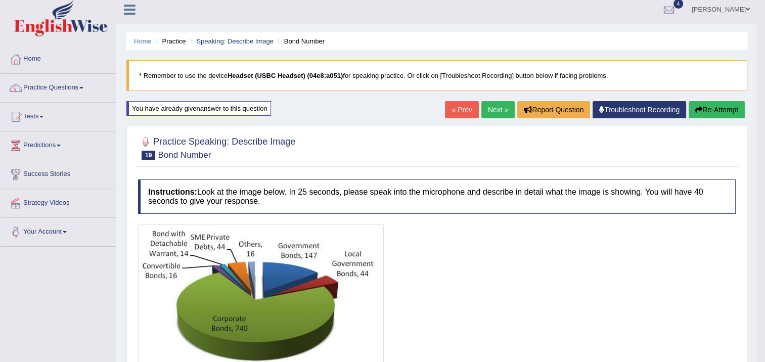
scroll to position [0, 0]
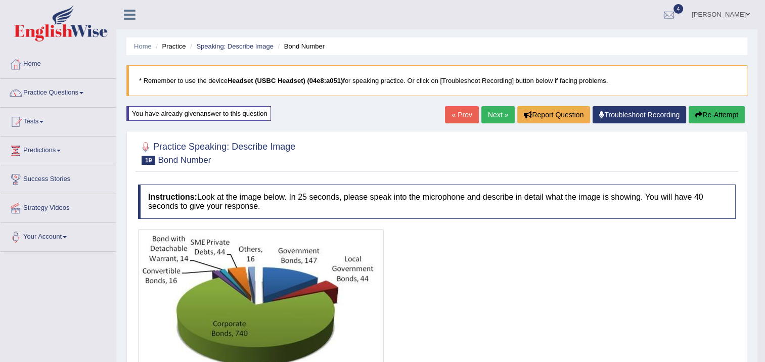
click at [709, 108] on button "Re-Attempt" at bounding box center [716, 114] width 56 height 17
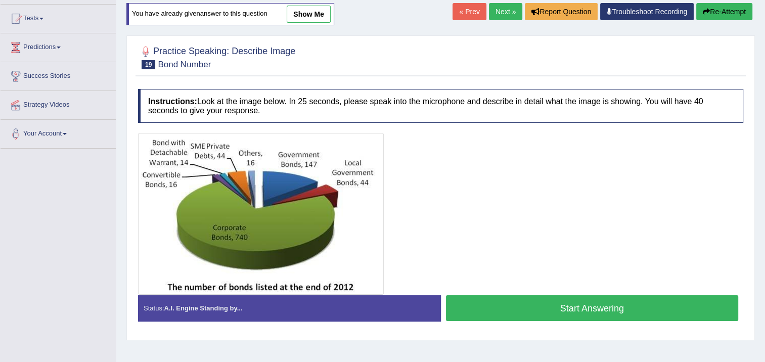
scroll to position [169, 0]
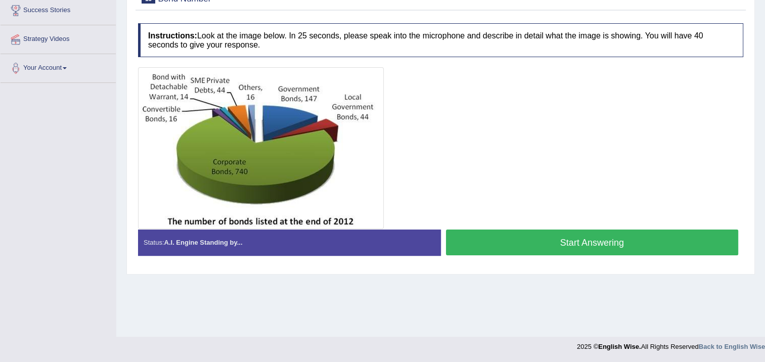
click at [635, 246] on button "Start Answering" at bounding box center [592, 242] width 293 height 26
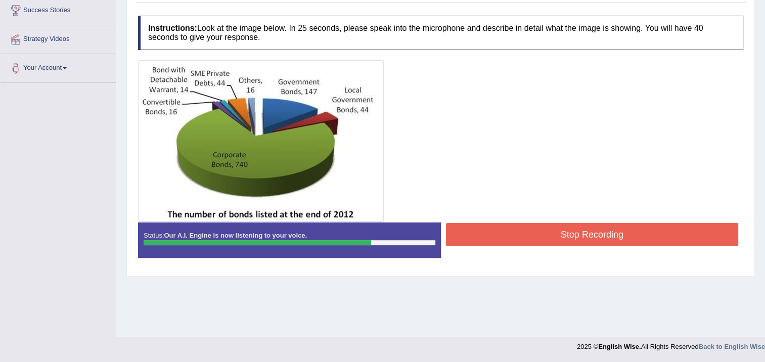
click at [637, 237] on button "Stop Recording" at bounding box center [592, 234] width 293 height 23
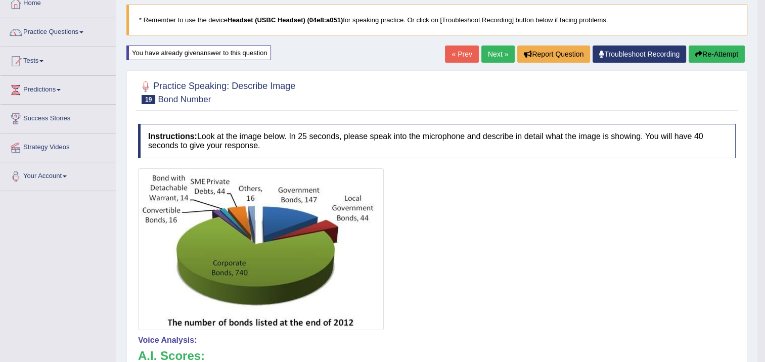
scroll to position [23, 0]
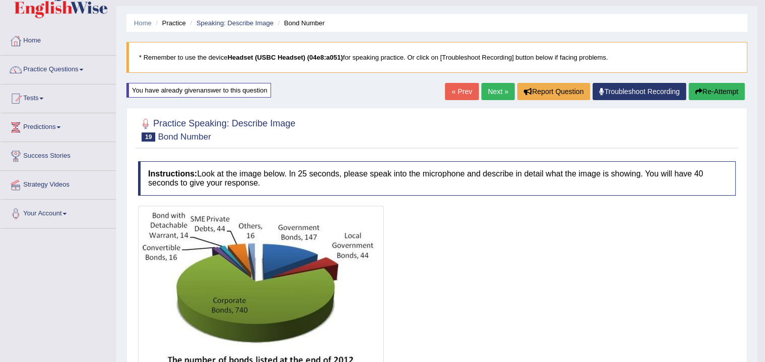
click at [491, 95] on link "Next »" at bounding box center [497, 91] width 33 height 17
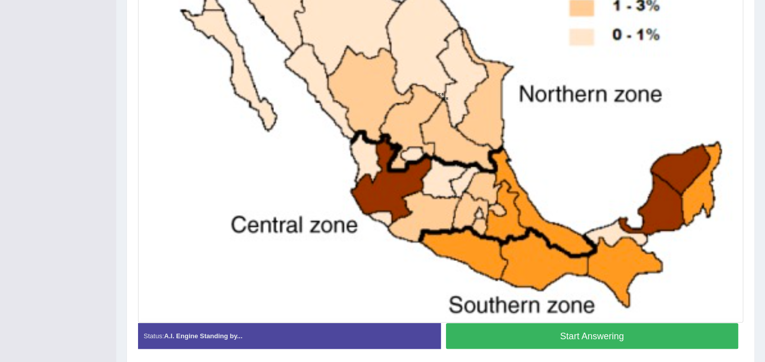
scroll to position [404, 0]
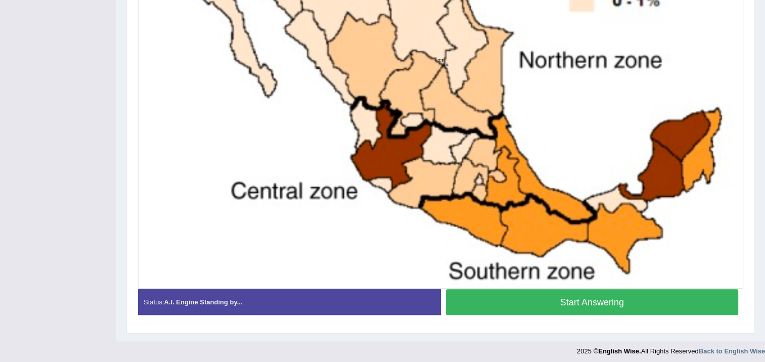
click at [496, 296] on button "Start Answering" at bounding box center [592, 302] width 293 height 26
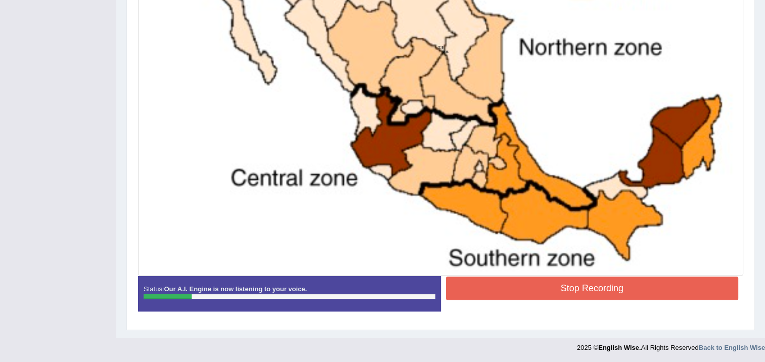
scroll to position [410, 0]
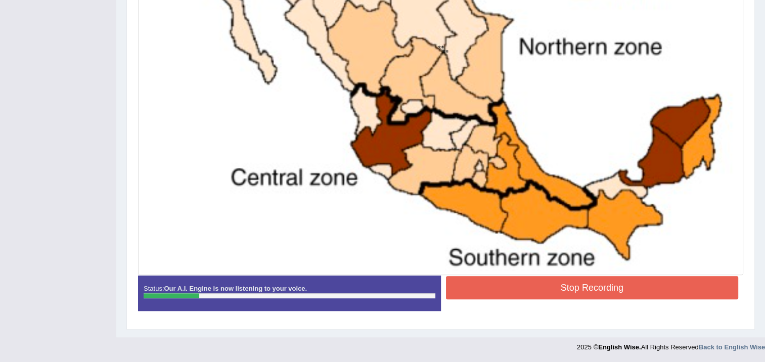
click at [531, 292] on button "Stop Recording" at bounding box center [592, 287] width 293 height 23
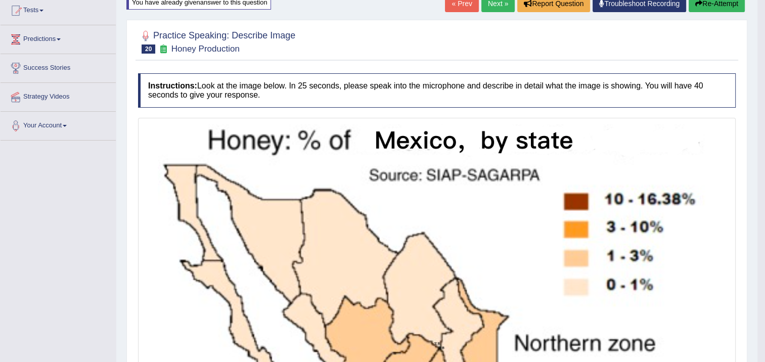
scroll to position [107, 0]
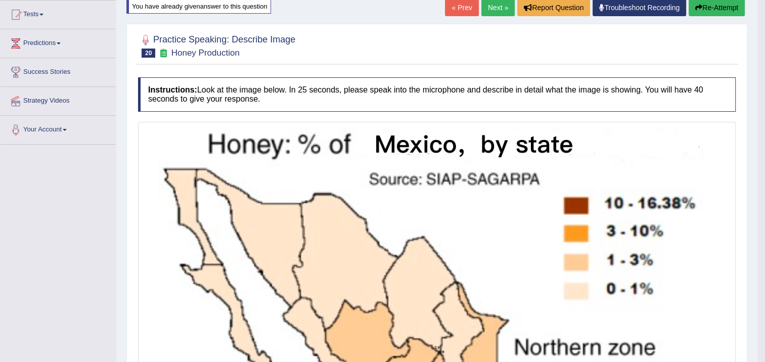
click at [707, 10] on button "Re-Attempt" at bounding box center [716, 7] width 56 height 17
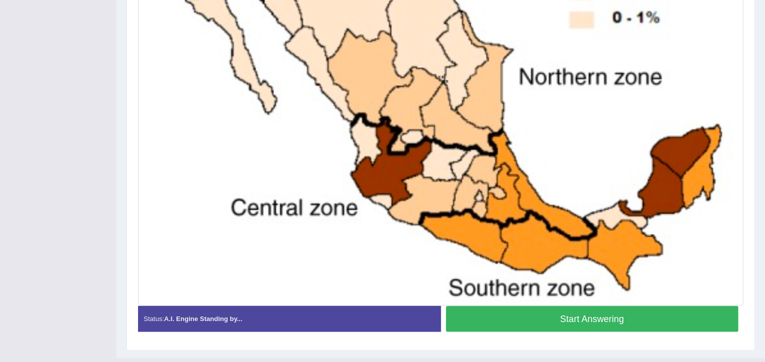
scroll to position [388, 0]
click at [600, 320] on button "Start Answering" at bounding box center [592, 318] width 293 height 26
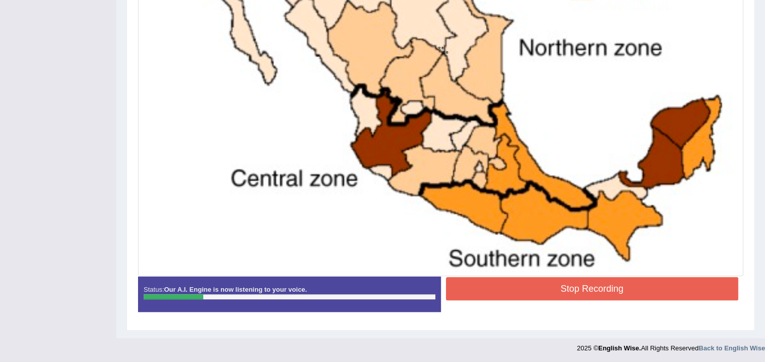
scroll to position [410, 0]
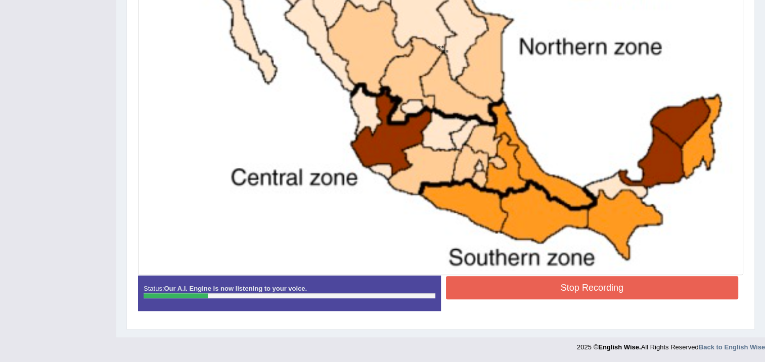
click at [661, 290] on button "Stop Recording" at bounding box center [592, 287] width 293 height 23
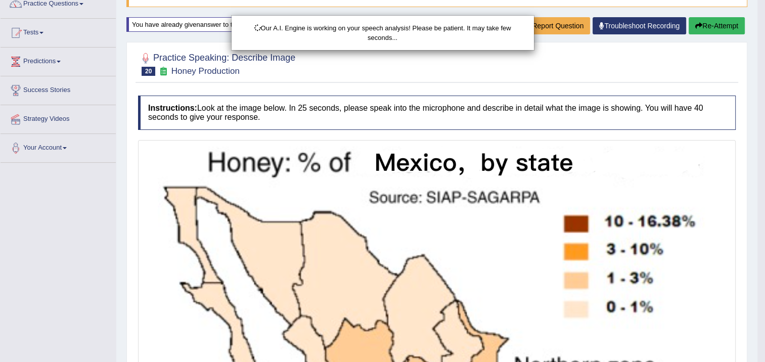
scroll to position [57, 0]
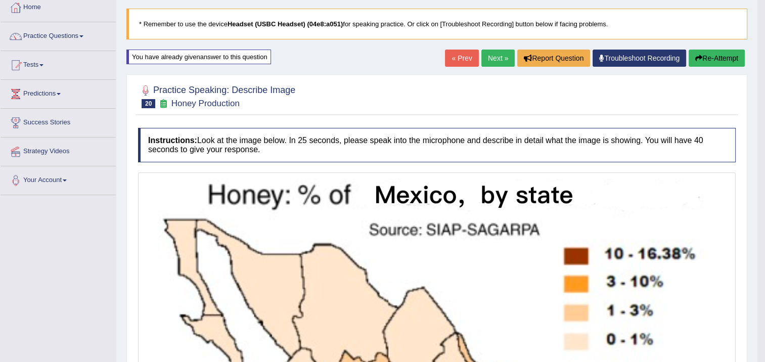
click at [716, 62] on button "Re-Attempt" at bounding box center [716, 58] width 56 height 17
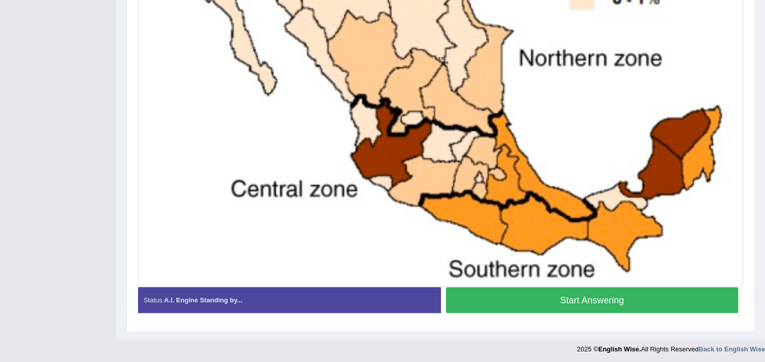
scroll to position [408, 0]
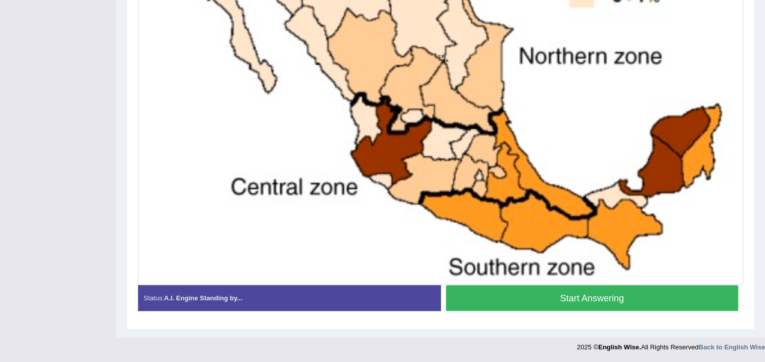
click at [638, 300] on button "Start Answering" at bounding box center [592, 298] width 293 height 26
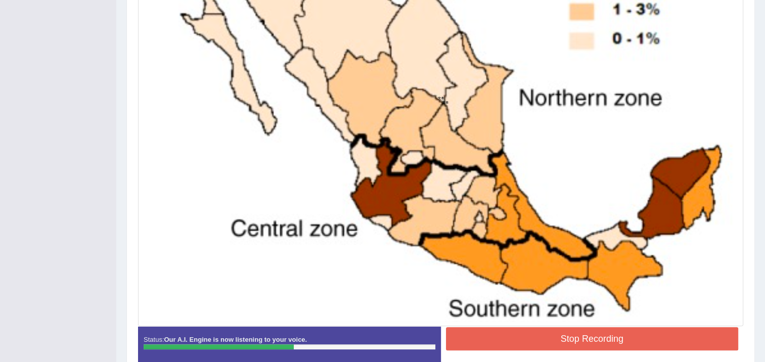
scroll to position [360, 0]
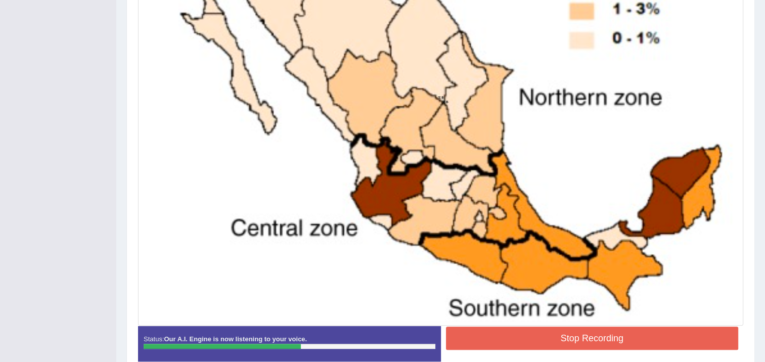
click at [611, 332] on button "Stop Recording" at bounding box center [592, 337] width 293 height 23
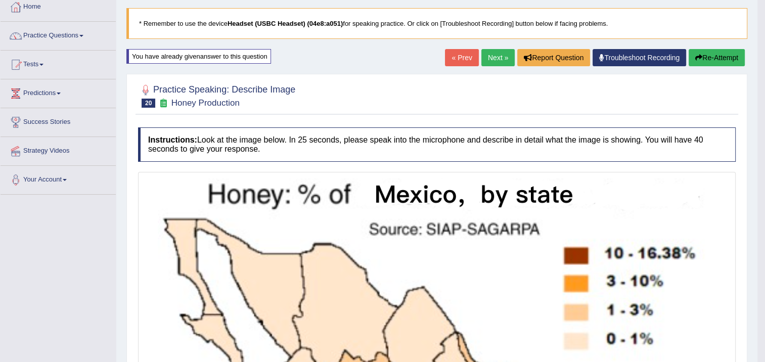
scroll to position [57, 0]
click at [705, 62] on button "Re-Attempt" at bounding box center [716, 58] width 56 height 17
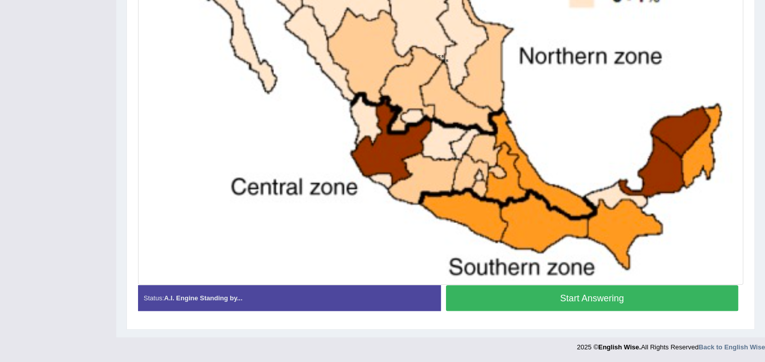
click at [645, 301] on button "Start Answering" at bounding box center [592, 298] width 293 height 26
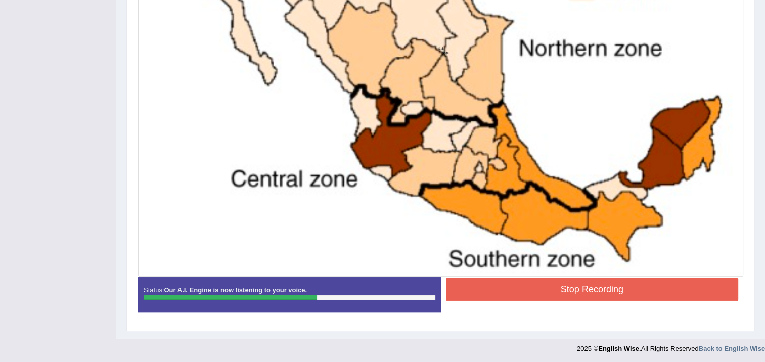
scroll to position [410, 0]
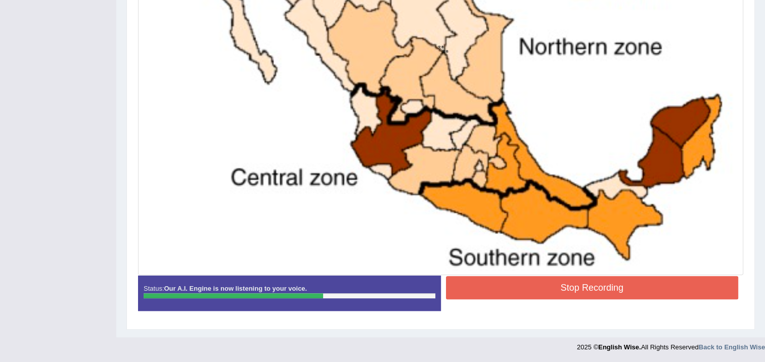
drag, startPoint x: 669, startPoint y: 273, endPoint x: 668, endPoint y: 283, distance: 10.2
click at [669, 278] on div "Instructions: Look at the image below. In 25 seconds, please speak into the mic…" at bounding box center [440, 46] width 610 height 555
click at [668, 283] on button "Stop Recording" at bounding box center [592, 287] width 293 height 23
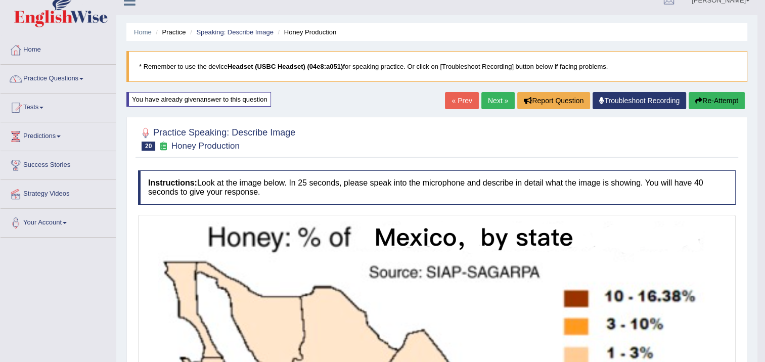
scroll to position [6, 0]
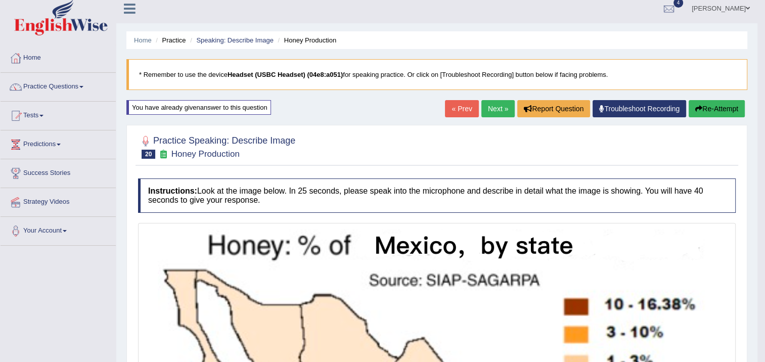
click at [508, 108] on link "Next »" at bounding box center [497, 108] width 33 height 17
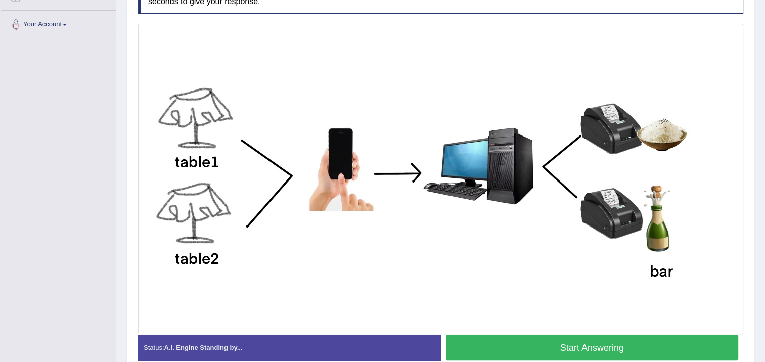
scroll to position [237, 0]
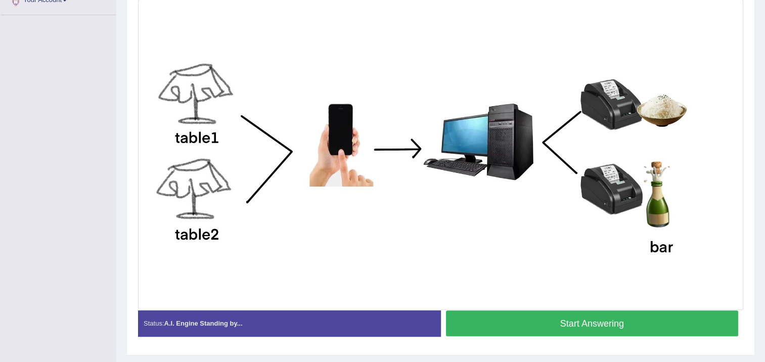
click at [707, 322] on button "Start Answering" at bounding box center [592, 323] width 293 height 26
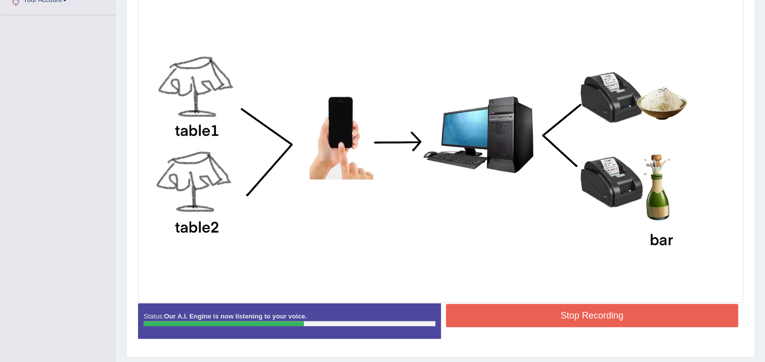
click at [707, 316] on button "Stop Recording" at bounding box center [592, 315] width 293 height 23
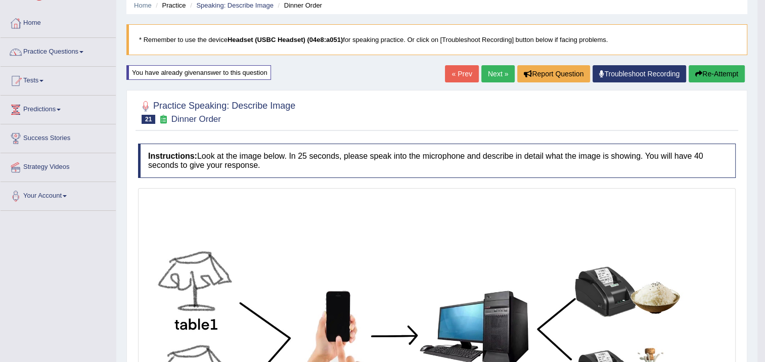
scroll to position [16, 0]
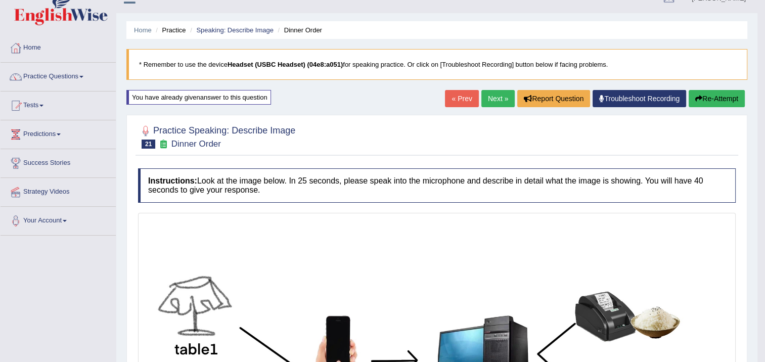
click at [488, 100] on link "Next »" at bounding box center [497, 98] width 33 height 17
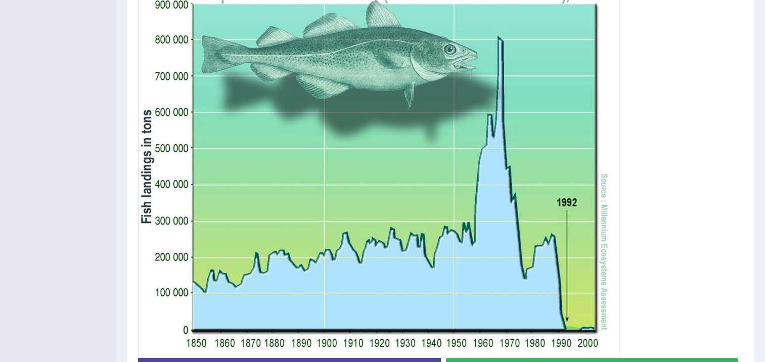
scroll to position [278, 0]
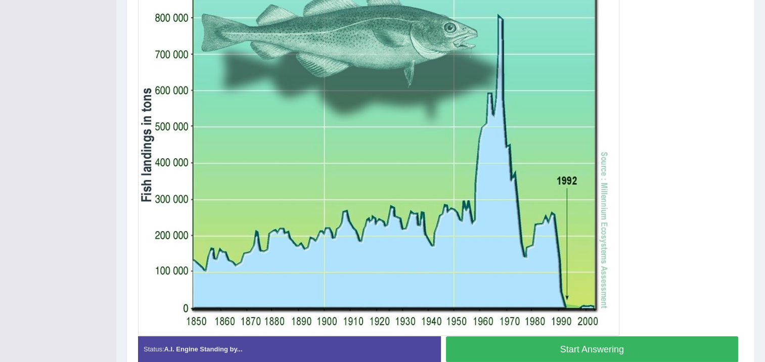
click at [693, 354] on button "Start Answering" at bounding box center [592, 349] width 293 height 26
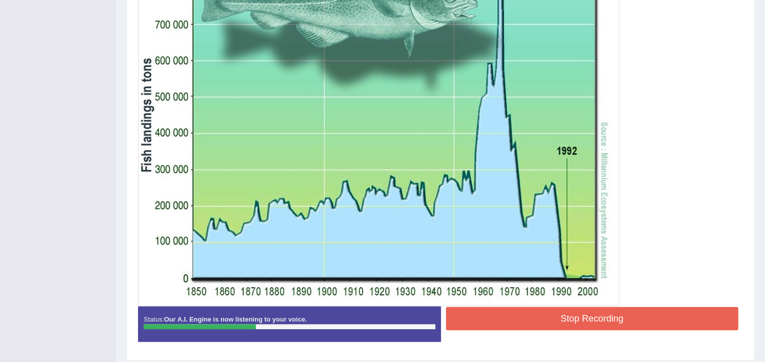
scroll to position [332, 0]
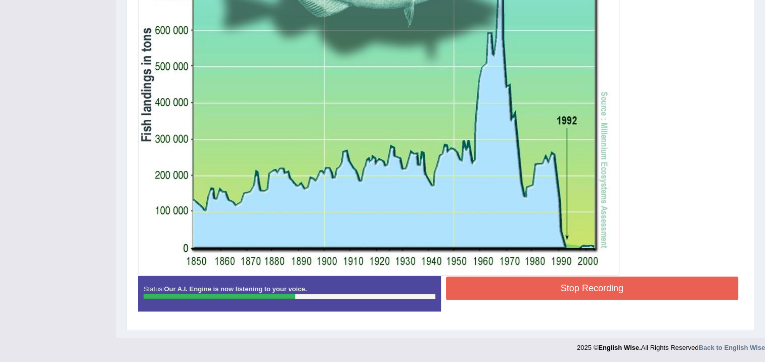
click at [567, 283] on button "Stop Recording" at bounding box center [592, 287] width 293 height 23
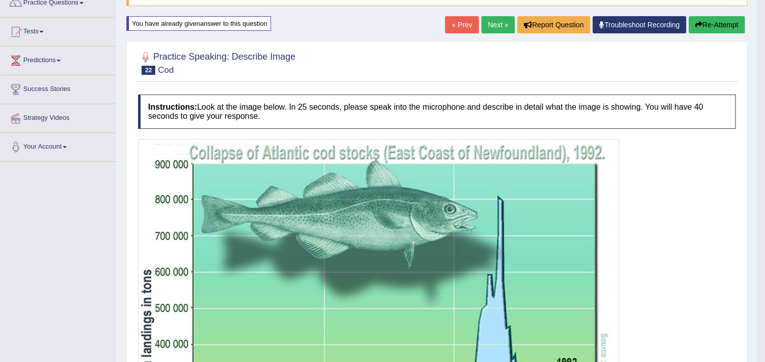
scroll to position [79, 0]
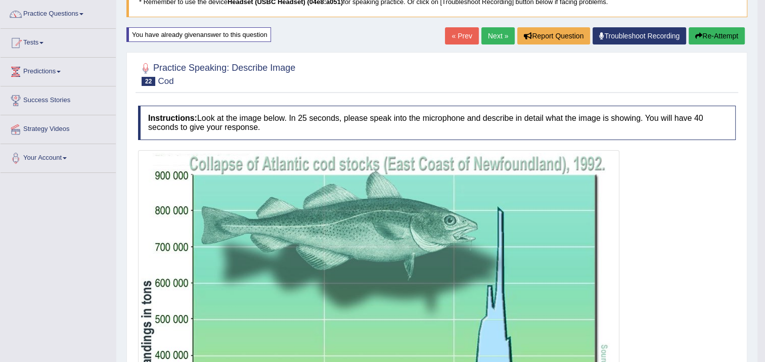
click at [714, 30] on button "Re-Attempt" at bounding box center [716, 35] width 56 height 17
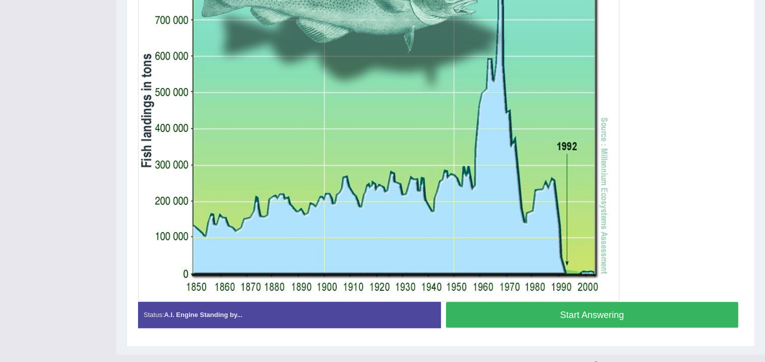
scroll to position [329, 0]
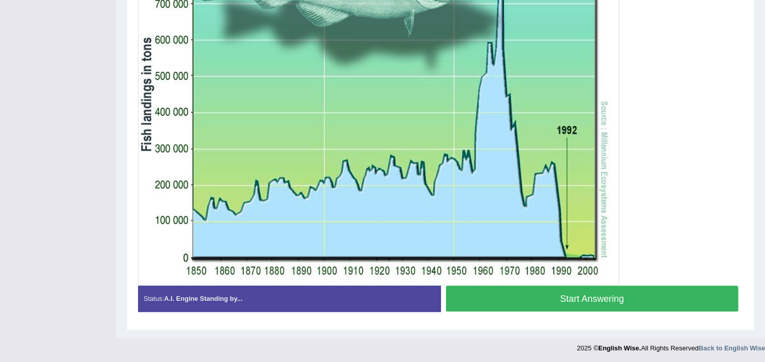
click at [627, 287] on button "Start Answering" at bounding box center [592, 299] width 293 height 26
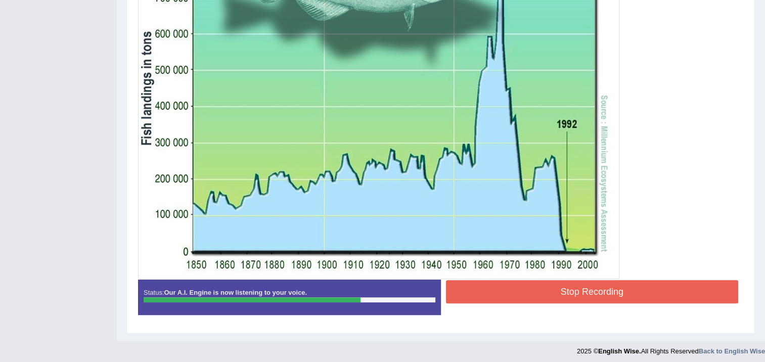
scroll to position [332, 0]
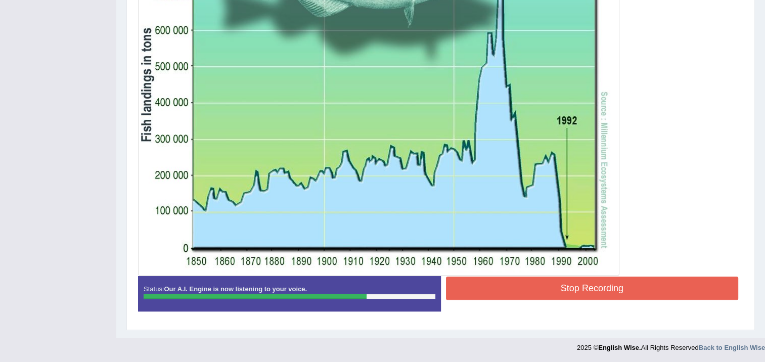
click at [558, 296] on button "Stop Recording" at bounding box center [592, 287] width 293 height 23
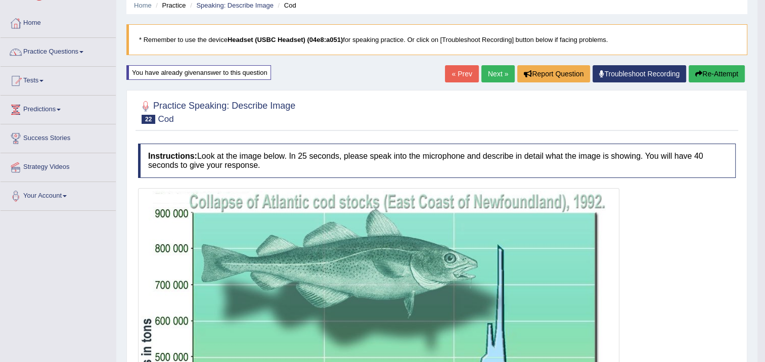
scroll to position [37, 0]
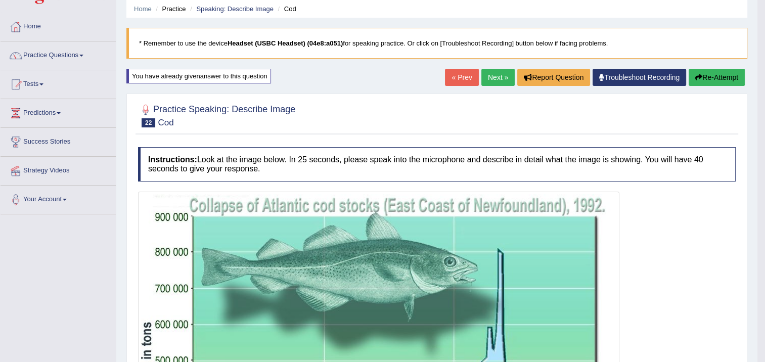
click at [500, 78] on link "Next »" at bounding box center [497, 77] width 33 height 17
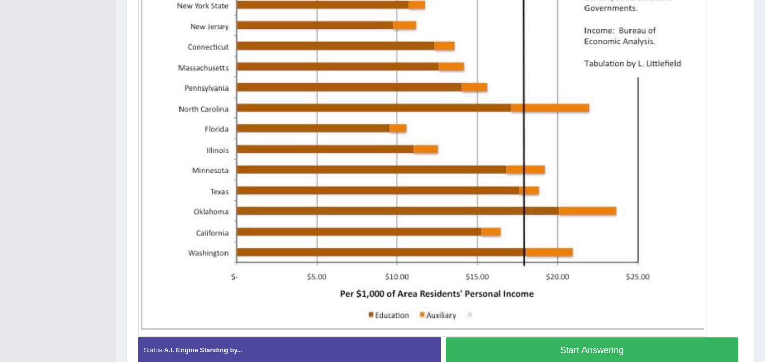
scroll to position [293, 0]
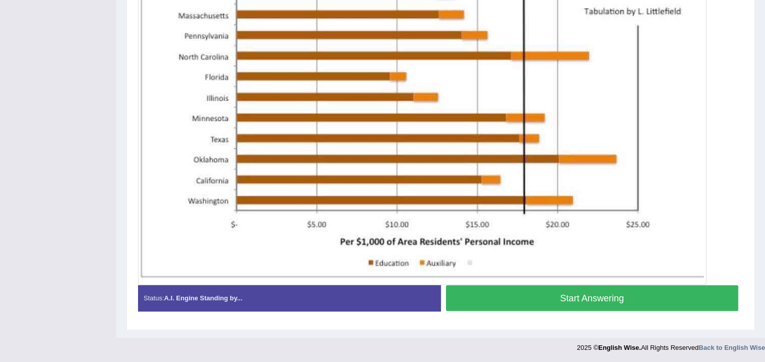
click at [572, 294] on button "Start Answering" at bounding box center [592, 298] width 293 height 26
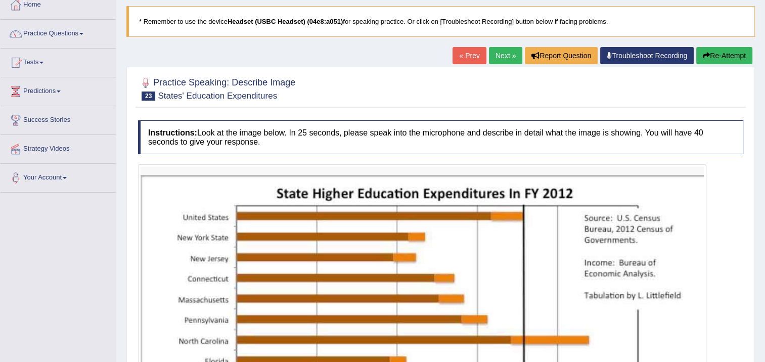
scroll to position [49, 0]
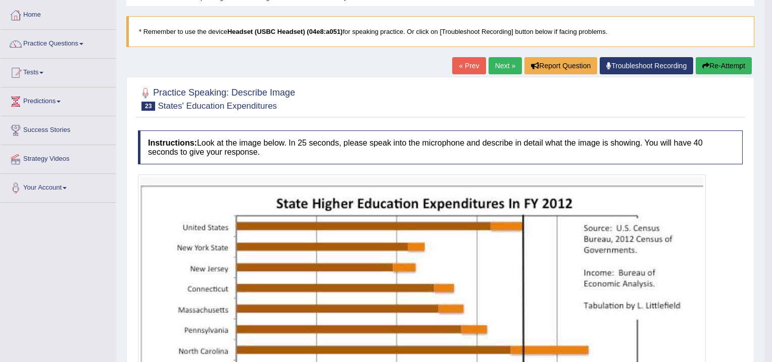
click at [0, 0] on div "Saving your answer..." at bounding box center [0, 0] width 0 height 0
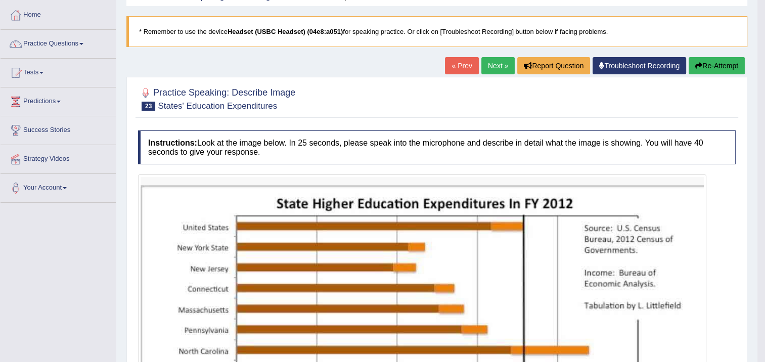
click at [714, 61] on button "Re-Attempt" at bounding box center [716, 65] width 56 height 17
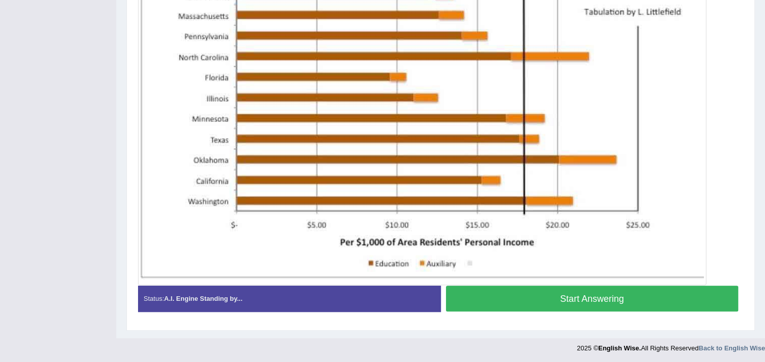
drag, startPoint x: 606, startPoint y: 302, endPoint x: 609, endPoint y: 297, distance: 6.3
click at [607, 300] on button "Start Answering" at bounding box center [592, 299] width 293 height 26
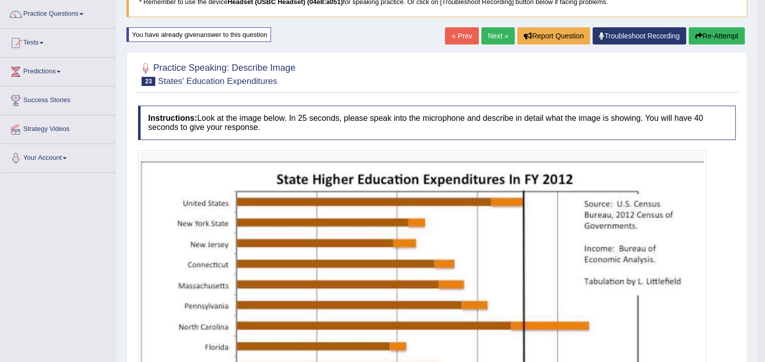
scroll to position [55, 0]
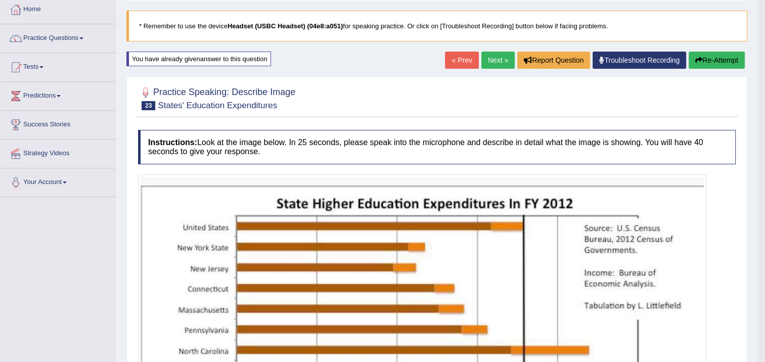
click at [721, 56] on button "Re-Attempt" at bounding box center [716, 60] width 56 height 17
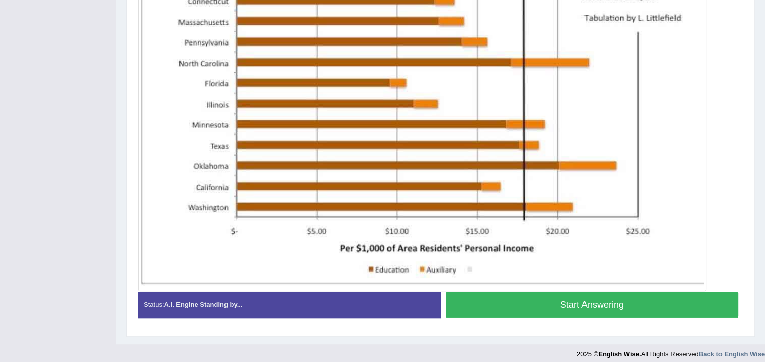
scroll to position [355, 0]
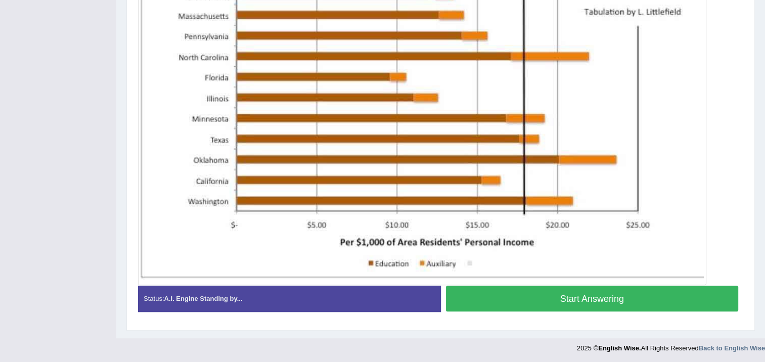
click at [611, 287] on button "Start Answering" at bounding box center [592, 299] width 293 height 26
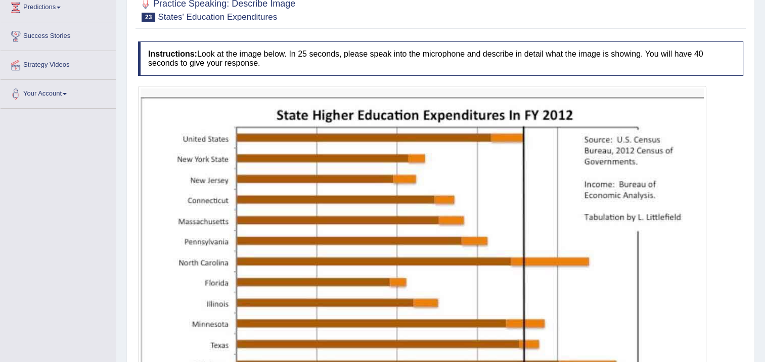
scroll to position [44, 0]
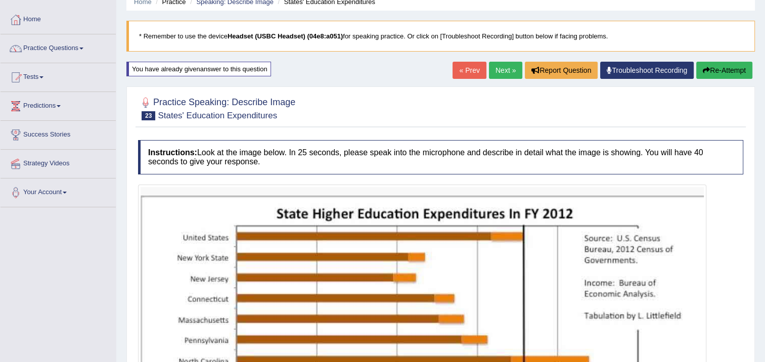
click at [738, 72] on button "Re-Attempt" at bounding box center [724, 70] width 56 height 17
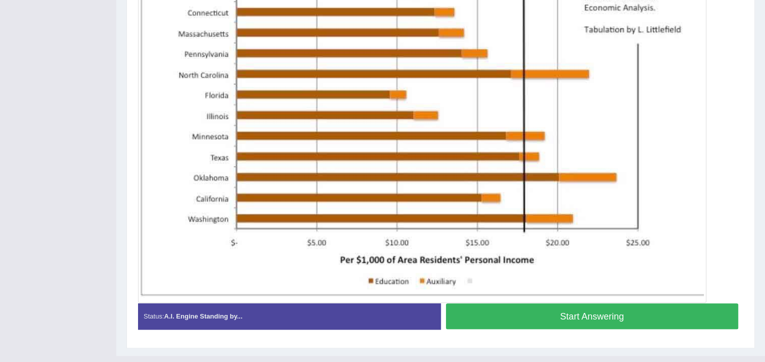
scroll to position [348, 0]
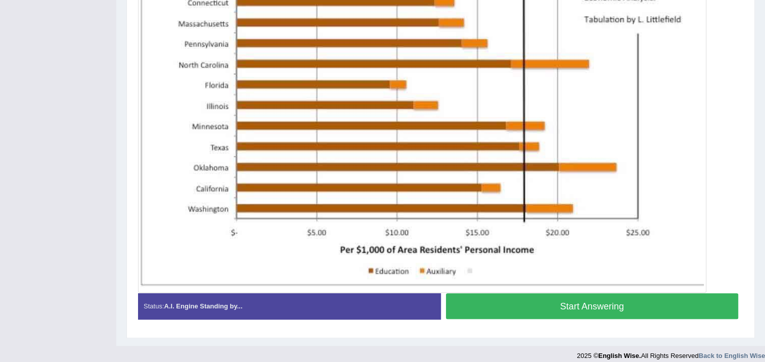
click at [613, 298] on button "Start Answering" at bounding box center [592, 306] width 293 height 26
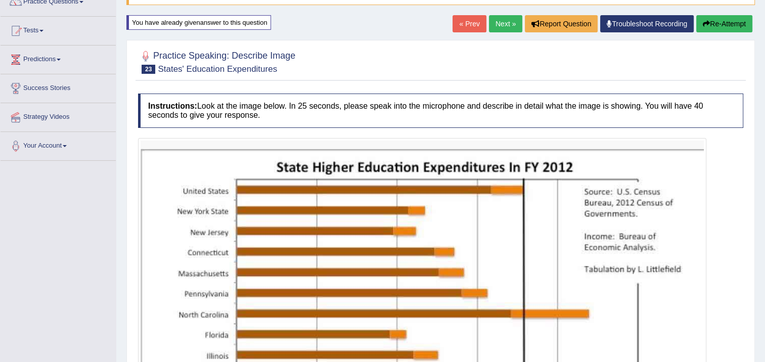
scroll to position [37, 0]
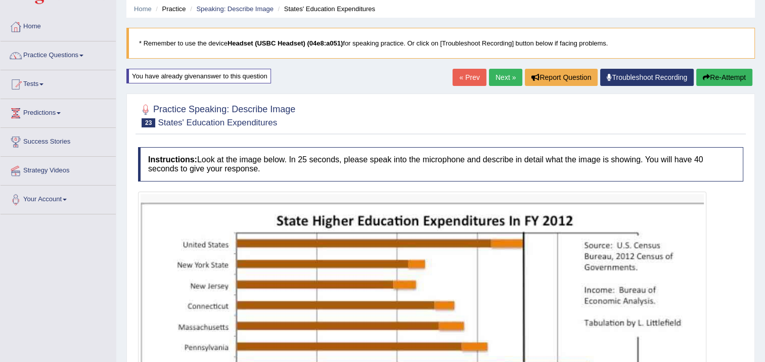
click at [732, 79] on button "Re-Attempt" at bounding box center [724, 77] width 56 height 17
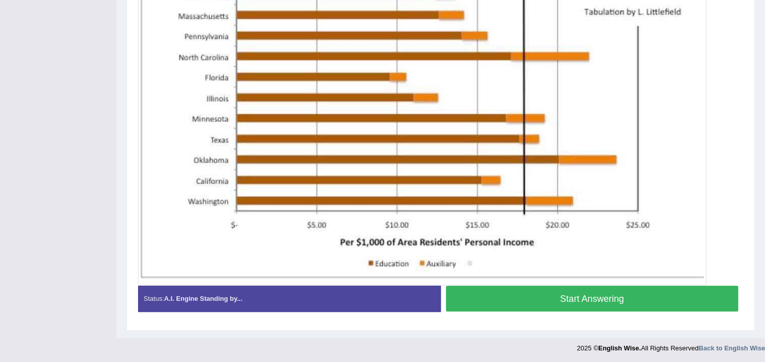
click at [616, 304] on button "Start Answering" at bounding box center [592, 299] width 293 height 26
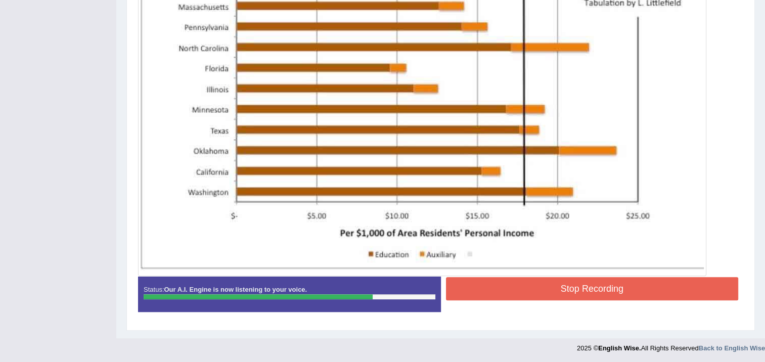
scroll to position [358, 0]
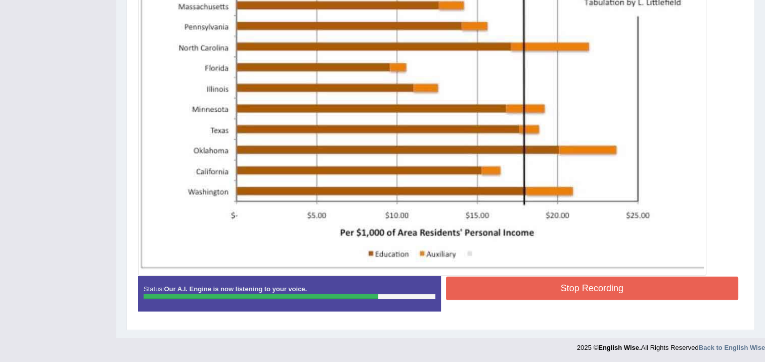
click at [522, 279] on button "Stop Recording" at bounding box center [592, 287] width 293 height 23
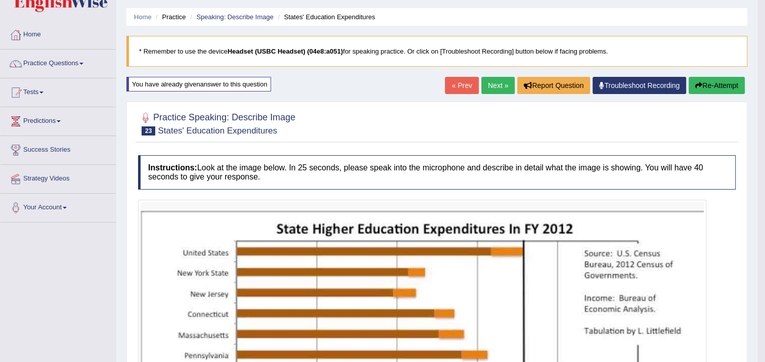
scroll to position [13, 0]
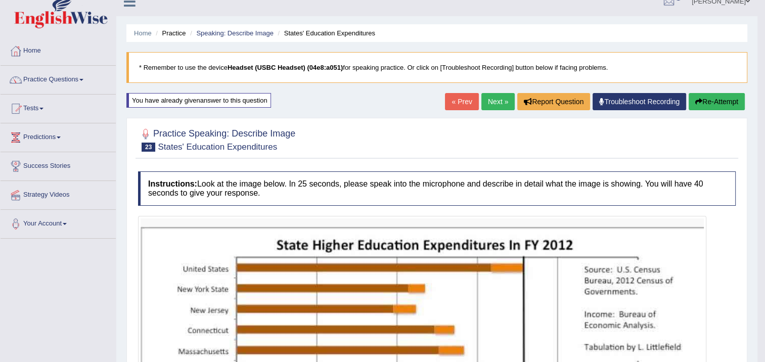
click at [502, 107] on link "Next »" at bounding box center [497, 101] width 33 height 17
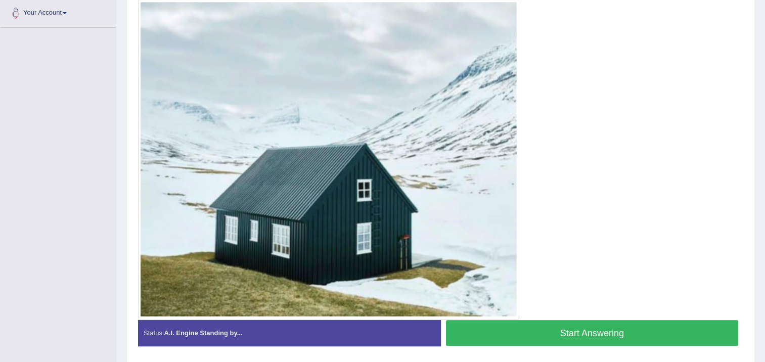
scroll to position [208, 0]
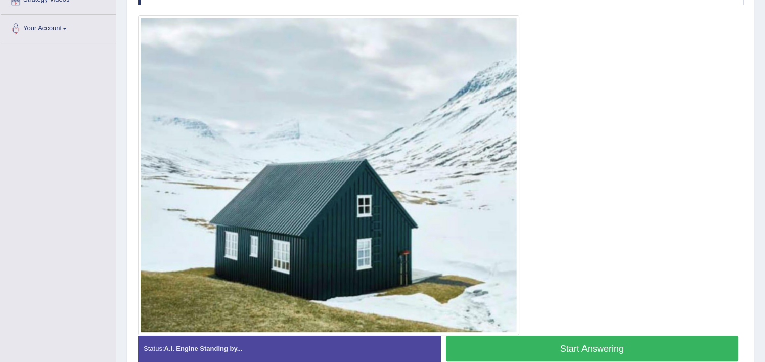
click at [535, 341] on button "Start Answering" at bounding box center [592, 349] width 293 height 26
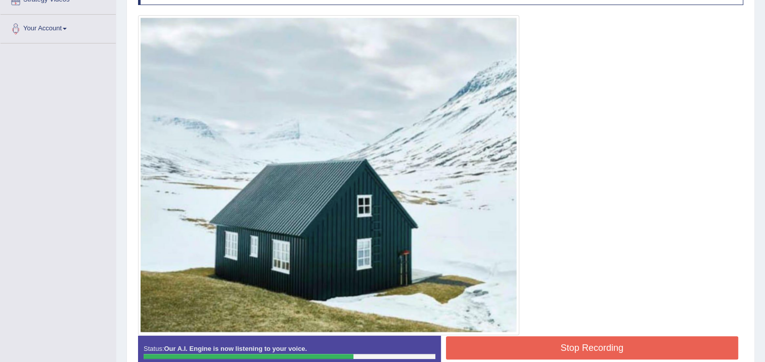
click at [532, 350] on button "Stop Recording" at bounding box center [592, 347] width 293 height 23
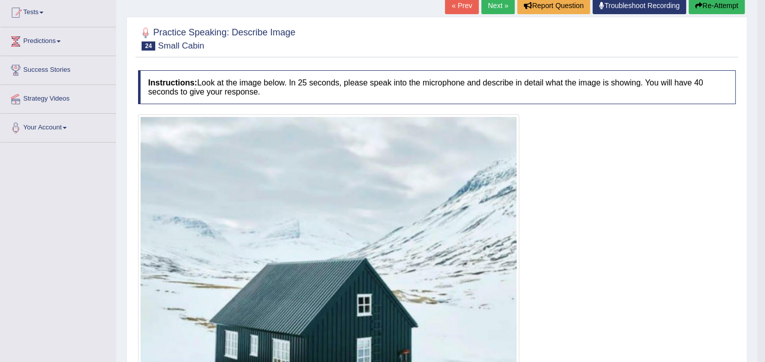
scroll to position [107, 0]
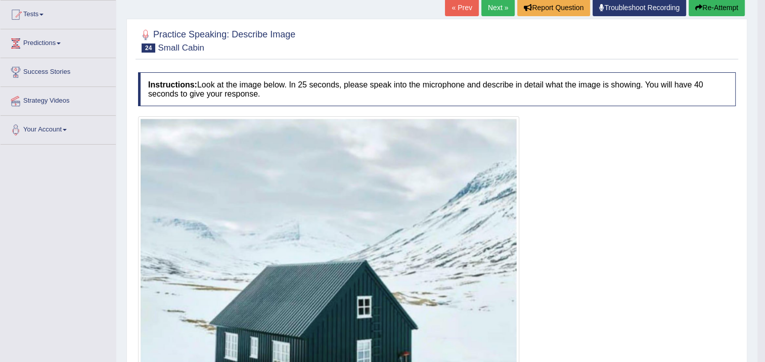
click at [710, 10] on button "Re-Attempt" at bounding box center [716, 7] width 56 height 17
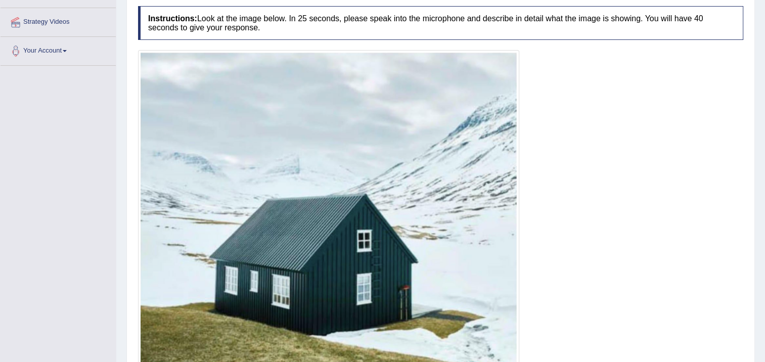
scroll to position [271, 0]
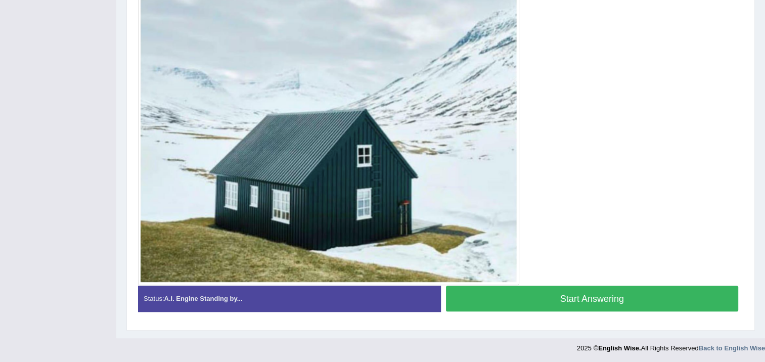
click at [554, 292] on button "Start Answering" at bounding box center [592, 299] width 293 height 26
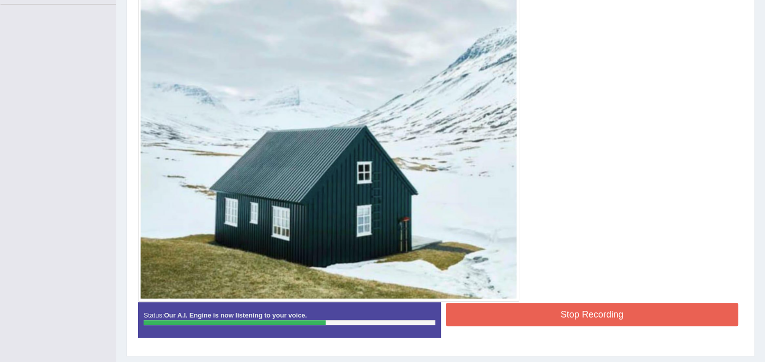
scroll to position [264, 0]
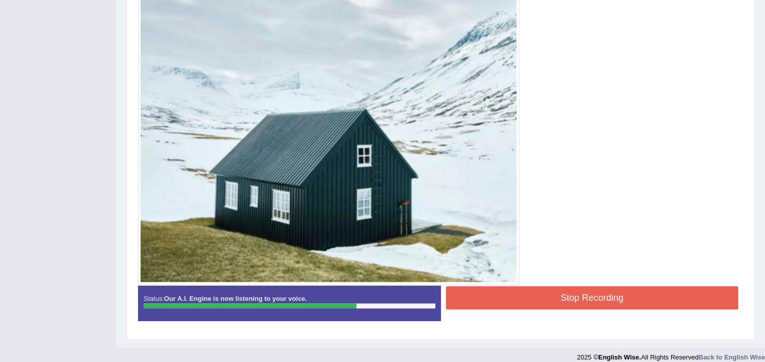
click at [487, 300] on button "Stop Recording" at bounding box center [592, 297] width 293 height 23
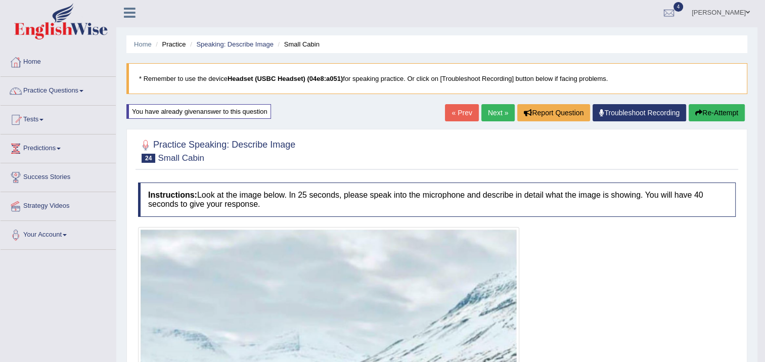
scroll to position [0, 0]
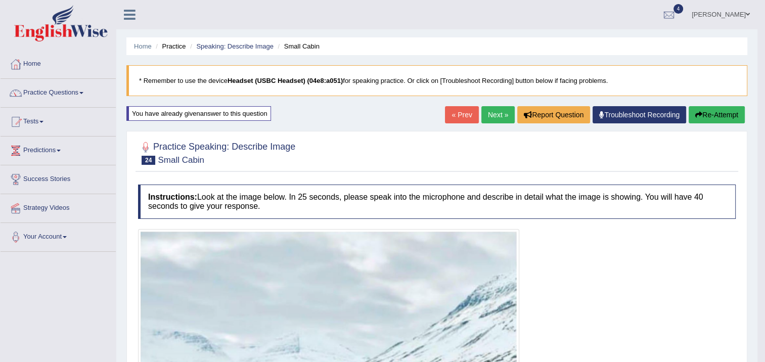
click at [502, 115] on link "Next »" at bounding box center [497, 114] width 33 height 17
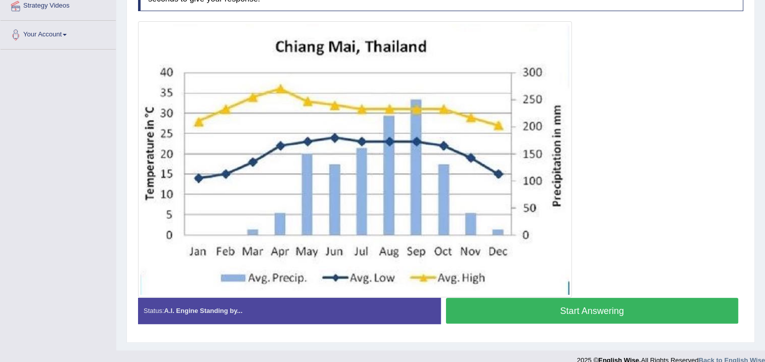
scroll to position [214, 0]
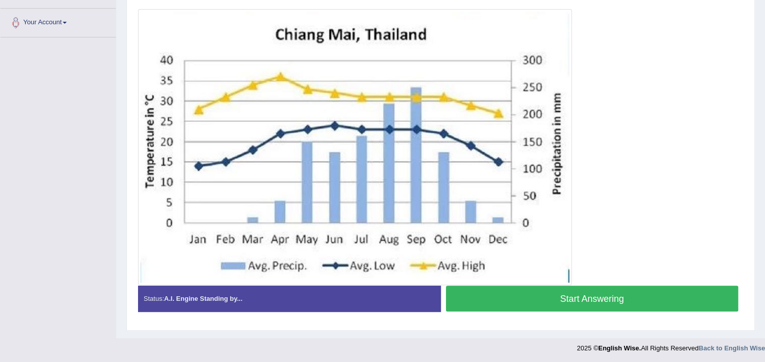
click at [505, 296] on button "Start Answering" at bounding box center [592, 299] width 293 height 26
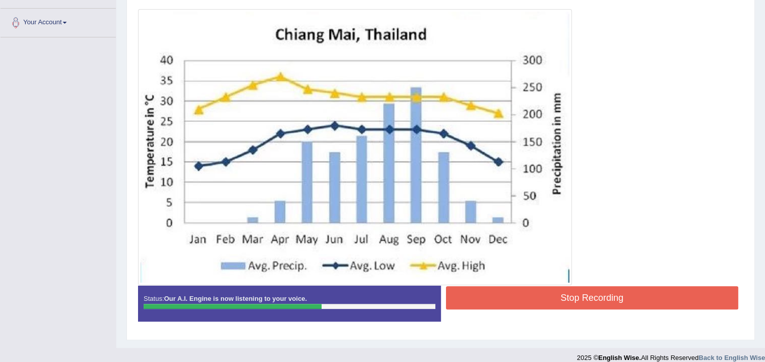
click at [513, 305] on button "Stop Recording" at bounding box center [592, 297] width 293 height 23
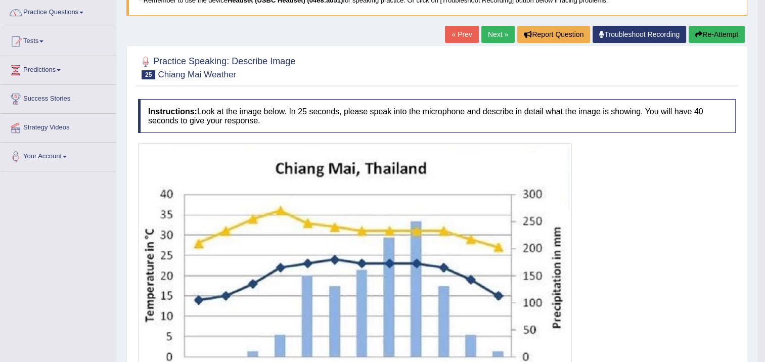
scroll to position [63, 0]
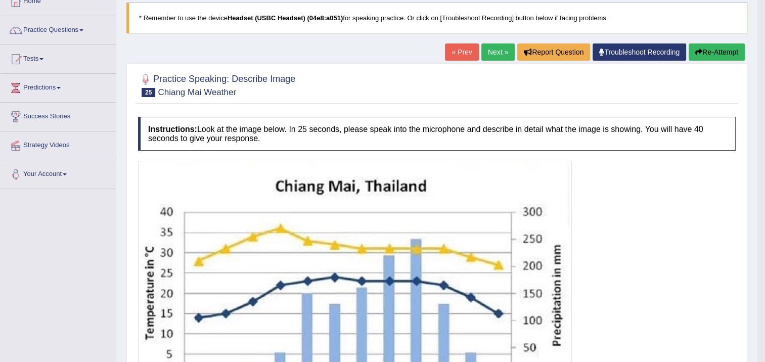
click at [696, 53] on icon "button" at bounding box center [698, 52] width 7 height 7
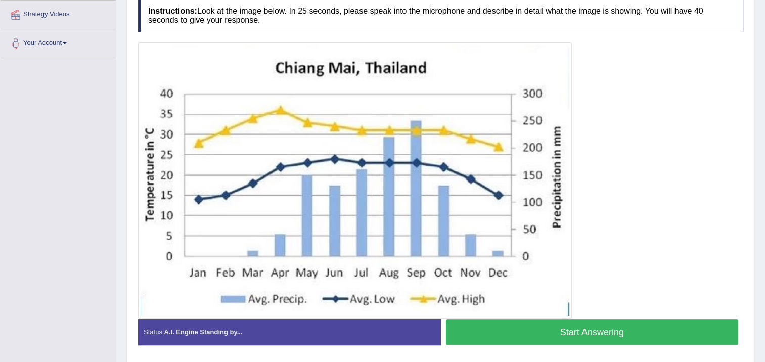
scroll to position [227, 0]
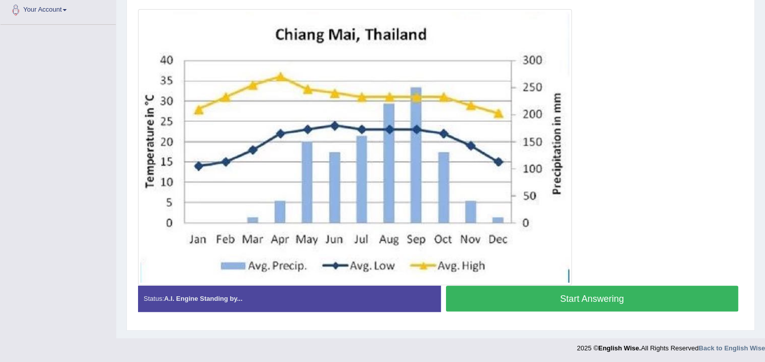
click at [575, 295] on button "Start Answering" at bounding box center [592, 299] width 293 height 26
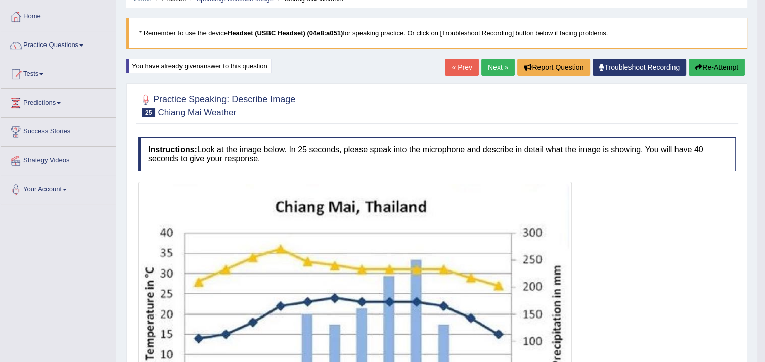
scroll to position [30, 0]
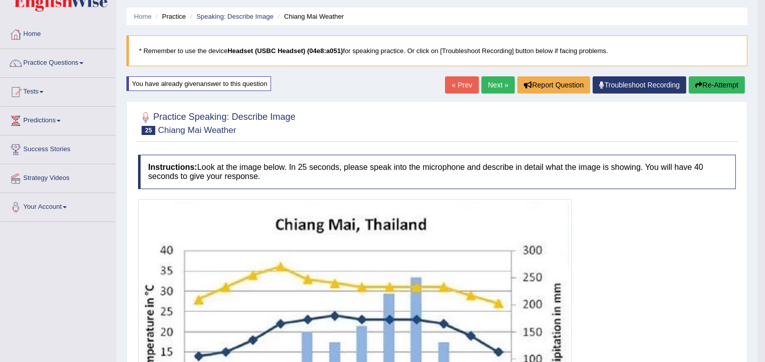
click at [714, 78] on button "Re-Attempt" at bounding box center [716, 84] width 56 height 17
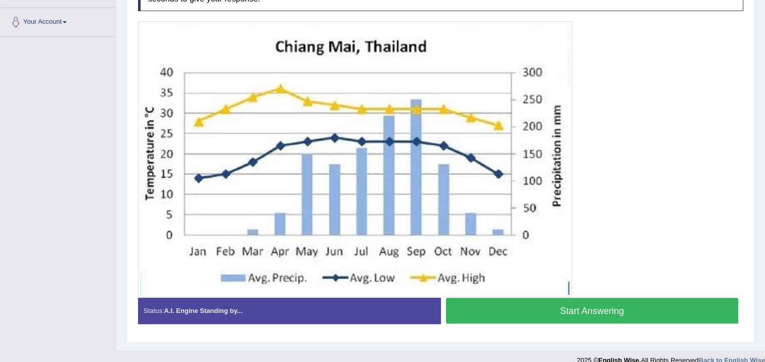
scroll to position [227, 0]
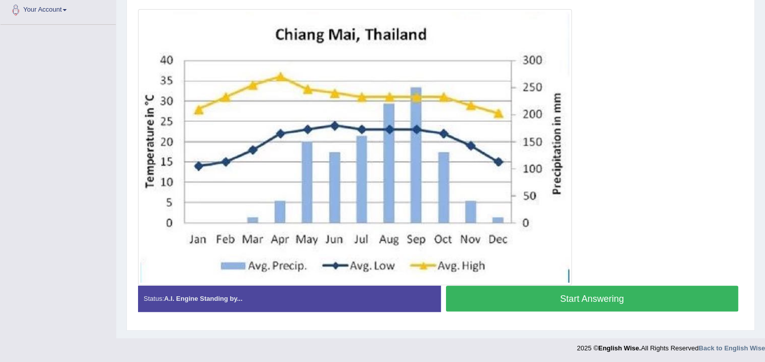
click at [593, 297] on button "Start Answering" at bounding box center [592, 299] width 293 height 26
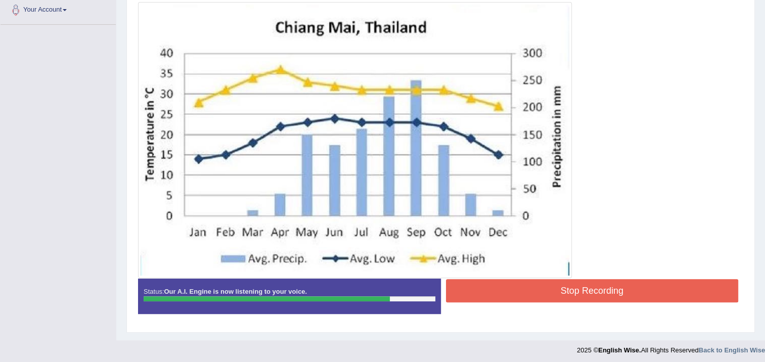
click at [479, 287] on button "Stop Recording" at bounding box center [592, 290] width 293 height 23
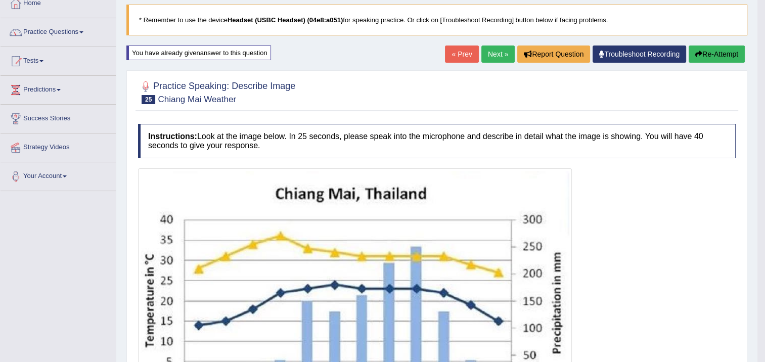
scroll to position [25, 0]
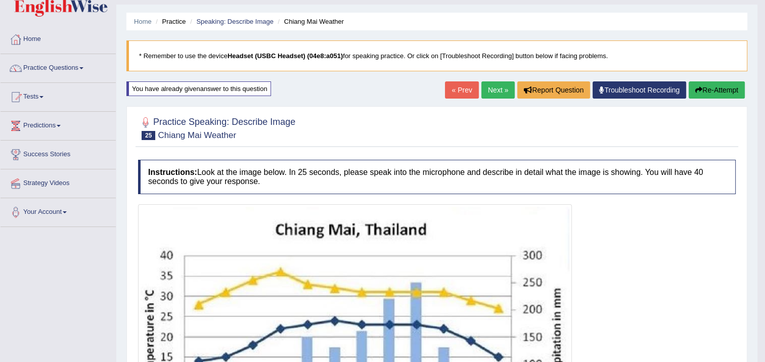
click at [700, 83] on button "Re-Attempt" at bounding box center [716, 89] width 56 height 17
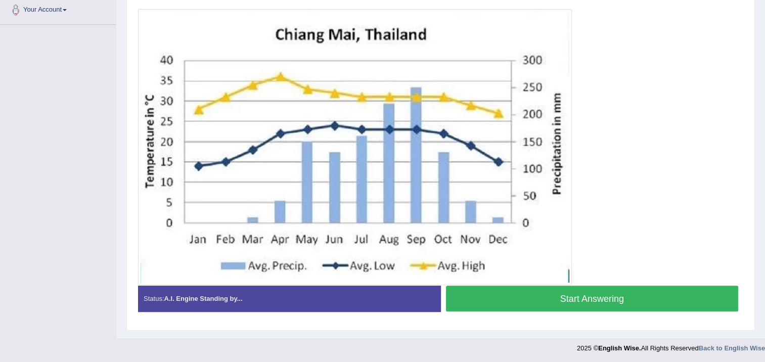
click at [594, 301] on button "Start Answering" at bounding box center [592, 299] width 293 height 26
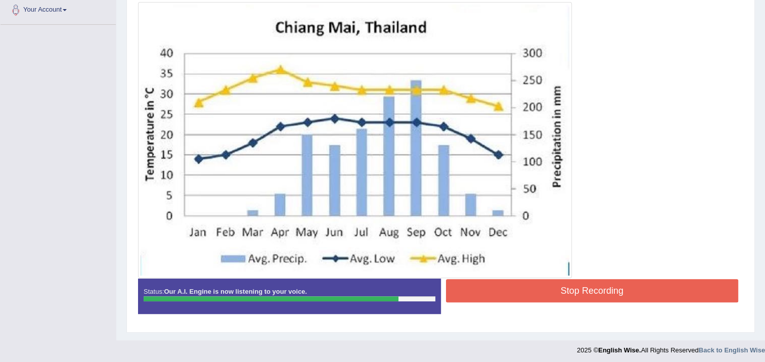
click at [568, 291] on button "Stop Recording" at bounding box center [592, 290] width 293 height 23
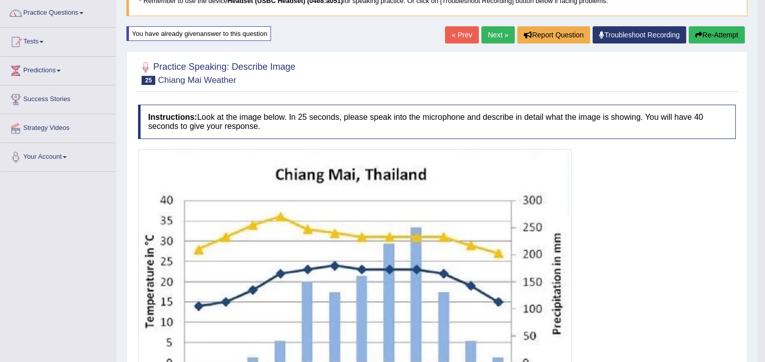
scroll to position [75, 0]
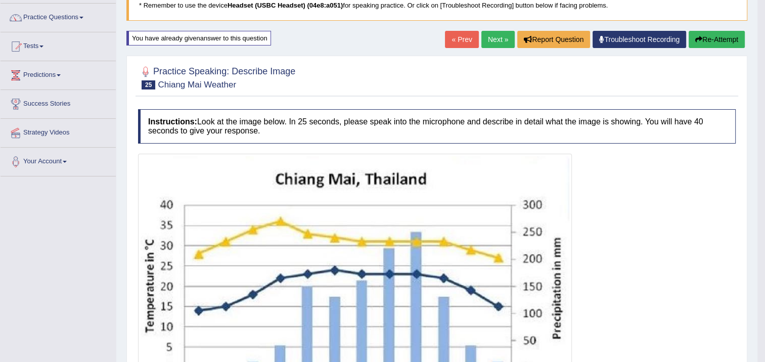
click at [730, 41] on button "Re-Attempt" at bounding box center [716, 39] width 56 height 17
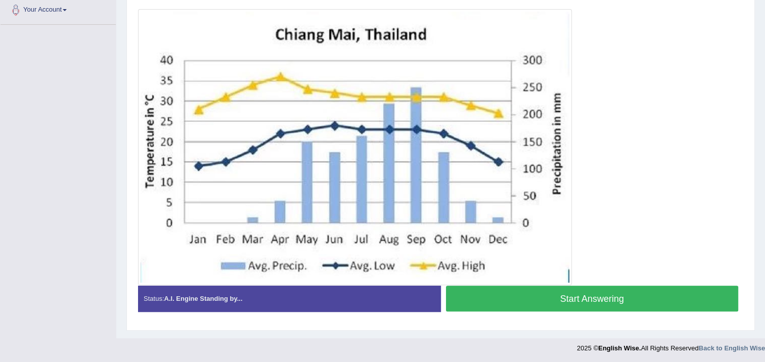
click at [641, 293] on button "Start Answering" at bounding box center [592, 299] width 293 height 26
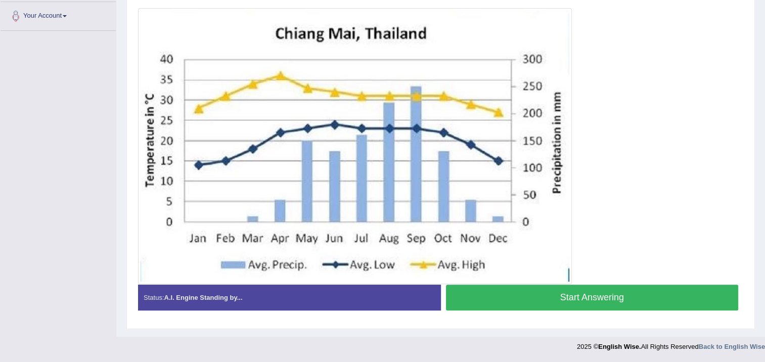
scroll to position [220, 0]
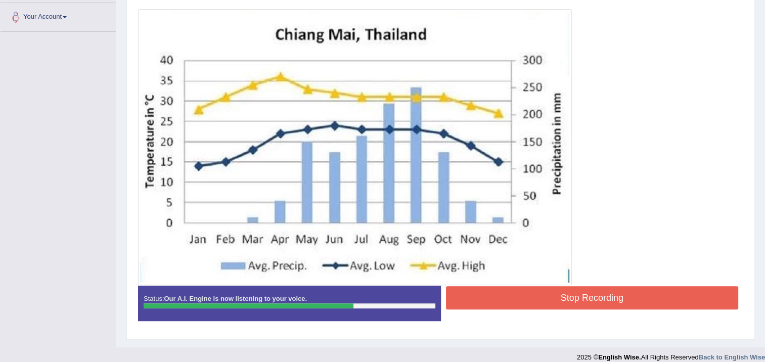
click at [518, 295] on button "Stop Recording" at bounding box center [592, 297] width 293 height 23
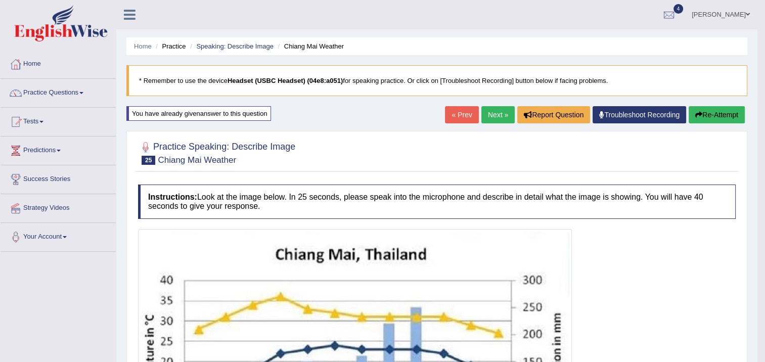
scroll to position [0, 0]
click at [724, 119] on button "Re-Attempt" at bounding box center [716, 114] width 56 height 17
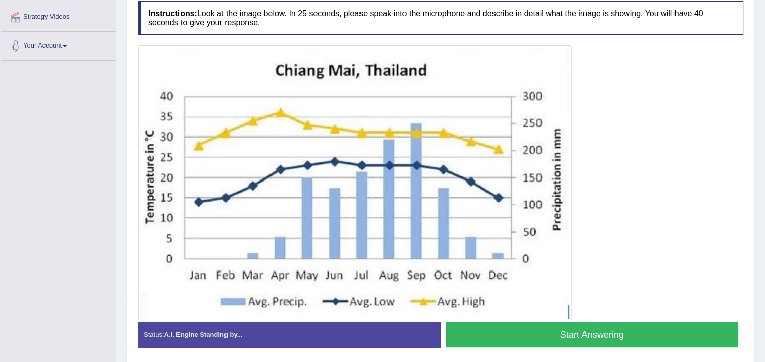
scroll to position [202, 0]
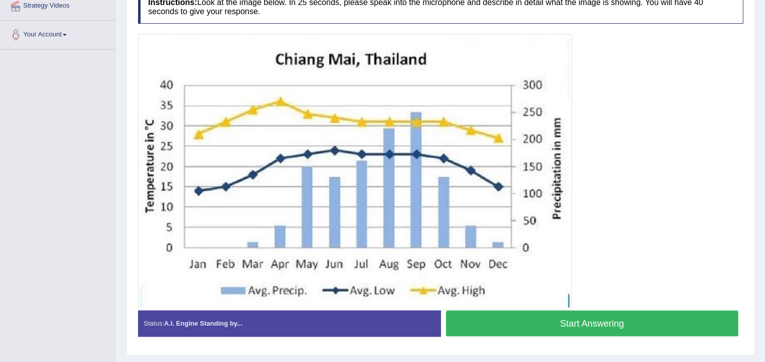
click at [634, 322] on button "Start Answering" at bounding box center [592, 323] width 293 height 26
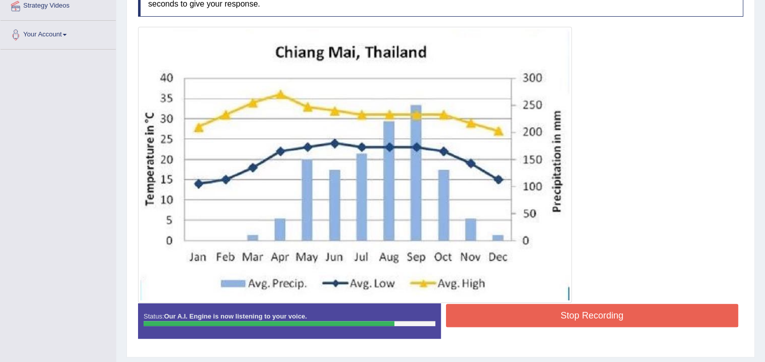
click at [631, 321] on button "Stop Recording" at bounding box center [592, 315] width 293 height 23
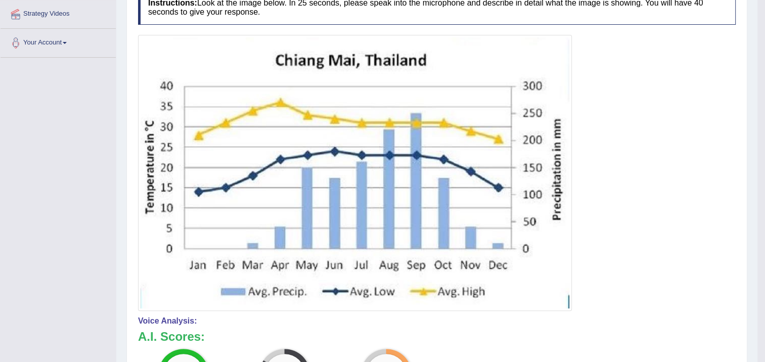
scroll to position [101, 0]
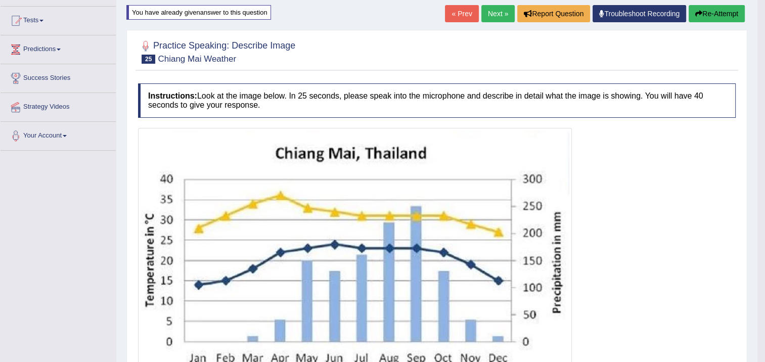
click at [505, 12] on link "Next »" at bounding box center [497, 13] width 33 height 17
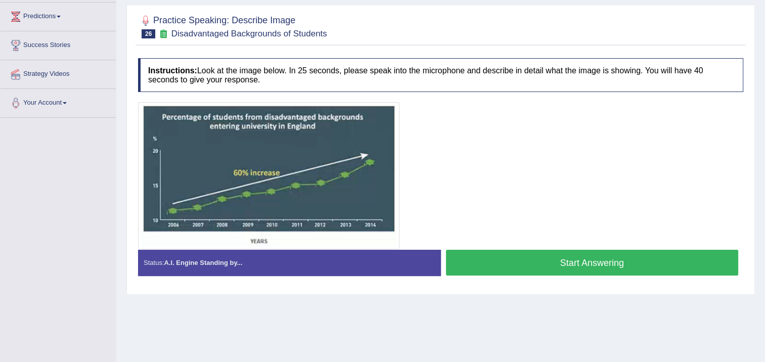
scroll to position [152, 0]
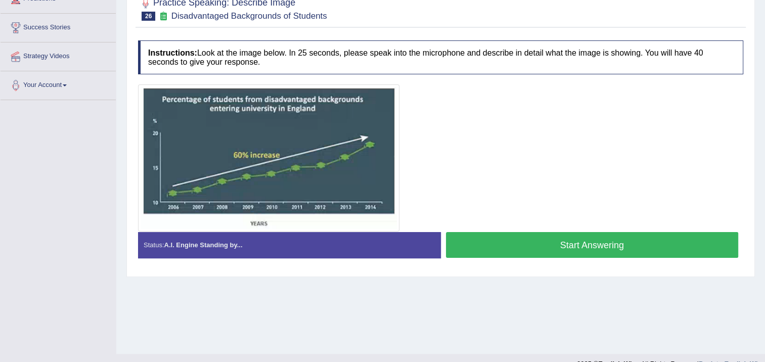
click at [533, 236] on button "Start Answering" at bounding box center [592, 245] width 293 height 26
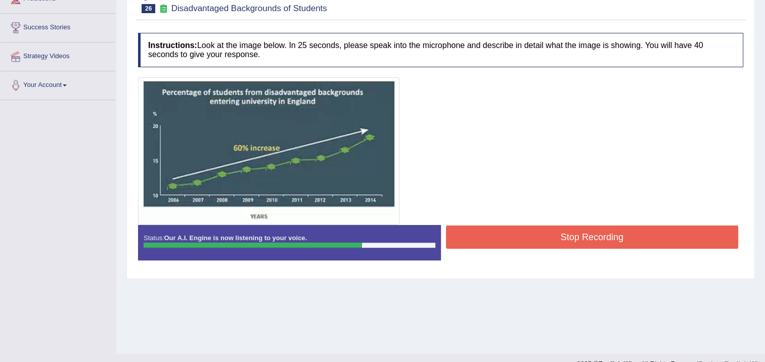
click at [495, 238] on button "Stop Recording" at bounding box center [592, 236] width 293 height 23
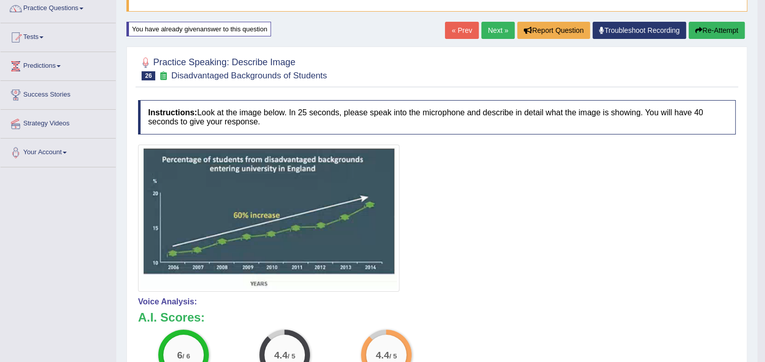
scroll to position [51, 0]
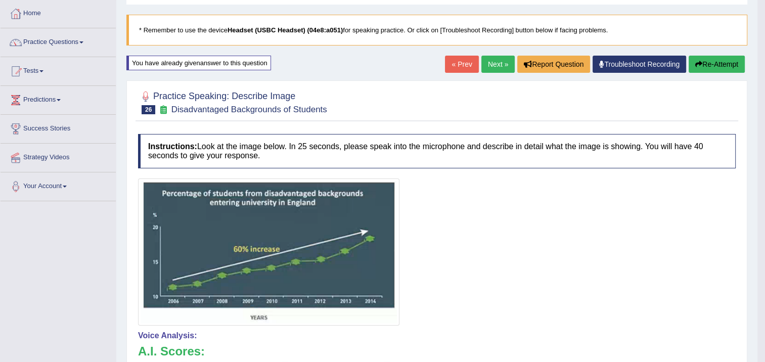
click at [711, 58] on button "Re-Attempt" at bounding box center [716, 64] width 56 height 17
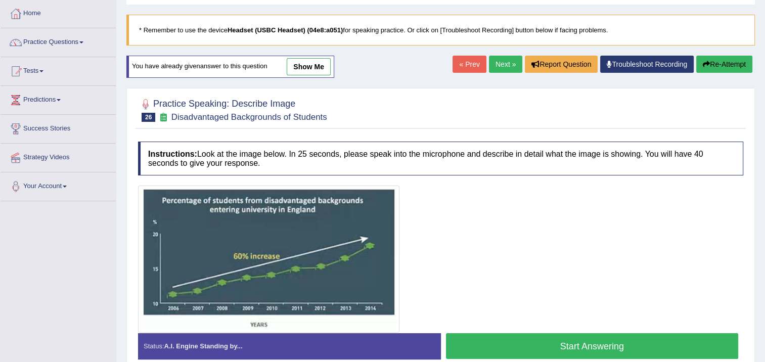
click at [614, 342] on button "Start Answering" at bounding box center [592, 346] width 293 height 26
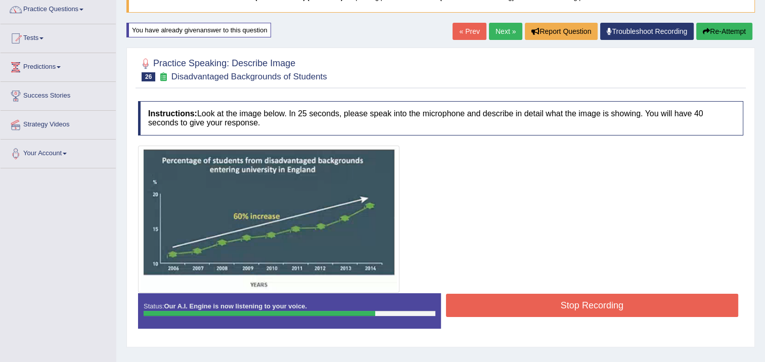
scroll to position [101, 0]
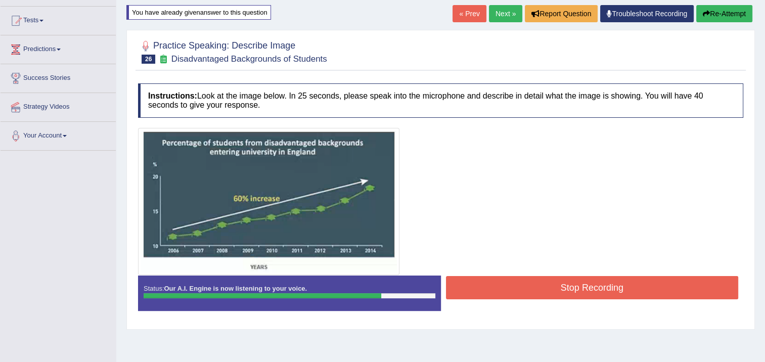
click at [651, 288] on button "Stop Recording" at bounding box center [592, 287] width 293 height 23
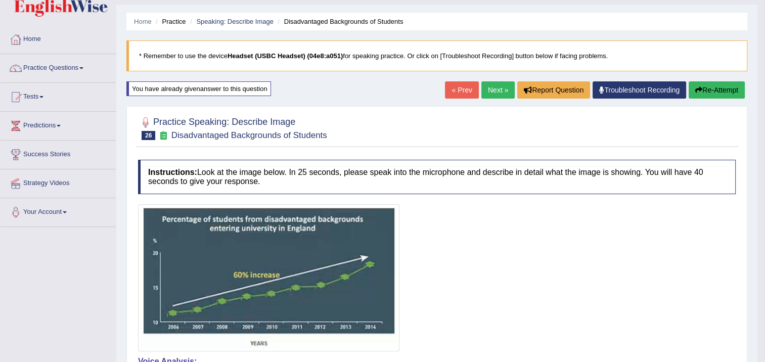
scroll to position [17, 0]
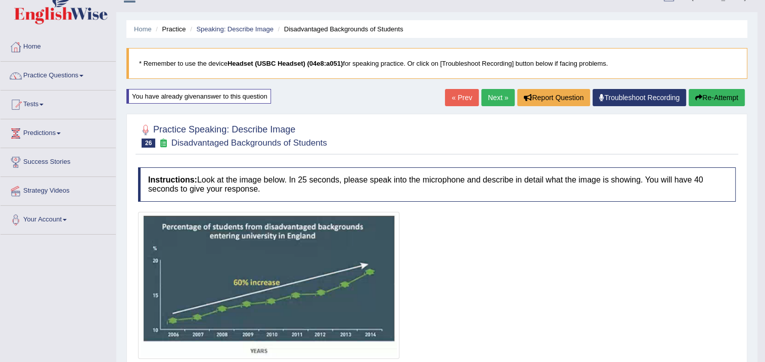
click at [695, 93] on button "Re-Attempt" at bounding box center [716, 97] width 56 height 17
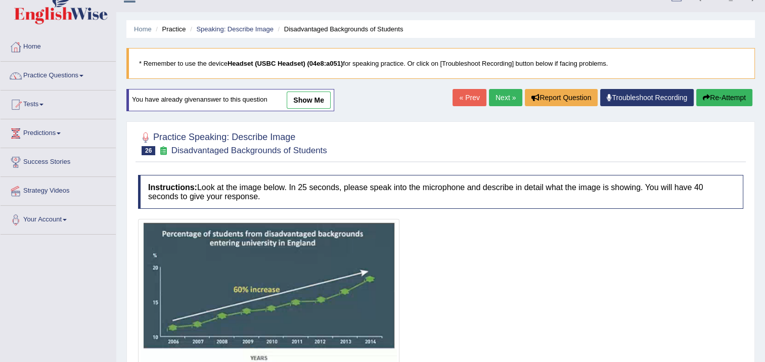
scroll to position [118, 0]
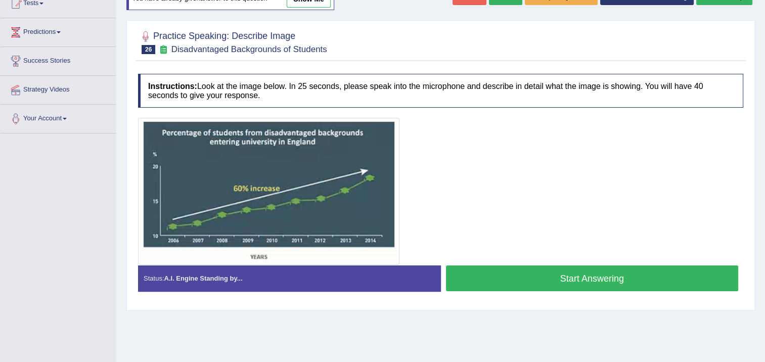
click at [601, 277] on button "Start Answering" at bounding box center [592, 278] width 293 height 26
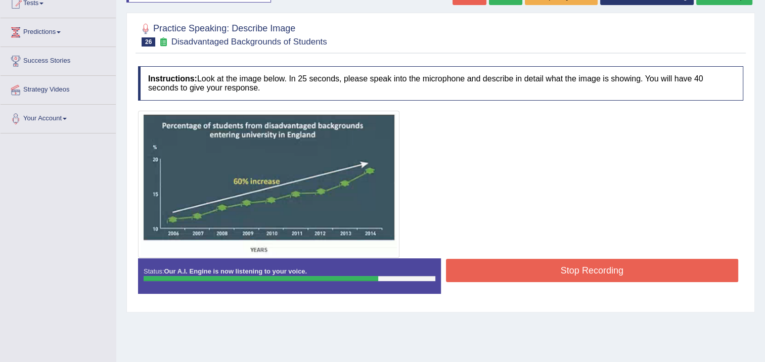
click at [511, 261] on button "Stop Recording" at bounding box center [592, 270] width 293 height 23
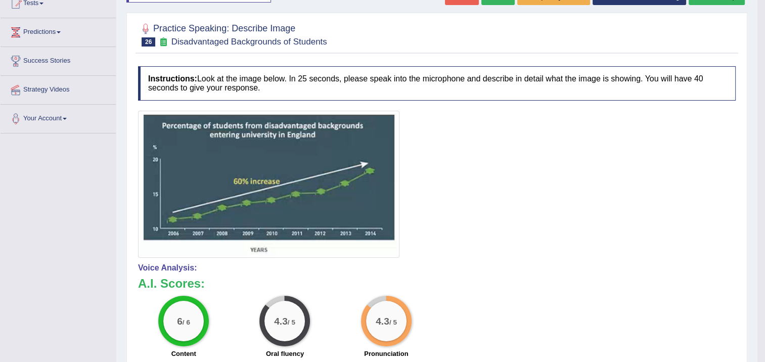
scroll to position [68, 0]
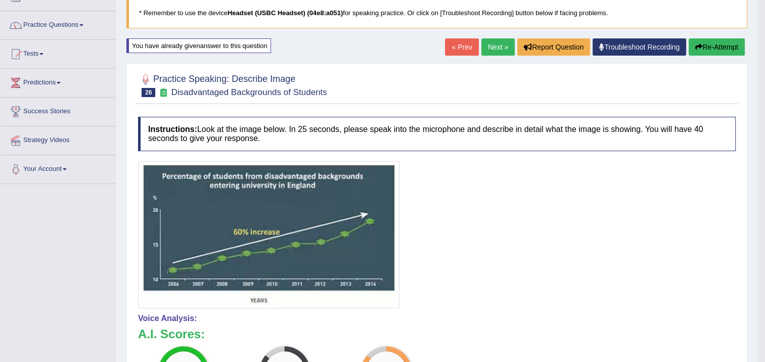
click at [502, 50] on link "Next »" at bounding box center [497, 46] width 33 height 17
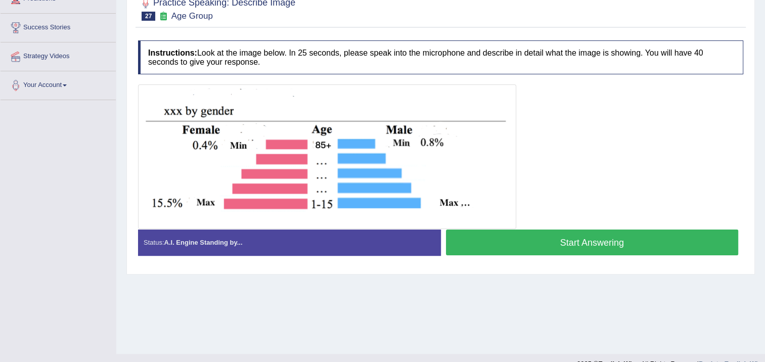
click at [480, 235] on button "Start Answering" at bounding box center [592, 242] width 293 height 26
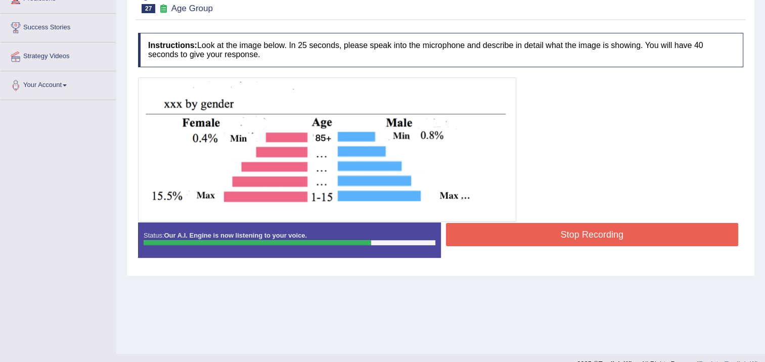
click at [672, 234] on button "Stop Recording" at bounding box center [592, 234] width 293 height 23
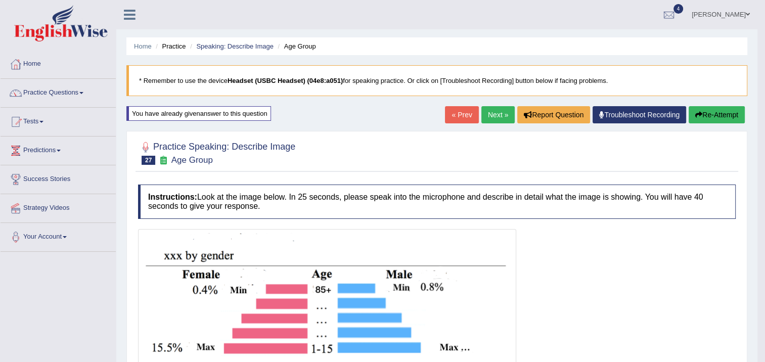
click at [735, 117] on button "Re-Attempt" at bounding box center [716, 114] width 56 height 17
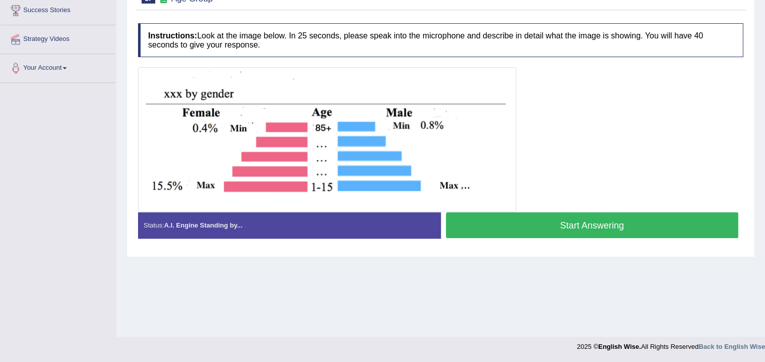
click at [616, 229] on button "Start Answering" at bounding box center [592, 225] width 293 height 26
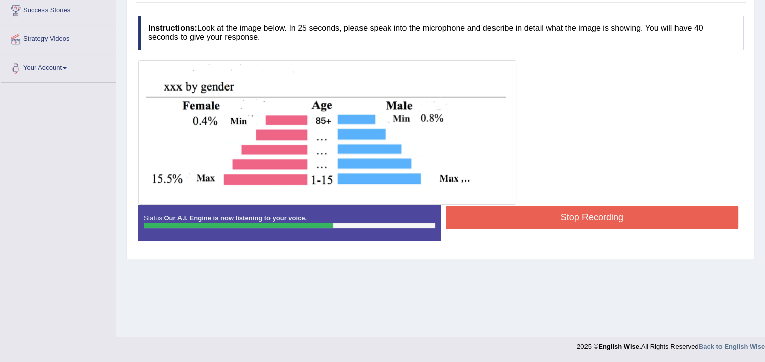
click at [549, 218] on button "Stop Recording" at bounding box center [592, 217] width 293 height 23
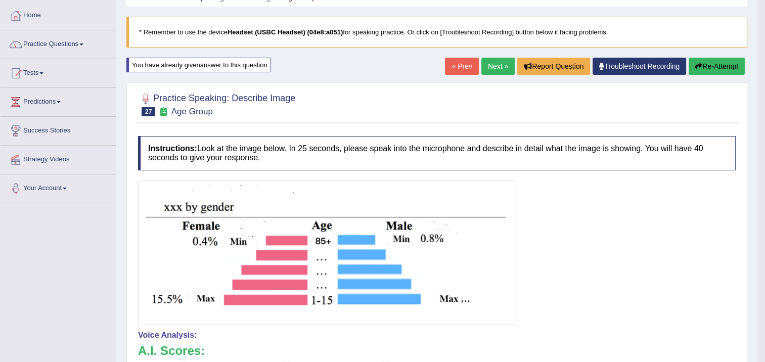
scroll to position [17, 0]
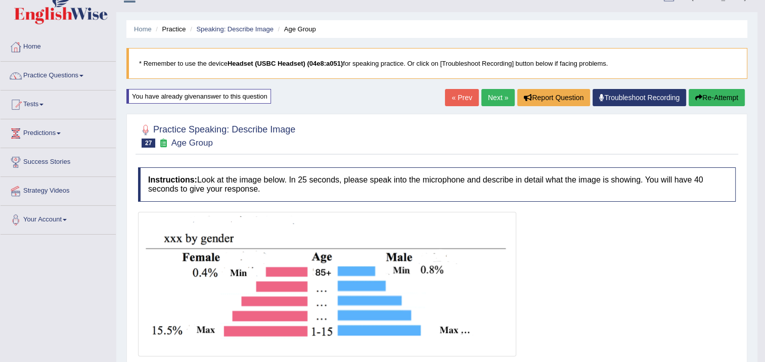
click at [503, 98] on link "Next »" at bounding box center [497, 97] width 33 height 17
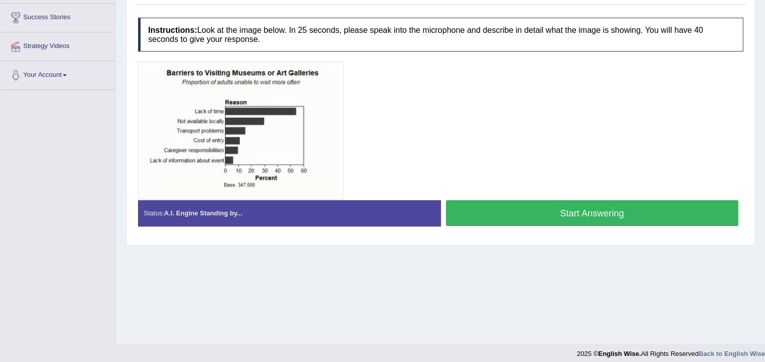
scroll to position [169, 0]
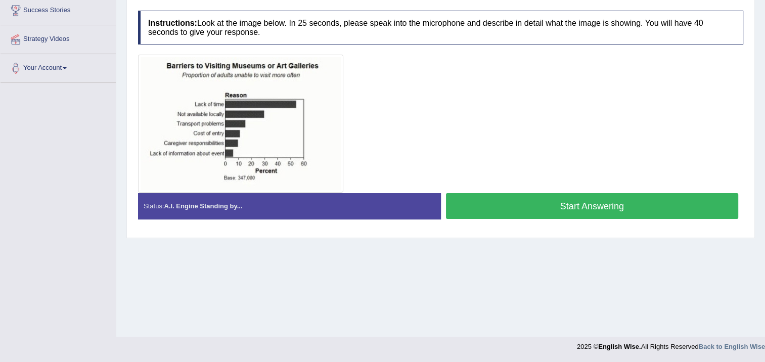
click at [582, 159] on div at bounding box center [440, 124] width 605 height 138
click at [582, 198] on button "Start Answering" at bounding box center [592, 206] width 293 height 26
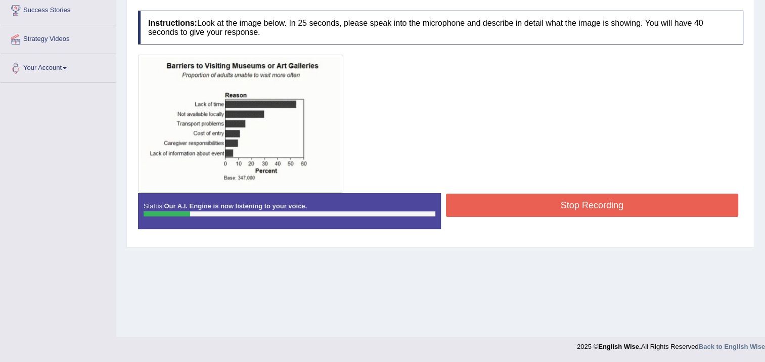
click at [586, 195] on button "Stop Recording" at bounding box center [592, 205] width 293 height 23
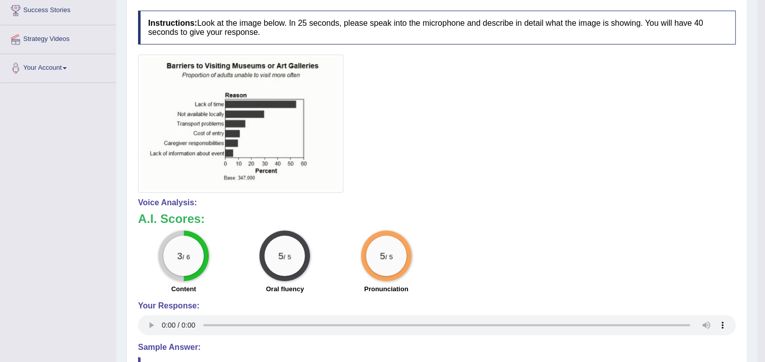
scroll to position [68, 0]
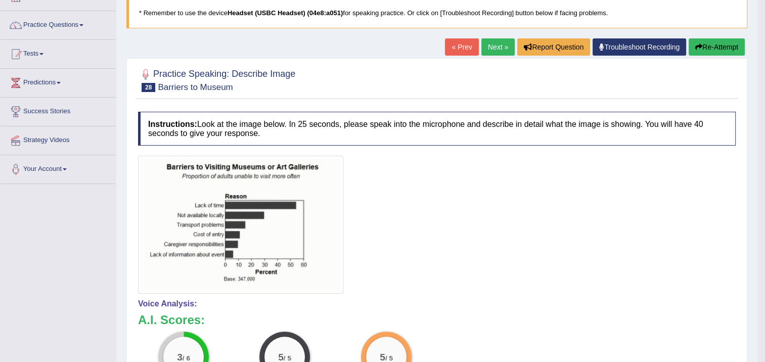
click at [700, 49] on button "Re-Attempt" at bounding box center [716, 46] width 56 height 17
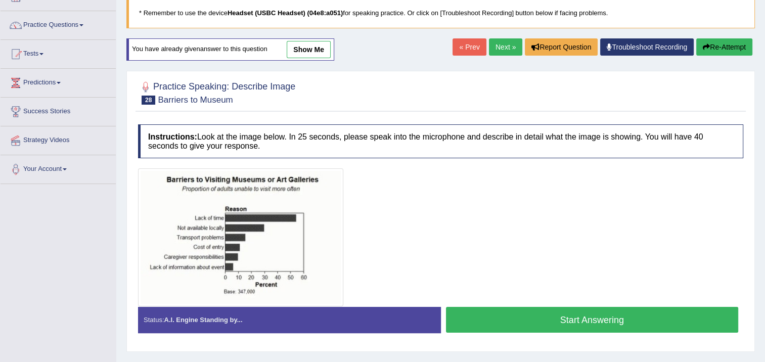
click at [509, 324] on button "Start Answering" at bounding box center [592, 320] width 293 height 26
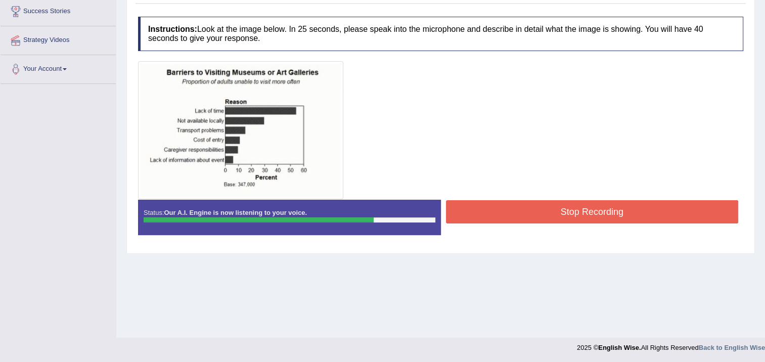
scroll to position [169, 0]
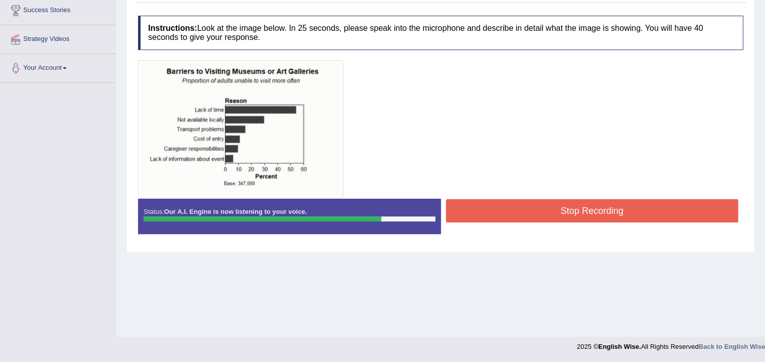
click at [467, 205] on button "Stop Recording" at bounding box center [592, 210] width 293 height 23
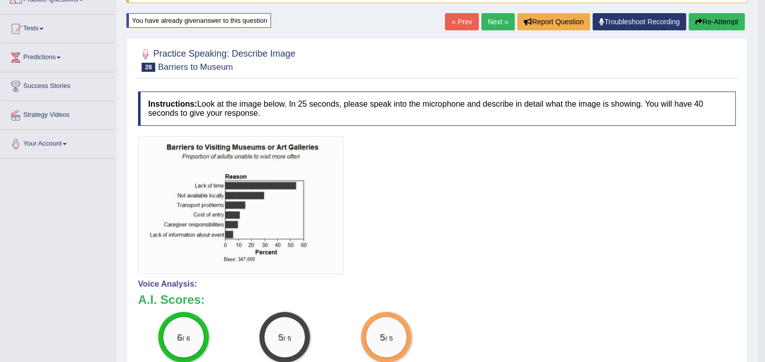
scroll to position [68, 0]
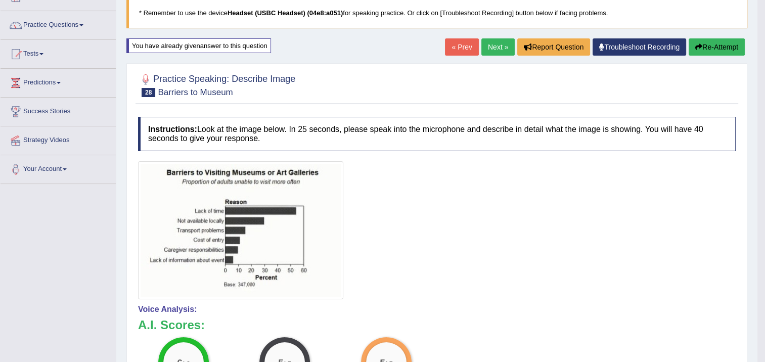
click at [734, 49] on button "Re-Attempt" at bounding box center [716, 46] width 56 height 17
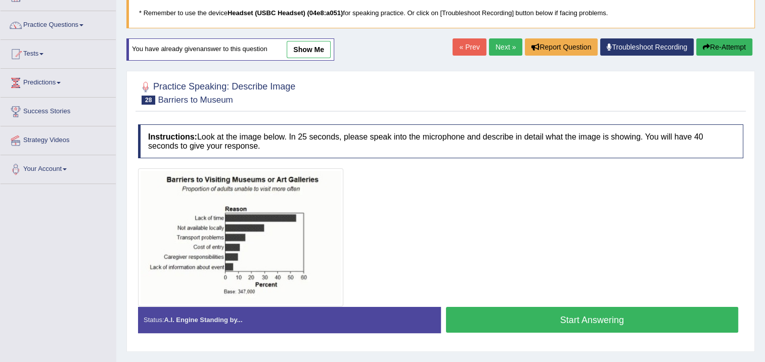
click at [485, 320] on button "Start Answering" at bounding box center [592, 320] width 293 height 26
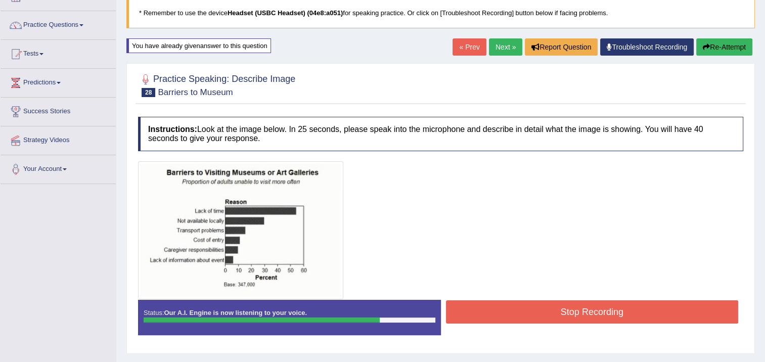
click at [489, 316] on button "Stop Recording" at bounding box center [592, 311] width 293 height 23
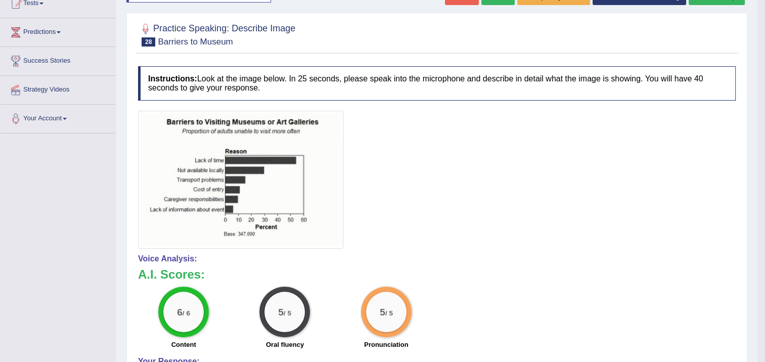
scroll to position [68, 0]
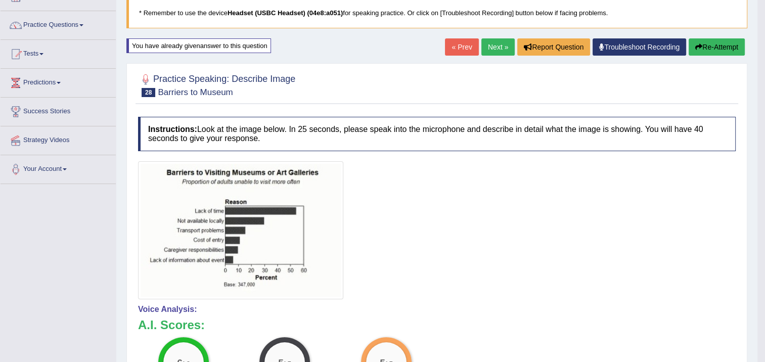
click at [504, 45] on link "Next »" at bounding box center [497, 46] width 33 height 17
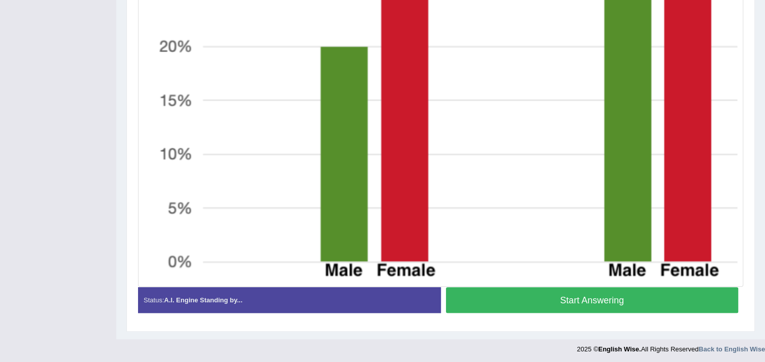
scroll to position [498, 0]
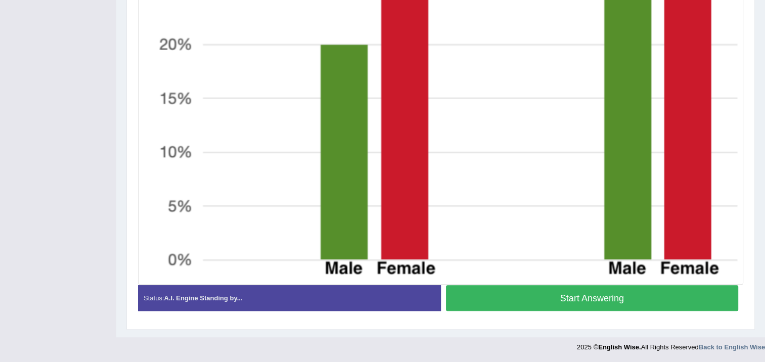
click at [566, 304] on button "Start Answering" at bounding box center [592, 298] width 293 height 26
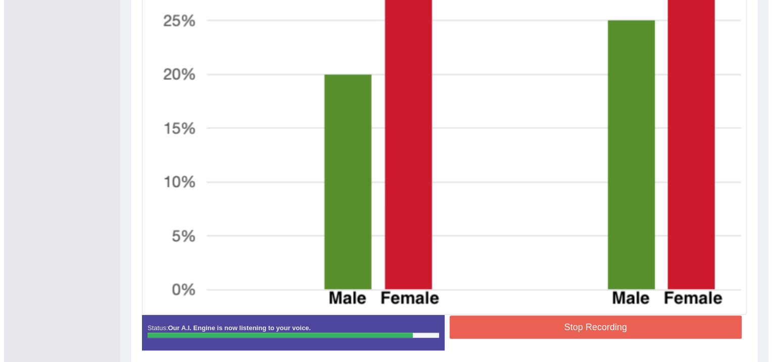
scroll to position [507, 0]
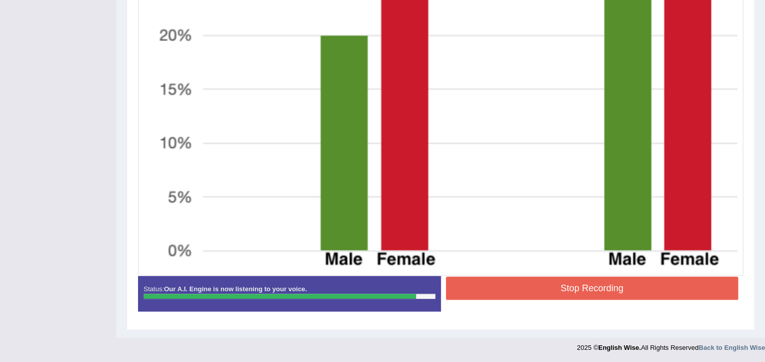
click at [532, 281] on button "Stop Recording" at bounding box center [592, 287] width 293 height 23
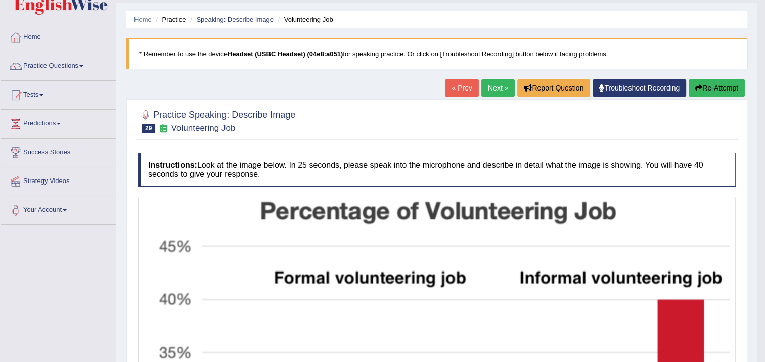
scroll to position [5, 0]
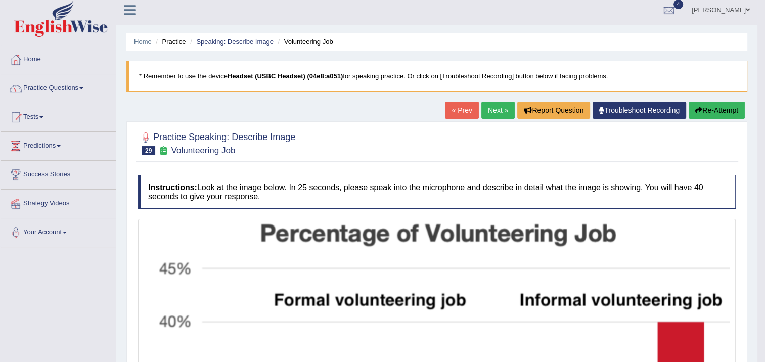
click at [692, 112] on button "Re-Attempt" at bounding box center [716, 110] width 56 height 17
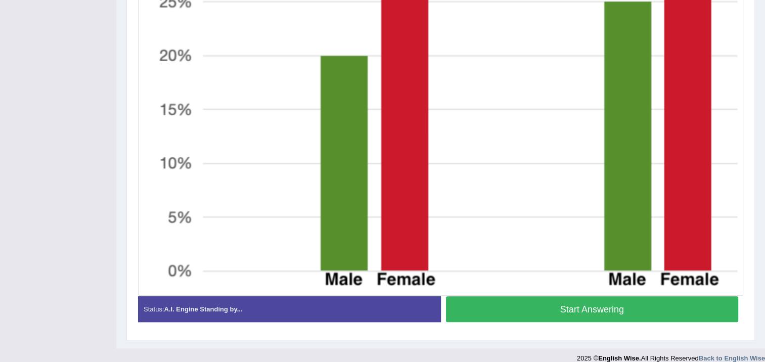
scroll to position [510, 0]
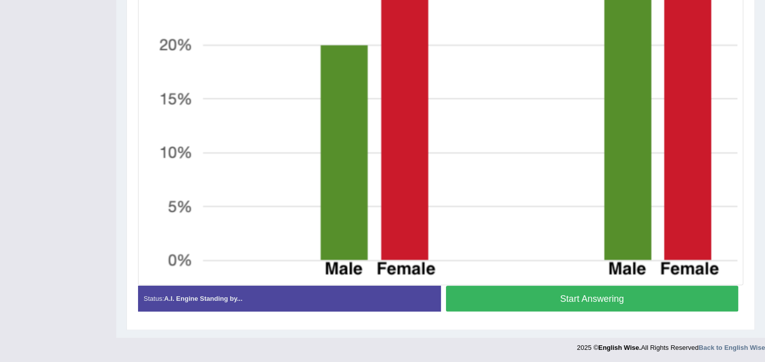
click at [569, 294] on button "Start Answering" at bounding box center [592, 299] width 293 height 26
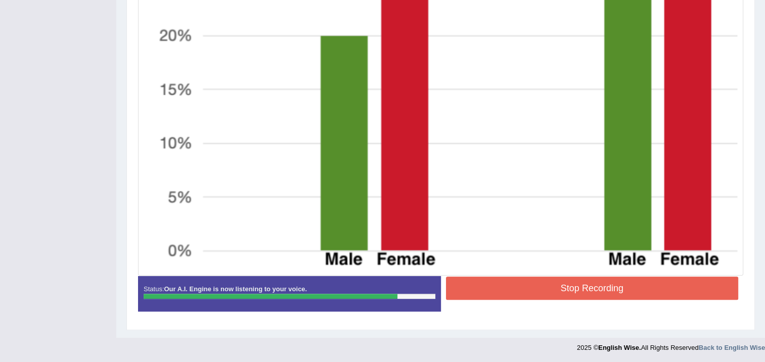
scroll to position [513, 0]
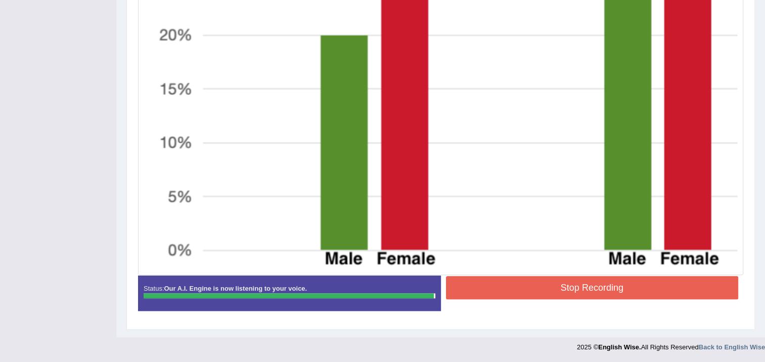
click at [560, 278] on button "Stop Recording" at bounding box center [592, 287] width 293 height 23
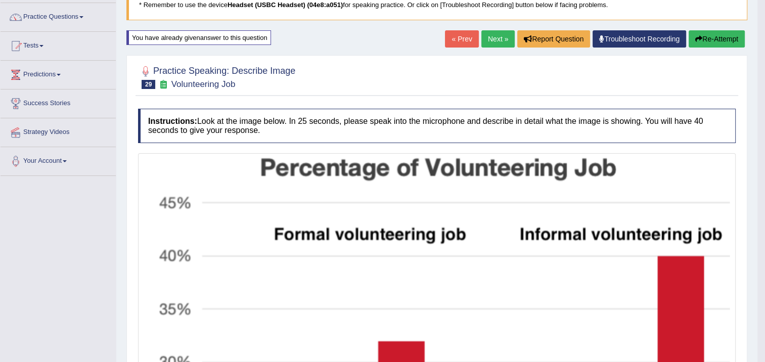
scroll to position [54, 0]
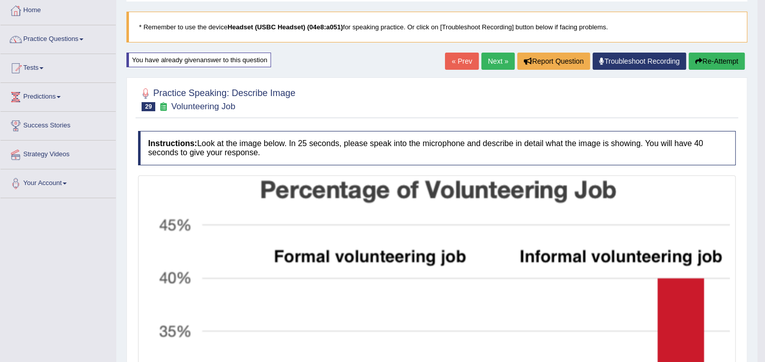
click at [701, 63] on button "Re-Attempt" at bounding box center [716, 61] width 56 height 17
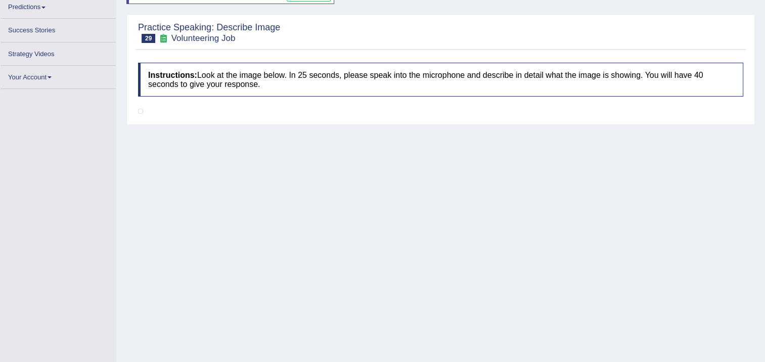
scroll to position [164, 0]
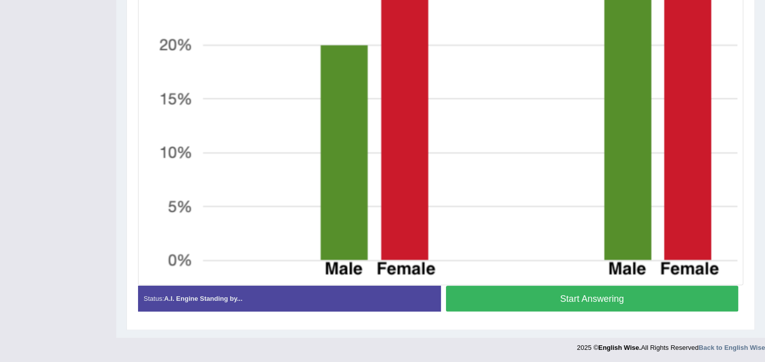
click at [584, 289] on button "Start Answering" at bounding box center [592, 299] width 293 height 26
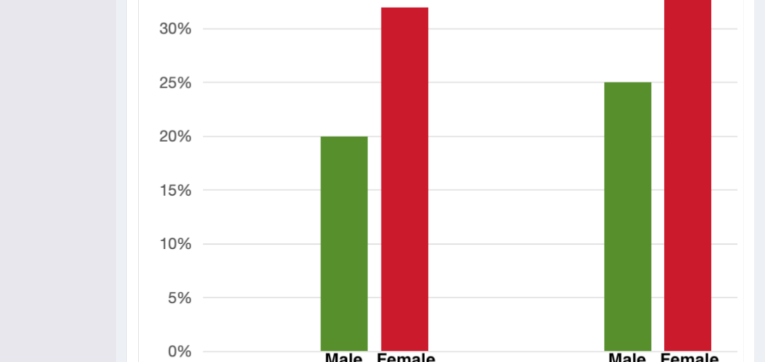
scroll to position [462, 0]
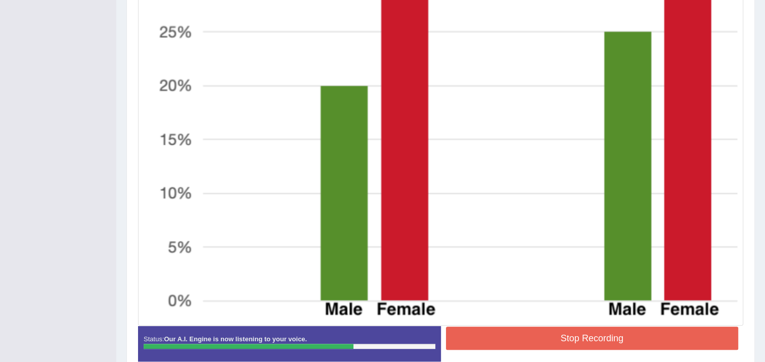
click at [531, 332] on button "Stop Recording" at bounding box center [592, 337] width 293 height 23
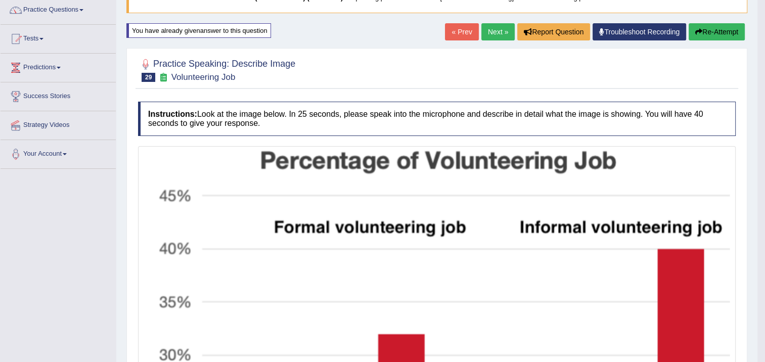
scroll to position [8, 0]
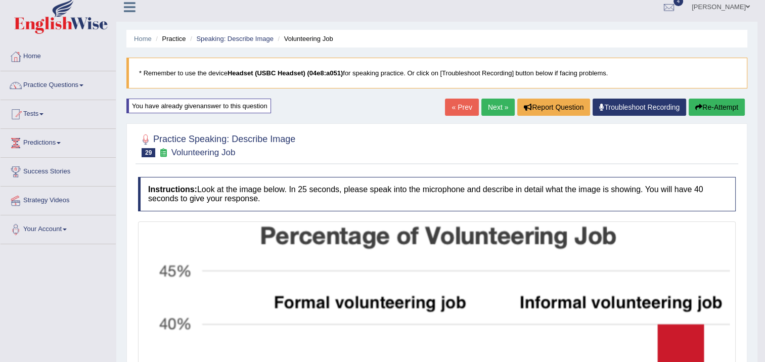
click at [718, 103] on button "Re-Attempt" at bounding box center [716, 107] width 56 height 17
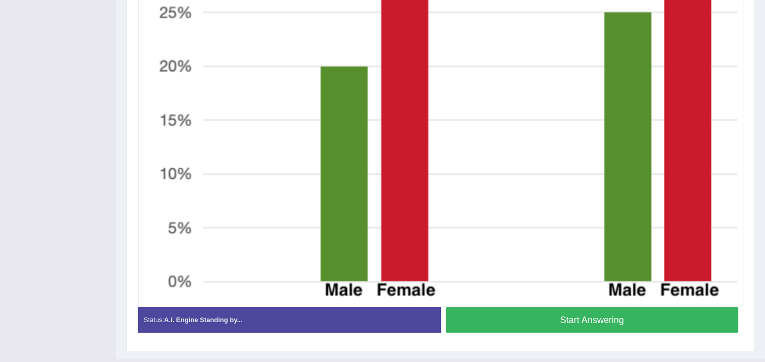
scroll to position [510, 0]
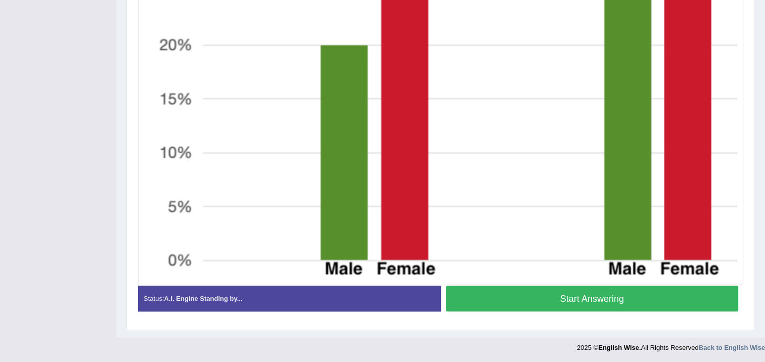
click at [579, 290] on button "Start Answering" at bounding box center [592, 299] width 293 height 26
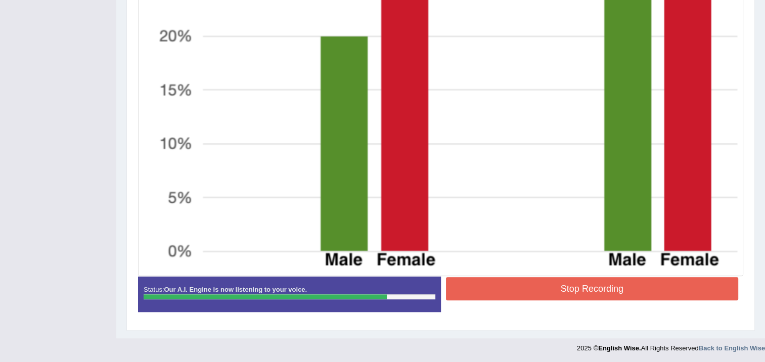
scroll to position [513, 0]
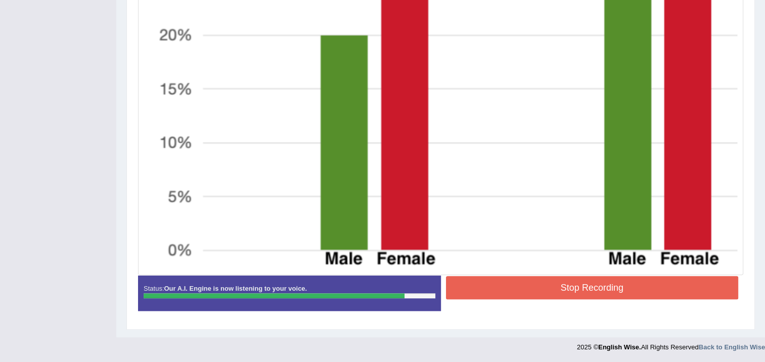
click at [566, 282] on button "Stop Recording" at bounding box center [592, 287] width 293 height 23
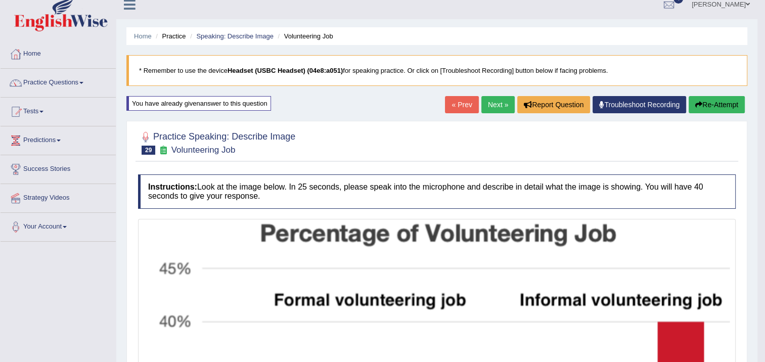
scroll to position [10, 0]
click at [42, 56] on link "Home" at bounding box center [58, 52] width 115 height 25
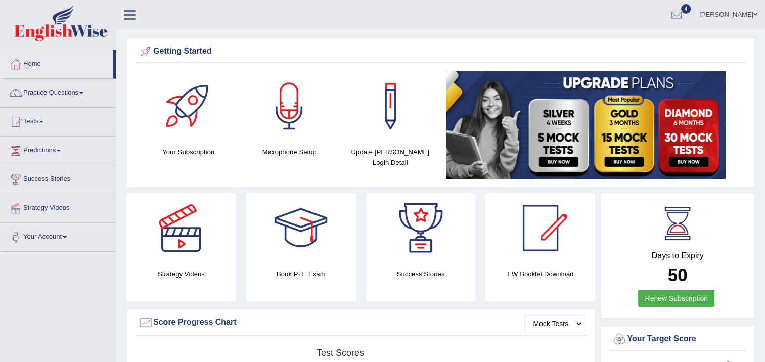
click at [47, 94] on link "Practice Questions" at bounding box center [58, 91] width 115 height 25
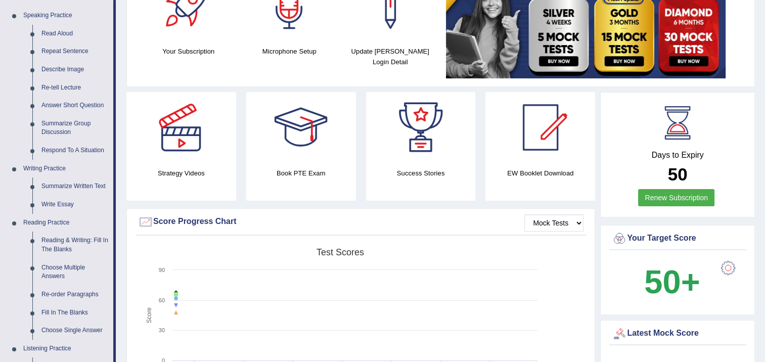
scroll to position [101, 0]
click at [69, 89] on link "Re-tell Lecture" at bounding box center [75, 87] width 76 height 18
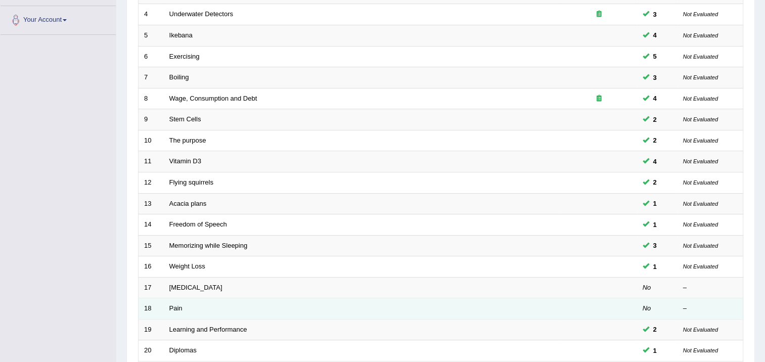
scroll to position [304, 0]
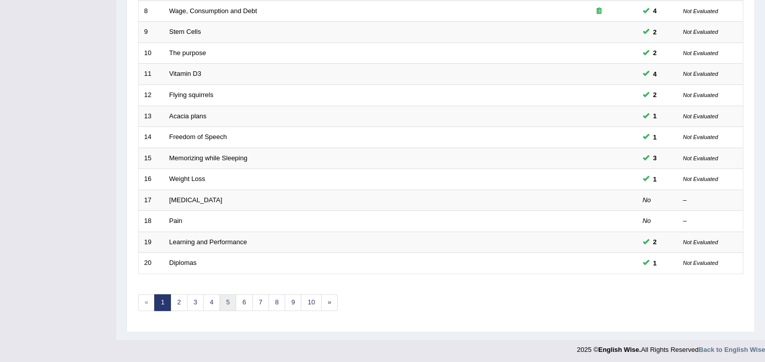
click at [219, 302] on link "5" at bounding box center [227, 302] width 17 height 17
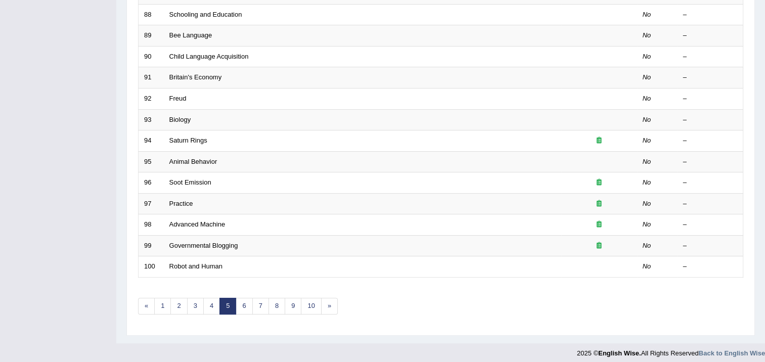
scroll to position [303, 0]
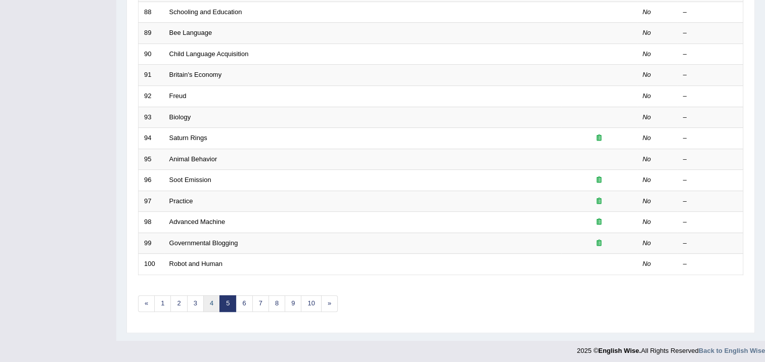
click at [203, 304] on link "4" at bounding box center [211, 303] width 17 height 17
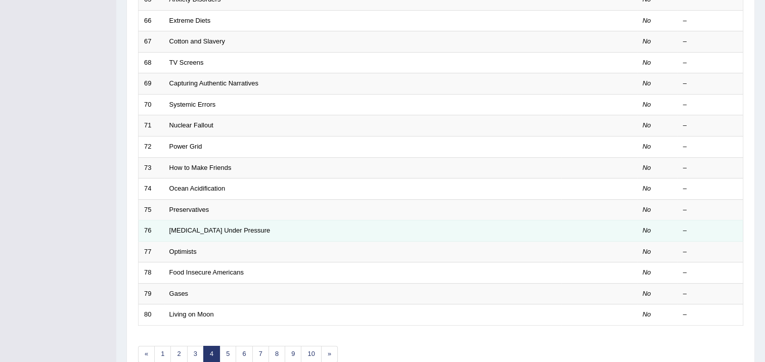
scroll to position [303, 0]
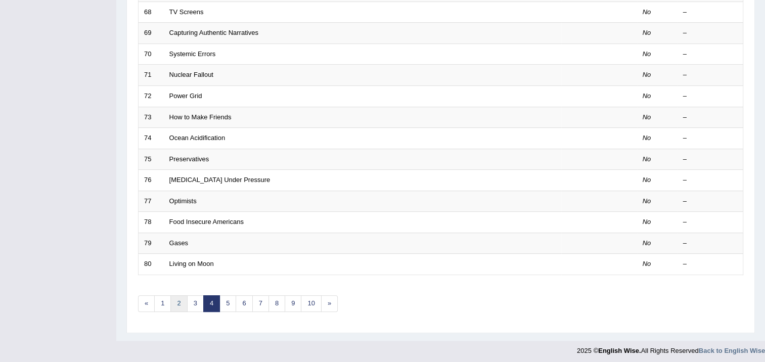
click at [180, 304] on link "2" at bounding box center [178, 303] width 17 height 17
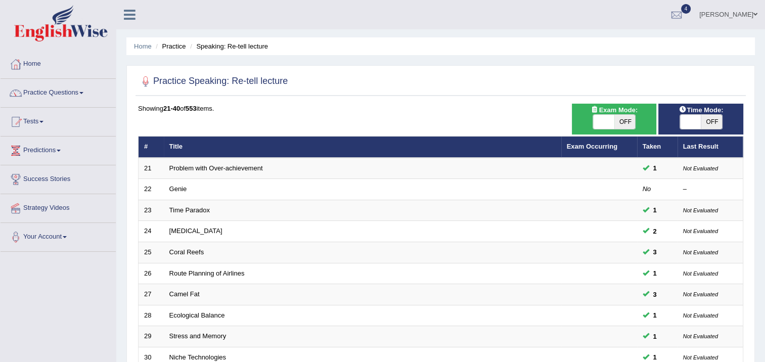
click at [626, 123] on span "OFF" at bounding box center [624, 122] width 21 height 14
checkbox input "true"
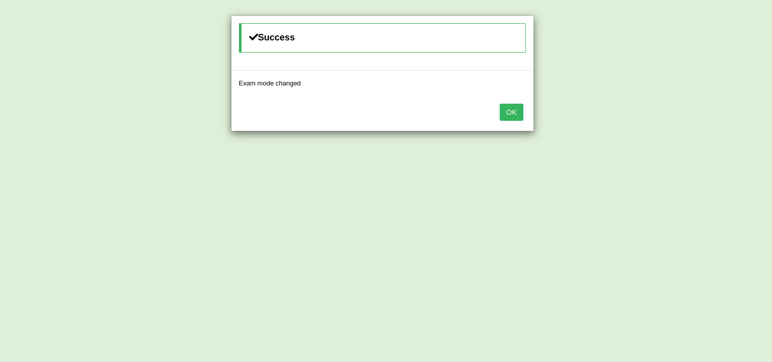
click at [510, 114] on button "OK" at bounding box center [511, 112] width 23 height 17
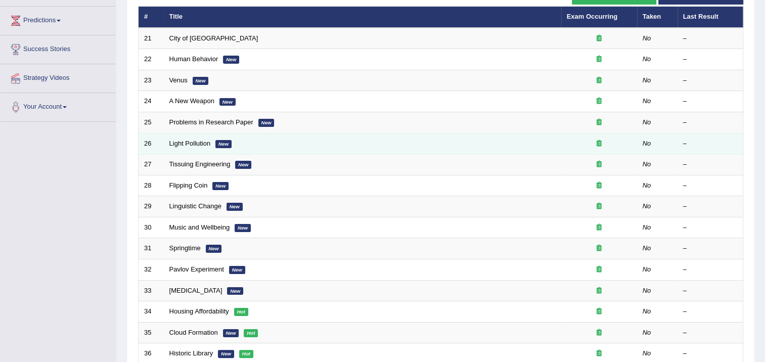
scroll to position [101, 0]
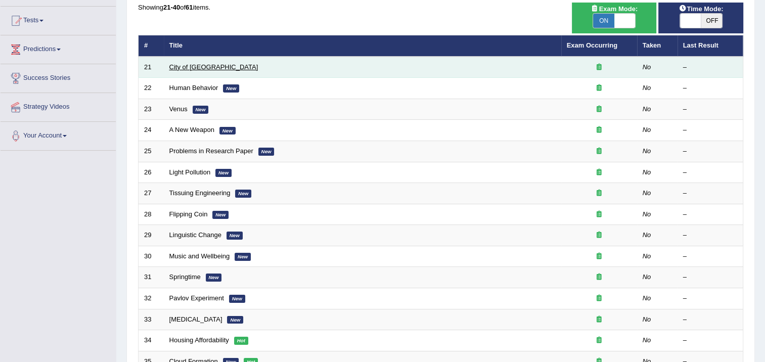
click at [198, 70] on link "City of [GEOGRAPHIC_DATA]" at bounding box center [213, 67] width 89 height 8
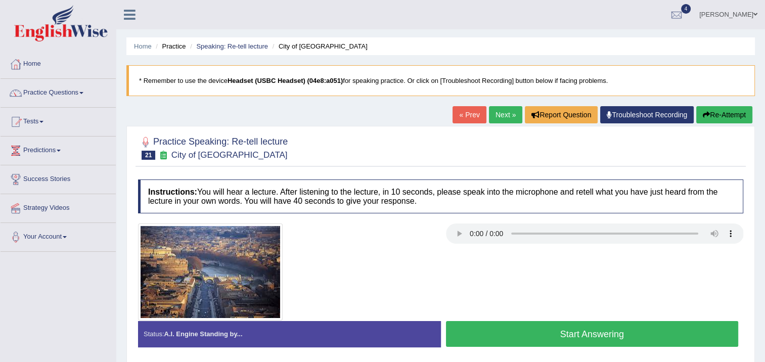
click at [497, 332] on button "Start Answering" at bounding box center [592, 334] width 293 height 26
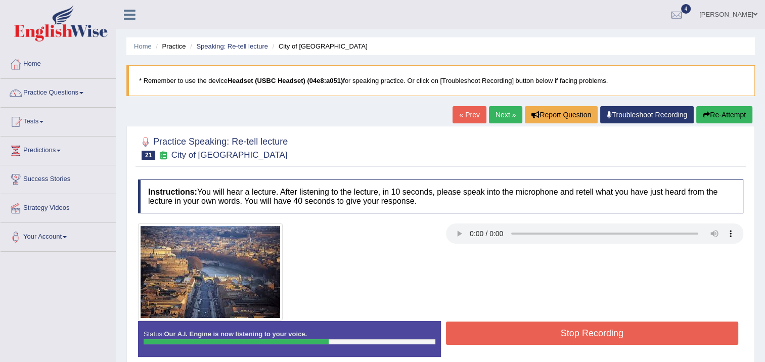
click at [492, 328] on button "Stop Recording" at bounding box center [592, 332] width 293 height 23
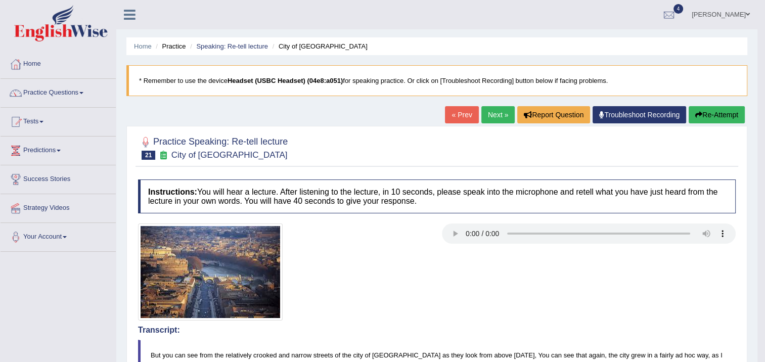
click at [491, 114] on link "Next »" at bounding box center [497, 114] width 33 height 17
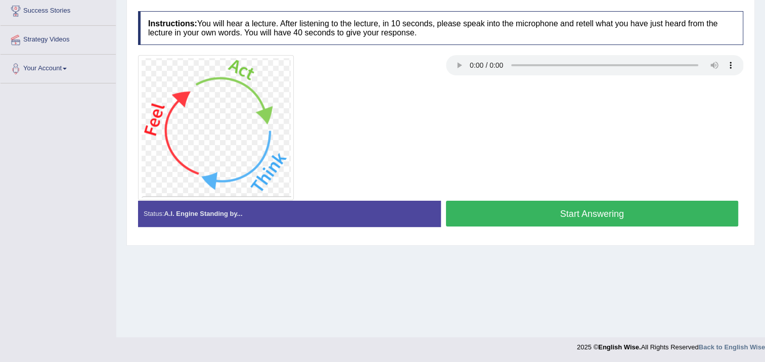
scroll to position [169, 0]
click at [475, 222] on button "Start Answering" at bounding box center [592, 213] width 293 height 26
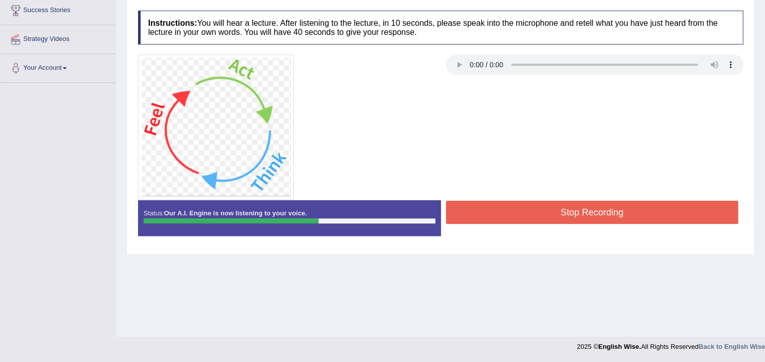
click at [498, 205] on button "Stop Recording" at bounding box center [592, 212] width 293 height 23
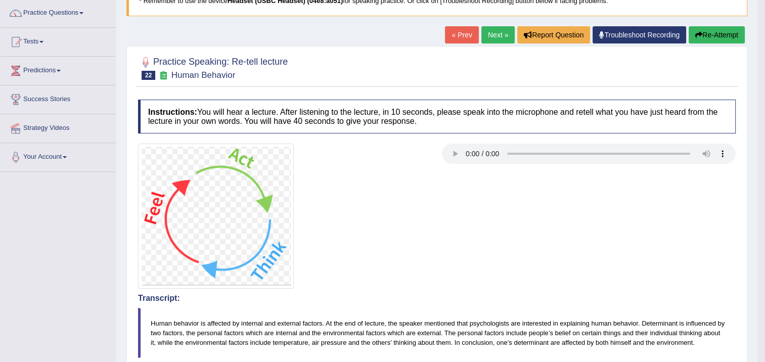
scroll to position [68, 0]
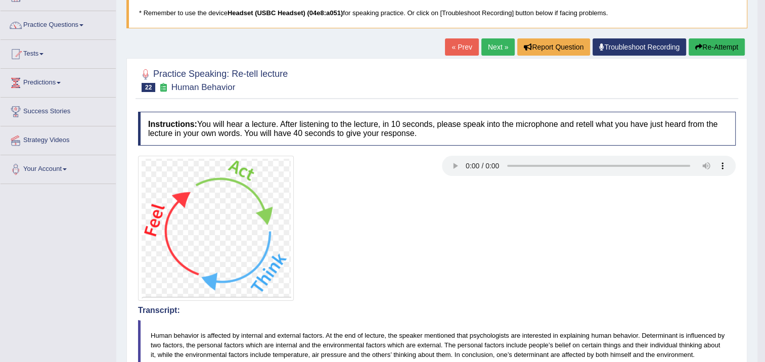
click at [700, 40] on button "Re-Attempt" at bounding box center [716, 46] width 56 height 17
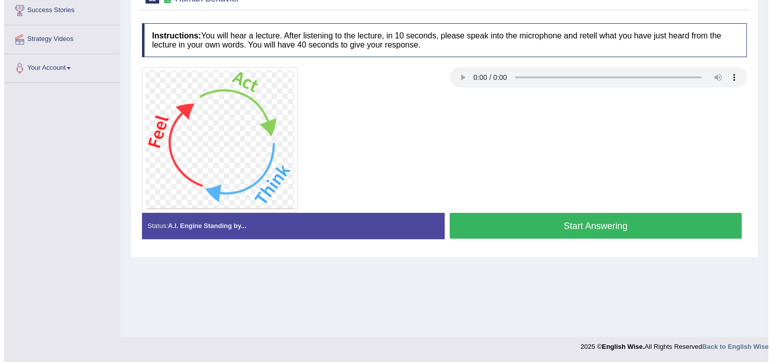
scroll to position [169, 0]
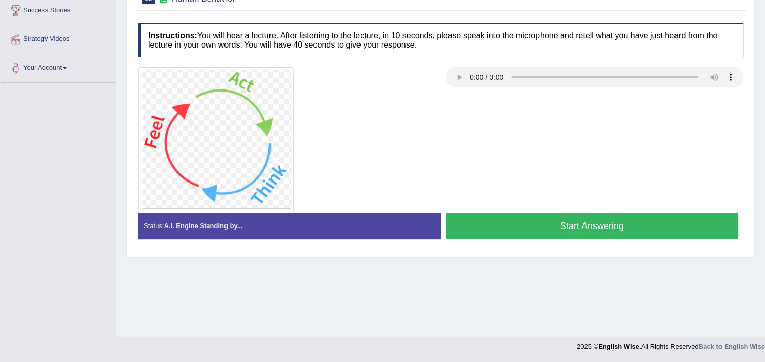
click at [492, 220] on button "Start Answering" at bounding box center [592, 226] width 293 height 26
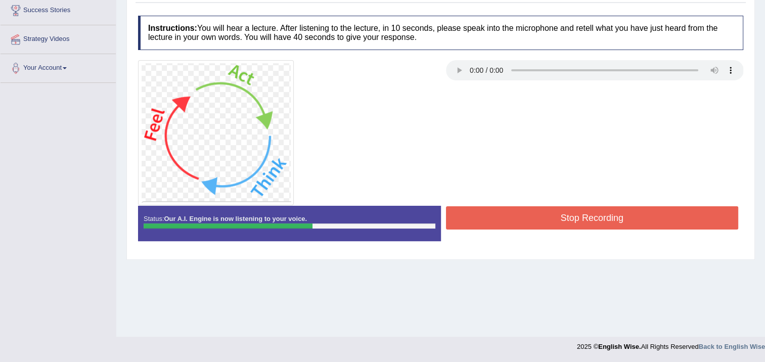
click at [534, 212] on button "Stop Recording" at bounding box center [592, 217] width 293 height 23
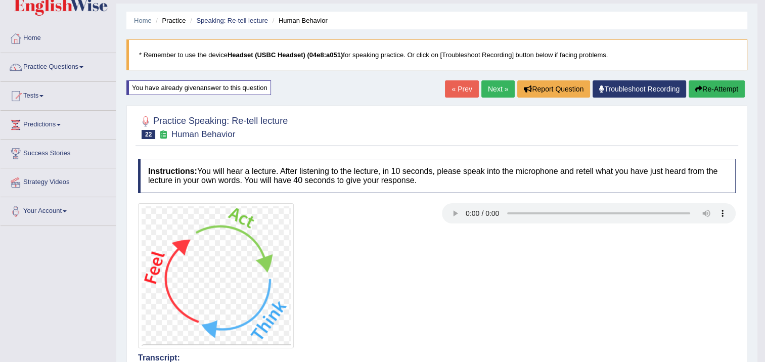
scroll to position [8, 0]
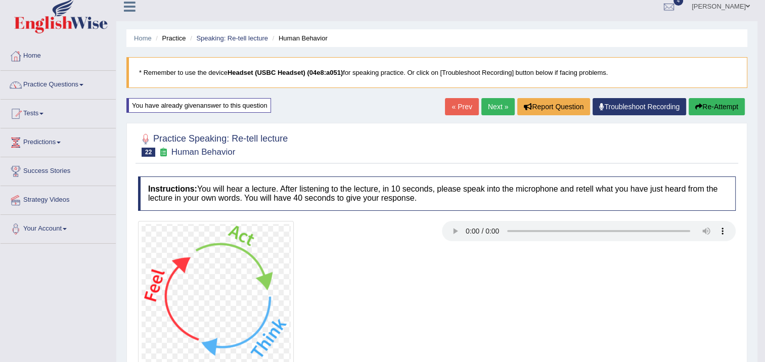
click at [504, 101] on link "Next »" at bounding box center [497, 106] width 33 height 17
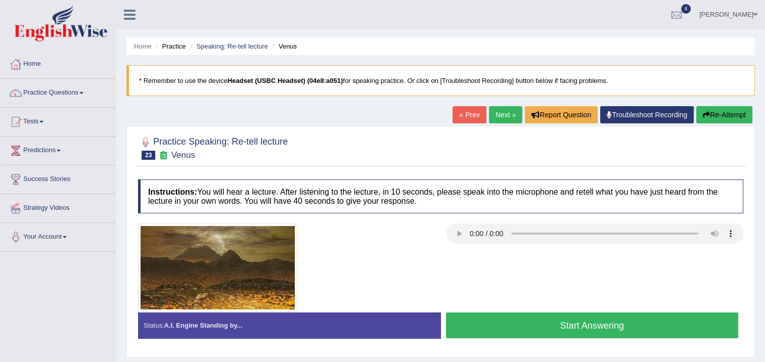
click at [547, 335] on button "Start Answering" at bounding box center [592, 325] width 293 height 26
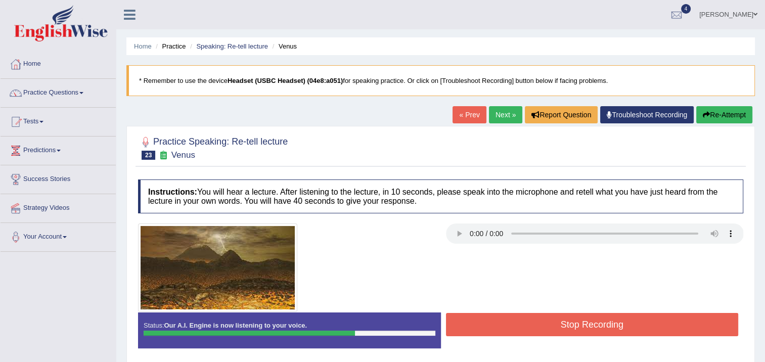
click at [592, 316] on button "Stop Recording" at bounding box center [592, 324] width 293 height 23
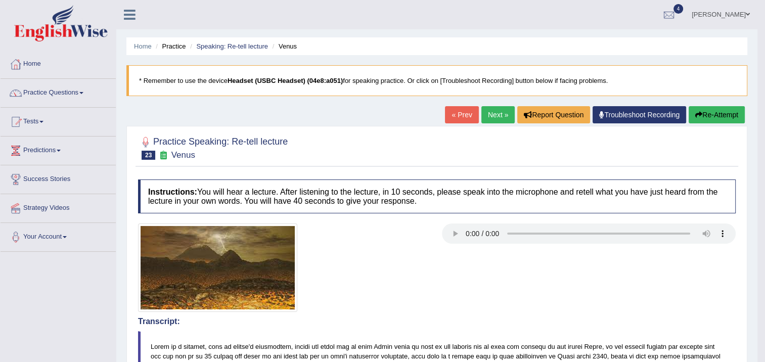
click at [491, 117] on link "Next »" at bounding box center [497, 114] width 33 height 17
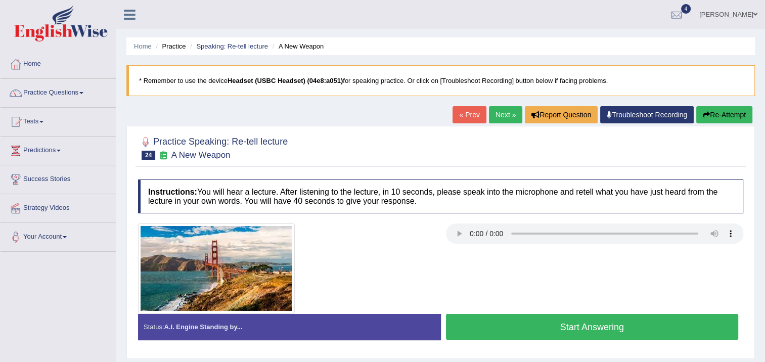
click at [507, 329] on button "Start Answering" at bounding box center [592, 327] width 293 height 26
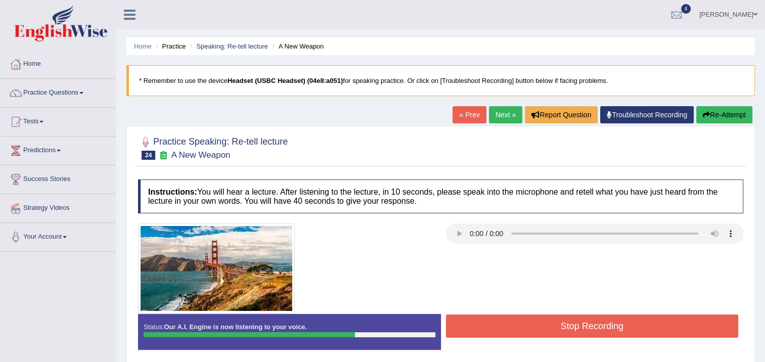
click at [520, 332] on button "Stop Recording" at bounding box center [592, 325] width 293 height 23
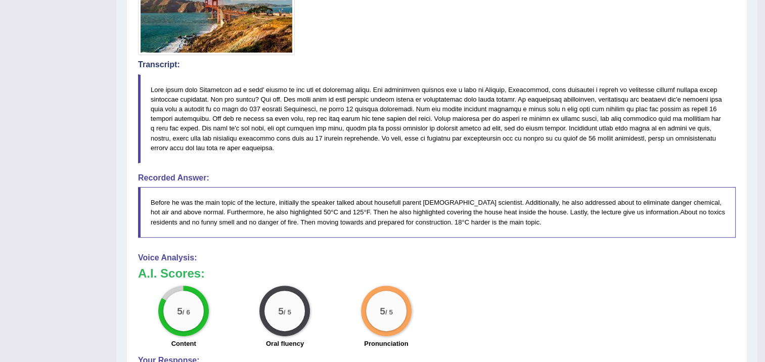
scroll to position [51, 0]
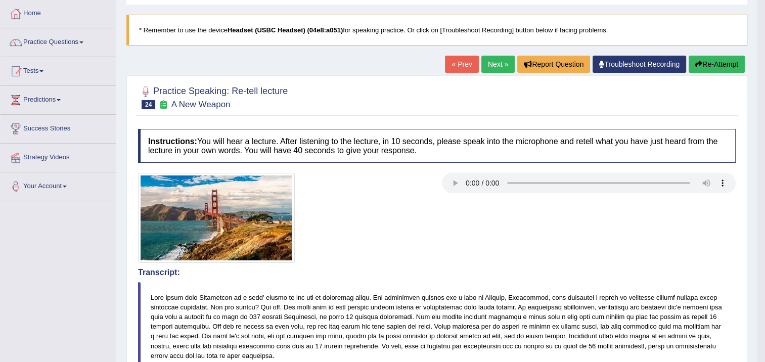
click at [496, 68] on link "Next »" at bounding box center [497, 64] width 33 height 17
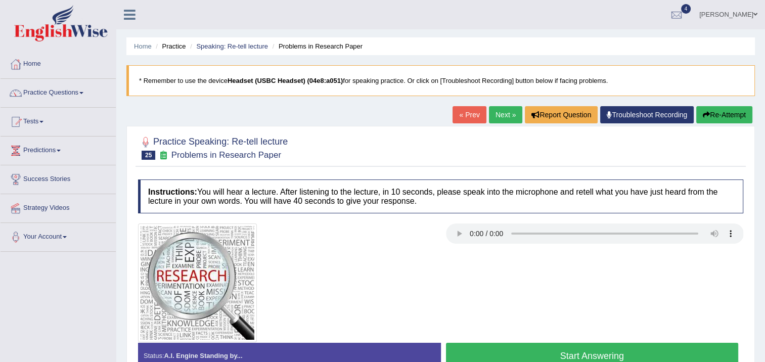
click at [490, 350] on button "Start Answering" at bounding box center [592, 356] width 293 height 26
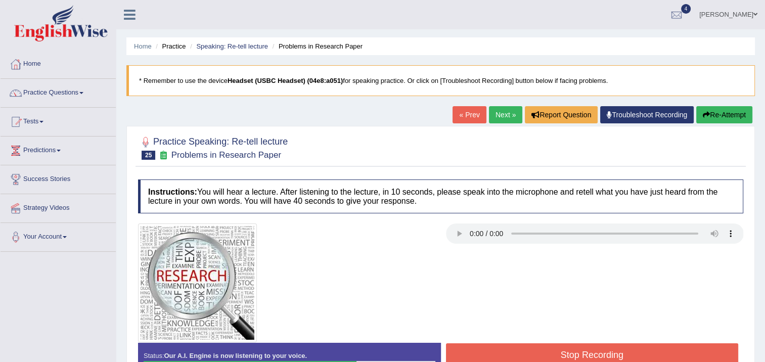
click at [514, 352] on button "Stop Recording" at bounding box center [592, 354] width 293 height 23
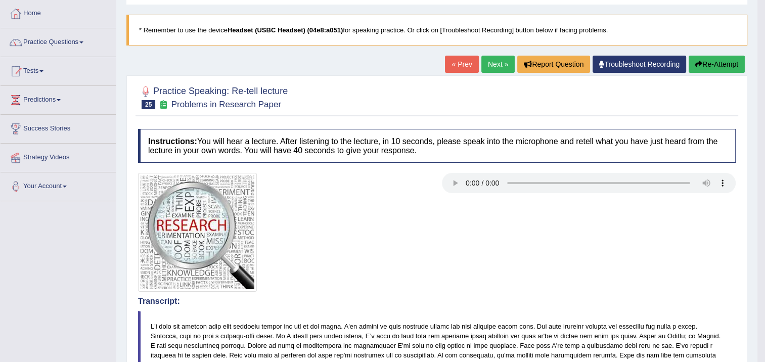
scroll to position [51, 0]
click at [493, 65] on link "Next »" at bounding box center [497, 64] width 33 height 17
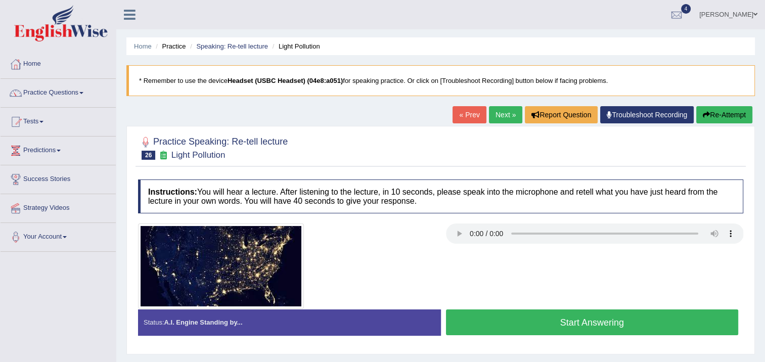
click at [543, 323] on button "Start Answering" at bounding box center [592, 322] width 293 height 26
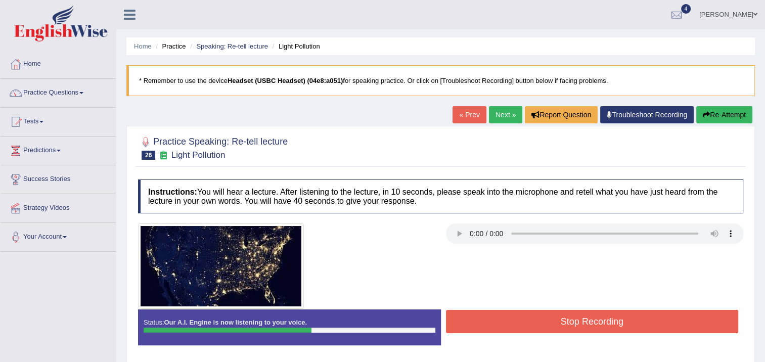
click at [555, 326] on button "Stop Recording" at bounding box center [592, 321] width 293 height 23
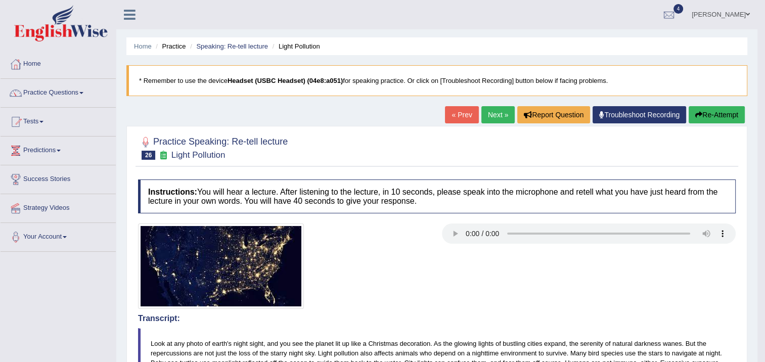
click at [500, 117] on link "Next »" at bounding box center [497, 114] width 33 height 17
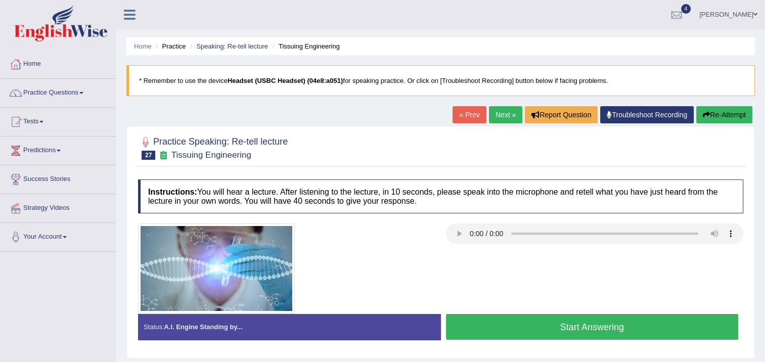
click at [524, 331] on button "Start Answering" at bounding box center [592, 327] width 293 height 26
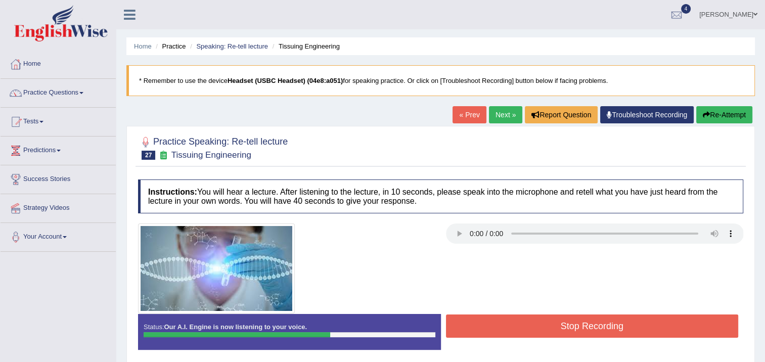
click at [519, 338] on div "Stop Recording" at bounding box center [592, 327] width 303 height 26
click at [532, 330] on button "Stop Recording" at bounding box center [592, 325] width 293 height 23
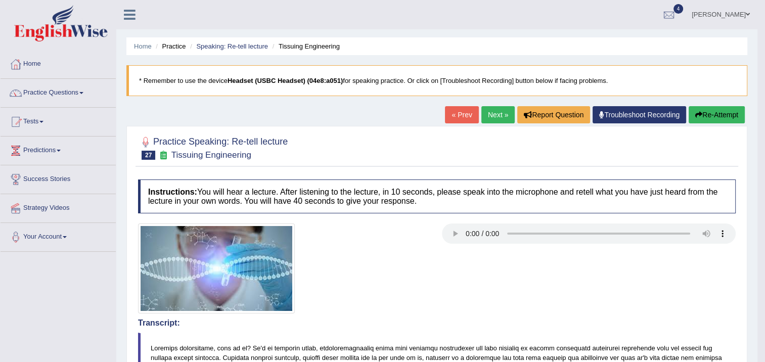
click at [500, 115] on link "Next »" at bounding box center [497, 114] width 33 height 17
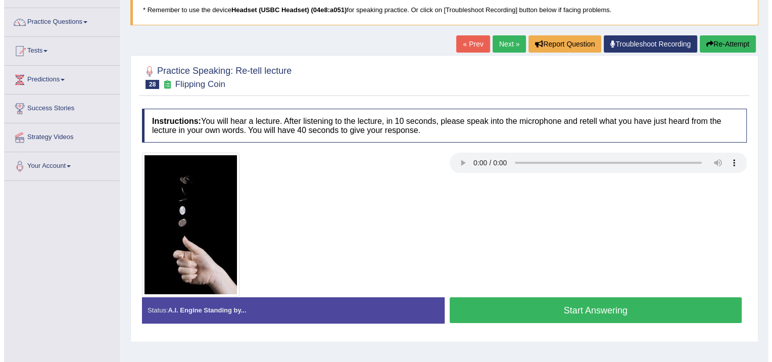
scroll to position [169, 0]
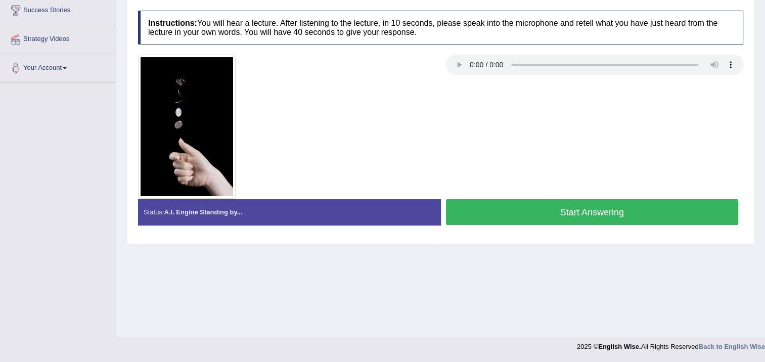
click at [525, 214] on button "Start Answering" at bounding box center [592, 212] width 293 height 26
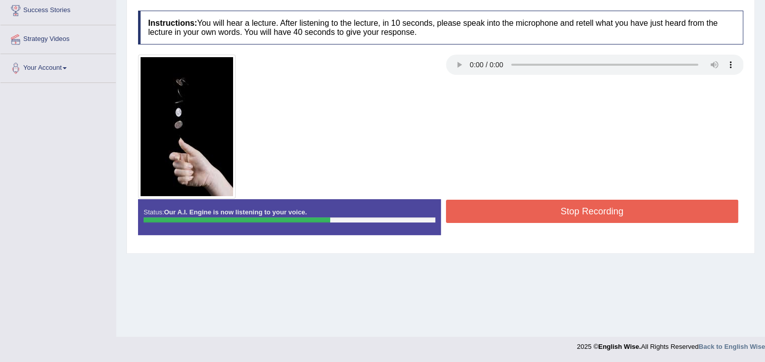
click at [530, 214] on button "Stop Recording" at bounding box center [592, 211] width 293 height 23
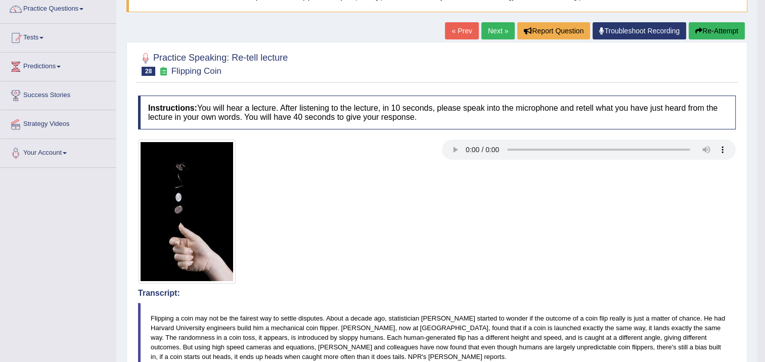
scroll to position [40, 0]
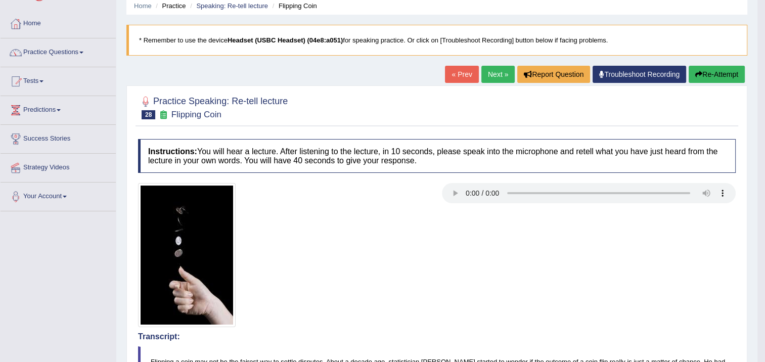
click at [483, 71] on link "Next »" at bounding box center [497, 74] width 33 height 17
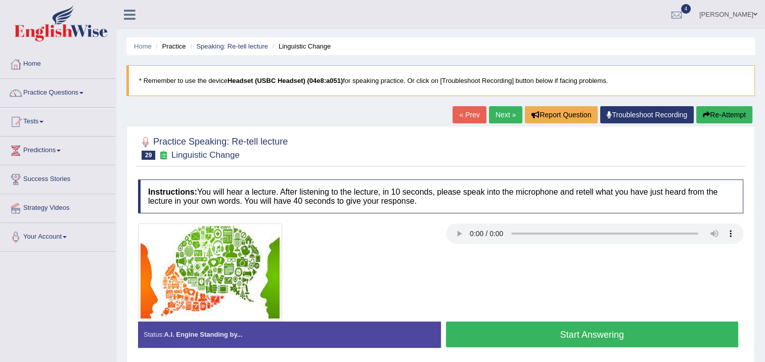
click at [499, 323] on button "Start Answering" at bounding box center [592, 334] width 293 height 26
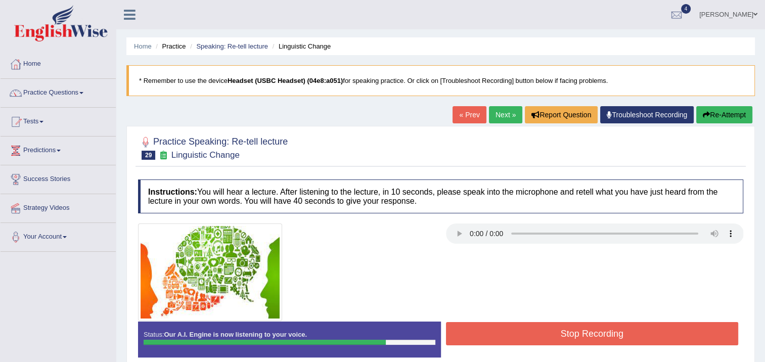
click at [538, 334] on button "Stop Recording" at bounding box center [592, 333] width 293 height 23
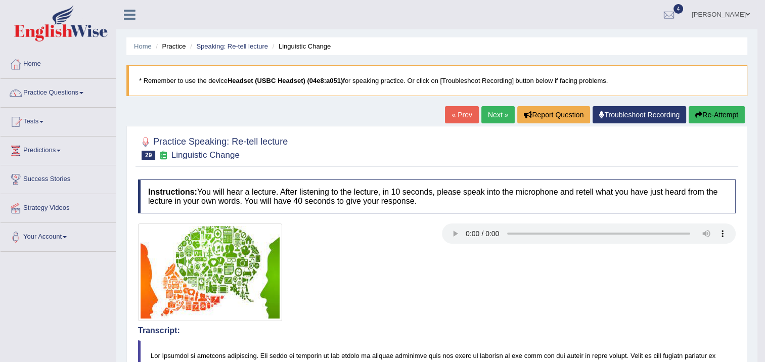
click at [487, 110] on link "Next »" at bounding box center [497, 114] width 33 height 17
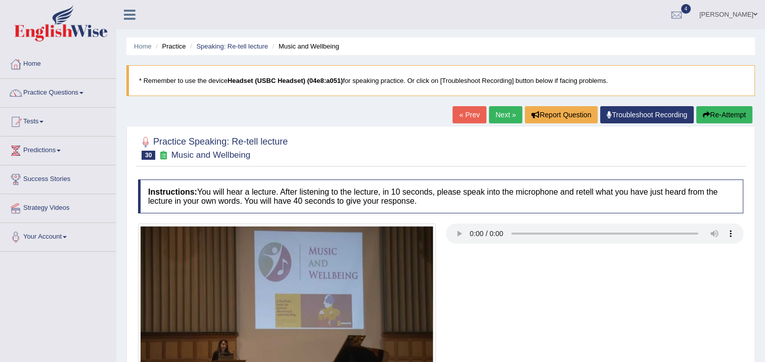
drag, startPoint x: 458, startPoint y: 225, endPoint x: 439, endPoint y: 255, distance: 35.5
click at [439, 255] on div "Instructions: You will hear a lecture. After listening to the lecture, in 10 se…" at bounding box center [440, 303] width 610 height 258
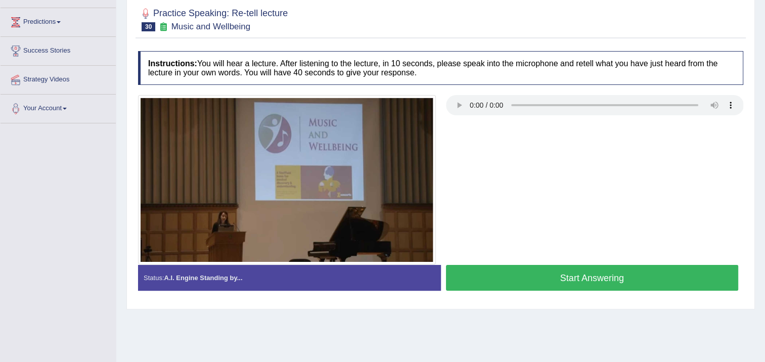
scroll to position [152, 0]
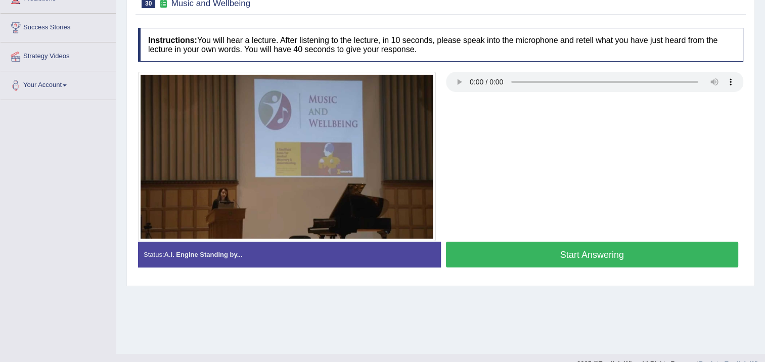
click at [476, 259] on button "Start Answering" at bounding box center [592, 255] width 293 height 26
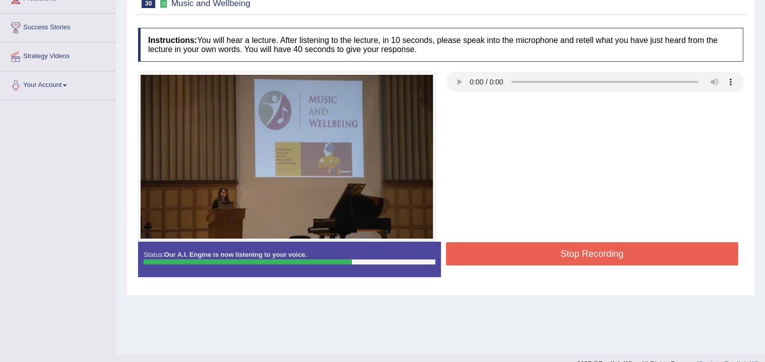
click at [514, 245] on button "Stop Recording" at bounding box center [592, 253] width 293 height 23
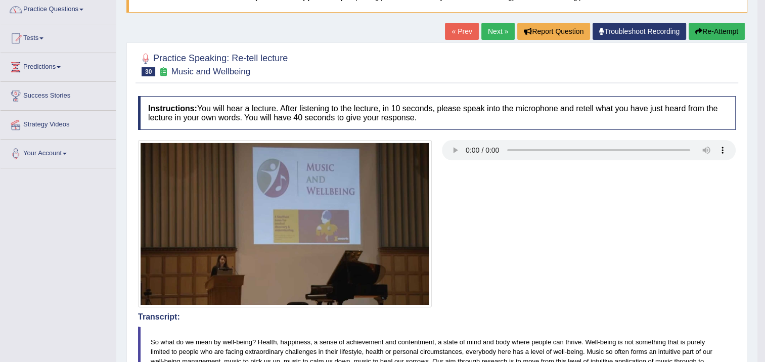
scroll to position [0, 0]
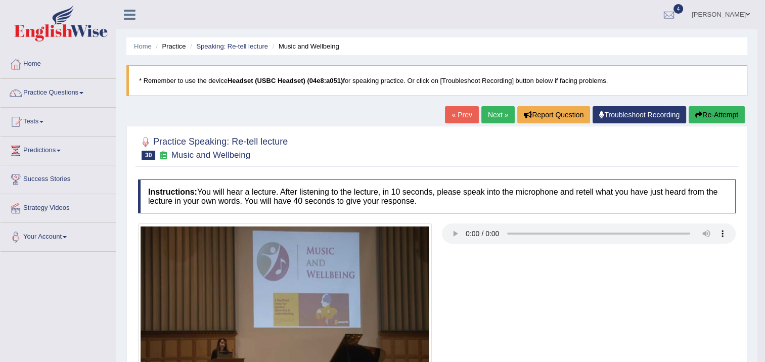
click at [491, 117] on link "Next »" at bounding box center [497, 114] width 33 height 17
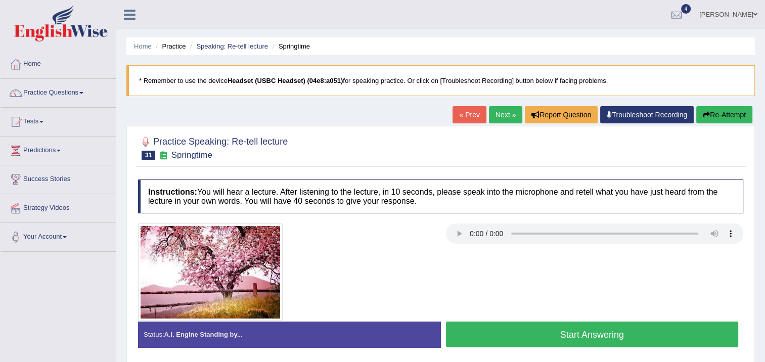
click at [499, 332] on button "Start Answering" at bounding box center [592, 334] width 293 height 26
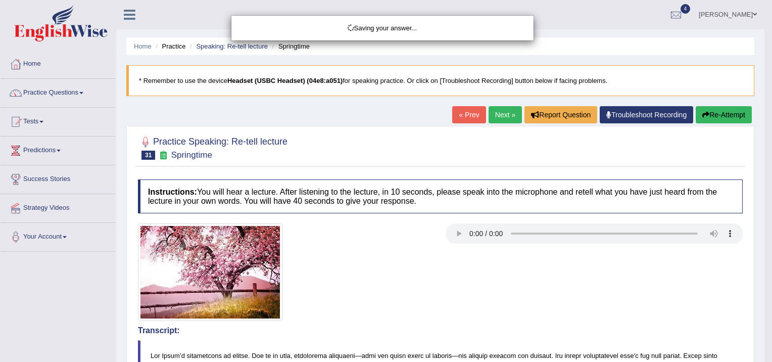
drag, startPoint x: 430, startPoint y: 319, endPoint x: 425, endPoint y: 317, distance: 5.9
click at [427, 315] on div "Saving your answer..." at bounding box center [386, 181] width 772 height 362
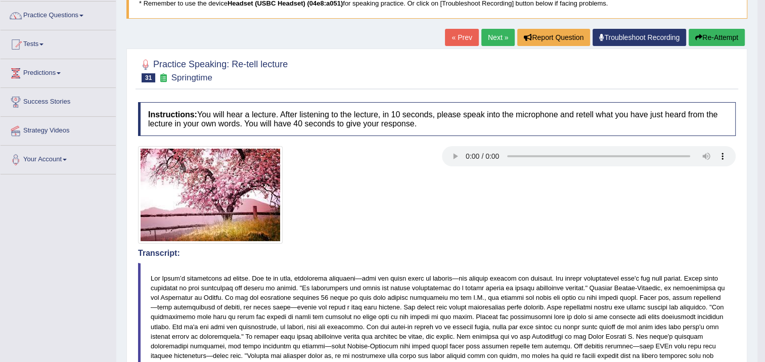
scroll to position [77, 0]
click at [500, 39] on link "Next »" at bounding box center [497, 37] width 33 height 17
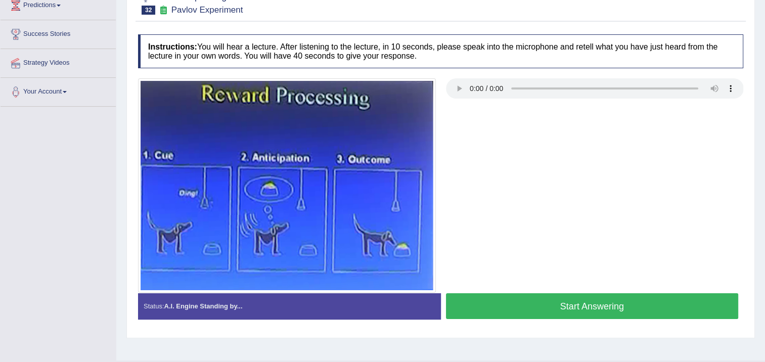
scroll to position [152, 0]
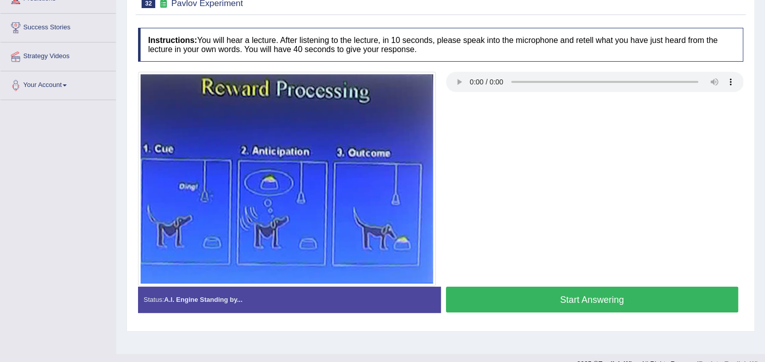
click at [514, 298] on button "Start Answering" at bounding box center [592, 300] width 293 height 26
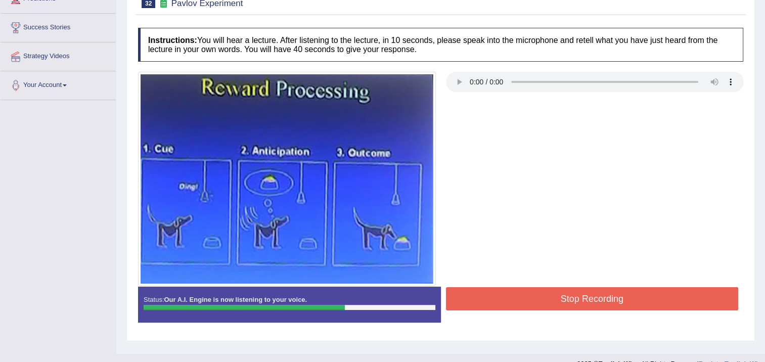
click at [560, 294] on button "Stop Recording" at bounding box center [592, 298] width 293 height 23
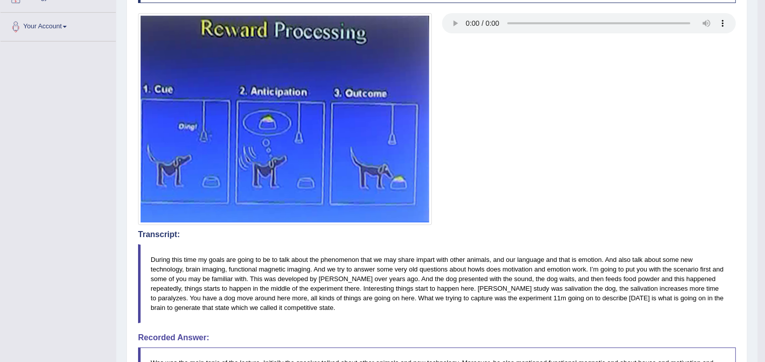
scroll to position [92, 0]
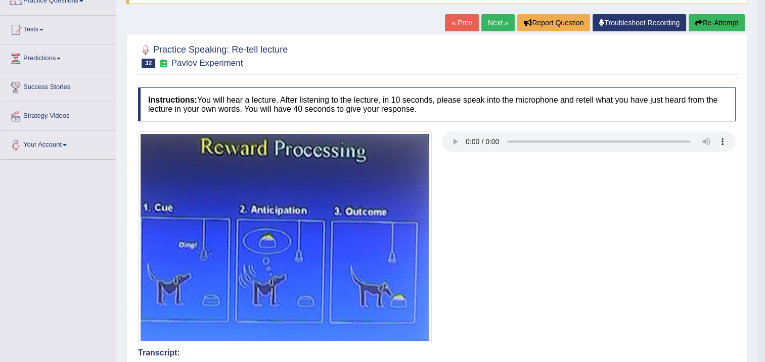
click at [502, 18] on link "Next »" at bounding box center [497, 22] width 33 height 17
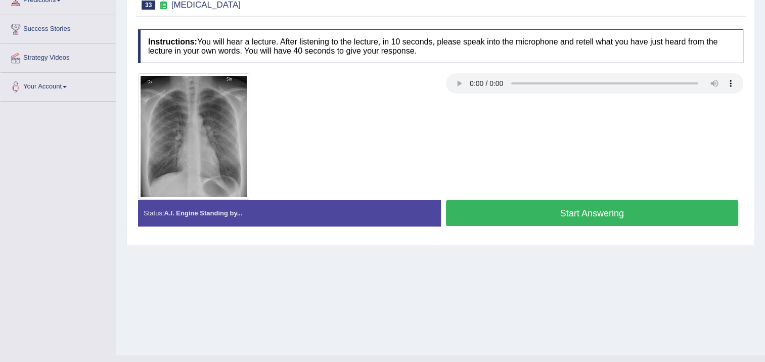
scroll to position [152, 0]
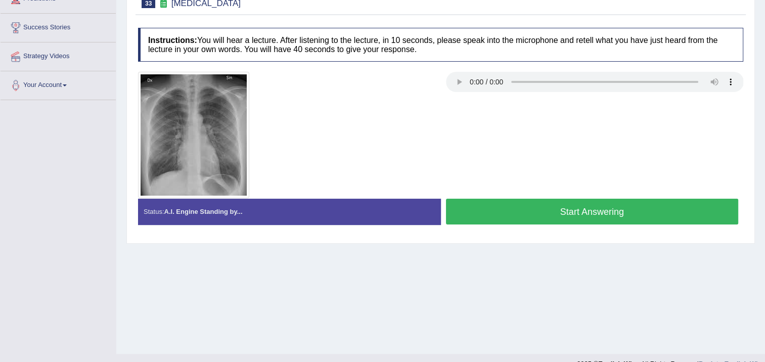
click at [495, 203] on button "Start Answering" at bounding box center [592, 212] width 293 height 26
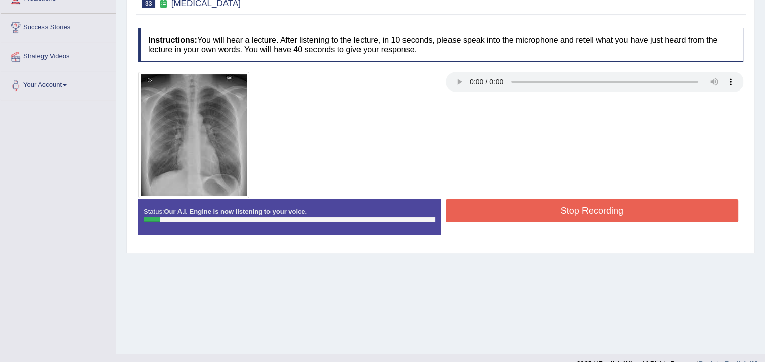
click at [464, 180] on div at bounding box center [440, 135] width 615 height 126
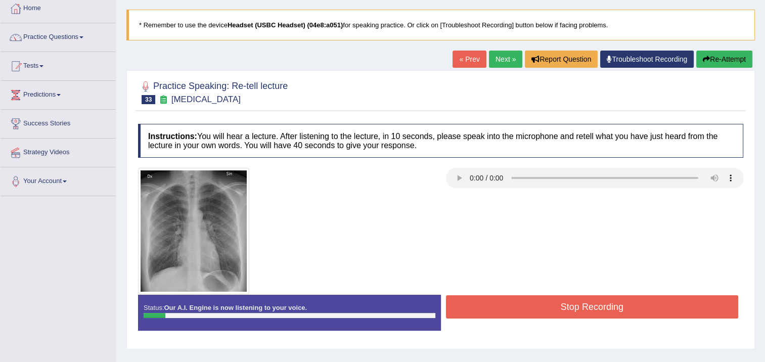
scroll to position [51, 0]
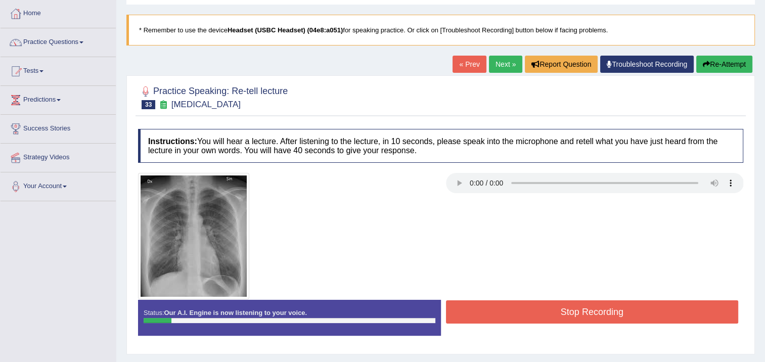
click at [702, 66] on icon "button" at bounding box center [705, 64] width 7 height 7
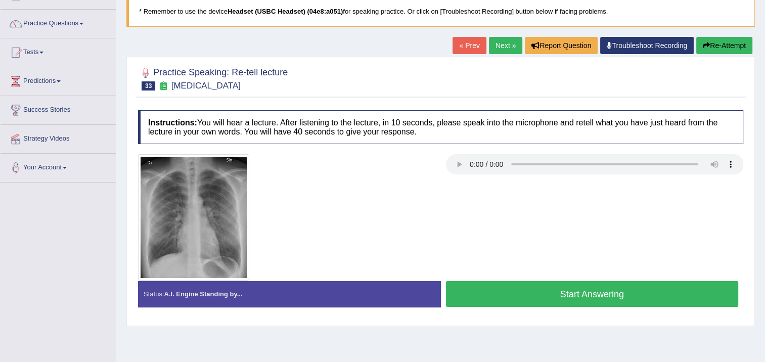
scroll to position [152, 0]
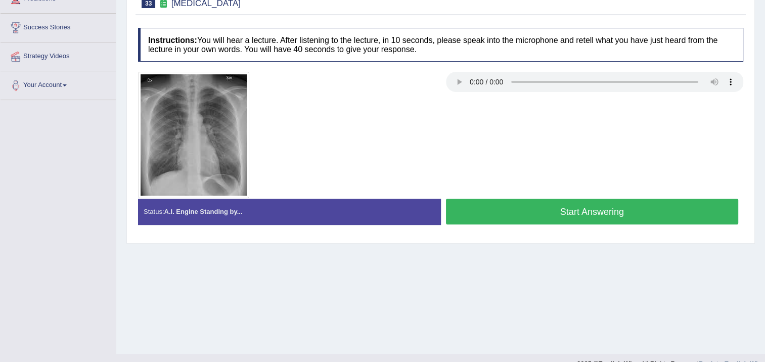
click at [465, 209] on button "Start Answering" at bounding box center [592, 212] width 293 height 26
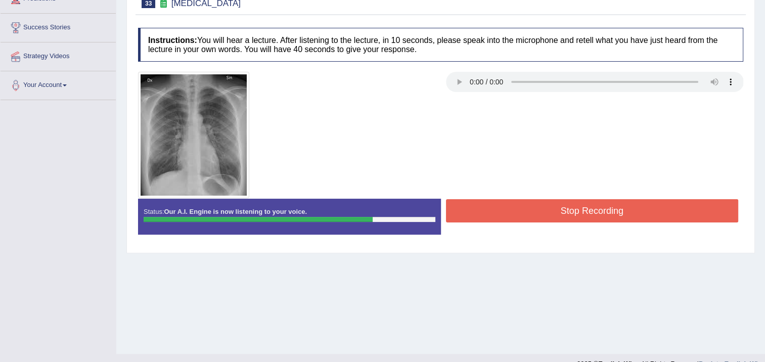
click at [545, 204] on button "Stop Recording" at bounding box center [592, 210] width 293 height 23
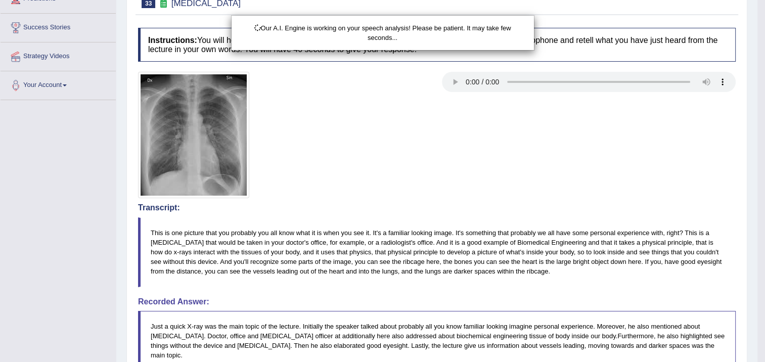
click at [458, 83] on div "Our A.I. Engine is working on your speech analysis! Please be patient. It may t…" at bounding box center [382, 181] width 765 height 362
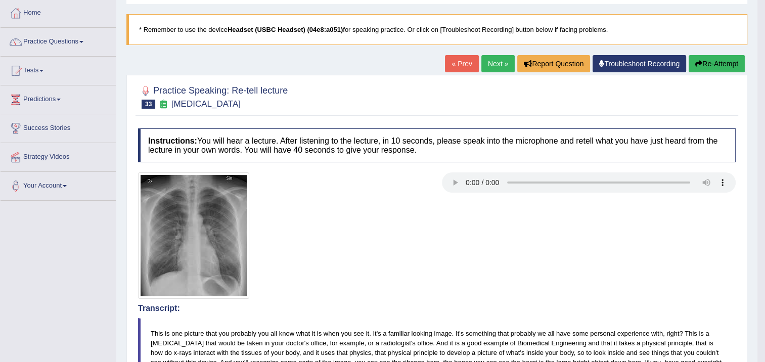
scroll to position [0, 0]
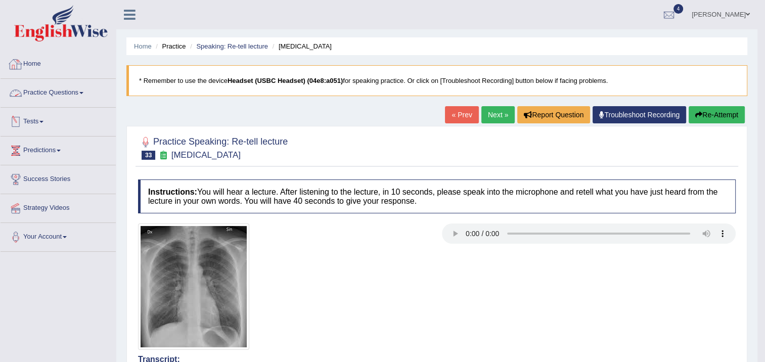
click at [82, 94] on link "Practice Questions" at bounding box center [58, 91] width 115 height 25
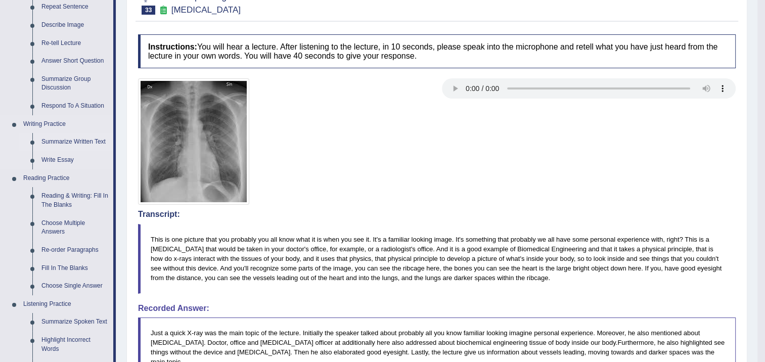
scroll to position [152, 0]
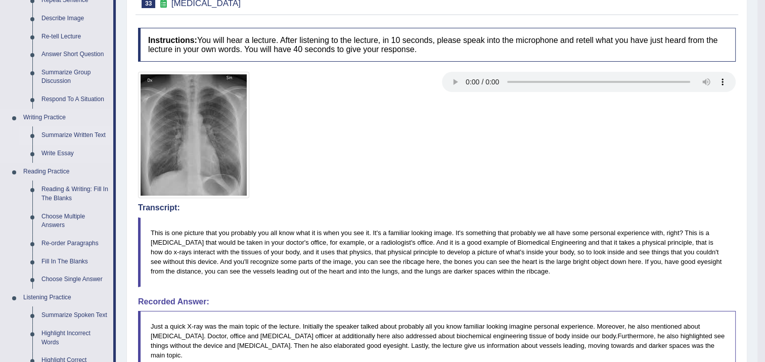
click at [79, 135] on link "Summarize Written Text" at bounding box center [75, 135] width 76 height 18
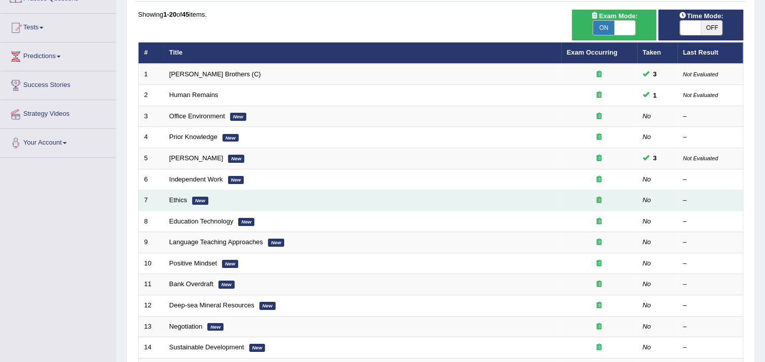
scroll to position [51, 0]
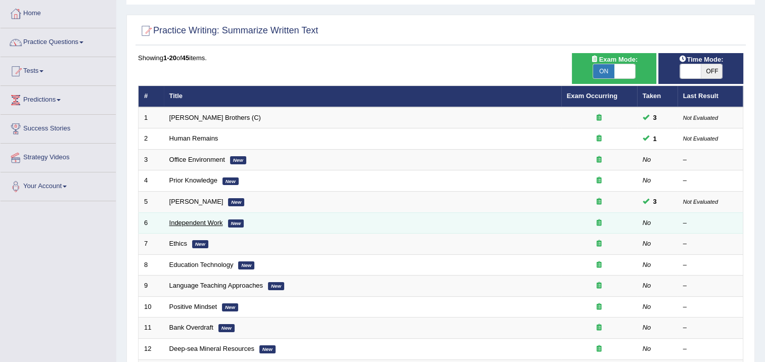
click at [209, 223] on link "Independent Work" at bounding box center [196, 223] width 54 height 8
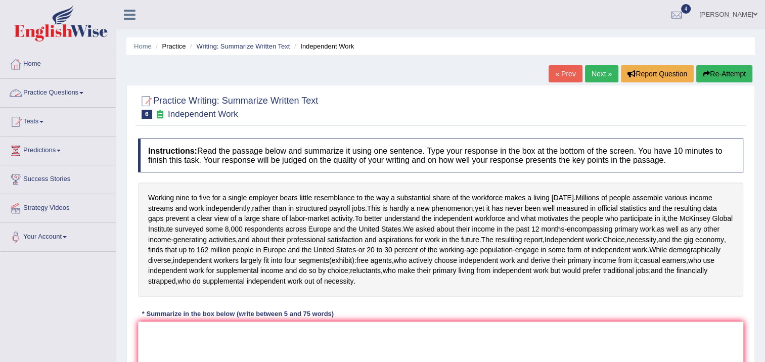
click at [33, 90] on link "Practice Questions" at bounding box center [58, 91] width 115 height 25
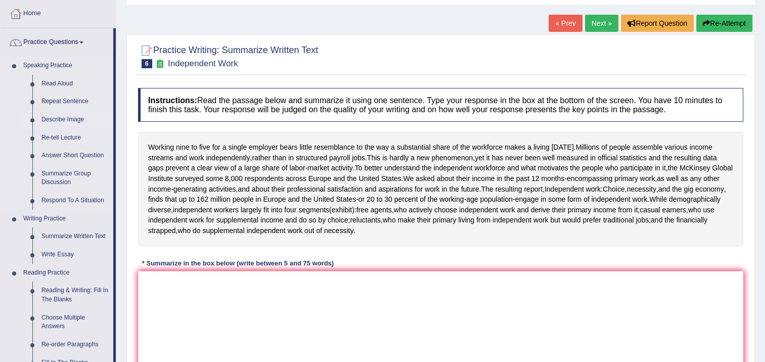
scroll to position [101, 0]
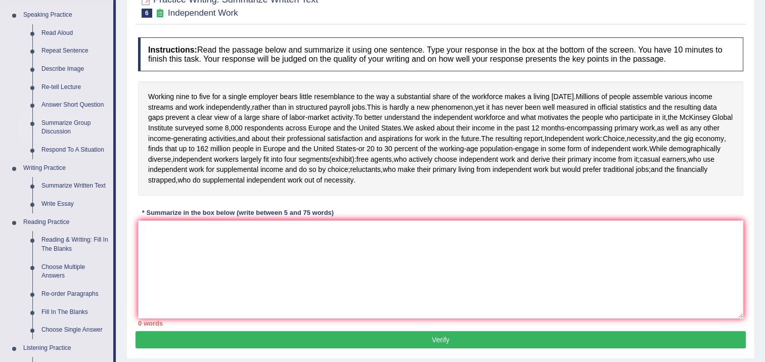
click at [75, 125] on link "Summarize Group Discussion" at bounding box center [75, 127] width 76 height 27
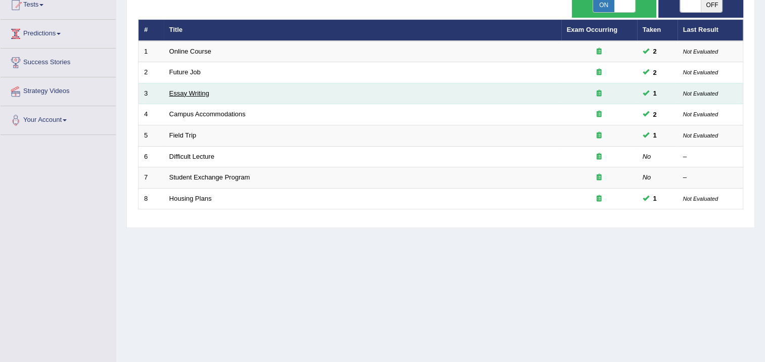
scroll to position [152, 0]
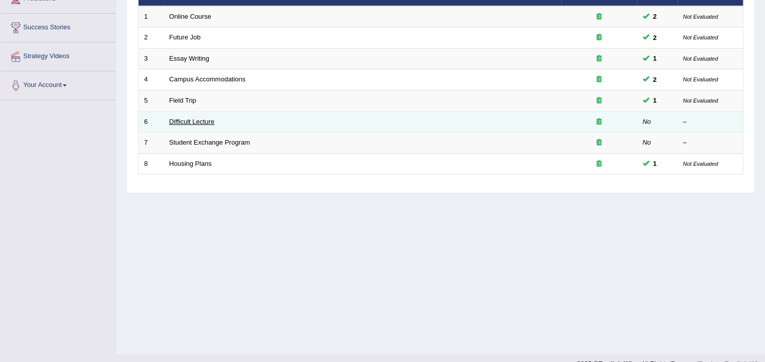
click at [213, 119] on link "Difficult Lecture" at bounding box center [191, 122] width 45 height 8
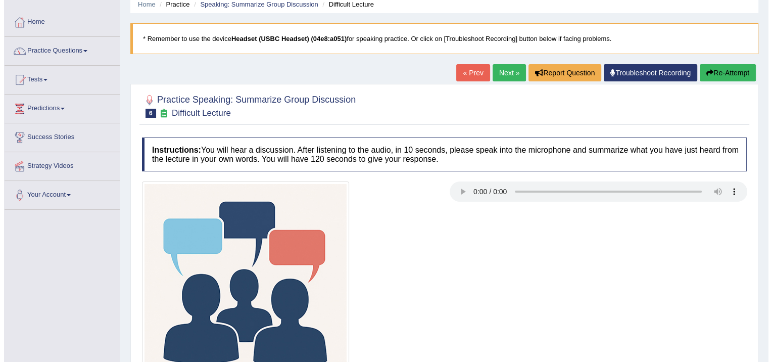
scroll to position [101, 0]
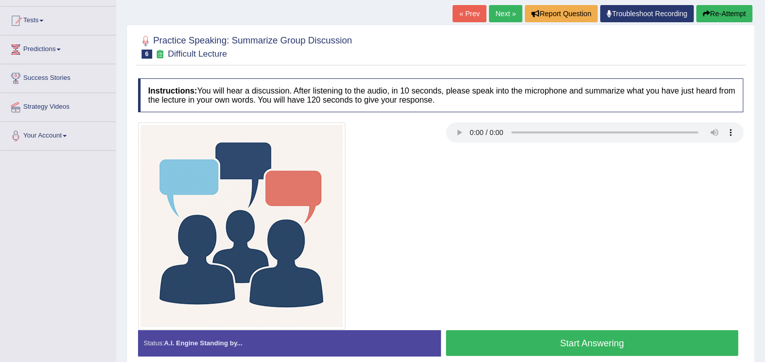
click at [530, 340] on button "Start Answering" at bounding box center [592, 343] width 293 height 26
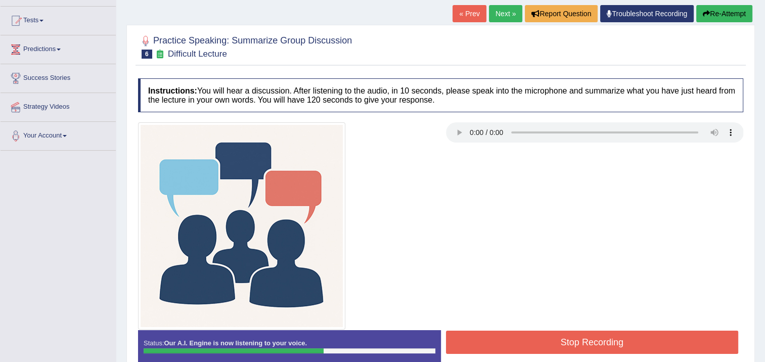
click at [528, 338] on button "Stop Recording" at bounding box center [592, 342] width 293 height 23
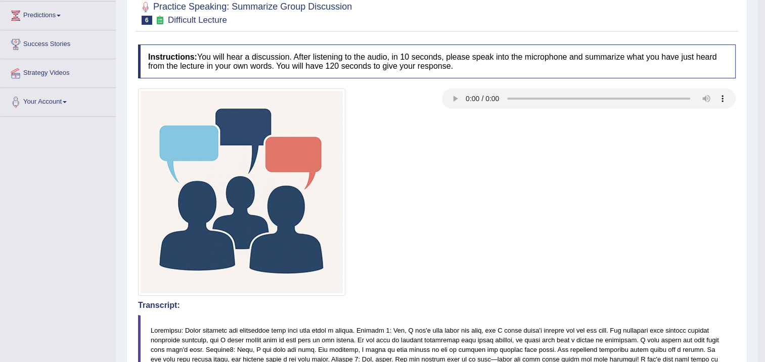
scroll to position [0, 0]
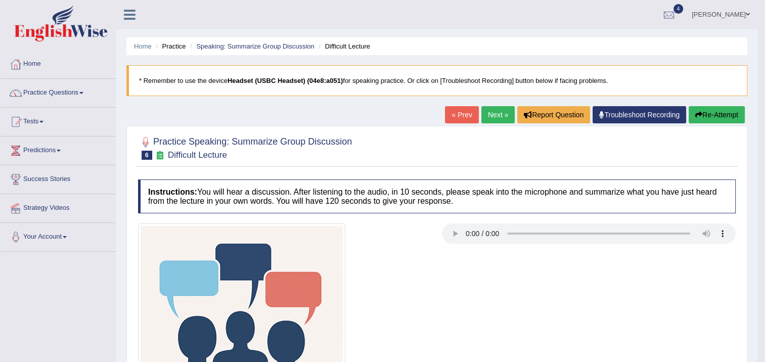
click at [496, 111] on link "Next »" at bounding box center [497, 114] width 33 height 17
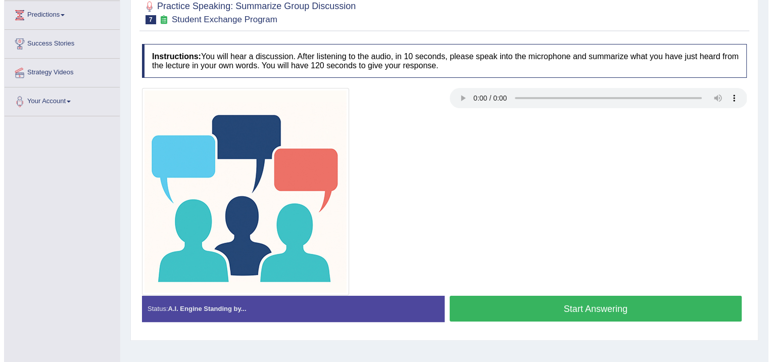
scroll to position [169, 0]
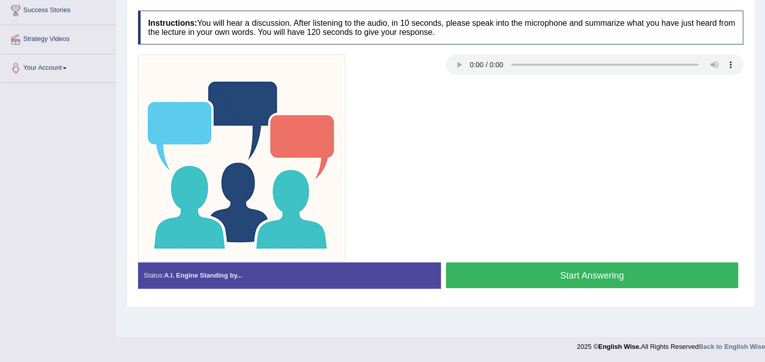
click at [596, 265] on button "Start Answering" at bounding box center [592, 275] width 293 height 26
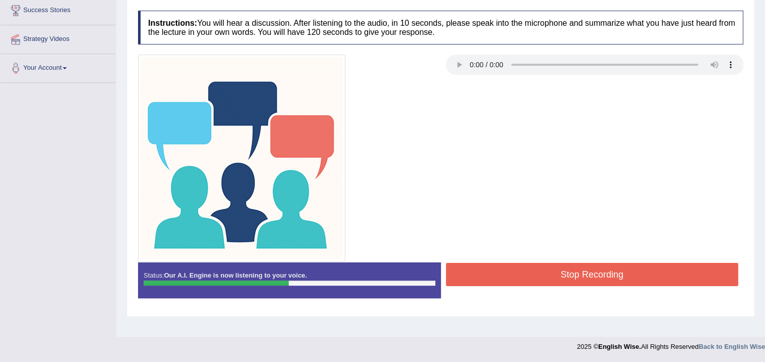
click at [632, 269] on button "Stop Recording" at bounding box center [592, 274] width 293 height 23
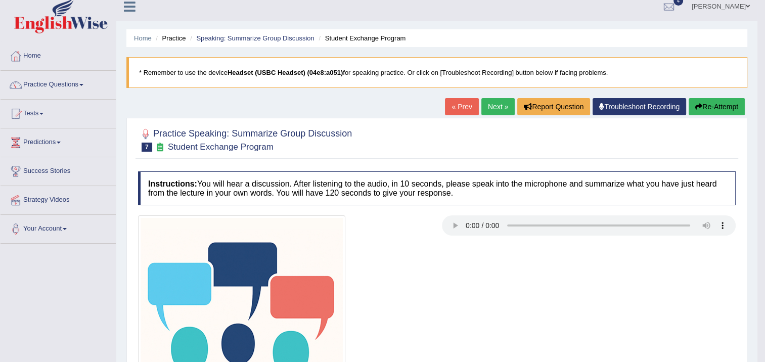
scroll to position [0, 0]
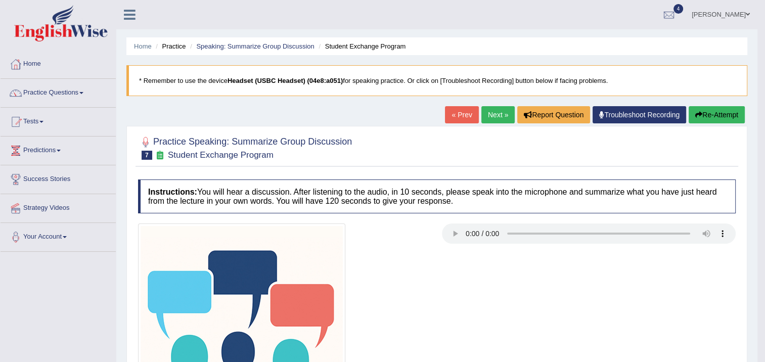
click at [486, 113] on link "Next »" at bounding box center [497, 114] width 33 height 17
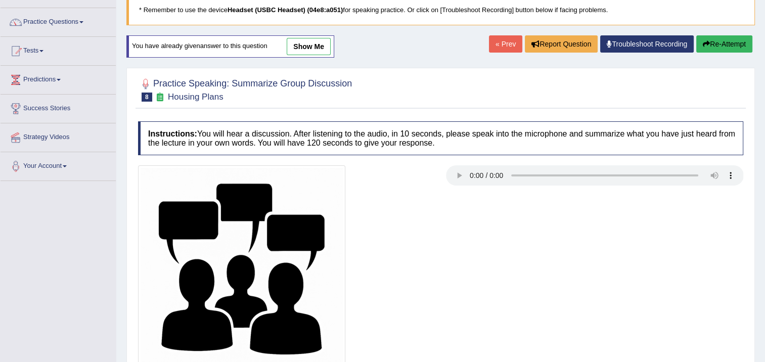
scroll to position [169, 0]
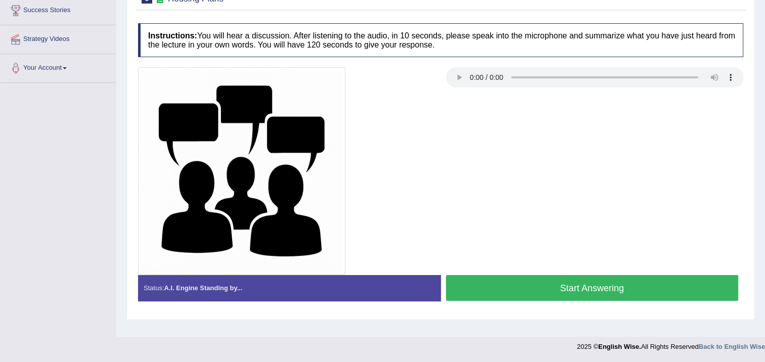
click at [485, 283] on button "Start Answering" at bounding box center [592, 288] width 293 height 26
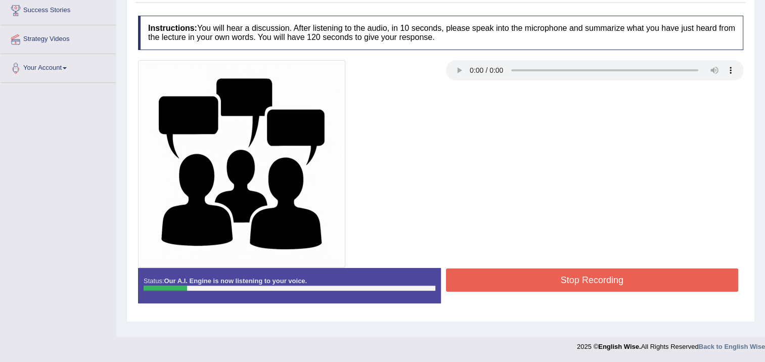
click at [496, 269] on button "Stop Recording" at bounding box center [592, 279] width 293 height 23
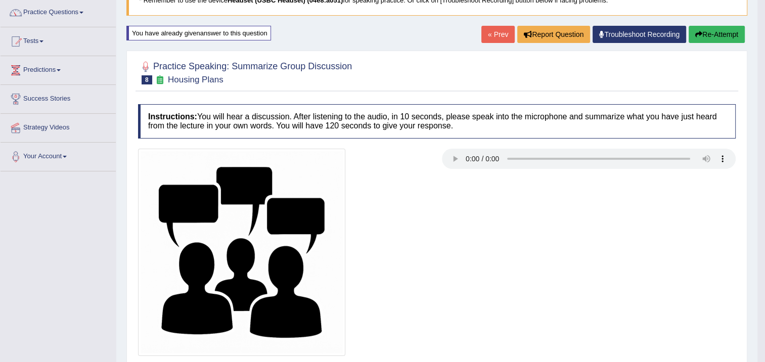
scroll to position [0, 0]
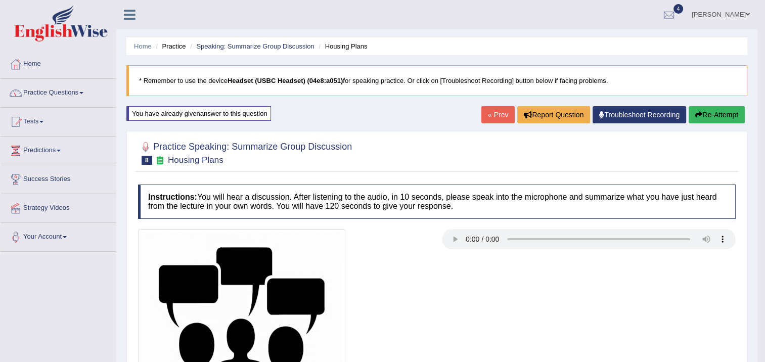
click at [691, 111] on button "Re-Attempt" at bounding box center [716, 114] width 56 height 17
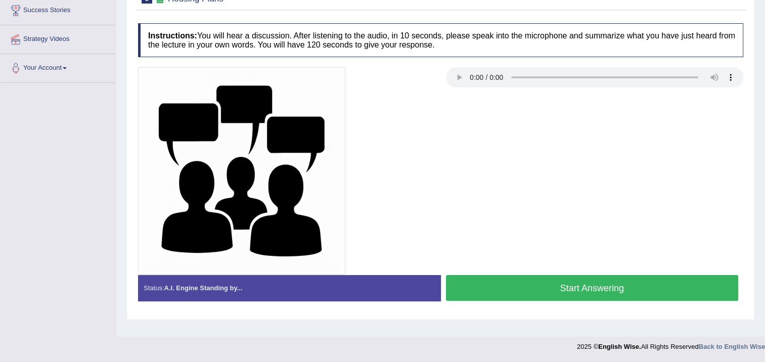
click at [591, 283] on button "Start Answering" at bounding box center [592, 288] width 293 height 26
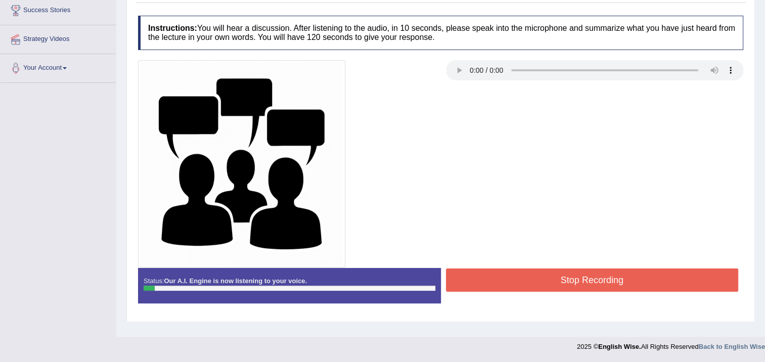
click at [616, 283] on button "Stop Recording" at bounding box center [592, 279] width 293 height 23
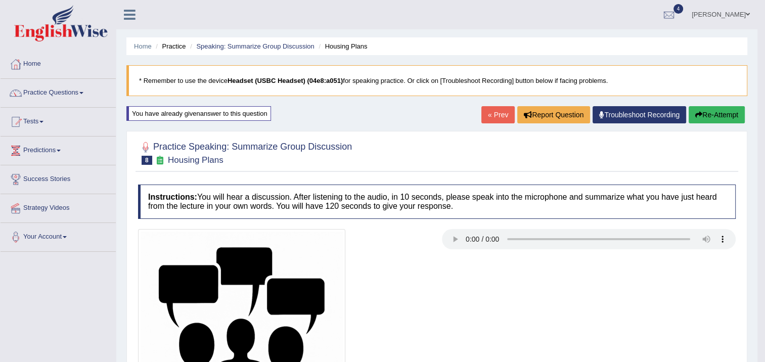
click at [726, 113] on button "Re-Attempt" at bounding box center [716, 114] width 56 height 17
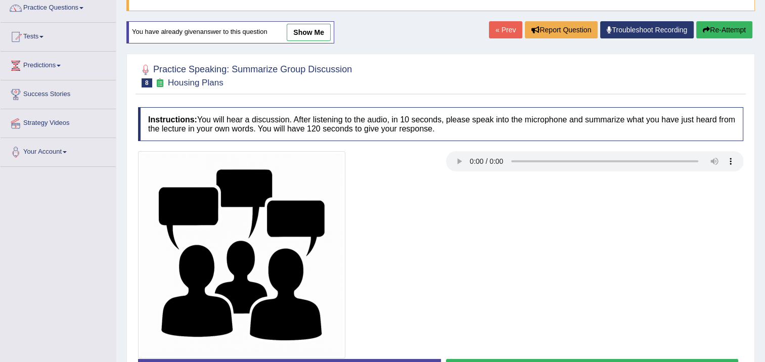
scroll to position [169, 0]
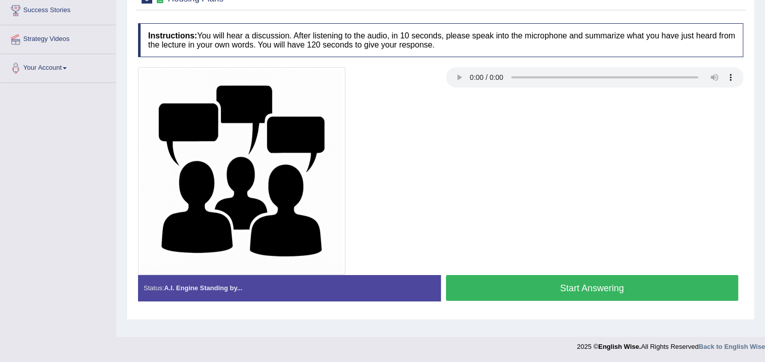
click at [580, 281] on button "Start Answering" at bounding box center [592, 288] width 293 height 26
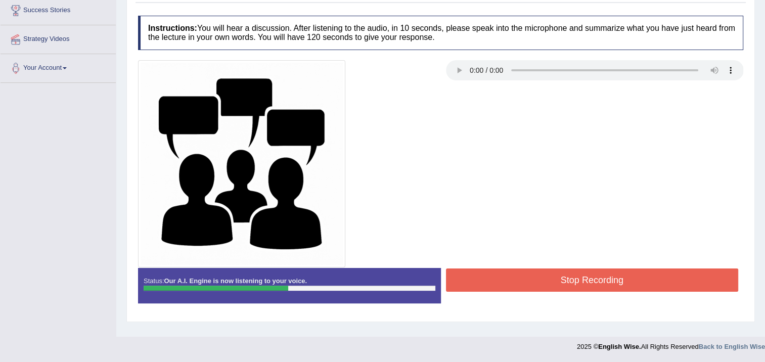
click at [576, 273] on button "Stop Recording" at bounding box center [592, 279] width 293 height 23
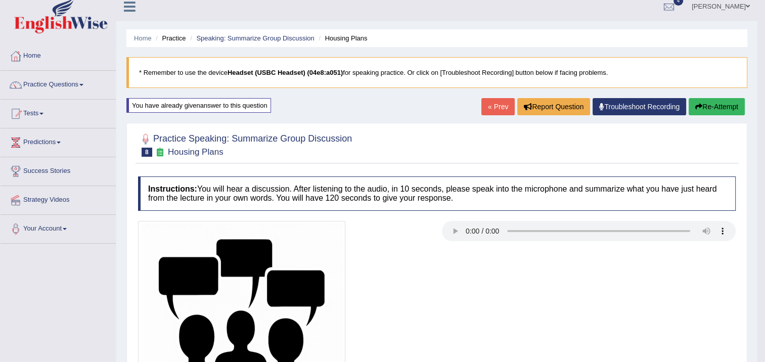
scroll to position [0, 0]
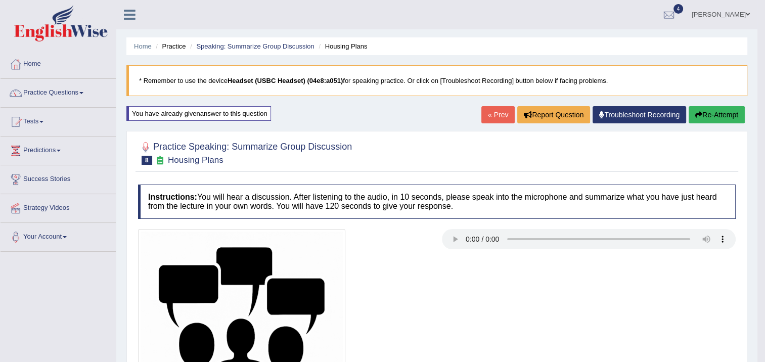
click at [703, 119] on button "Re-Attempt" at bounding box center [716, 114] width 56 height 17
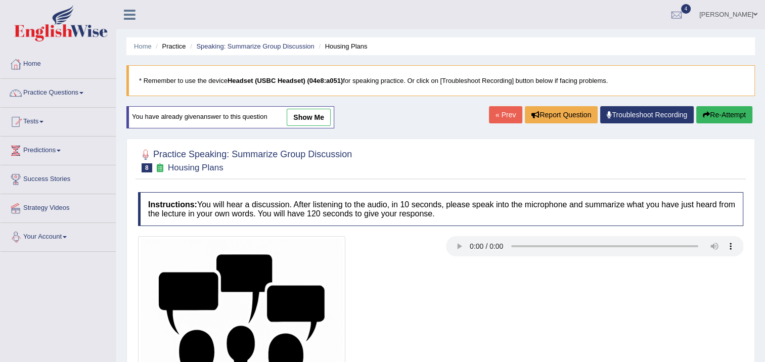
click at [310, 118] on link "show me" at bounding box center [309, 117] width 44 height 17
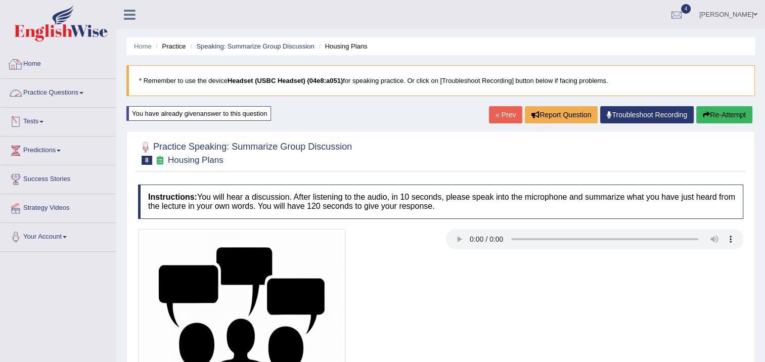
click at [76, 88] on link "Practice Questions" at bounding box center [58, 91] width 115 height 25
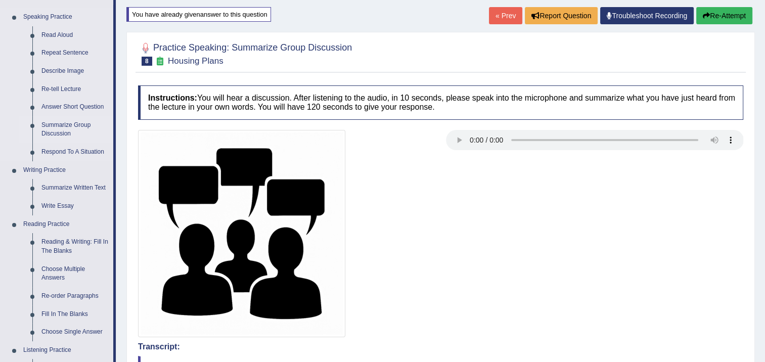
scroll to position [101, 0]
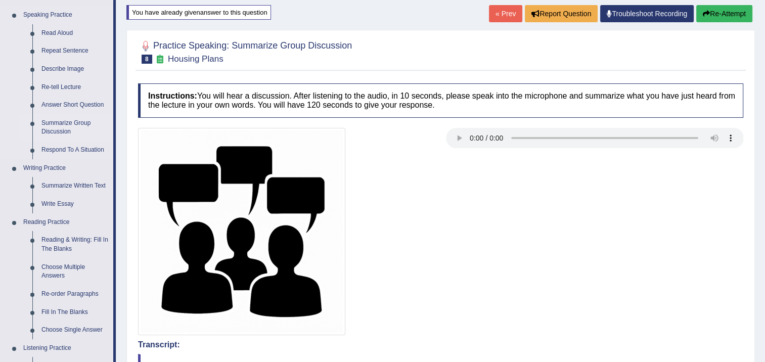
click at [70, 123] on link "Summarize Group Discussion" at bounding box center [75, 127] width 76 height 27
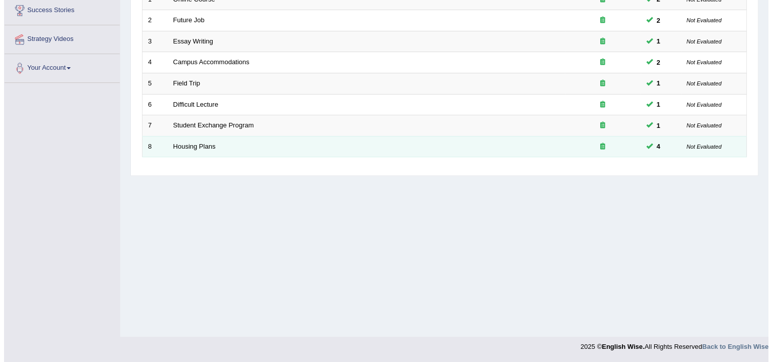
scroll to position [17, 0]
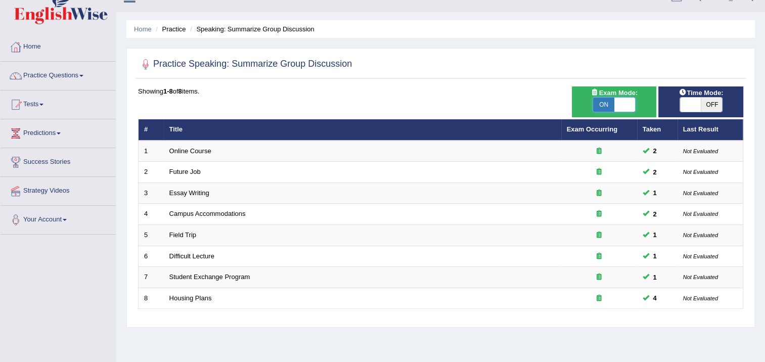
click at [625, 107] on span at bounding box center [624, 105] width 21 height 14
checkbox input "false"
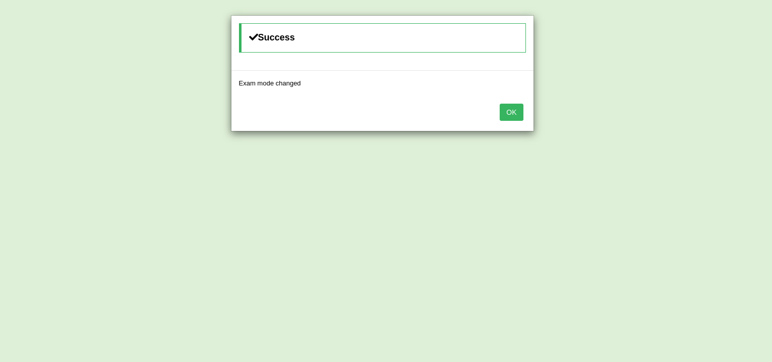
click at [516, 114] on button "OK" at bounding box center [511, 112] width 23 height 17
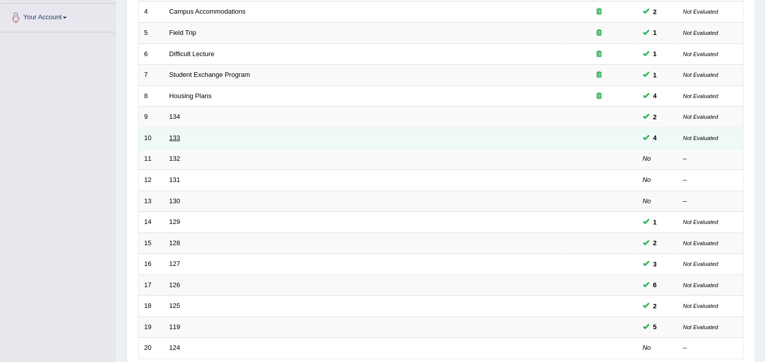
click at [170, 137] on link "133" at bounding box center [174, 138] width 11 height 8
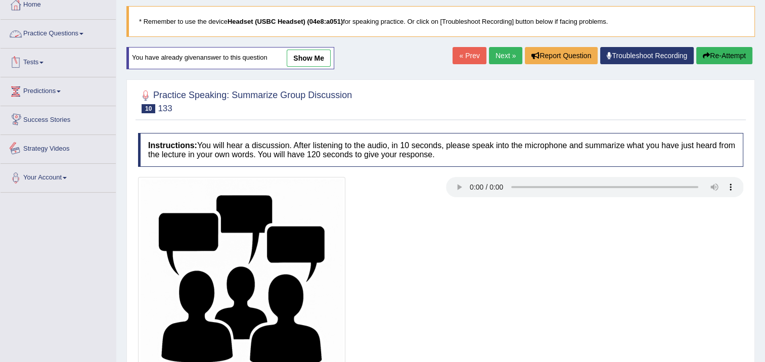
scroll to position [152, 0]
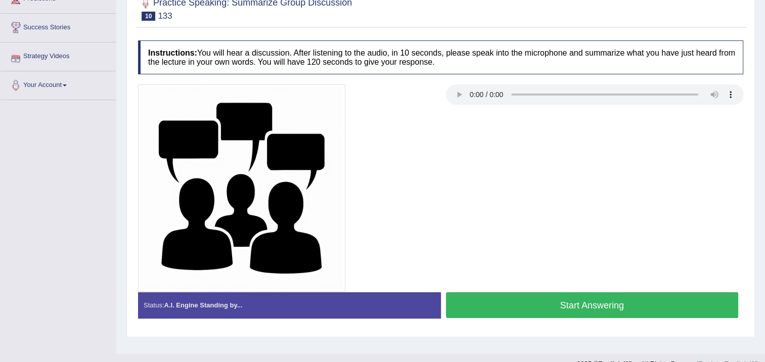
click at [450, 301] on button "Start Answering" at bounding box center [592, 305] width 293 height 26
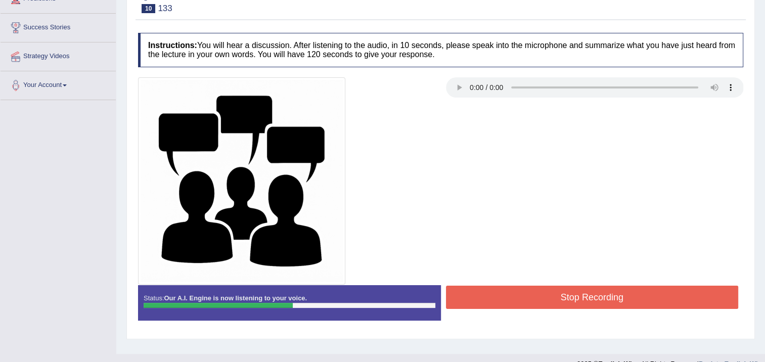
click at [508, 292] on button "Stop Recording" at bounding box center [592, 297] width 293 height 23
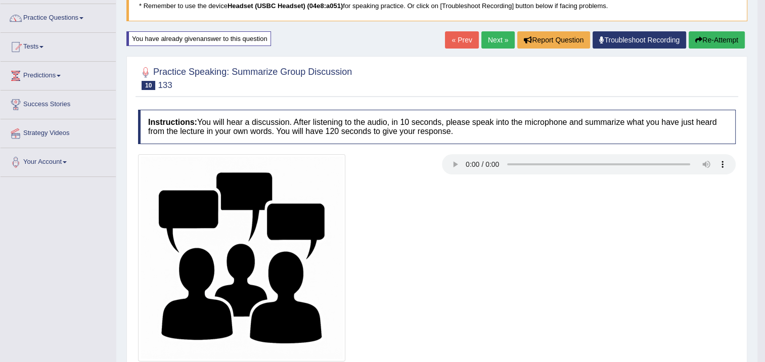
scroll to position [51, 0]
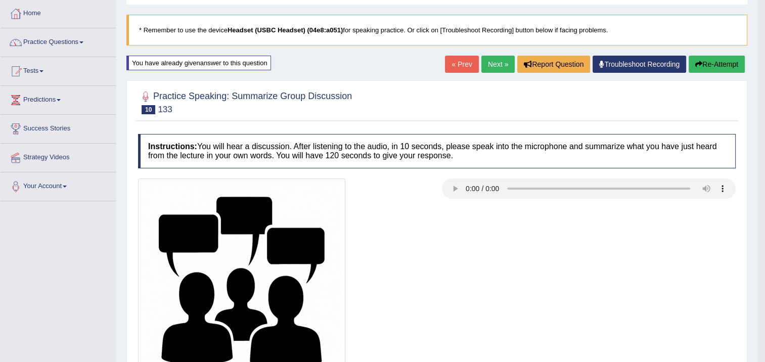
click at [695, 63] on icon "button" at bounding box center [698, 64] width 7 height 7
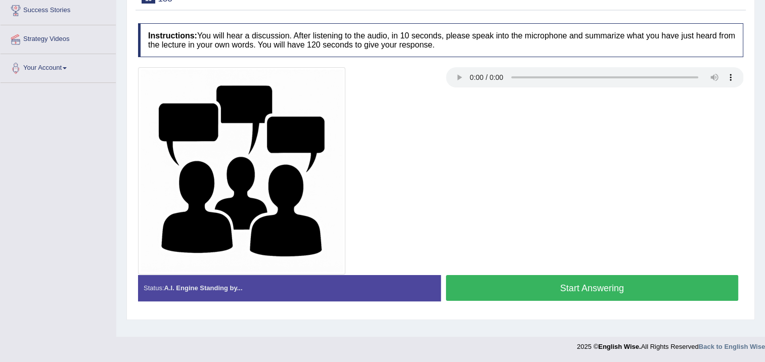
scroll to position [169, 0]
click at [592, 281] on button "Start Answering" at bounding box center [592, 288] width 293 height 26
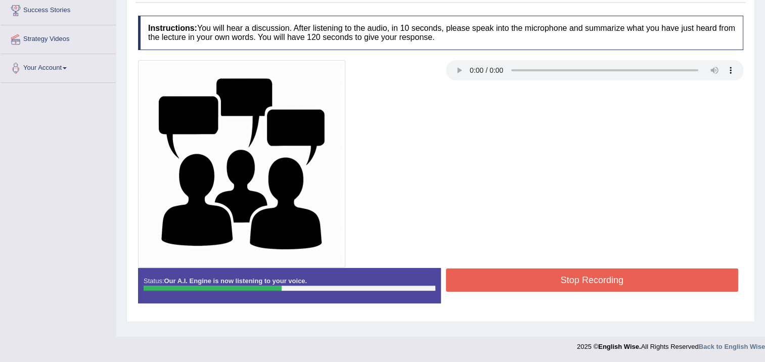
click at [592, 279] on button "Stop Recording" at bounding box center [592, 279] width 293 height 23
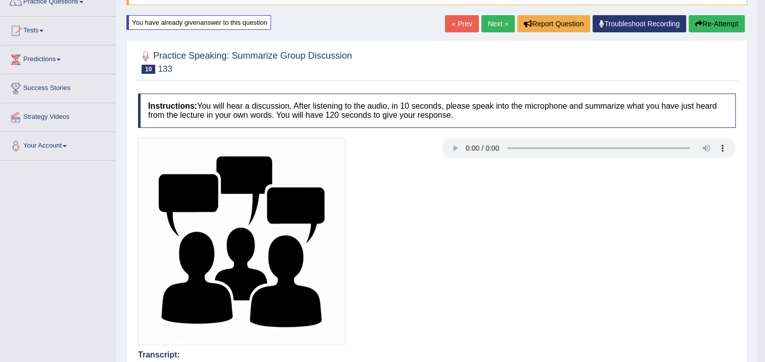
scroll to position [68, 0]
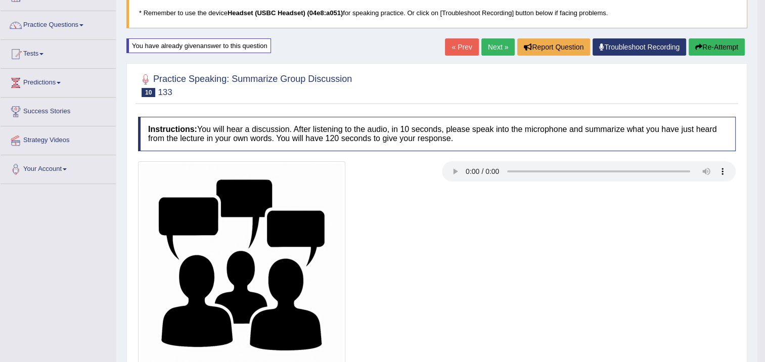
click at [485, 41] on link "Next »" at bounding box center [497, 46] width 33 height 17
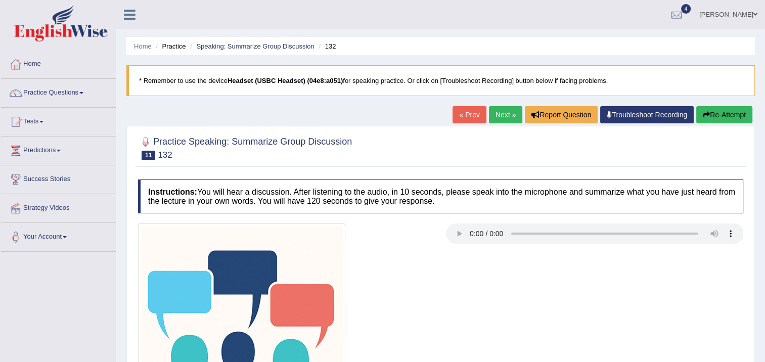
drag, startPoint x: 516, startPoint y: 286, endPoint x: 513, endPoint y: 298, distance: 12.5
click at [513, 298] on div at bounding box center [440, 326] width 615 height 207
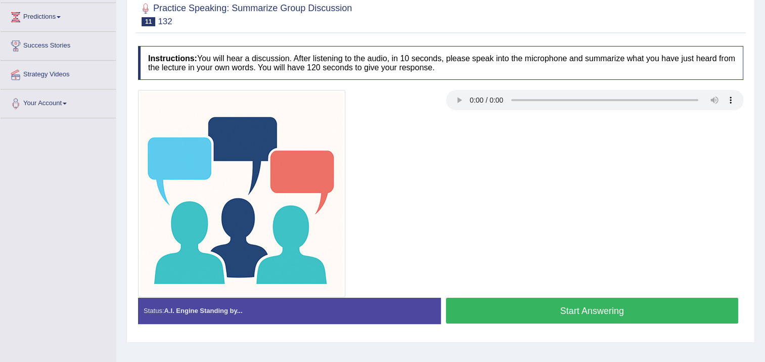
scroll to position [169, 0]
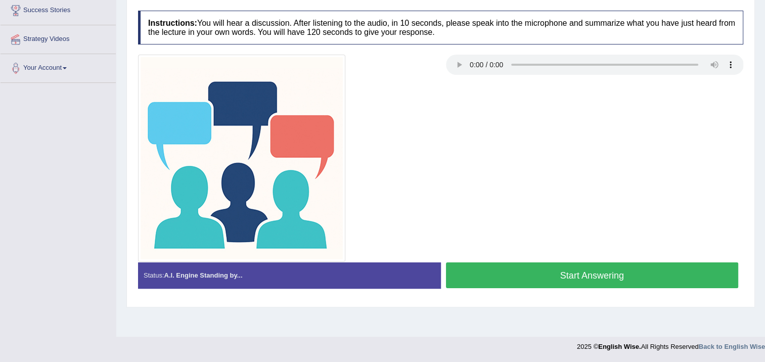
click at [548, 272] on button "Start Answering" at bounding box center [592, 275] width 293 height 26
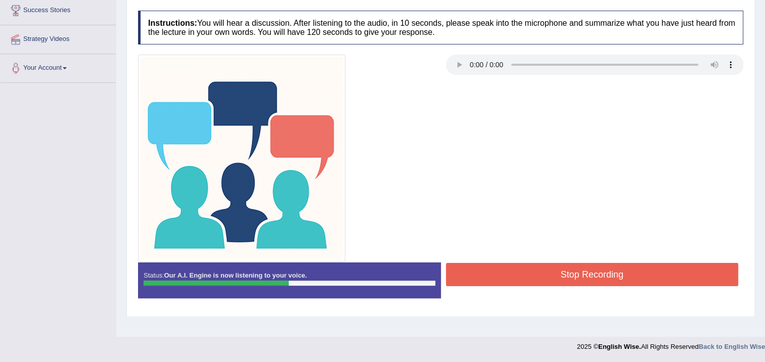
click at [560, 263] on button "Stop Recording" at bounding box center [592, 274] width 293 height 23
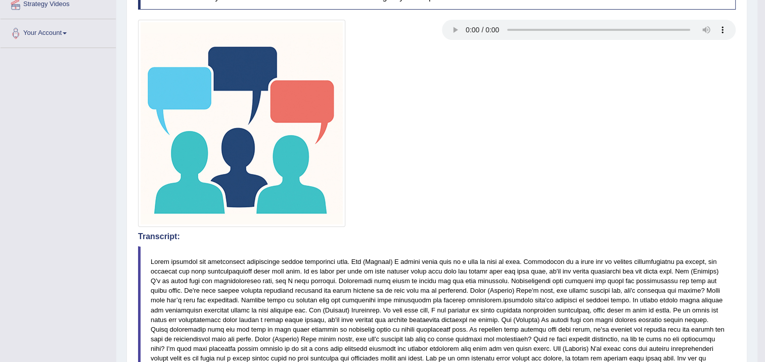
scroll to position [68, 0]
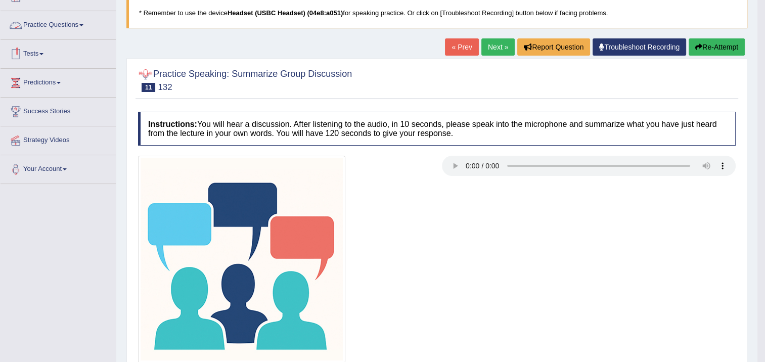
click at [85, 27] on link "Practice Questions" at bounding box center [58, 23] width 115 height 25
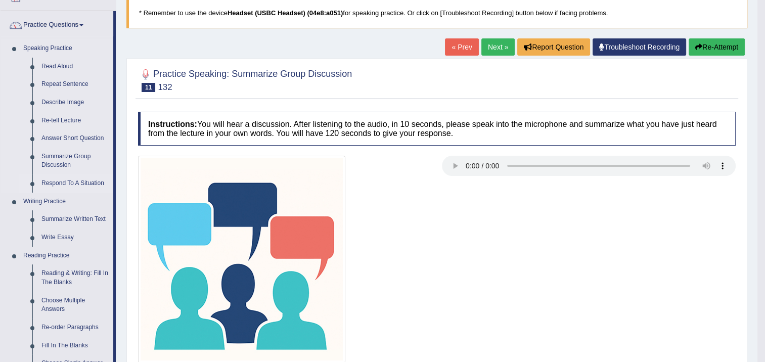
click at [95, 181] on link "Respond To A Situation" at bounding box center [75, 183] width 76 height 18
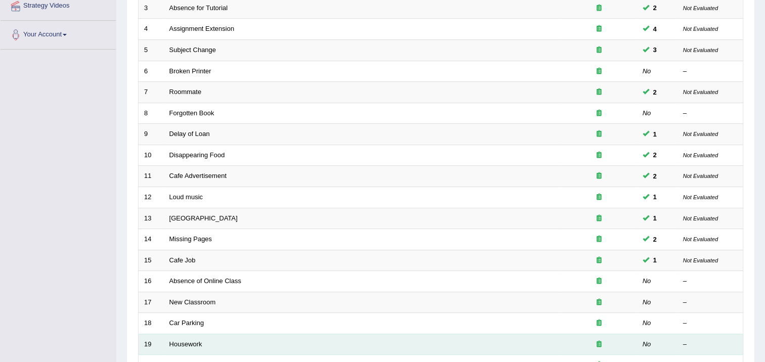
scroll to position [303, 0]
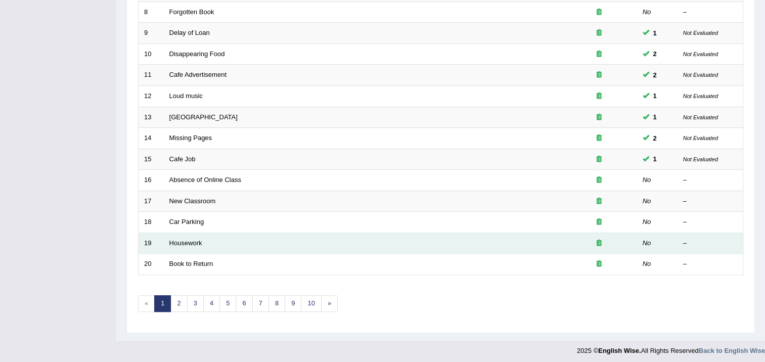
click at [177, 247] on td "Housework" at bounding box center [362, 242] width 397 height 21
click at [184, 243] on link "Housework" at bounding box center [185, 243] width 33 height 8
click at [185, 243] on link "Housework" at bounding box center [185, 243] width 33 height 8
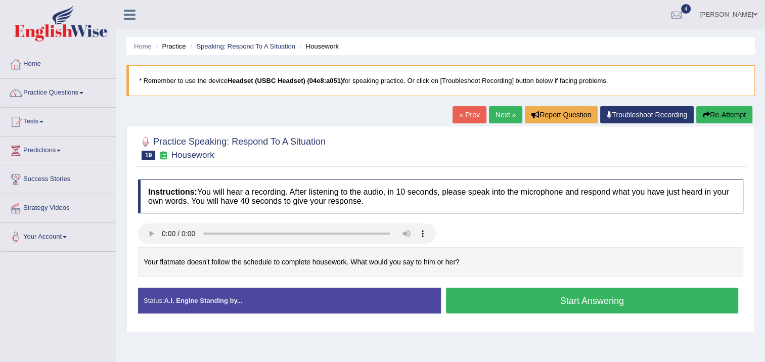
click at [512, 289] on button "Start Answering" at bounding box center [592, 301] width 293 height 26
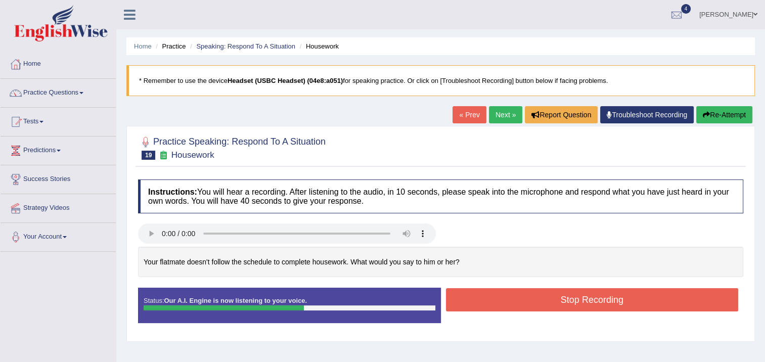
click at [508, 297] on button "Stop Recording" at bounding box center [592, 299] width 293 height 23
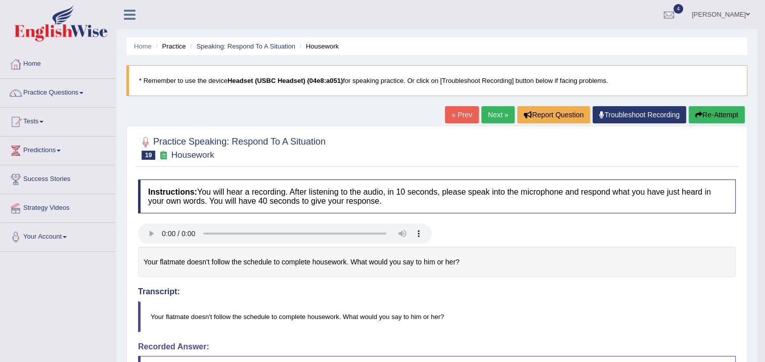
click at [505, 111] on link "Next »" at bounding box center [497, 114] width 33 height 17
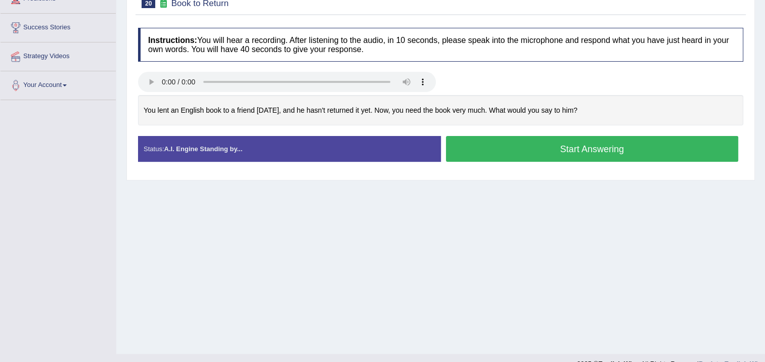
click at [470, 156] on button "Start Answering" at bounding box center [592, 149] width 293 height 26
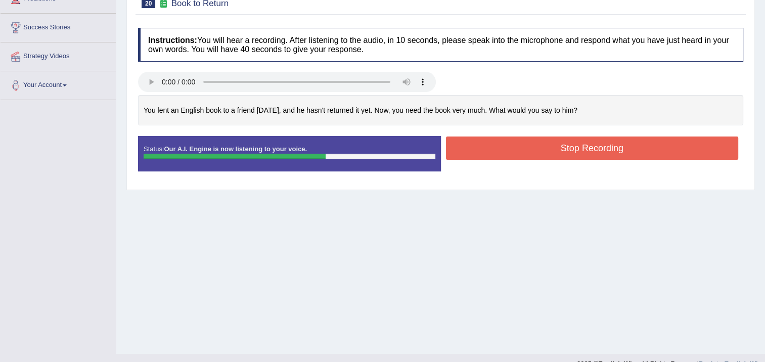
click at [507, 143] on button "Stop Recording" at bounding box center [592, 147] width 293 height 23
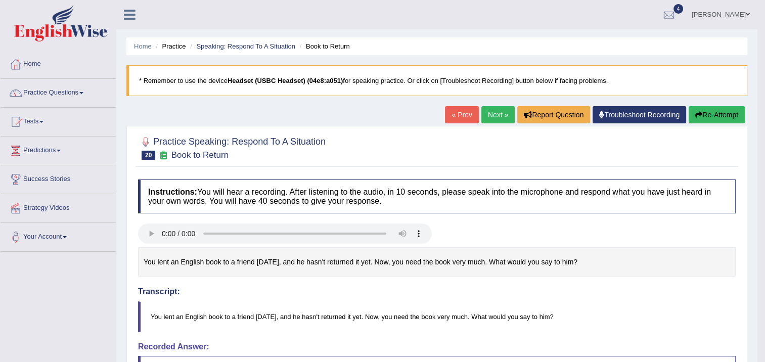
click at [485, 113] on link "Next »" at bounding box center [497, 114] width 33 height 17
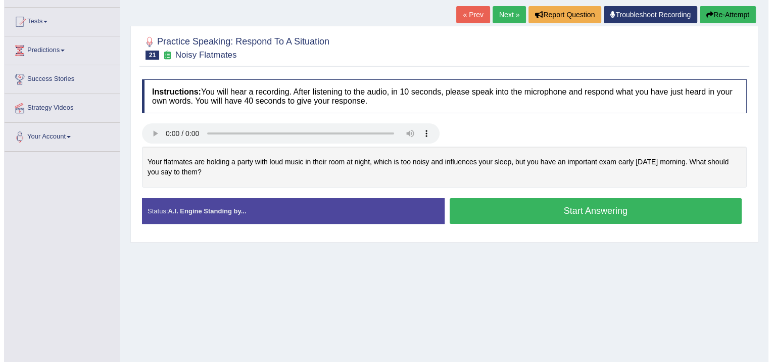
scroll to position [101, 0]
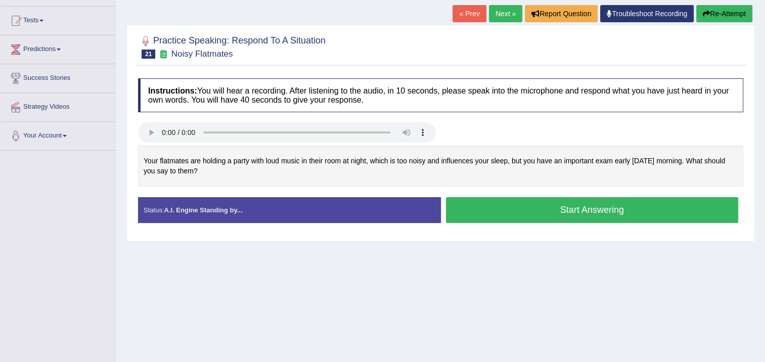
click at [454, 206] on button "Start Answering" at bounding box center [592, 210] width 293 height 26
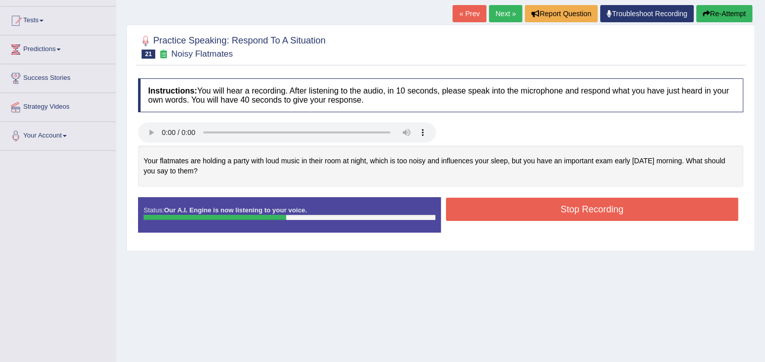
click at [454, 206] on button "Stop Recording" at bounding box center [592, 209] width 293 height 23
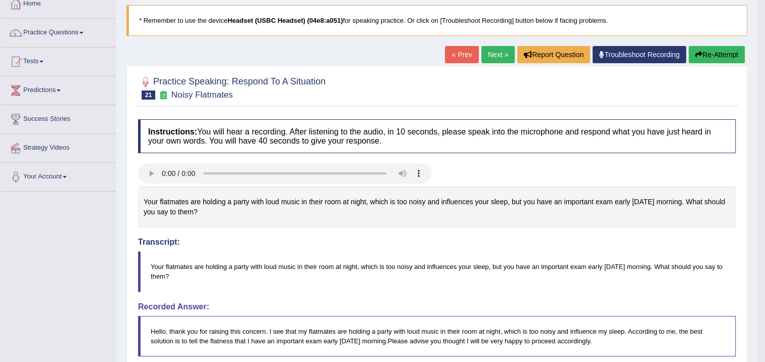
scroll to position [59, 0]
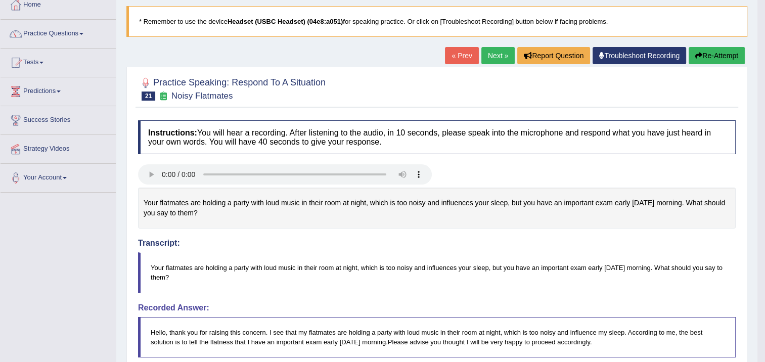
click at [484, 58] on link "Next »" at bounding box center [497, 55] width 33 height 17
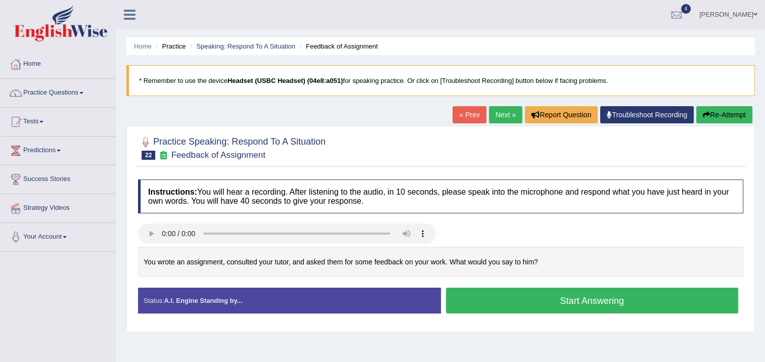
click at [549, 304] on button "Start Answering" at bounding box center [592, 301] width 293 height 26
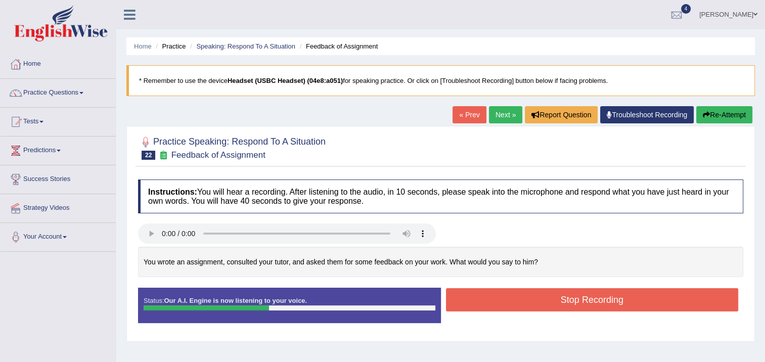
click at [549, 304] on button "Stop Recording" at bounding box center [592, 299] width 293 height 23
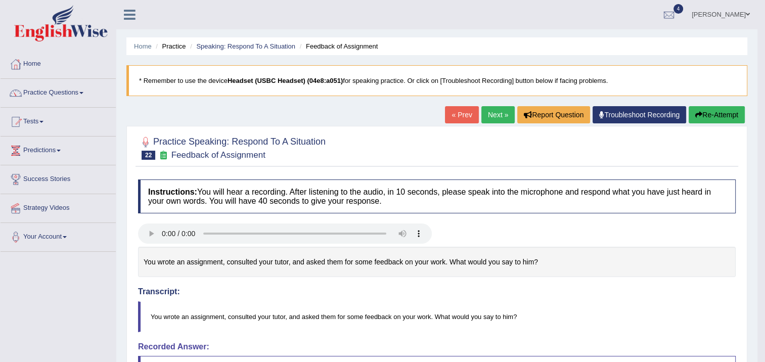
click at [492, 110] on link "Next »" at bounding box center [497, 114] width 33 height 17
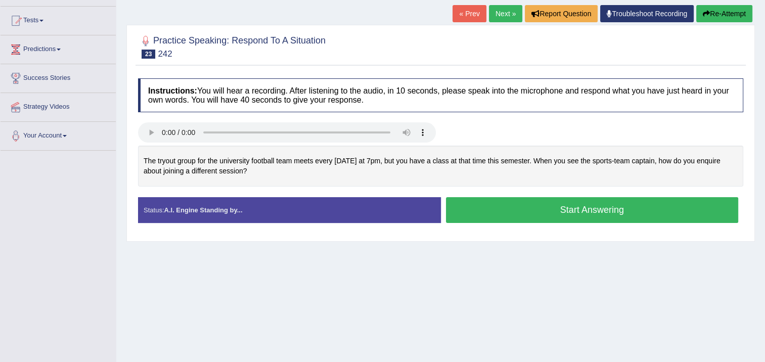
click at [476, 214] on button "Start Answering" at bounding box center [592, 210] width 293 height 26
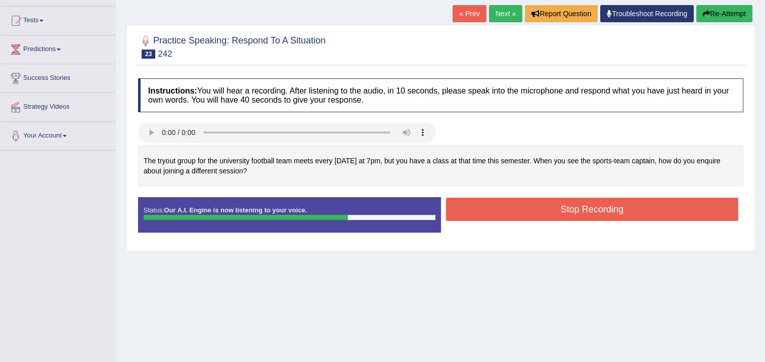
click at [477, 212] on button "Stop Recording" at bounding box center [592, 209] width 293 height 23
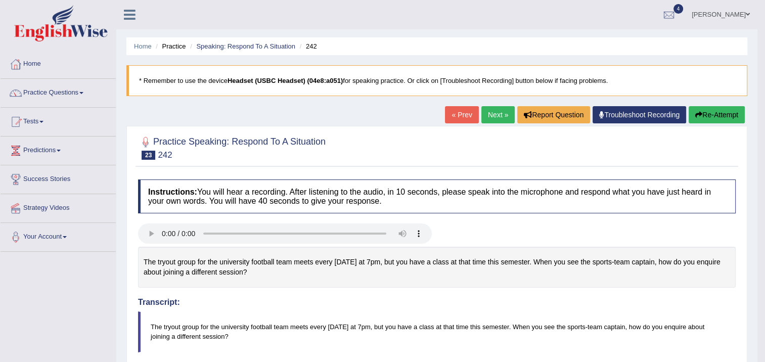
click at [692, 117] on button "Re-Attempt" at bounding box center [716, 114] width 56 height 17
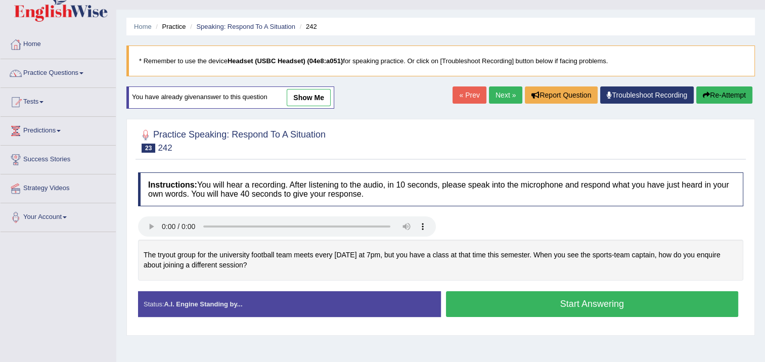
scroll to position [152, 0]
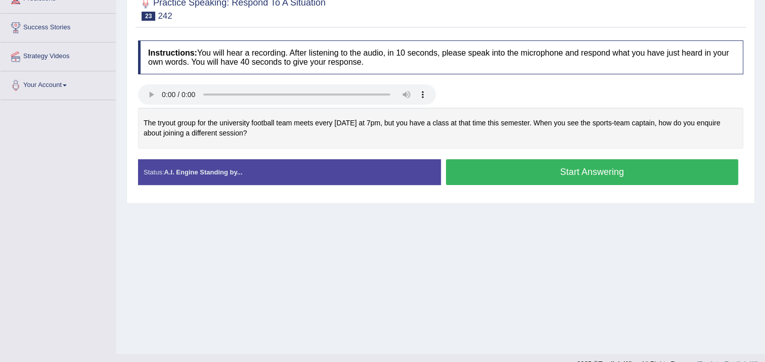
click at [518, 173] on button "Start Answering" at bounding box center [592, 172] width 293 height 26
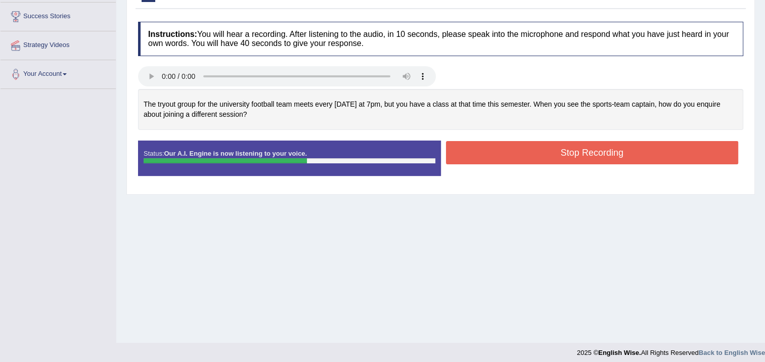
scroll to position [169, 0]
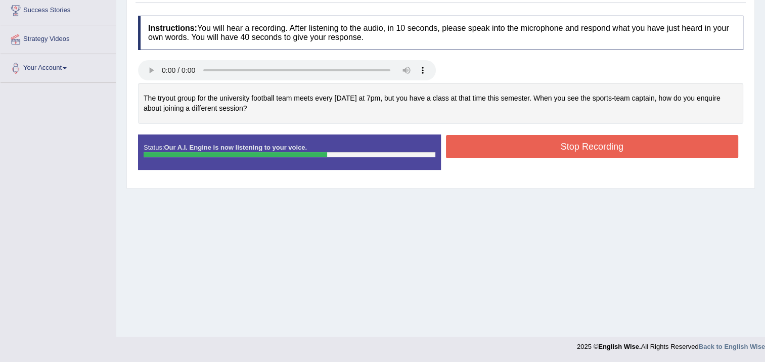
click at [522, 147] on button "Stop Recording" at bounding box center [592, 146] width 293 height 23
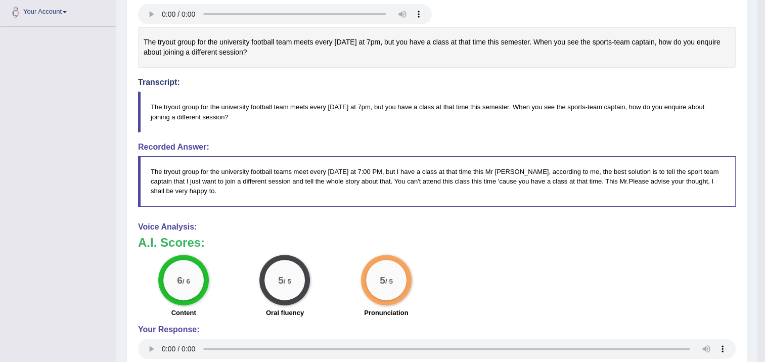
scroll to position [0, 0]
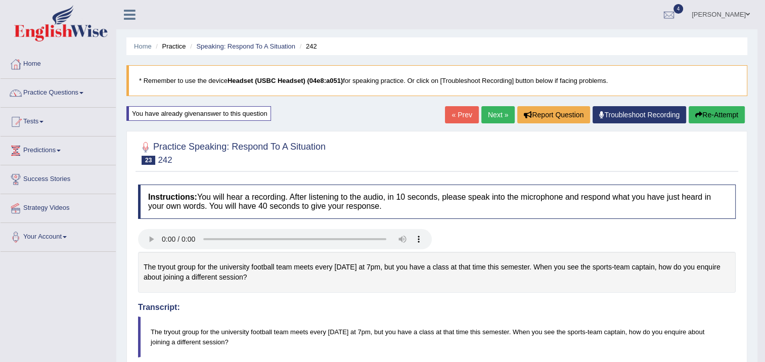
click at [487, 114] on link "Next »" at bounding box center [497, 114] width 33 height 17
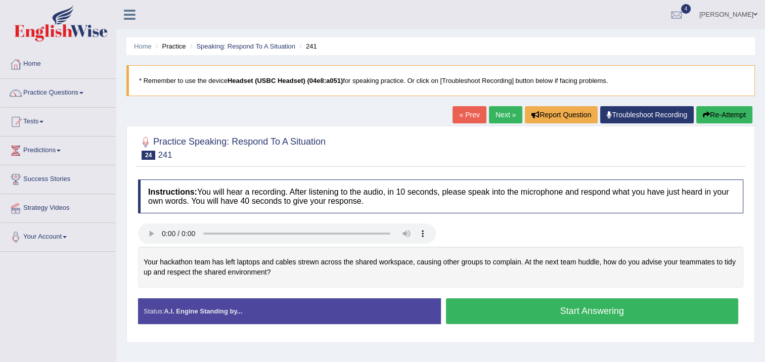
click at [476, 305] on button "Start Answering" at bounding box center [592, 311] width 293 height 26
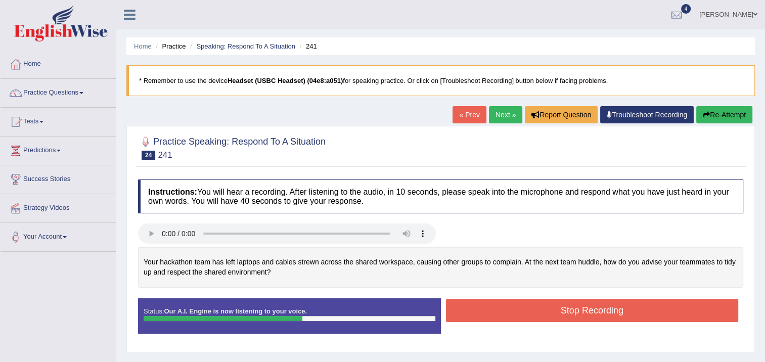
click at [499, 305] on button "Stop Recording" at bounding box center [592, 310] width 293 height 23
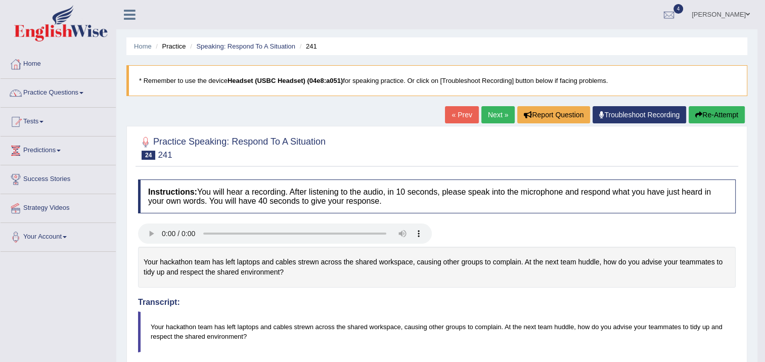
click at [486, 104] on div "Home Practice Speaking: Respond To A Situation 241 * Remember to use the device…" at bounding box center [436, 351] width 641 height 703
drag, startPoint x: 489, startPoint y: 110, endPoint x: 489, endPoint y: 115, distance: 5.6
click at [489, 110] on link "Next »" at bounding box center [497, 114] width 33 height 17
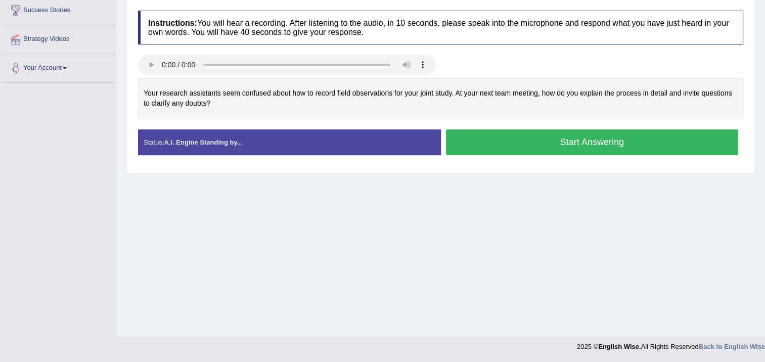
click at [455, 146] on button "Start Answering" at bounding box center [592, 142] width 293 height 26
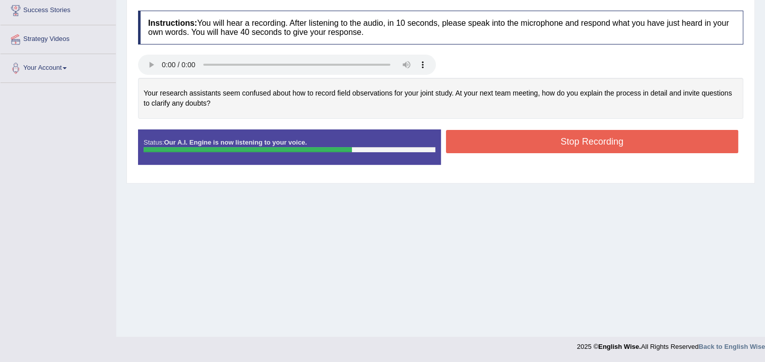
click at [462, 134] on button "Stop Recording" at bounding box center [592, 141] width 293 height 23
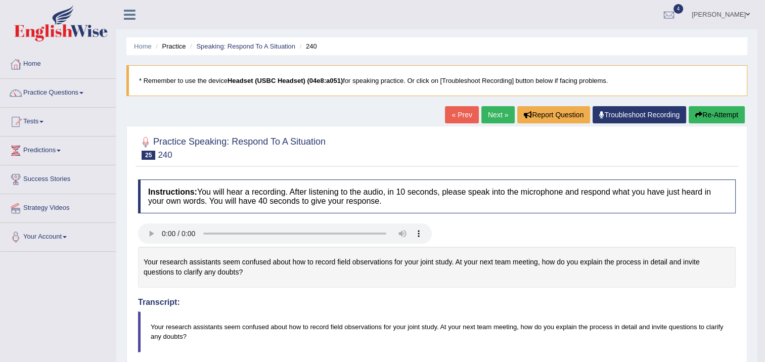
click at [697, 114] on icon "button" at bounding box center [698, 114] width 7 height 7
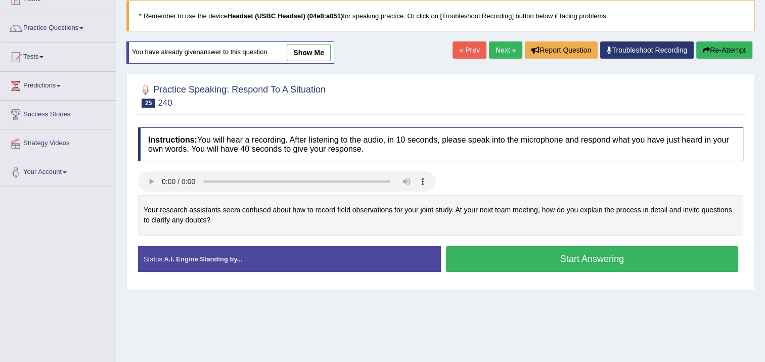
scroll to position [51, 0]
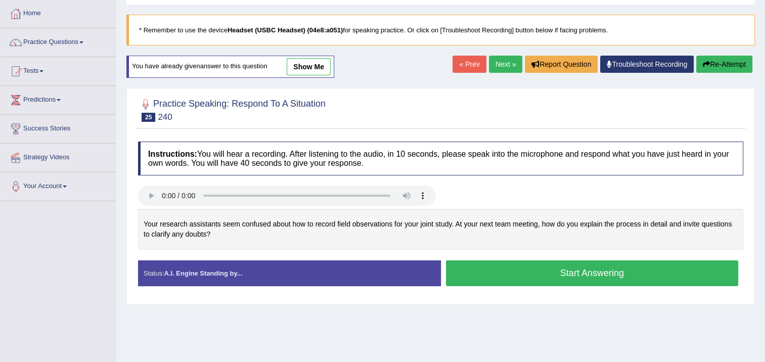
click at [579, 279] on button "Start Answering" at bounding box center [592, 273] width 293 height 26
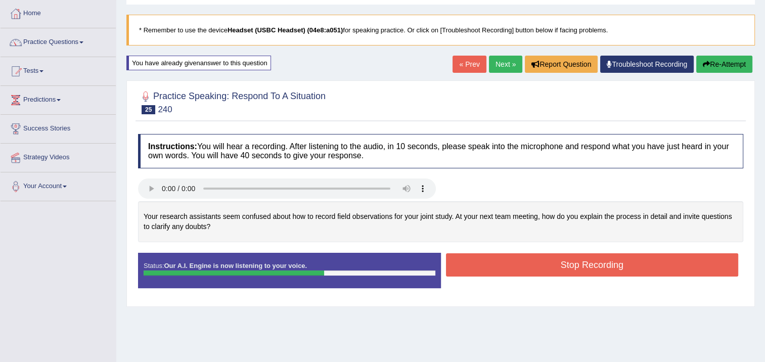
click at [587, 259] on button "Stop Recording" at bounding box center [592, 264] width 293 height 23
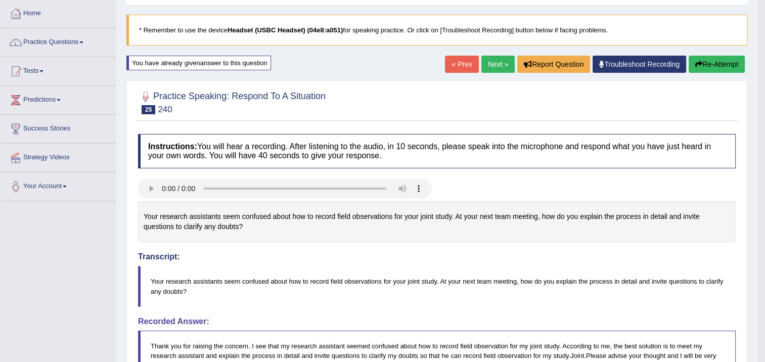
click at [491, 69] on link "Next »" at bounding box center [497, 64] width 33 height 17
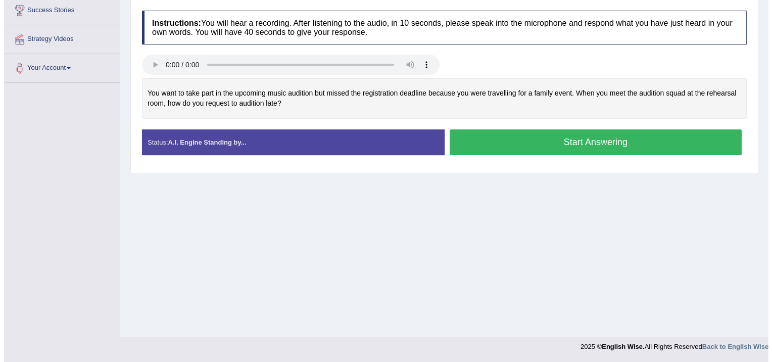
scroll to position [118, 0]
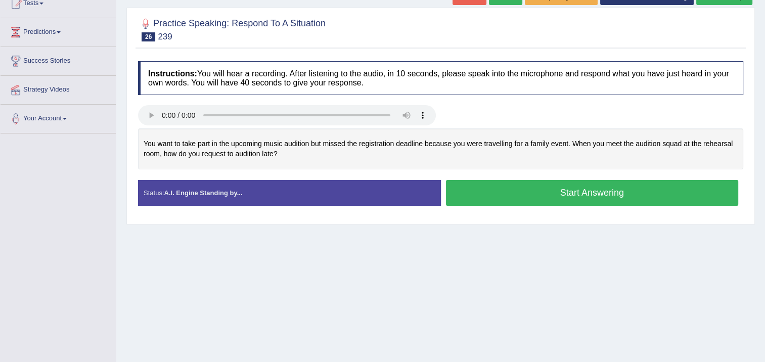
drag, startPoint x: 503, startPoint y: 133, endPoint x: 500, endPoint y: 183, distance: 49.6
click at [503, 134] on div "You want to take part in the upcoming music audition but missed the registratio…" at bounding box center [440, 148] width 605 height 41
click at [500, 184] on button "Start Answering" at bounding box center [592, 193] width 293 height 26
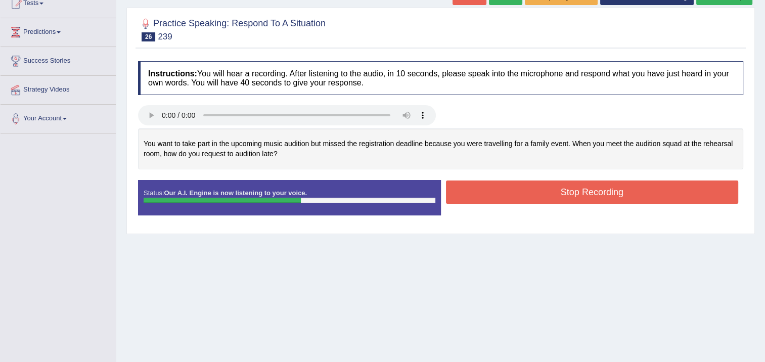
click at [500, 183] on button "Stop Recording" at bounding box center [592, 191] width 293 height 23
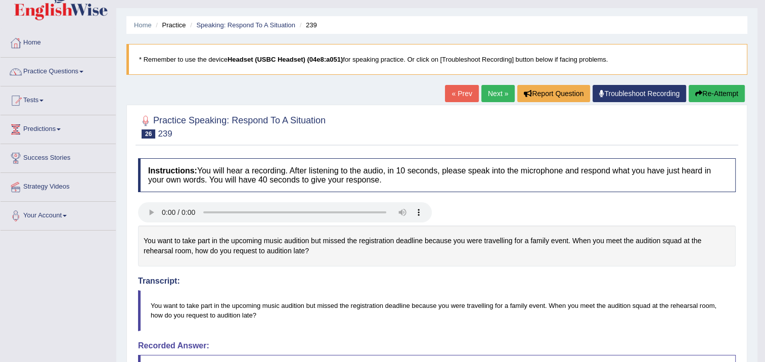
scroll to position [18, 0]
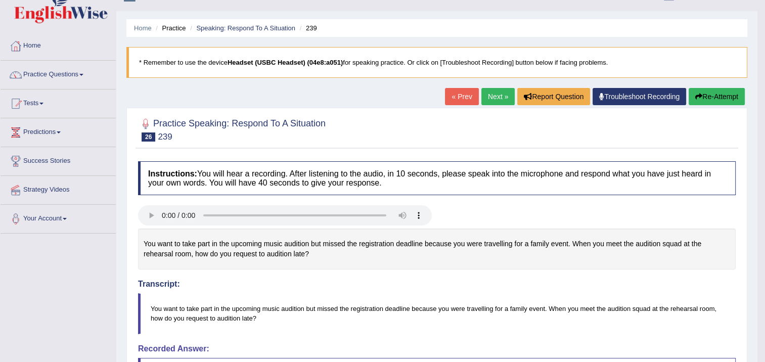
click at [489, 98] on link "Next »" at bounding box center [497, 96] width 33 height 17
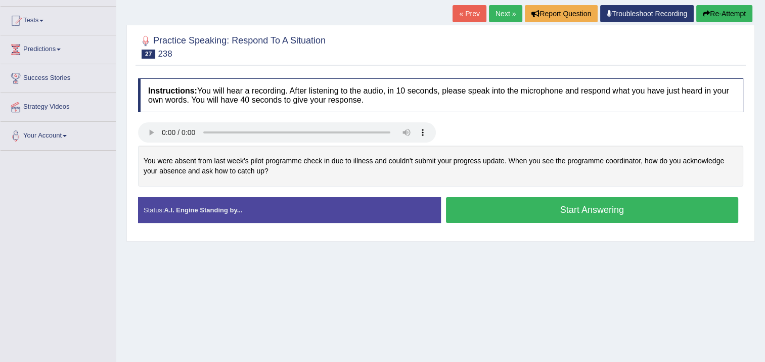
click at [494, 12] on link "Next »" at bounding box center [505, 13] width 33 height 17
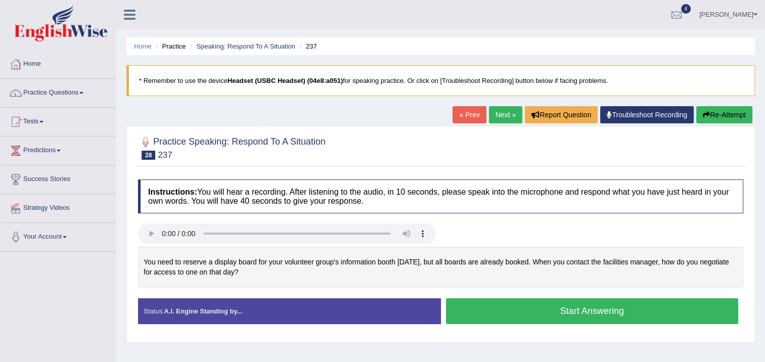
click at [500, 308] on button "Start Answering" at bounding box center [592, 311] width 293 height 26
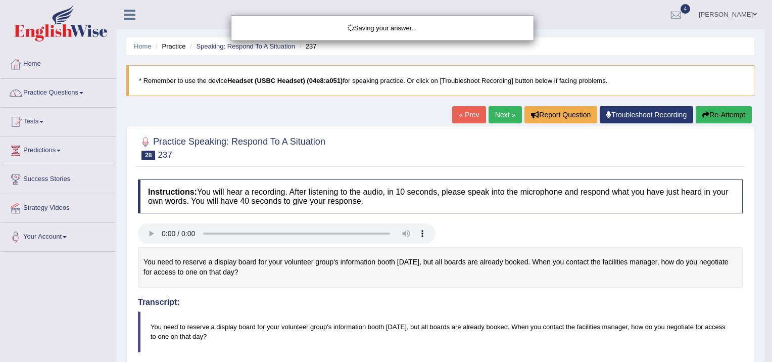
click at [509, 115] on div "Saving your answer..." at bounding box center [386, 181] width 772 height 362
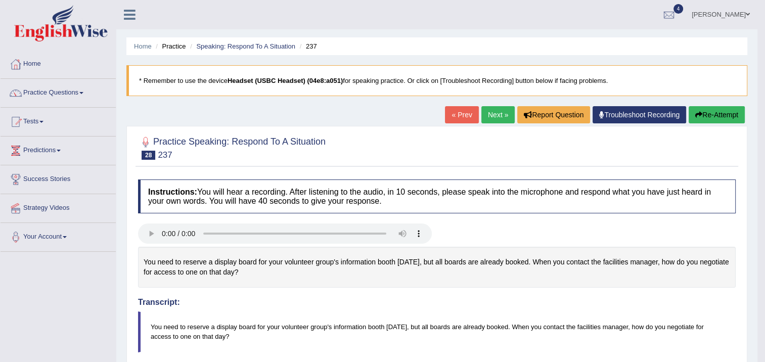
click at [488, 111] on link "Next »" at bounding box center [497, 114] width 33 height 17
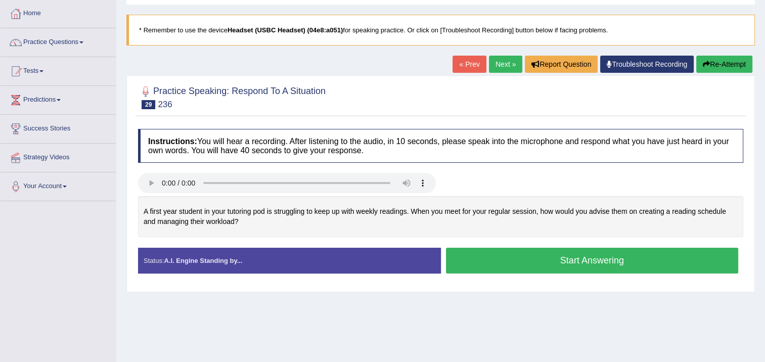
click at [457, 257] on button "Start Answering" at bounding box center [592, 261] width 293 height 26
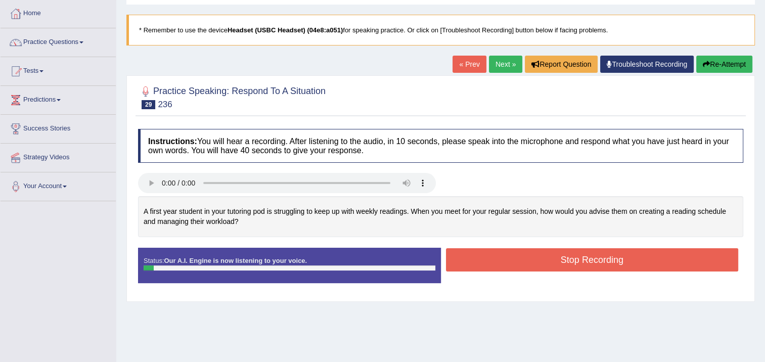
click at [462, 258] on button "Stop Recording" at bounding box center [592, 259] width 293 height 23
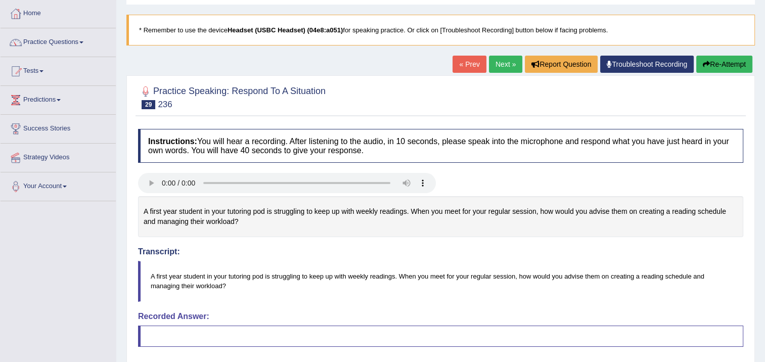
click at [711, 68] on button "Re-Attempt" at bounding box center [724, 64] width 56 height 17
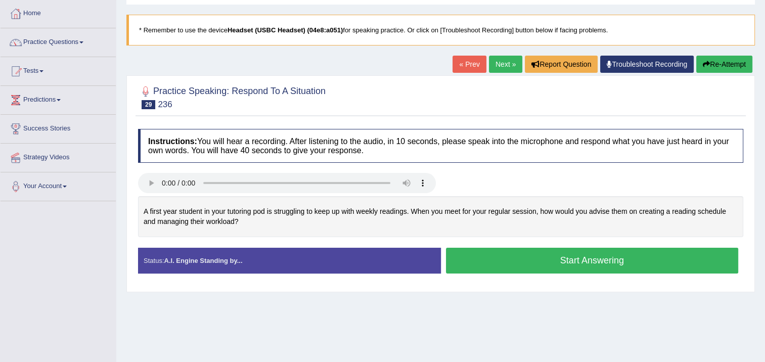
click at [586, 267] on button "Start Answering" at bounding box center [592, 261] width 293 height 26
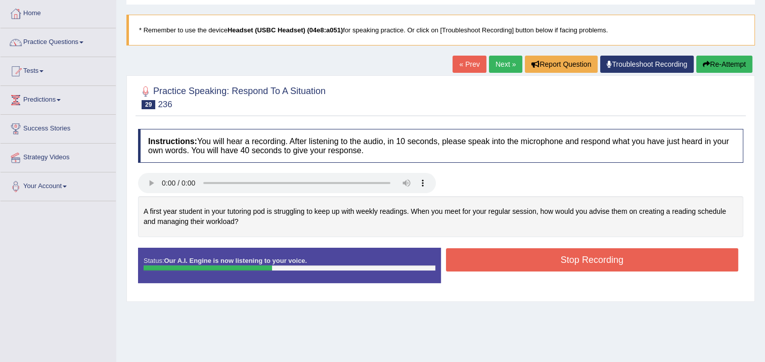
click at [598, 257] on button "Stop Recording" at bounding box center [592, 259] width 293 height 23
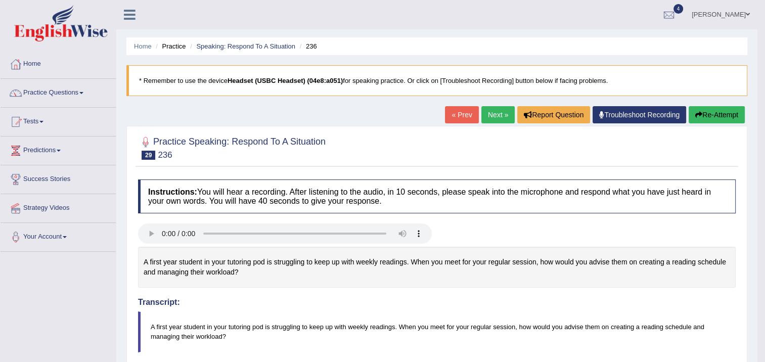
click at [486, 111] on link "Next »" at bounding box center [497, 114] width 33 height 17
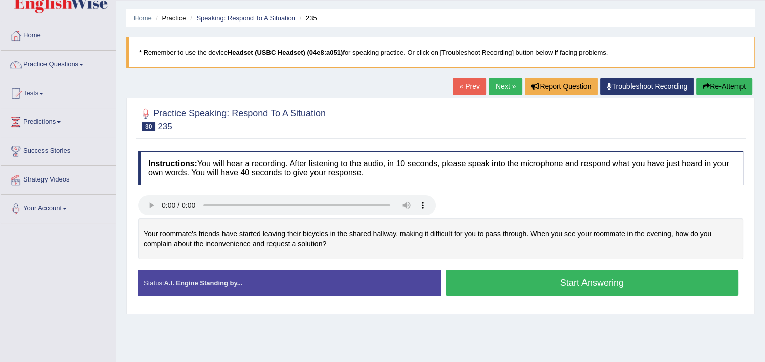
scroll to position [152, 0]
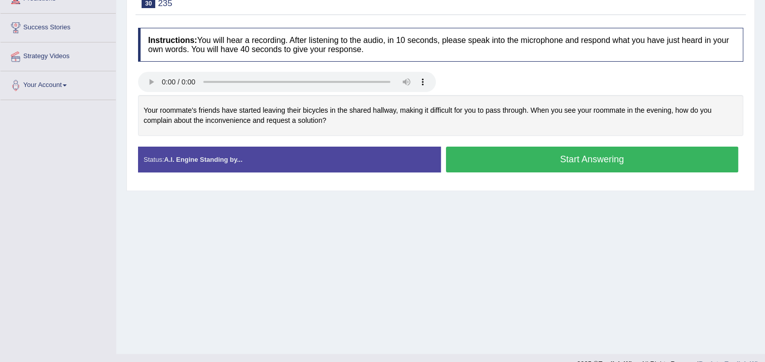
click at [493, 158] on button "Start Answering" at bounding box center [592, 160] width 293 height 26
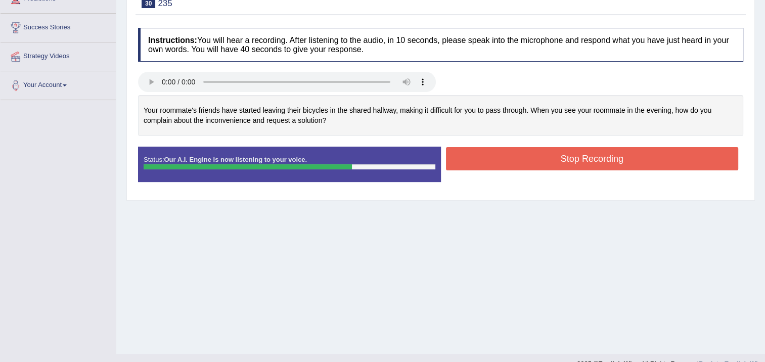
click at [492, 159] on button "Stop Recording" at bounding box center [592, 158] width 293 height 23
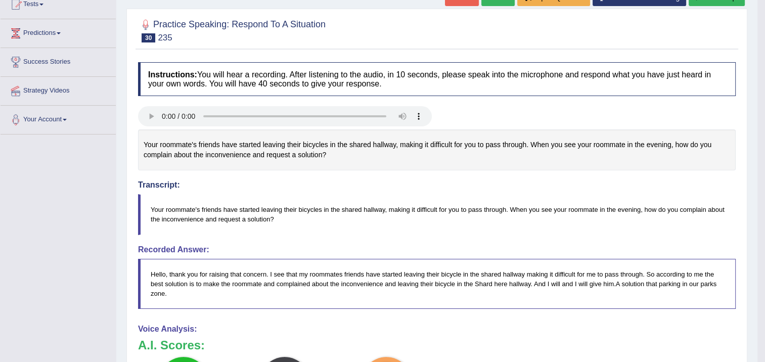
scroll to position [0, 0]
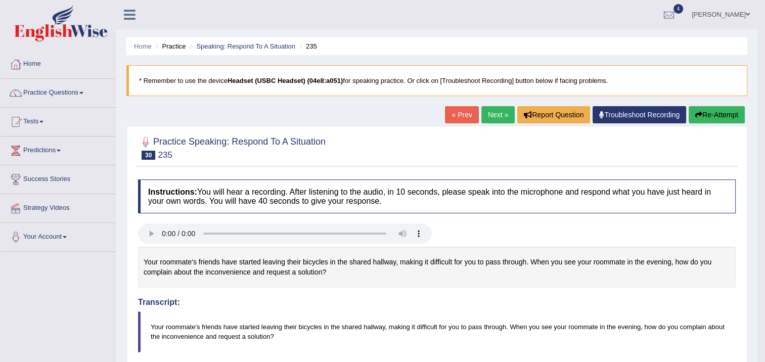
click at [695, 117] on icon "button" at bounding box center [698, 114] width 7 height 7
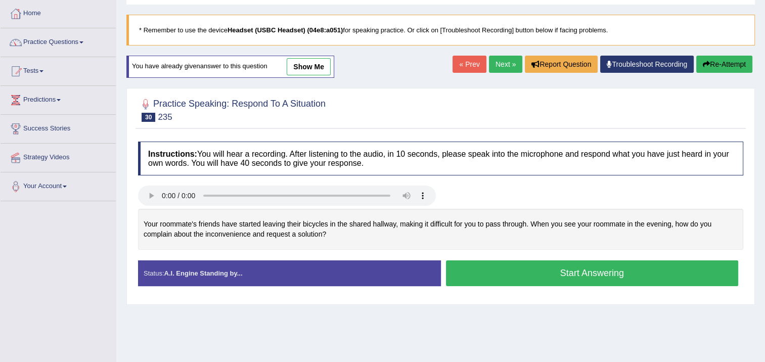
scroll to position [51, 0]
click at [565, 279] on button "Start Answering" at bounding box center [592, 273] width 293 height 26
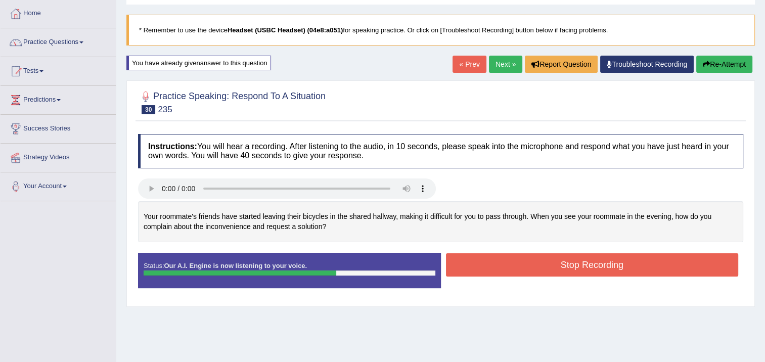
click at [611, 261] on button "Stop Recording" at bounding box center [592, 264] width 293 height 23
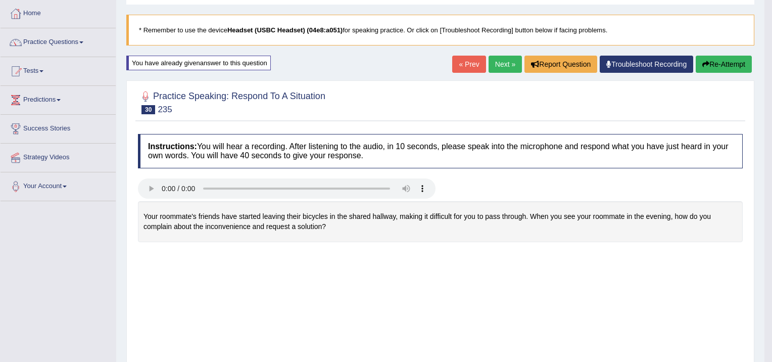
click at [0, 0] on div "Saving your answer..." at bounding box center [0, 0] width 0 height 0
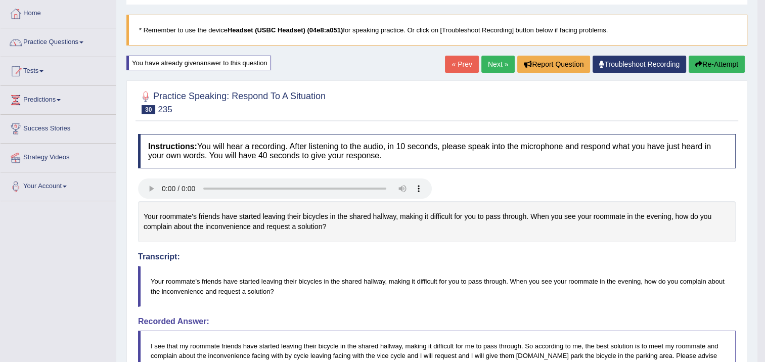
drag, startPoint x: 493, startPoint y: 55, endPoint x: 489, endPoint y: 62, distance: 8.4
click at [492, 55] on div "Home Practice Speaking: Respond To A Situation 235 * Remember to use the device…" at bounding box center [436, 303] width 641 height 708
click at [492, 62] on link "Next »" at bounding box center [497, 64] width 33 height 17
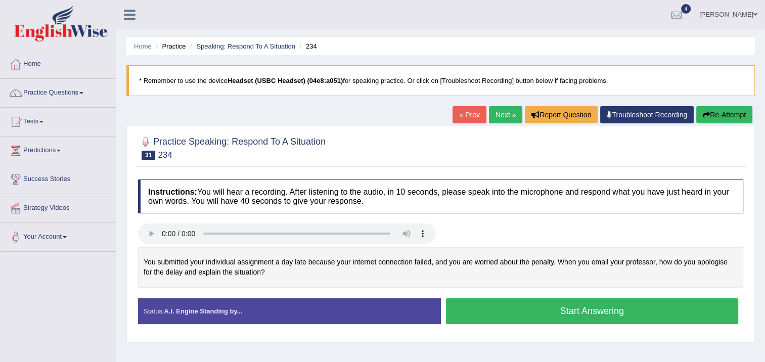
click at [544, 299] on button "Start Answering" at bounding box center [592, 311] width 293 height 26
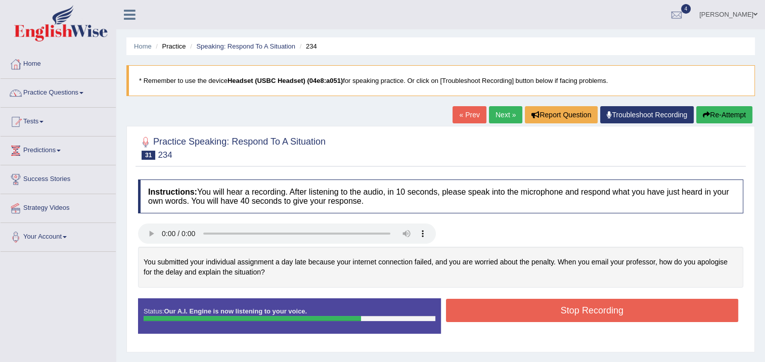
click at [540, 304] on button "Stop Recording" at bounding box center [592, 310] width 293 height 23
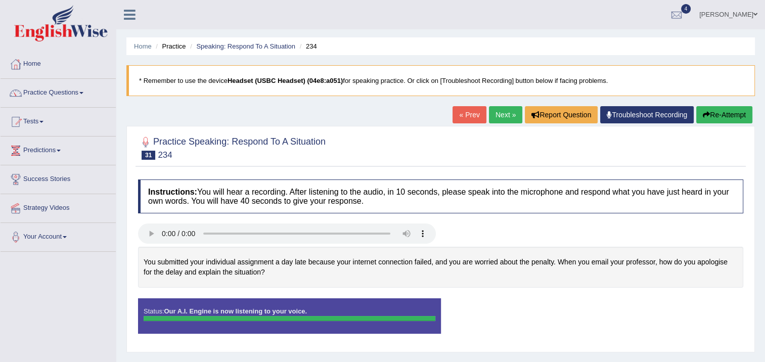
click at [491, 114] on link "Next »" at bounding box center [505, 114] width 33 height 17
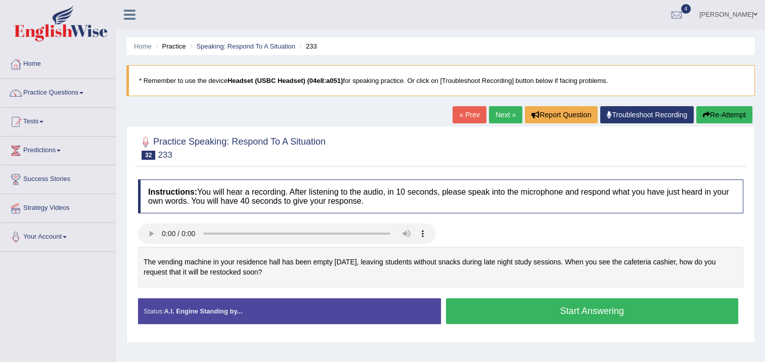
click at [499, 311] on button "Start Answering" at bounding box center [592, 311] width 293 height 26
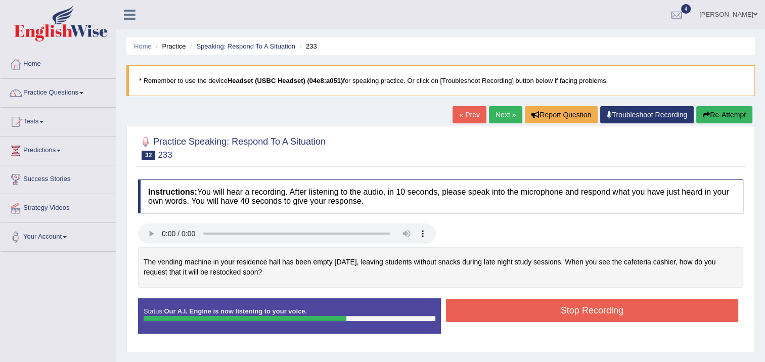
click at [498, 311] on button "Stop Recording" at bounding box center [592, 310] width 293 height 23
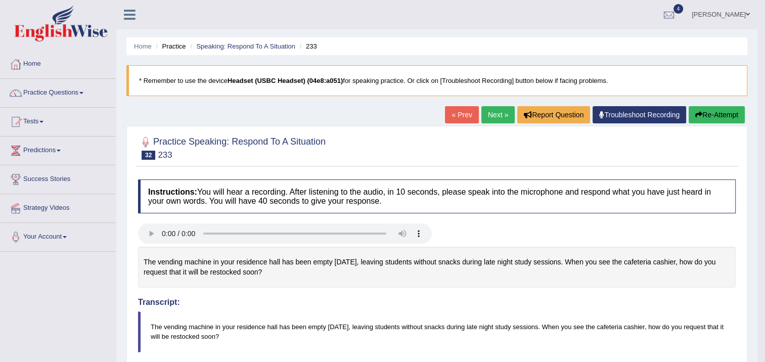
click at [509, 117] on link "Next »" at bounding box center [497, 114] width 33 height 17
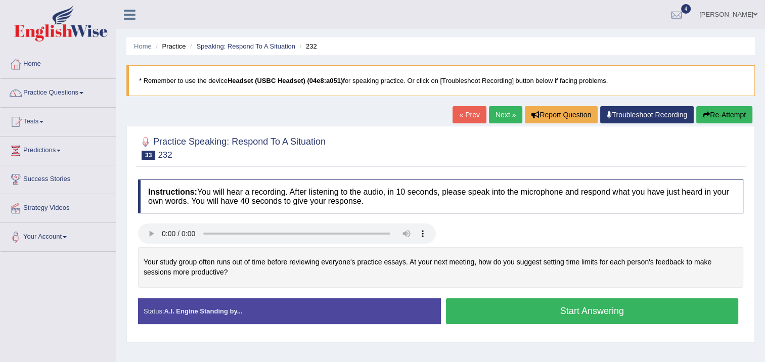
click at [493, 114] on link "Next »" at bounding box center [505, 114] width 33 height 17
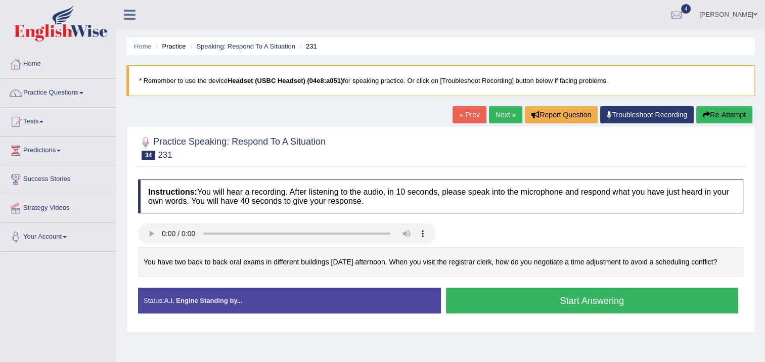
click at [478, 301] on button "Start Answering" at bounding box center [592, 301] width 293 height 26
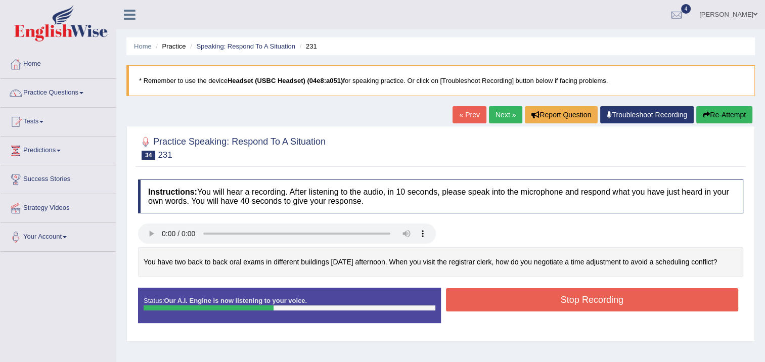
click at [534, 308] on button "Stop Recording" at bounding box center [592, 299] width 293 height 23
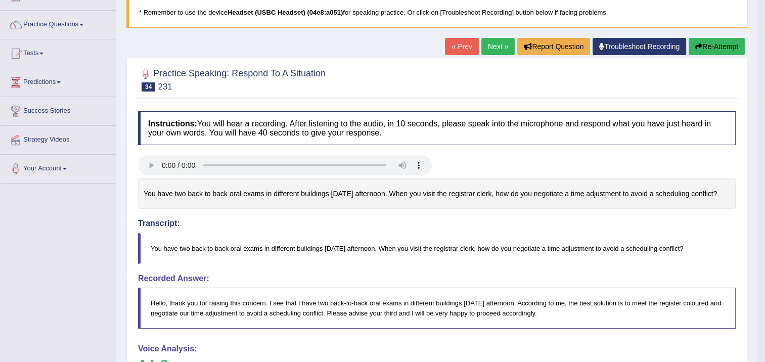
scroll to position [51, 0]
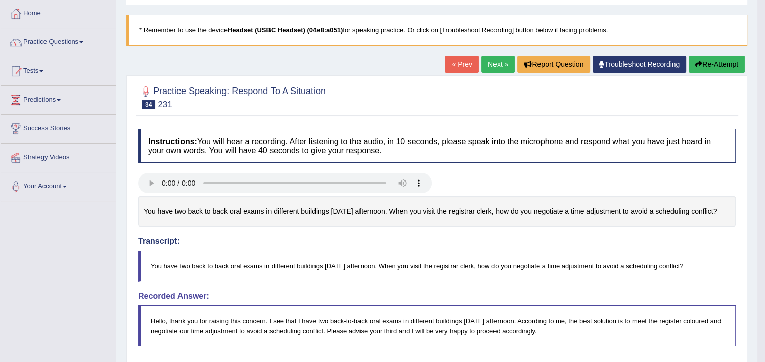
click at [492, 60] on link "Next »" at bounding box center [497, 64] width 33 height 17
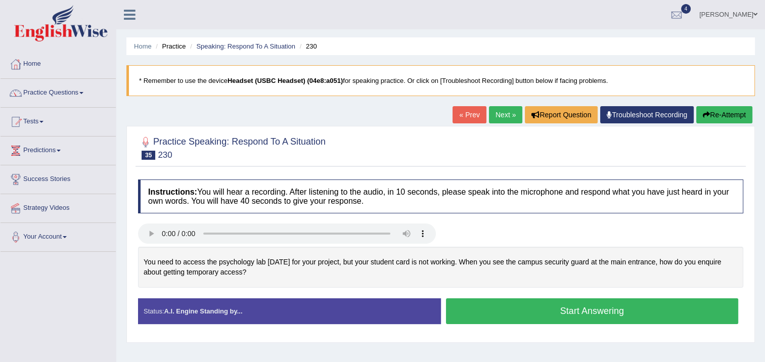
click at [605, 308] on button "Start Answering" at bounding box center [592, 311] width 293 height 26
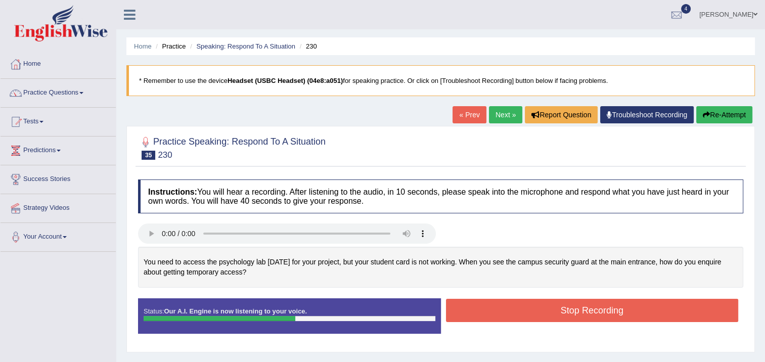
click at [617, 310] on button "Stop Recording" at bounding box center [592, 310] width 293 height 23
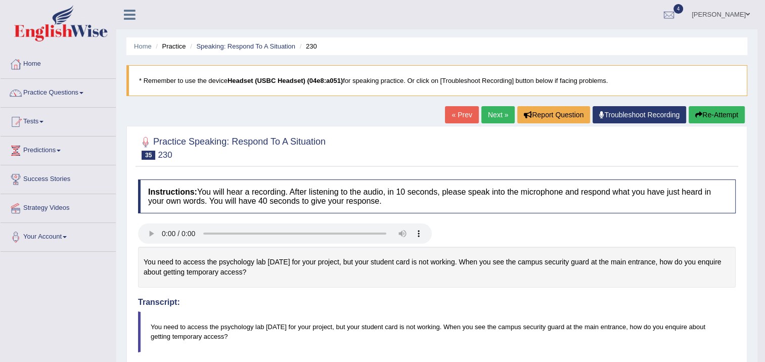
click at [496, 107] on link "Next »" at bounding box center [497, 114] width 33 height 17
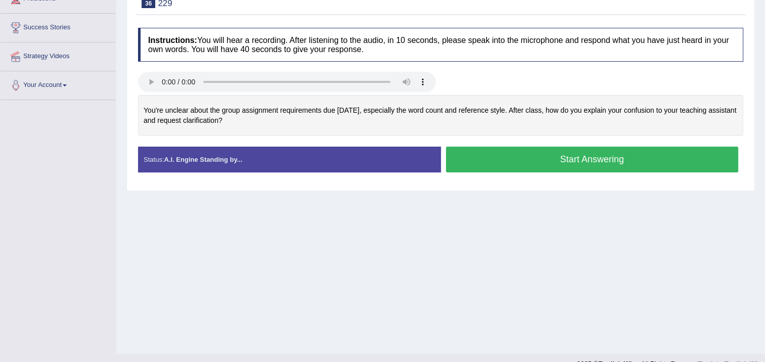
click at [539, 163] on button "Start Answering" at bounding box center [592, 160] width 293 height 26
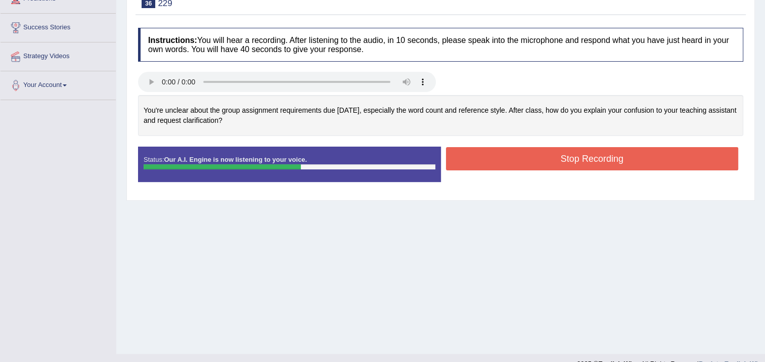
click at [562, 154] on button "Stop Recording" at bounding box center [592, 158] width 293 height 23
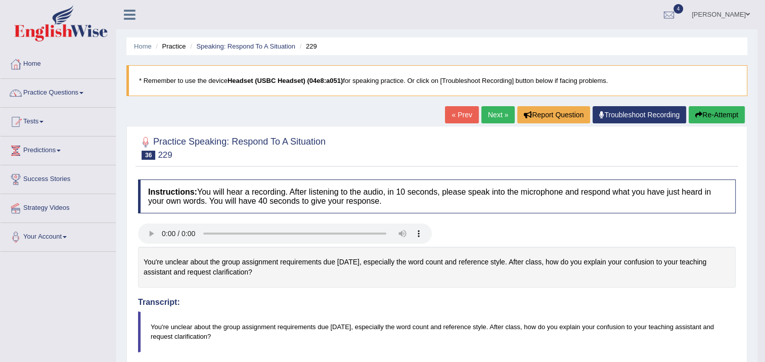
click at [501, 117] on link "Next »" at bounding box center [497, 114] width 33 height 17
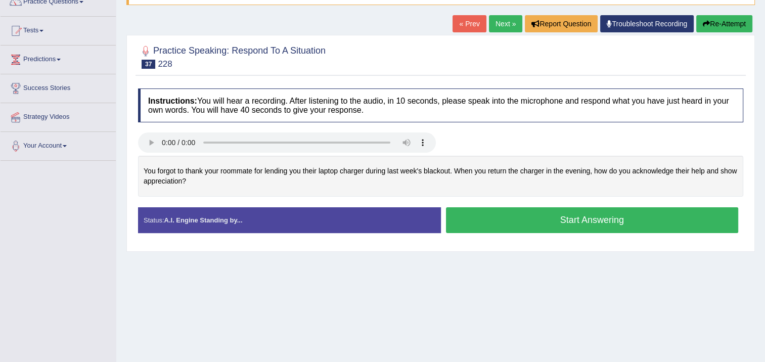
scroll to position [101, 0]
